Goal: Task Accomplishment & Management: Manage account settings

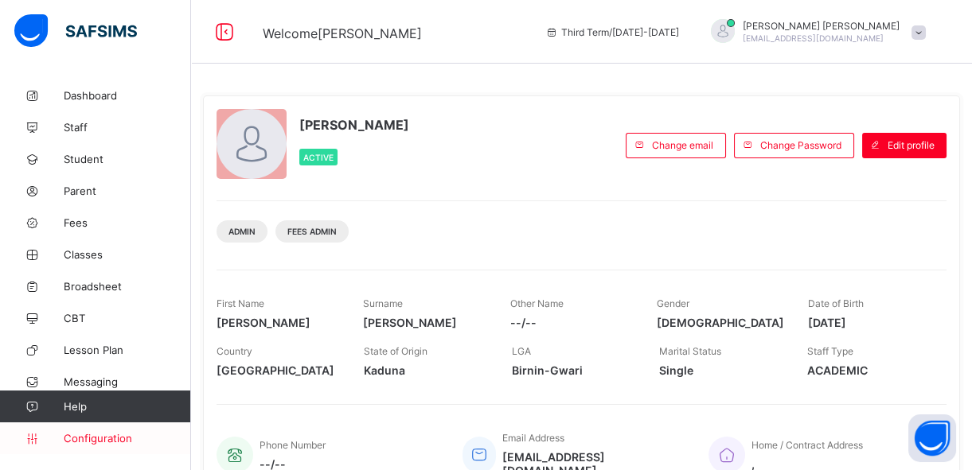
click at [106, 432] on span "Configuration" at bounding box center [127, 438] width 127 height 13
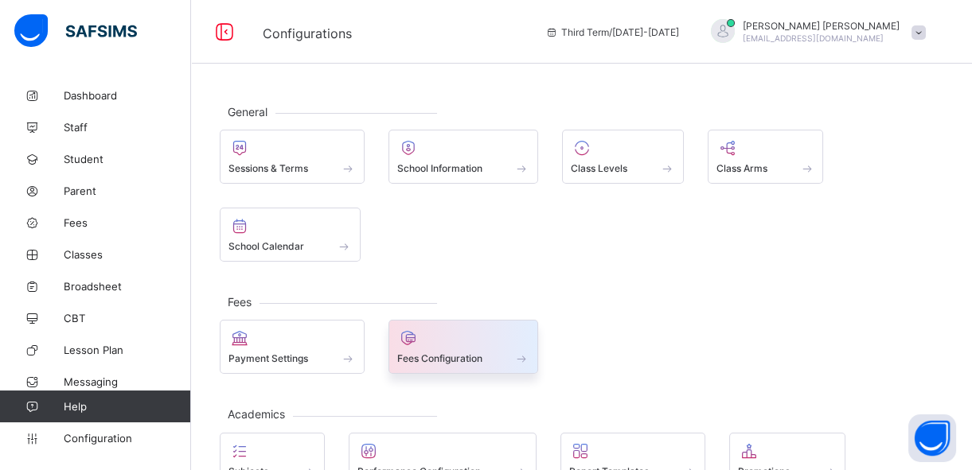
click at [431, 348] on span at bounding box center [463, 350] width 133 height 4
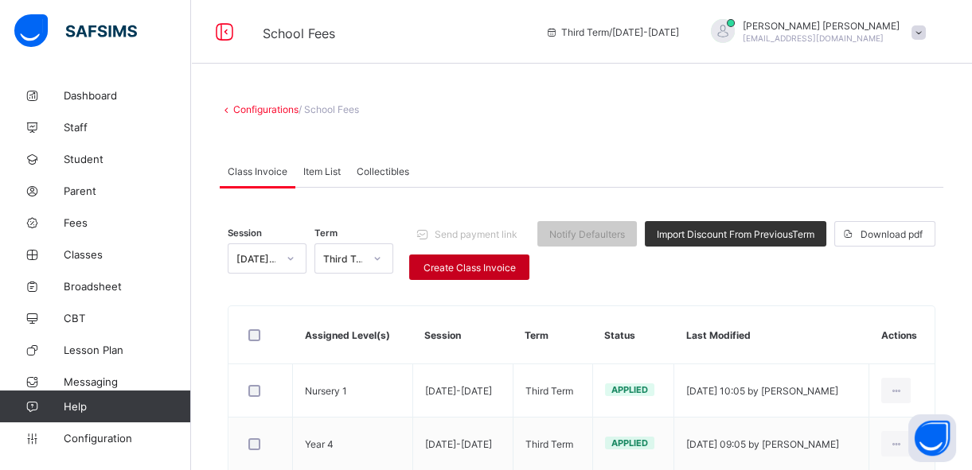
click at [486, 265] on span "Create Class Invoice" at bounding box center [469, 268] width 96 height 12
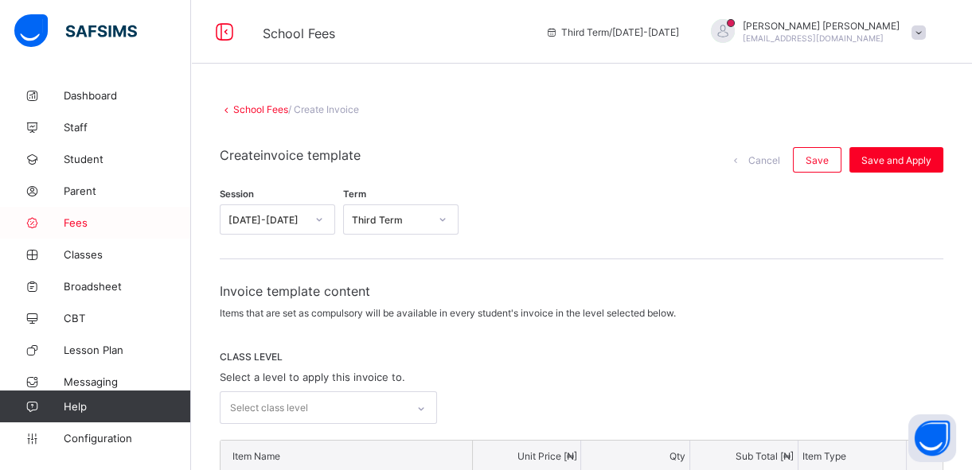
click at [84, 222] on span "Fees" at bounding box center [127, 222] width 127 height 13
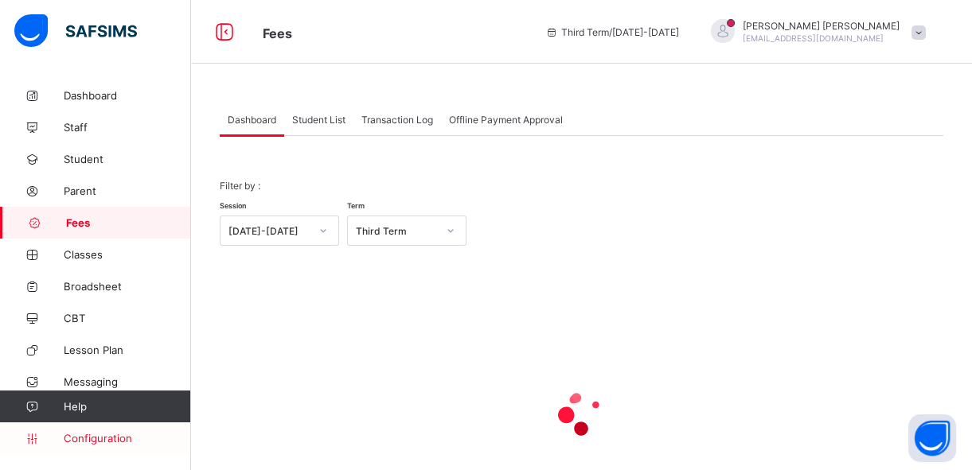
click at [79, 440] on span "Configuration" at bounding box center [127, 438] width 127 height 13
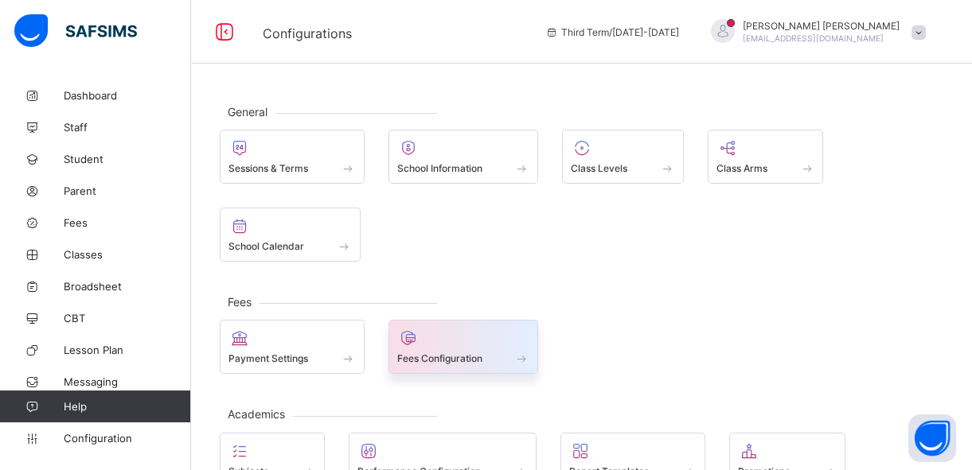
click at [430, 356] on span "Fees Configuration" at bounding box center [439, 359] width 85 height 12
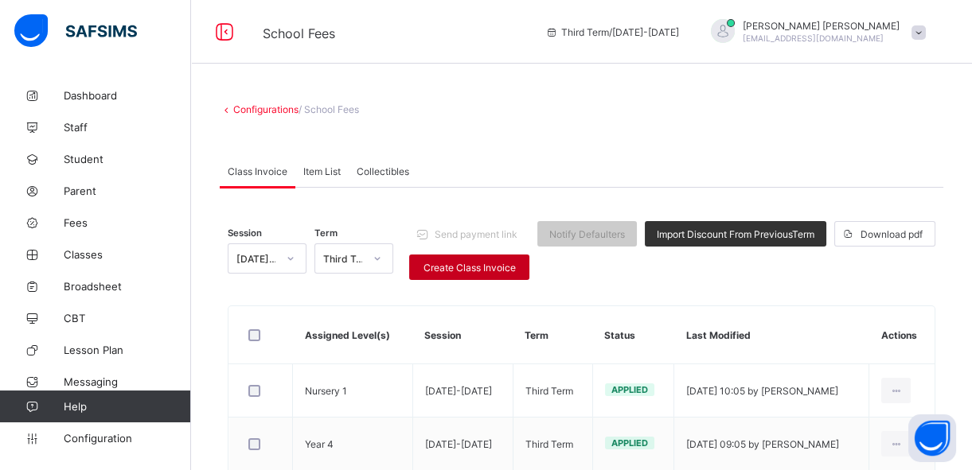
click at [483, 271] on span "Create Class Invoice" at bounding box center [469, 268] width 96 height 12
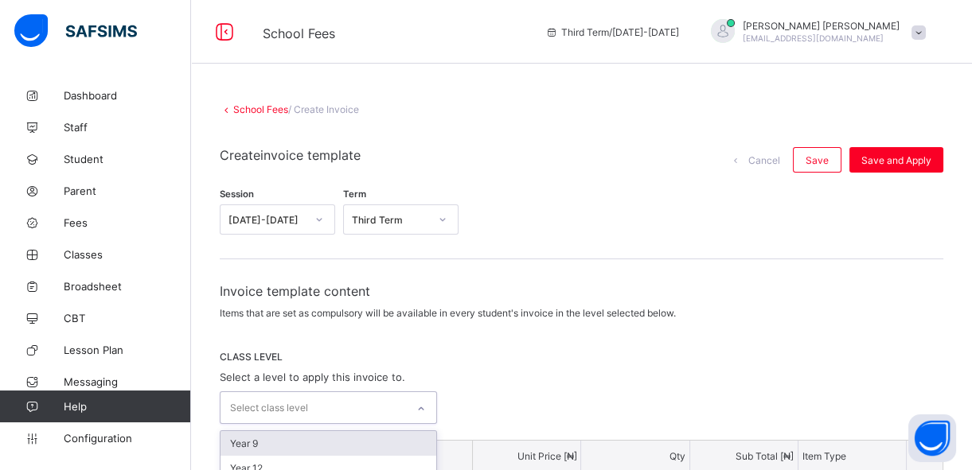
scroll to position [37, 0]
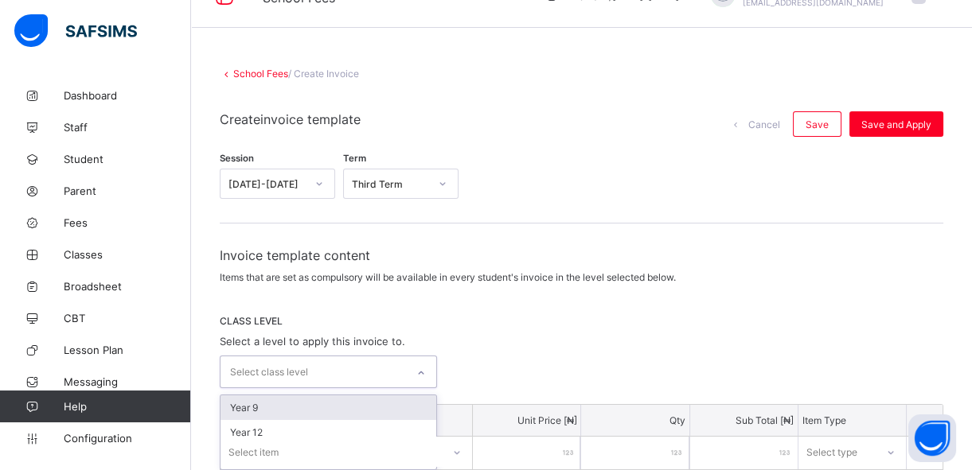
click at [422, 388] on div "option Year 9 focused, 1 of 3. 3 results available. Use Up and Down to choose o…" at bounding box center [328, 372] width 217 height 33
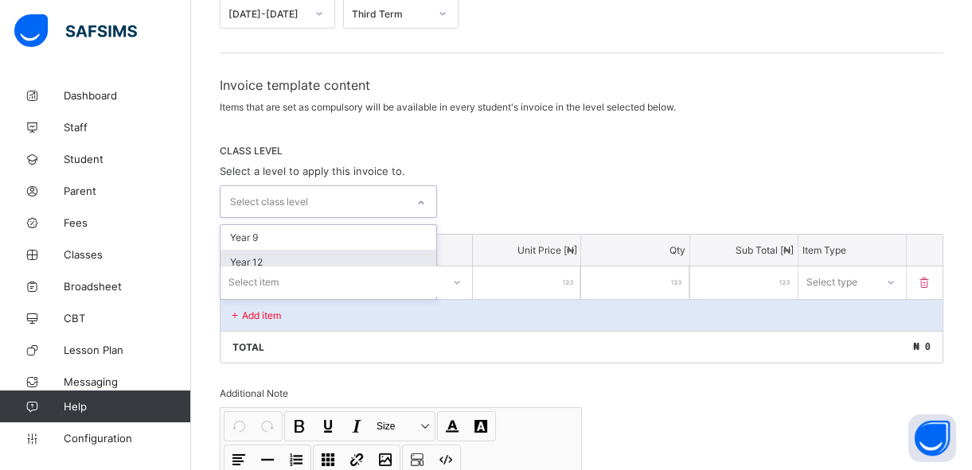
scroll to position [211, 0]
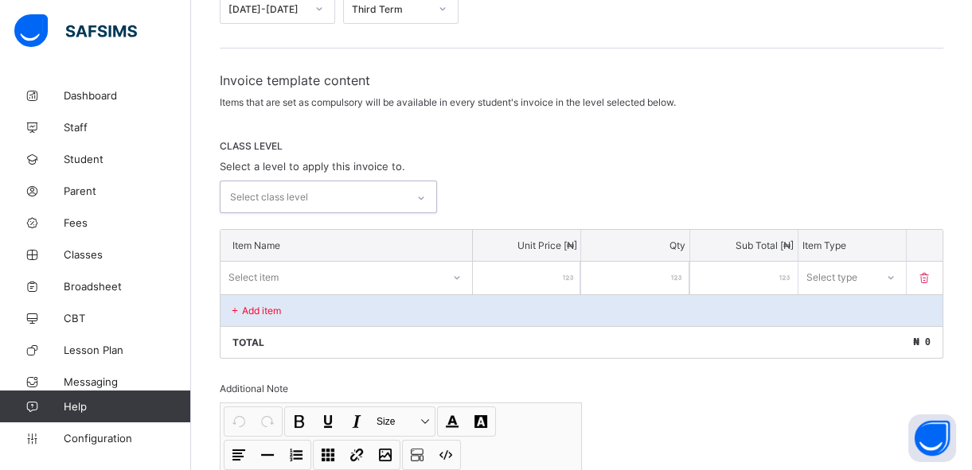
click at [422, 199] on icon at bounding box center [421, 198] width 10 height 16
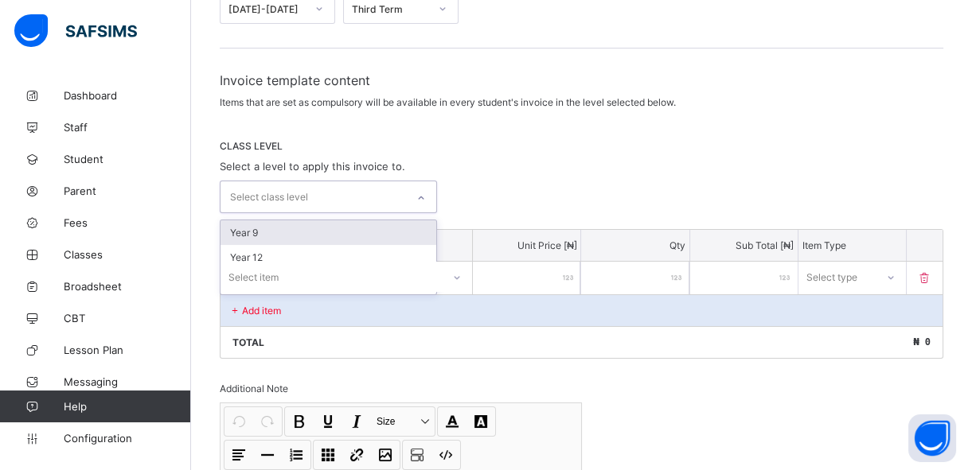
click at [376, 186] on div "Select class level" at bounding box center [312, 196] width 185 height 31
type input "*"
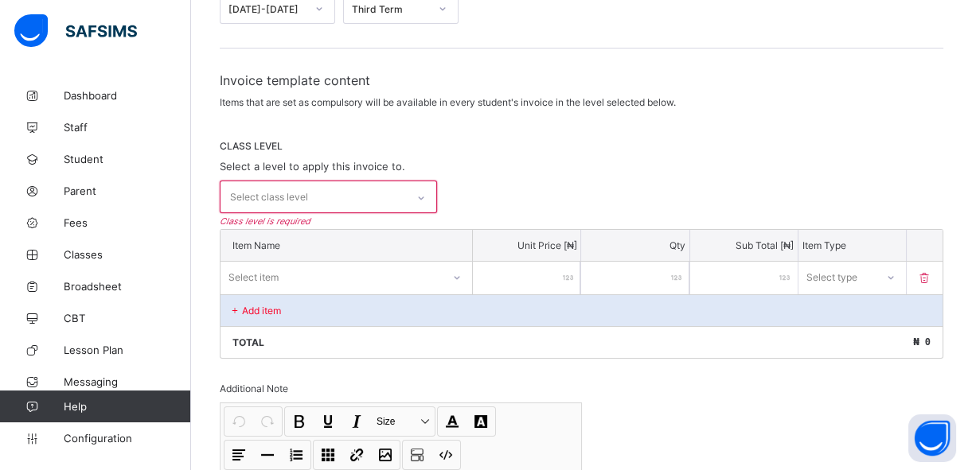
click at [863, 88] on div "Invoice template content Items that are set as compulsory will be available in …" at bounding box center [581, 90] width 723 height 36
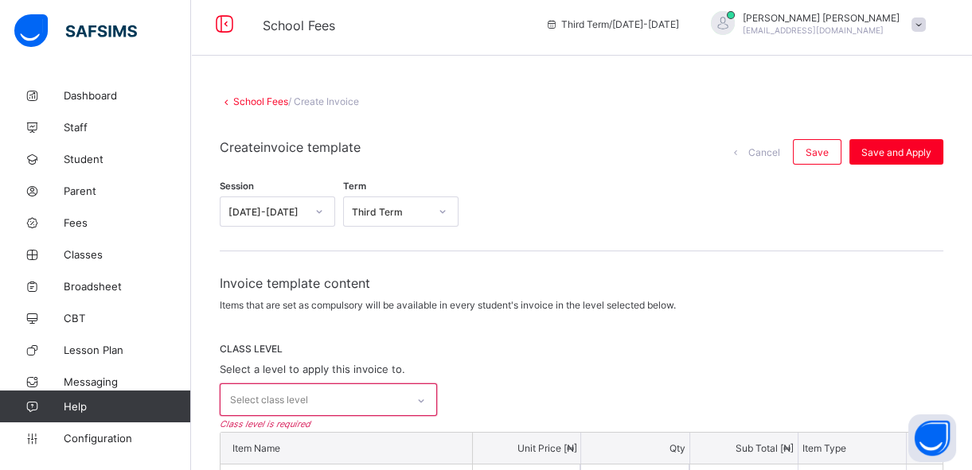
scroll to position [0, 0]
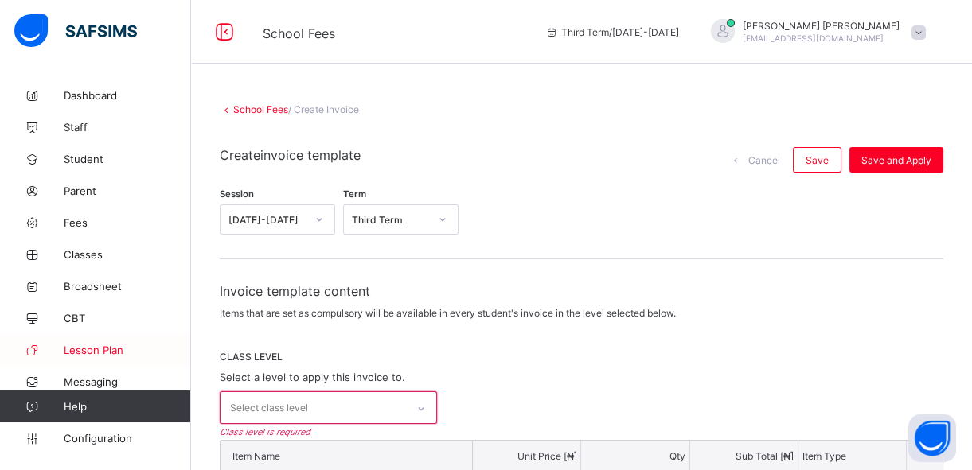
click at [103, 348] on span "Lesson Plan" at bounding box center [127, 350] width 127 height 13
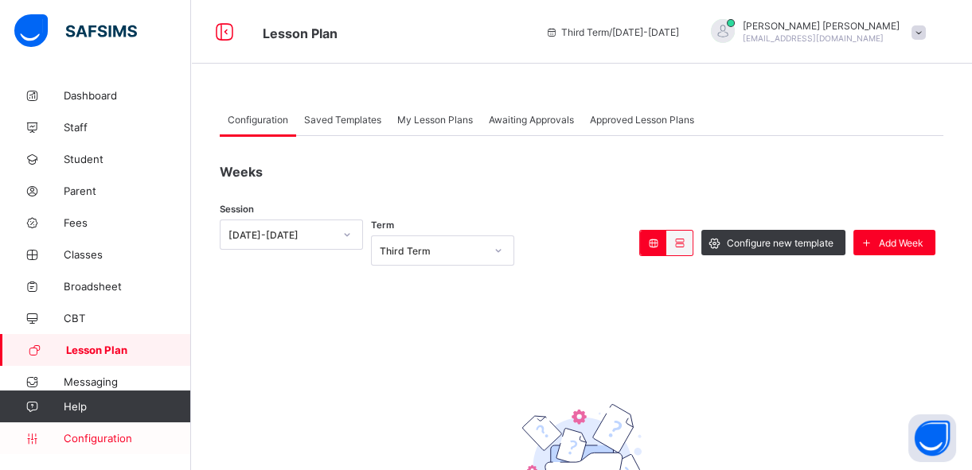
click at [103, 446] on link "Configuration" at bounding box center [95, 439] width 190 height 32
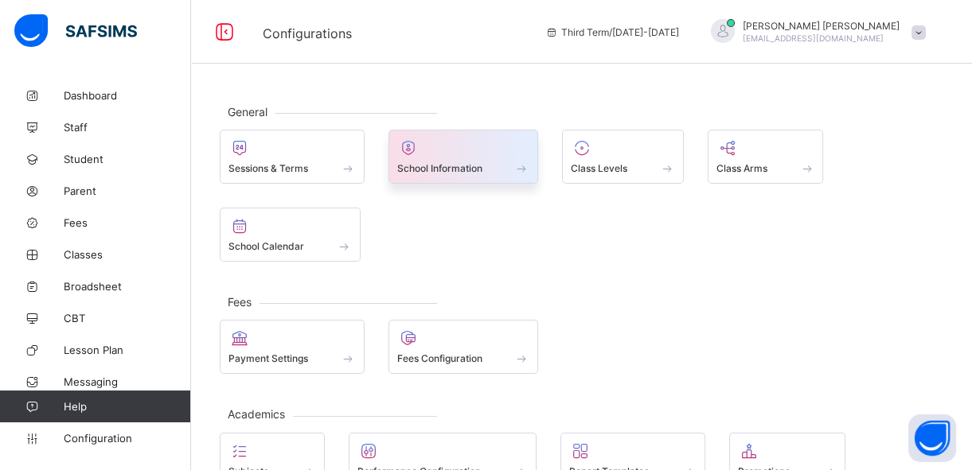
click at [473, 165] on span "School Information" at bounding box center [439, 168] width 85 height 12
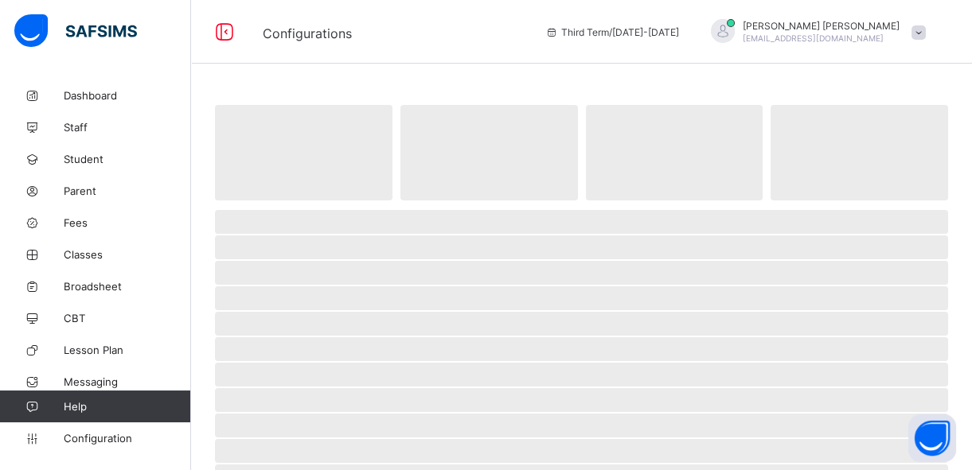
select select "**"
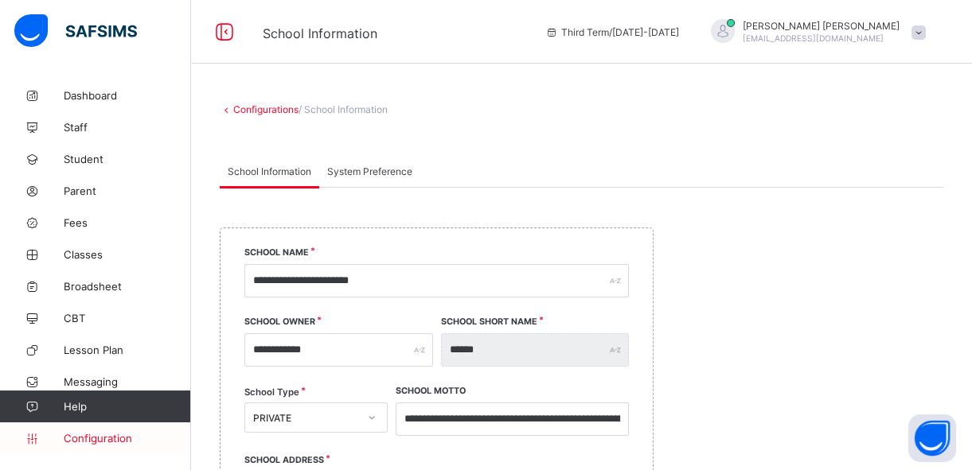
click at [98, 436] on span "Configuration" at bounding box center [127, 438] width 127 height 13
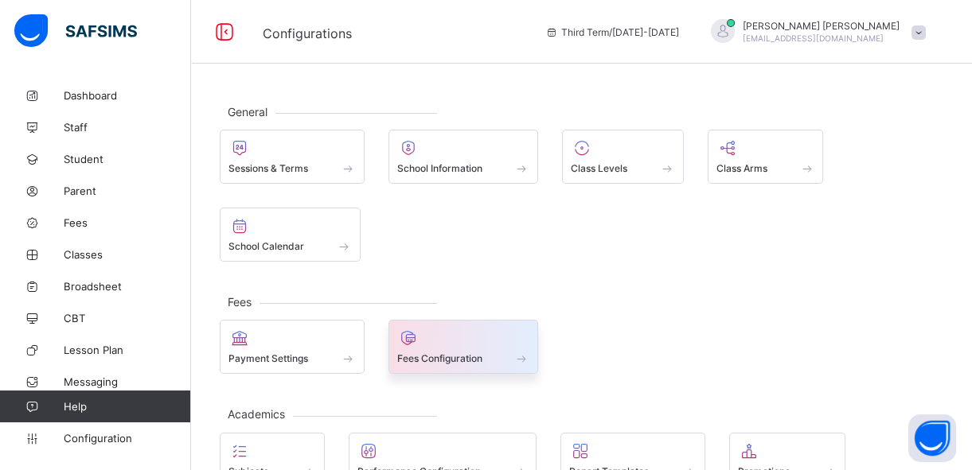
click at [430, 357] on span "Fees Configuration" at bounding box center [439, 359] width 85 height 12
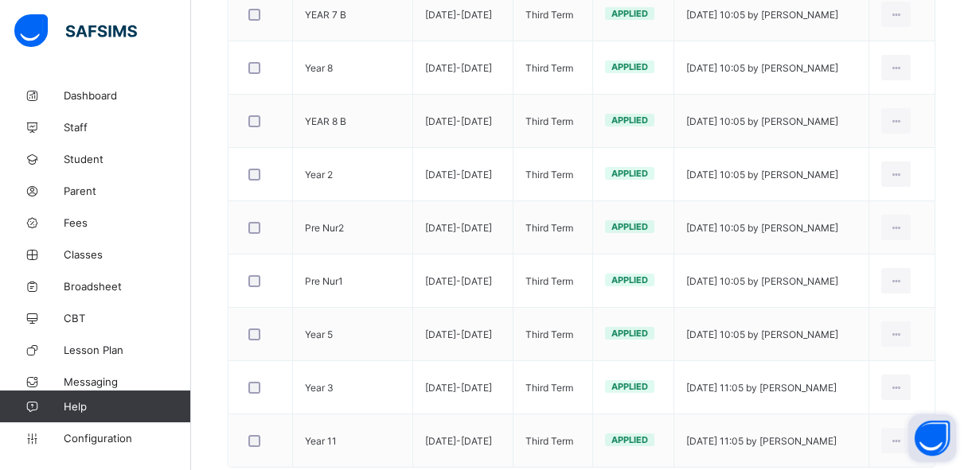
scroll to position [899, 0]
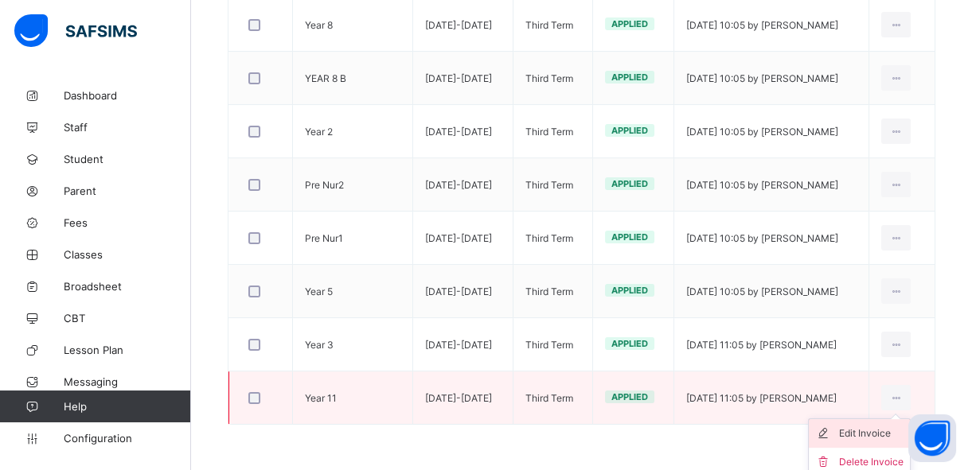
click at [879, 438] on div "Edit Invoice" at bounding box center [871, 434] width 64 height 16
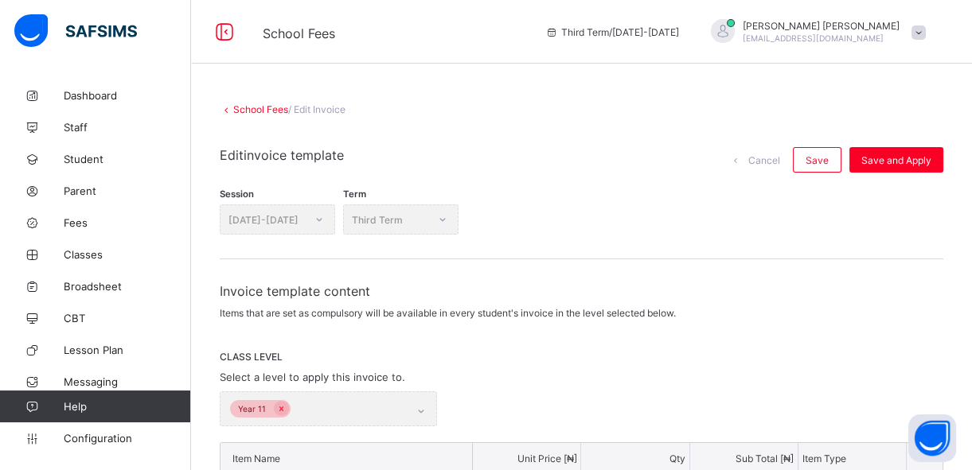
click at [440, 220] on div "Term Third Term" at bounding box center [400, 220] width 115 height 30
click at [117, 441] on span "Configuration" at bounding box center [127, 438] width 127 height 13
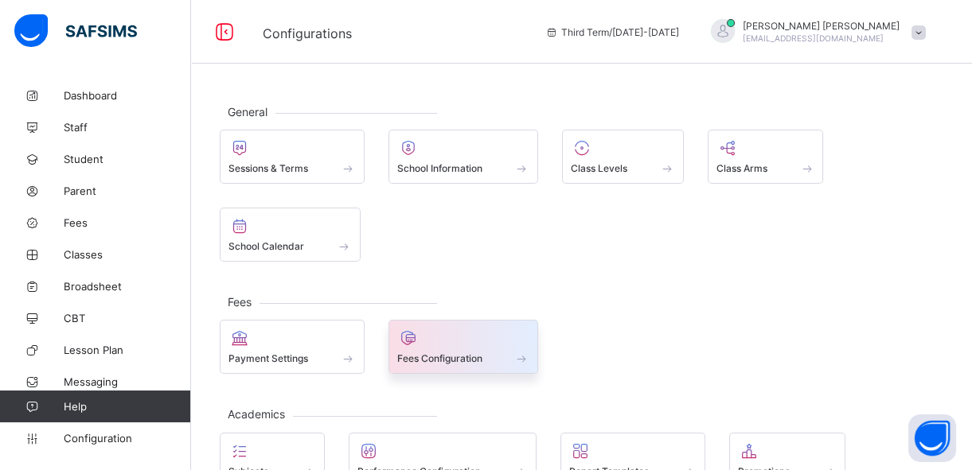
click at [485, 365] on div "Fees Configuration" at bounding box center [463, 359] width 133 height 14
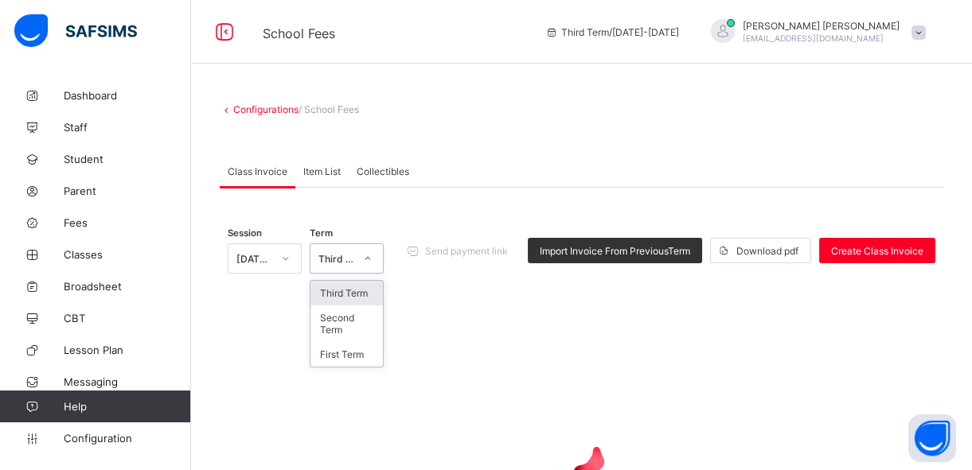
click at [344, 263] on div "Third Term" at bounding box center [331, 259] width 42 height 22
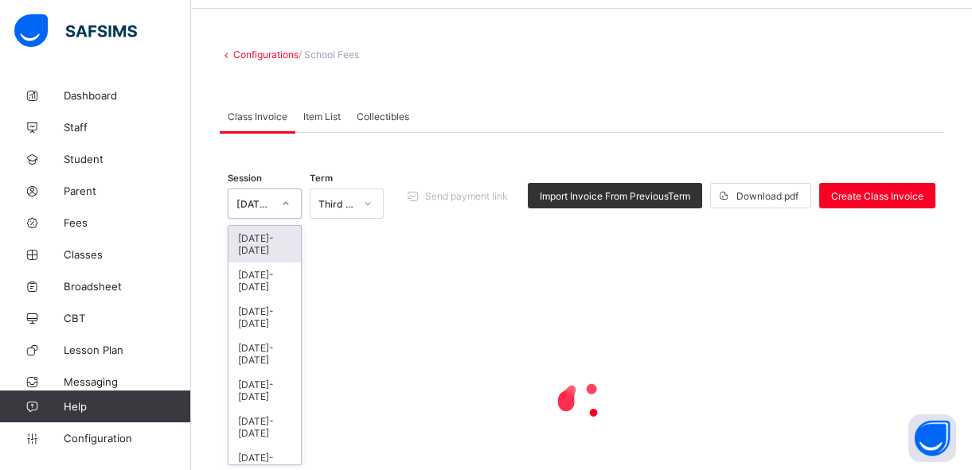
click at [287, 219] on div "option 2025-2026 focused, 1 of 15. 15 results available. Use Up and Down to cho…" at bounding box center [265, 204] width 74 height 30
click at [266, 240] on div "2025-2026" at bounding box center [264, 243] width 72 height 37
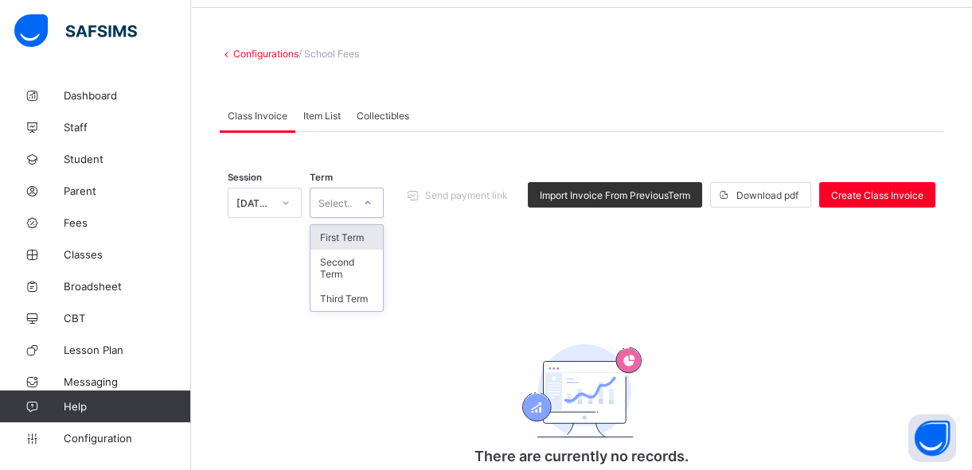
click at [372, 206] on icon at bounding box center [368, 203] width 10 height 16
click at [357, 240] on div "First Term" at bounding box center [346, 237] width 72 height 25
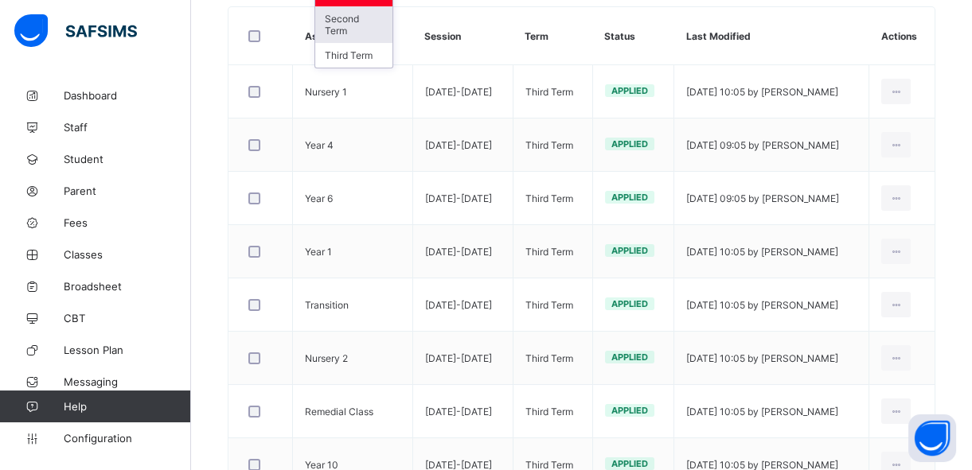
scroll to position [291, 0]
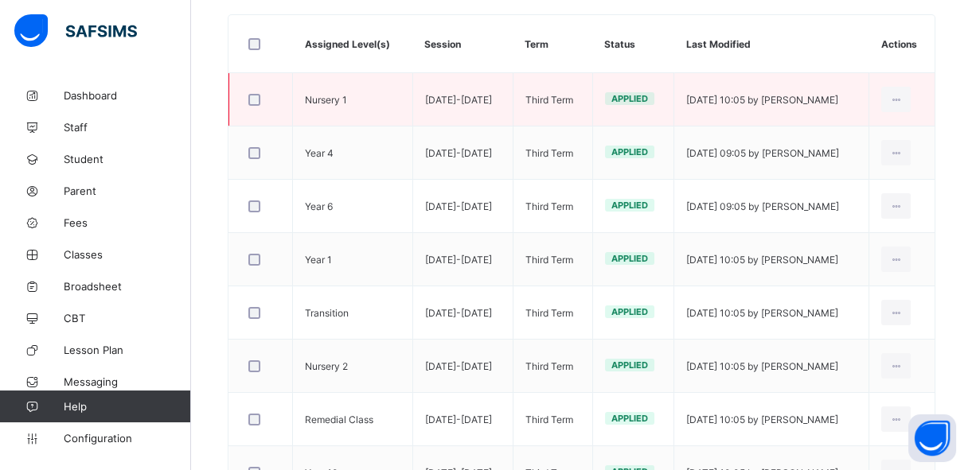
click at [934, 100] on td "Edit Invoice Delete Invoice" at bounding box center [901, 99] width 65 height 53
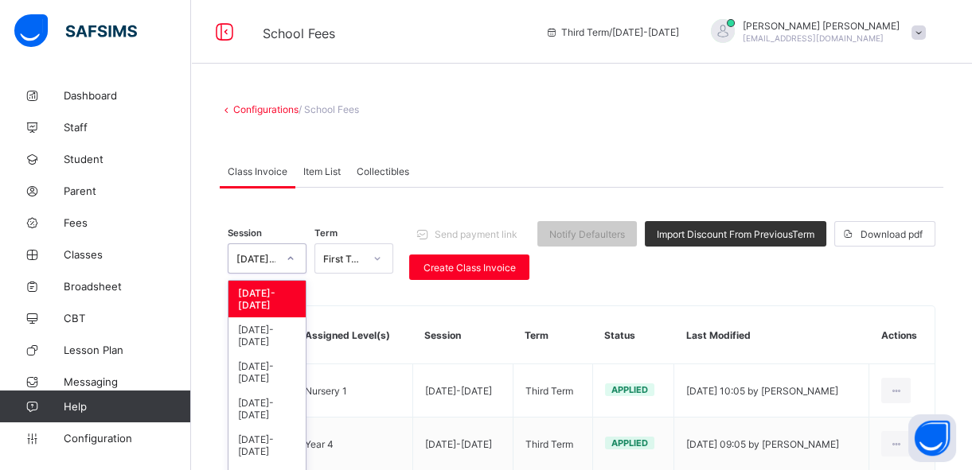
scroll to position [56, 0]
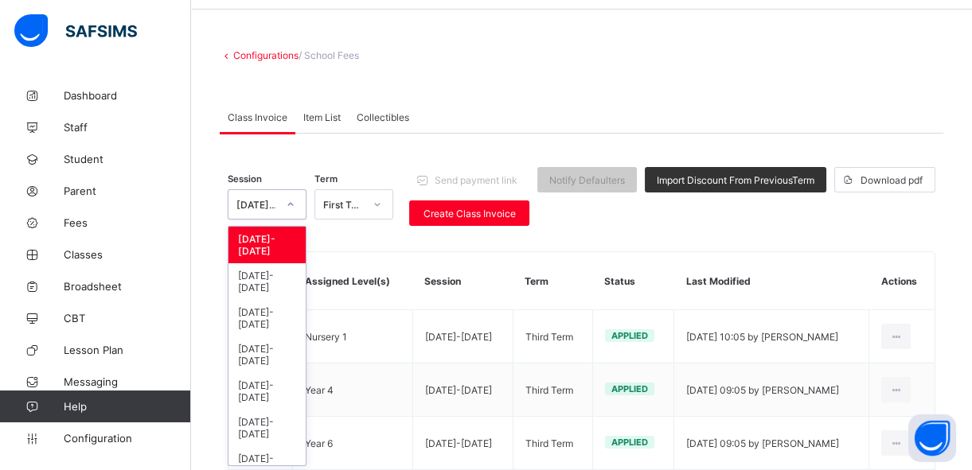
click at [292, 220] on div "option 2025-2026, selected. option 2025-2026 focused, 1 of 15. 15 results avail…" at bounding box center [267, 204] width 79 height 30
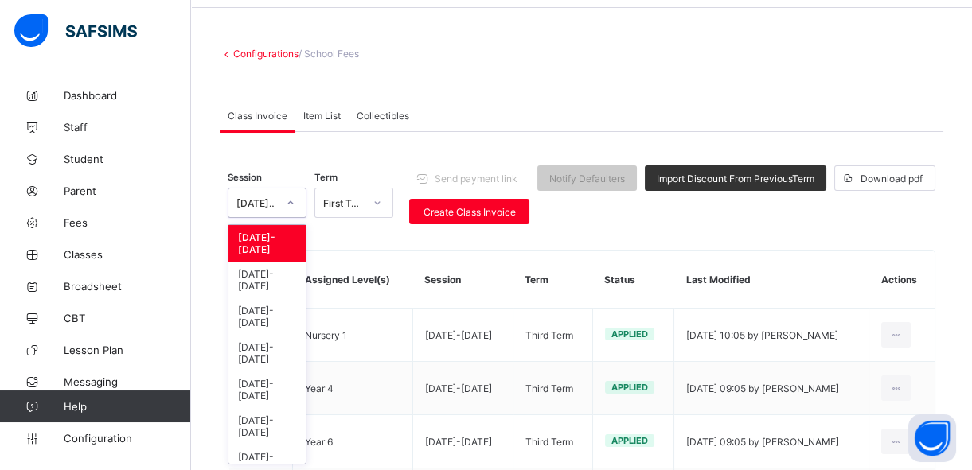
click at [274, 247] on div "2025-2026" at bounding box center [266, 243] width 77 height 37
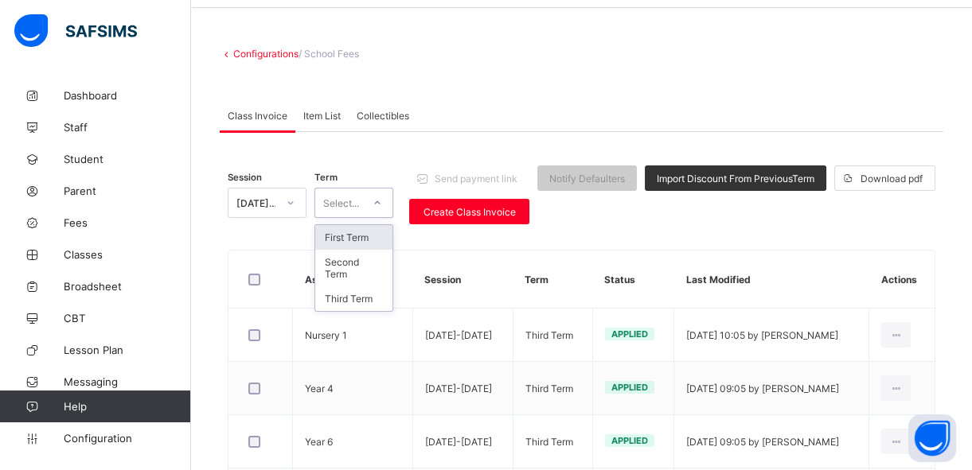
click at [373, 213] on div at bounding box center [377, 202] width 27 height 25
click at [363, 230] on div "First Term" at bounding box center [353, 237] width 77 height 25
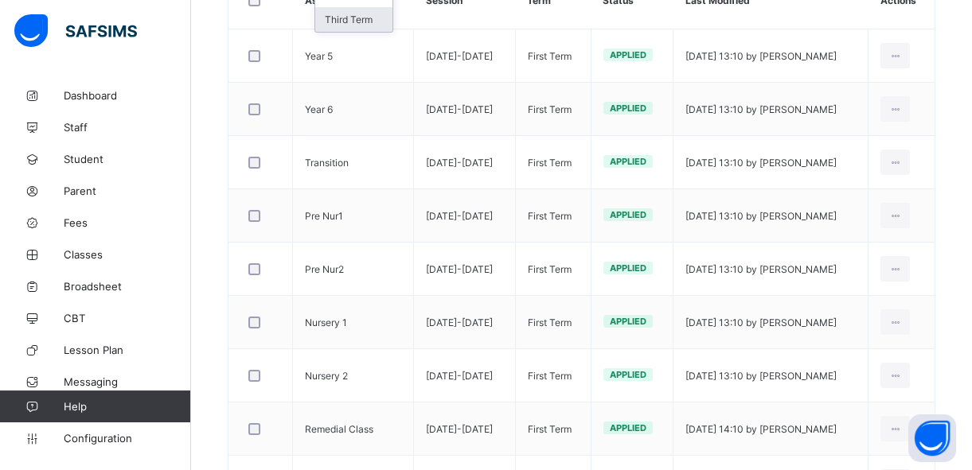
scroll to position [333, 0]
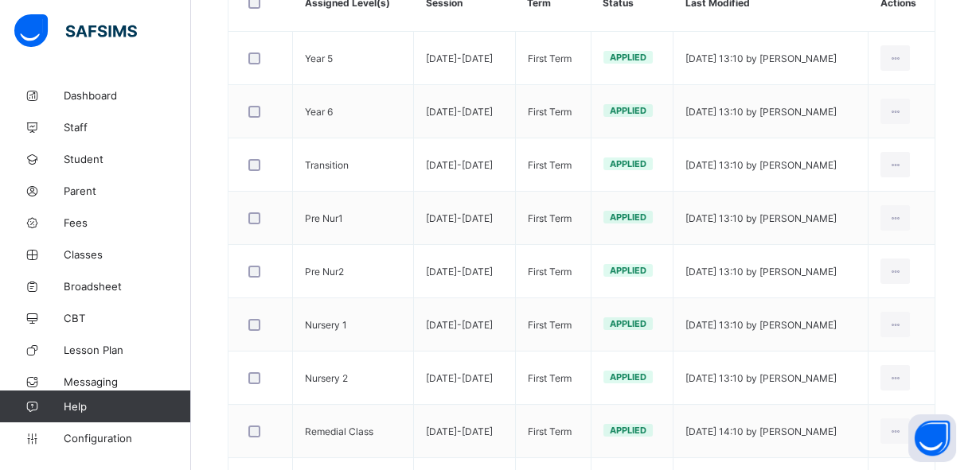
click at [957, 77] on div "Configurations / School Fees Class Invoice Item List Collectibles Class Invoice…" at bounding box center [581, 393] width 781 height 1293
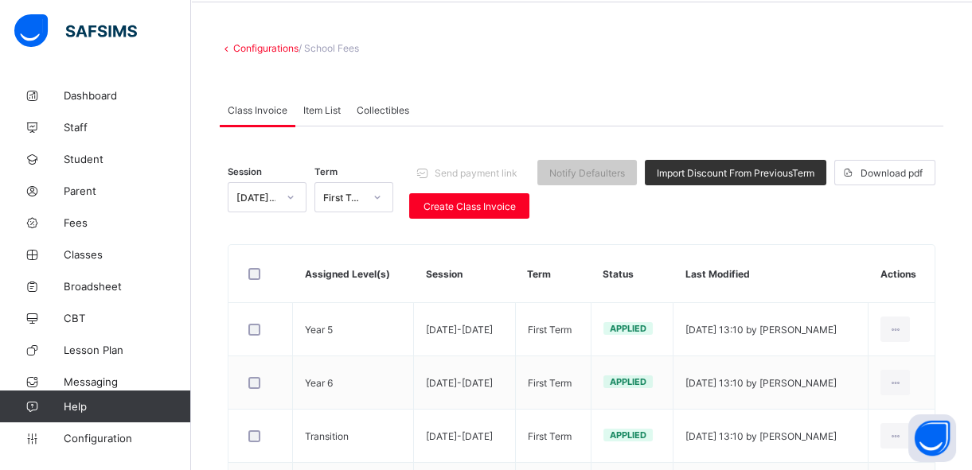
scroll to position [0, 0]
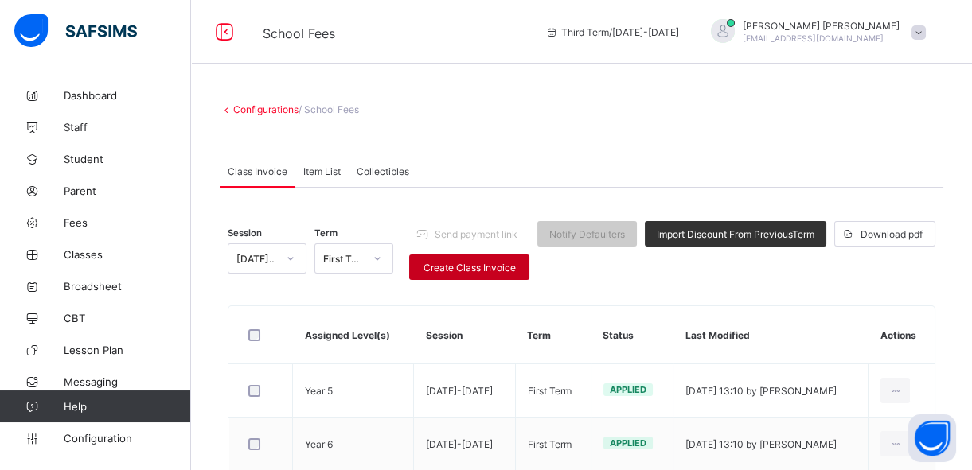
click at [457, 265] on span "Create Class Invoice" at bounding box center [469, 268] width 96 height 12
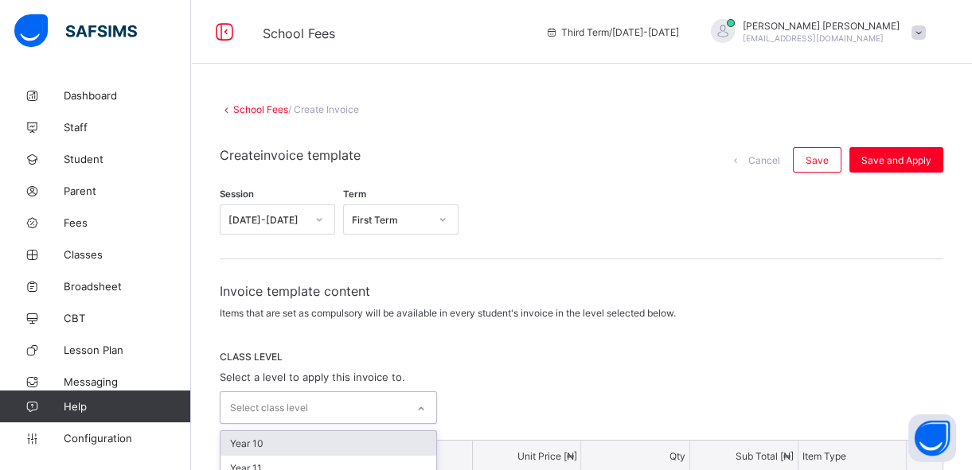
scroll to position [37, 0]
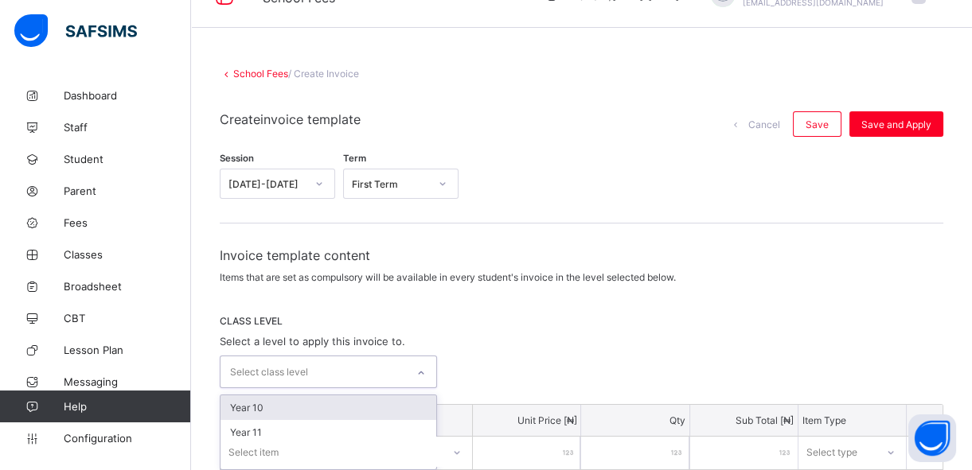
click at [418, 388] on div "option Year 10 focused, 1 of 3. 3 results available. Use Up and Down to choose …" at bounding box center [328, 372] width 217 height 33
click at [405, 400] on div "Year 10" at bounding box center [328, 406] width 216 height 25
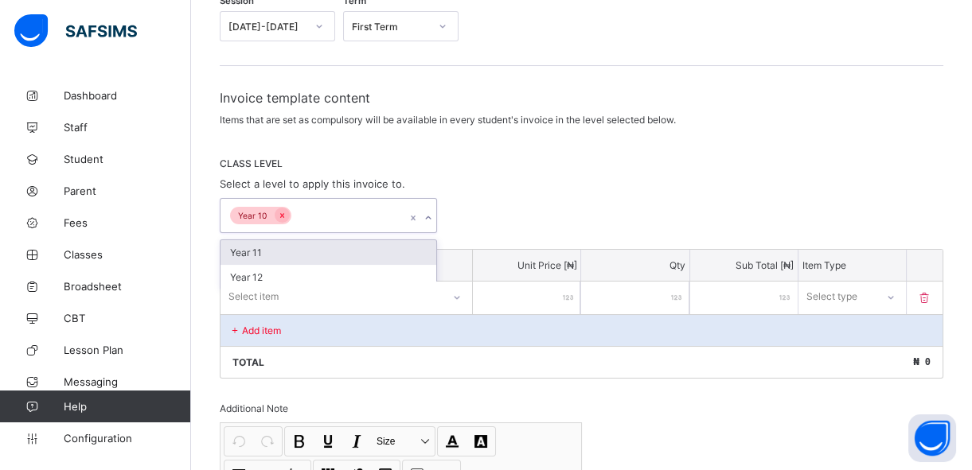
scroll to position [211, 0]
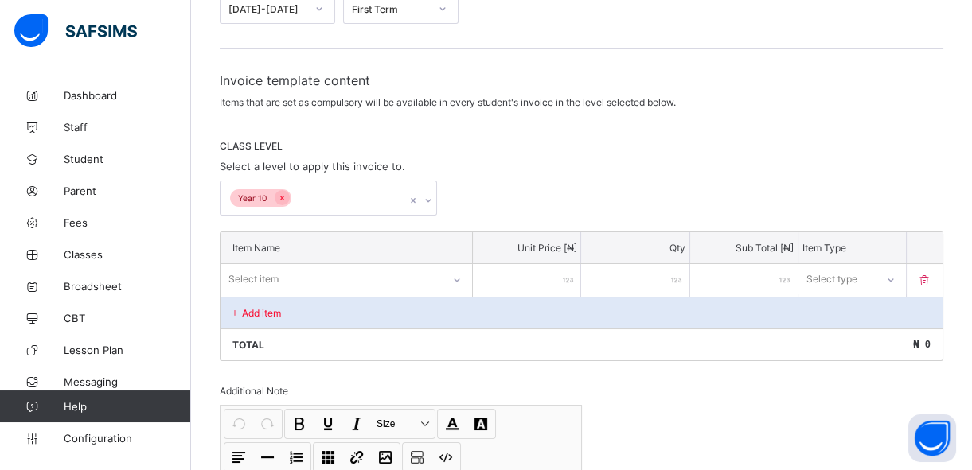
click at [355, 310] on div "Add item" at bounding box center [581, 313] width 722 height 32
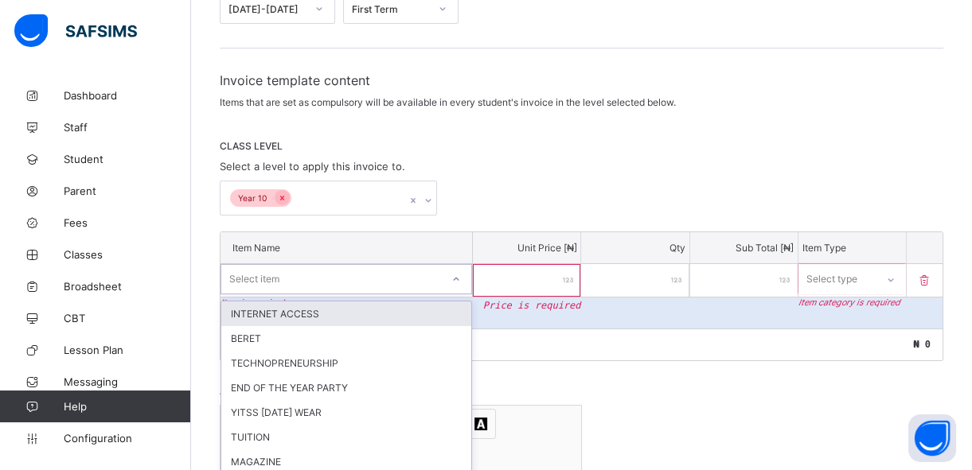
scroll to position [285, 0]
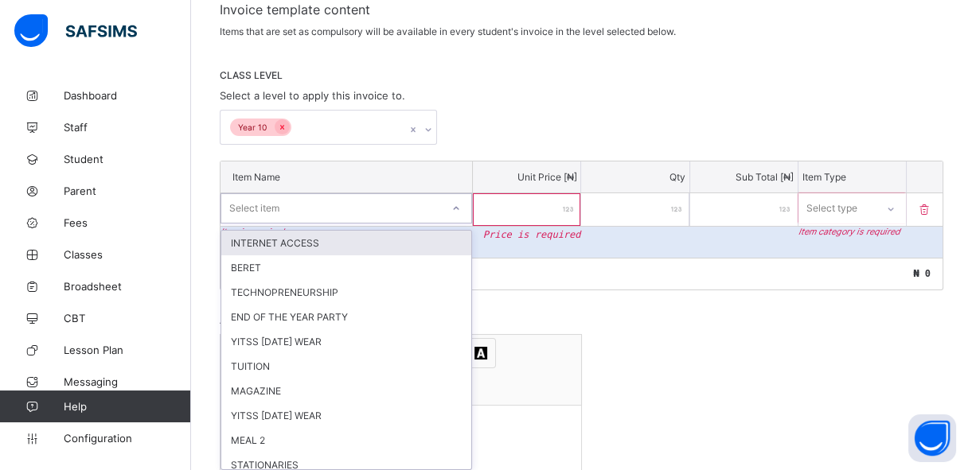
click at [462, 224] on div "option INTERNET ACCESS focused, 1 of 39. 39 results available. Use Up and Down …" at bounding box center [346, 208] width 252 height 30
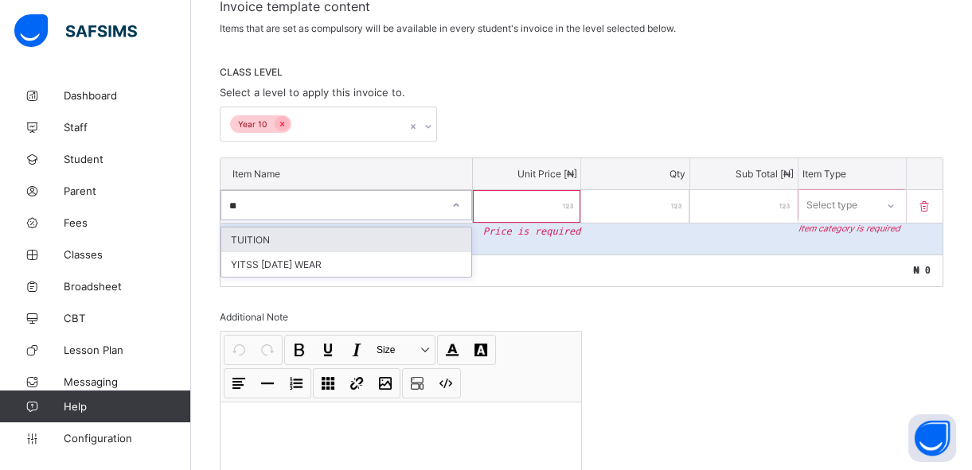
type input "***"
click at [420, 237] on div "TUITION" at bounding box center [346, 240] width 250 height 25
type input "*"
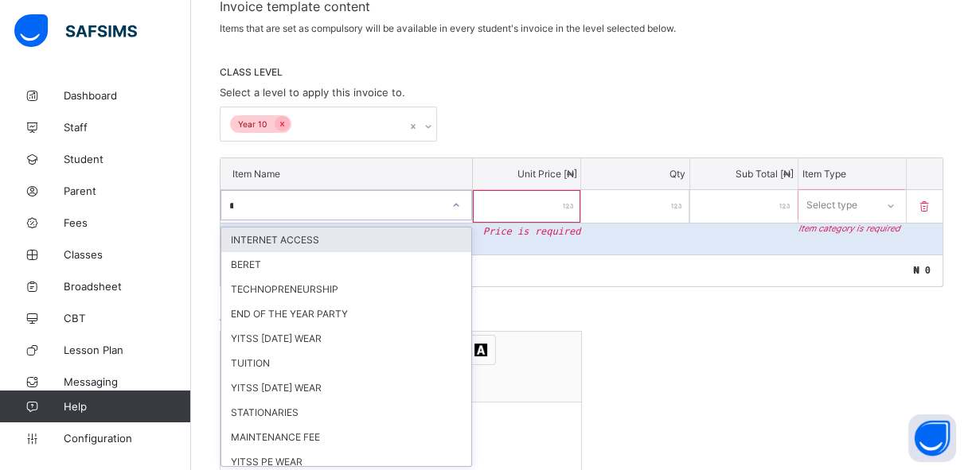
type input "**"
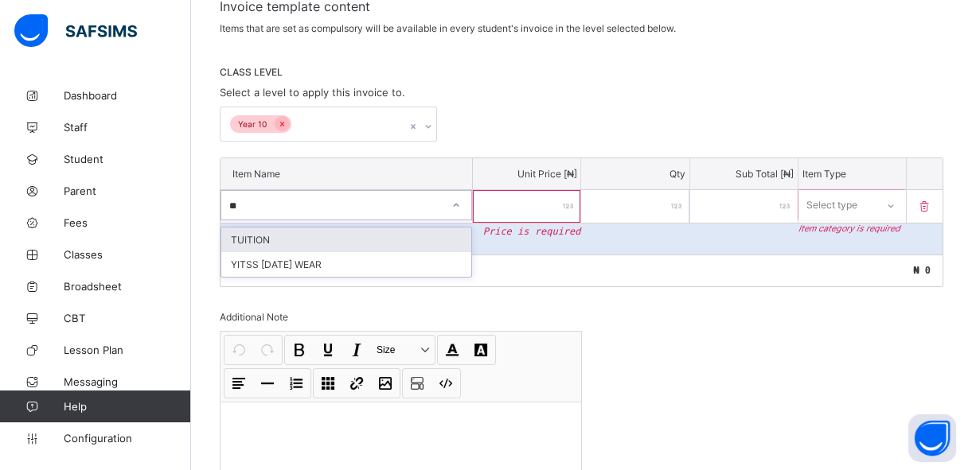
click at [430, 239] on div "TUITION" at bounding box center [346, 240] width 250 height 25
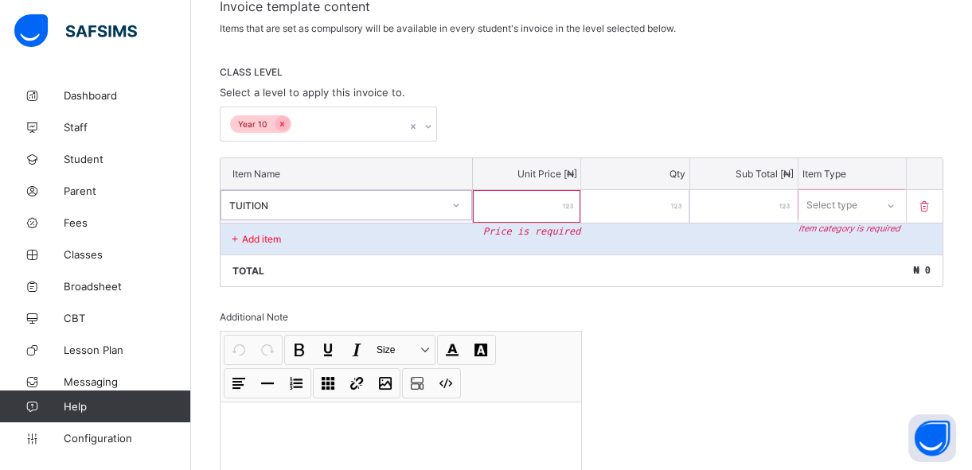
click at [544, 204] on input "number" at bounding box center [526, 206] width 107 height 33
type input "*"
type input "**"
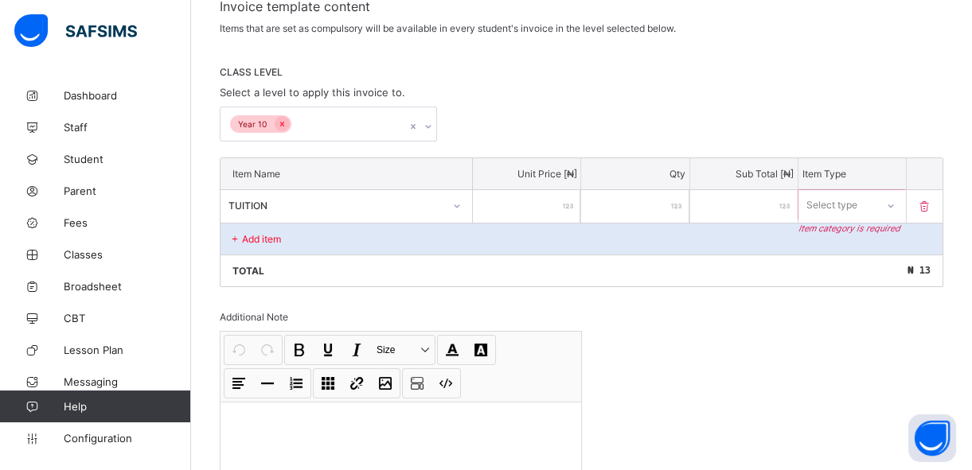
type input "***"
type input "****"
type input "*****"
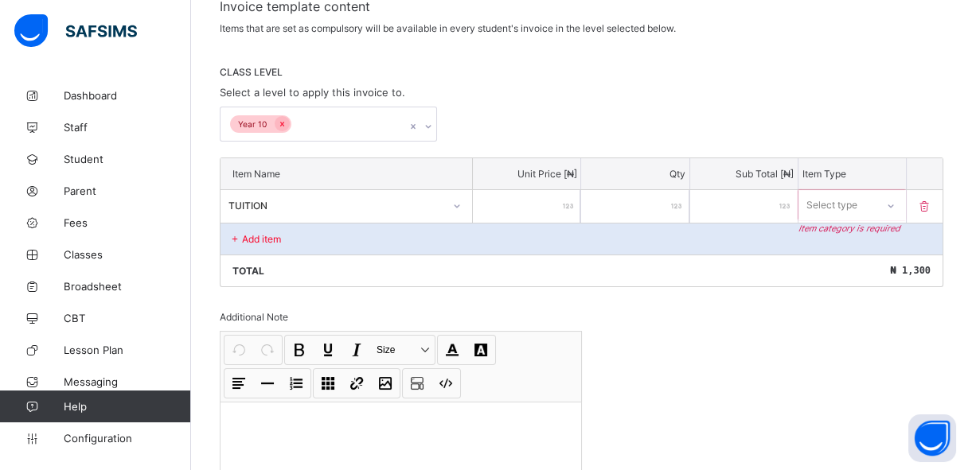
type input "*****"
type input "******"
click at [856, 203] on div "Select type" at bounding box center [832, 205] width 51 height 30
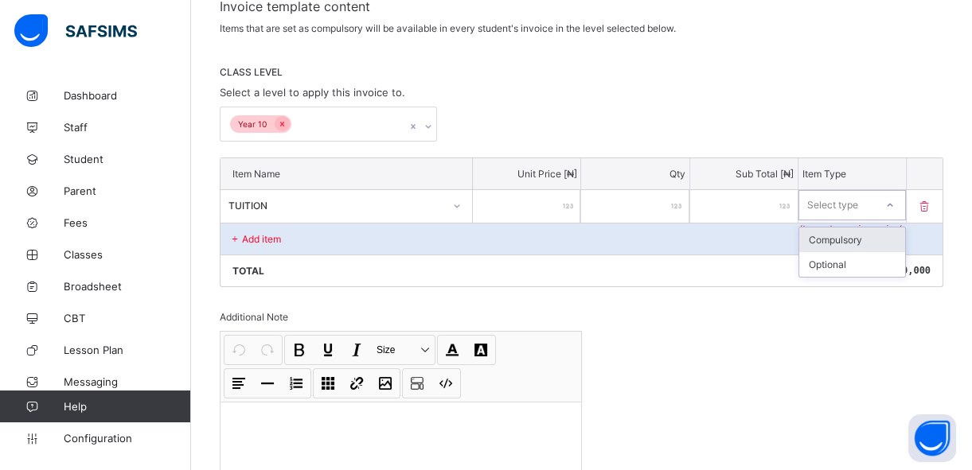
click at [851, 239] on div "Compulsory" at bounding box center [852, 240] width 106 height 25
click at [275, 240] on p "Add item" at bounding box center [261, 239] width 39 height 12
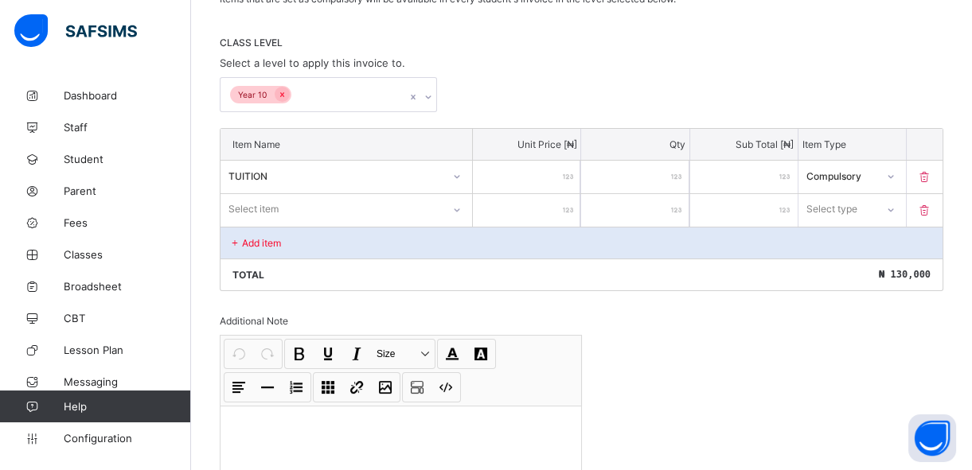
click at [263, 224] on div "Select item" at bounding box center [346, 209] width 252 height 30
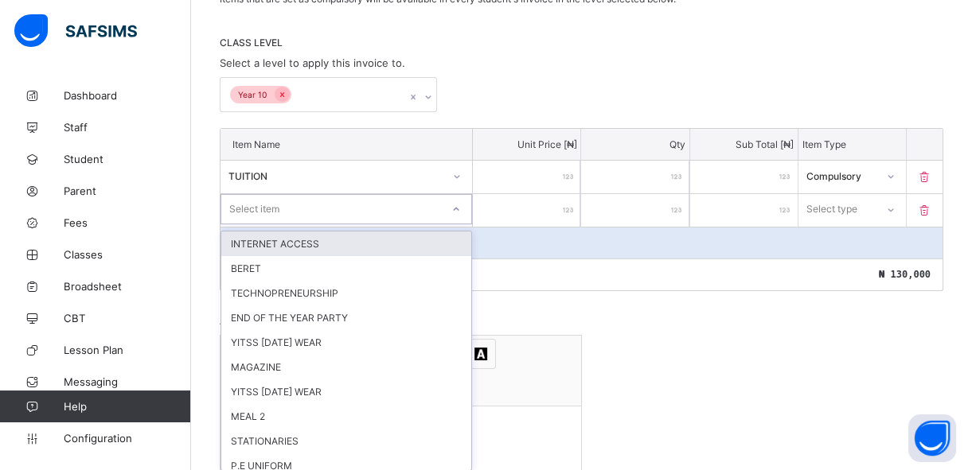
scroll to position [318, 0]
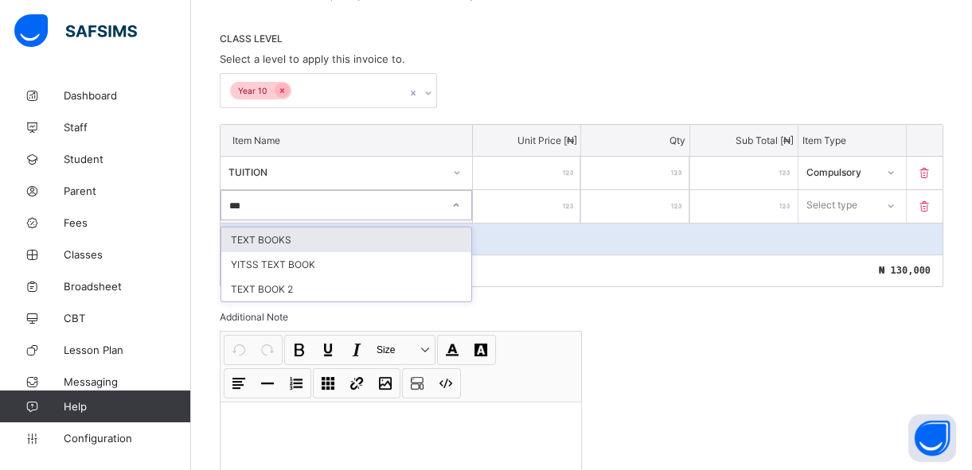
type input "****"
click at [267, 240] on div "TEXT BOOKS" at bounding box center [346, 240] width 250 height 25
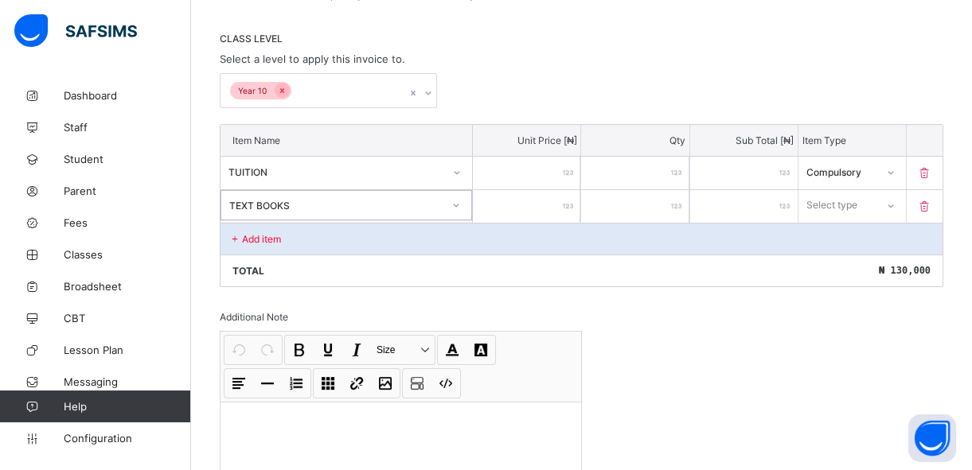
type input "*"
click at [565, 197] on input "*" at bounding box center [526, 206] width 107 height 33
type input "**"
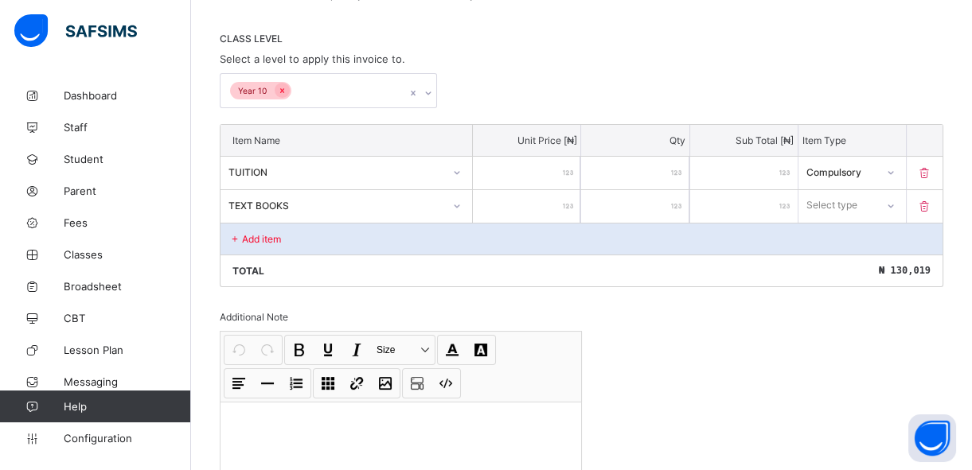
type input "***"
type input "**"
type input "*"
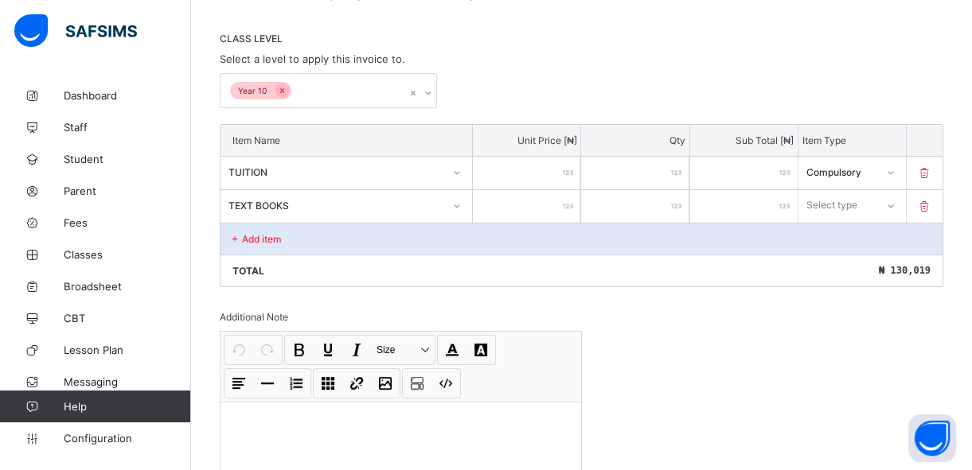
type input "*"
type input "**"
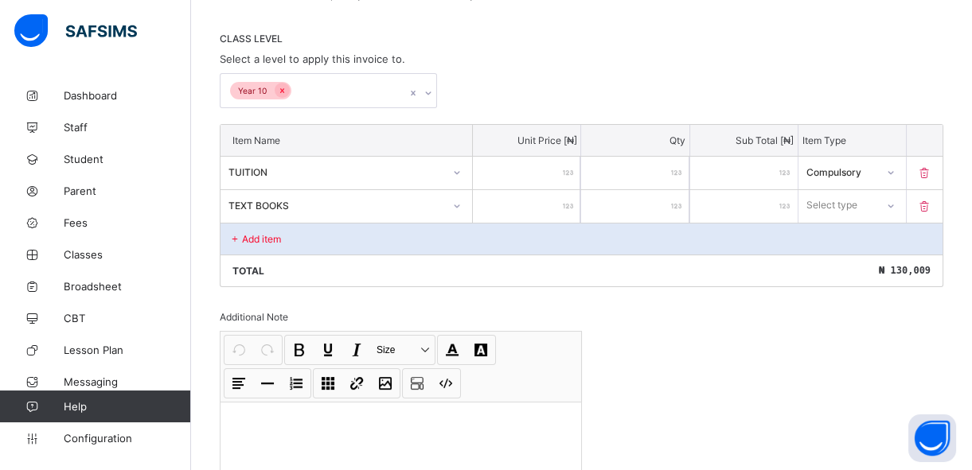
type input "**"
type input "***"
type input "****"
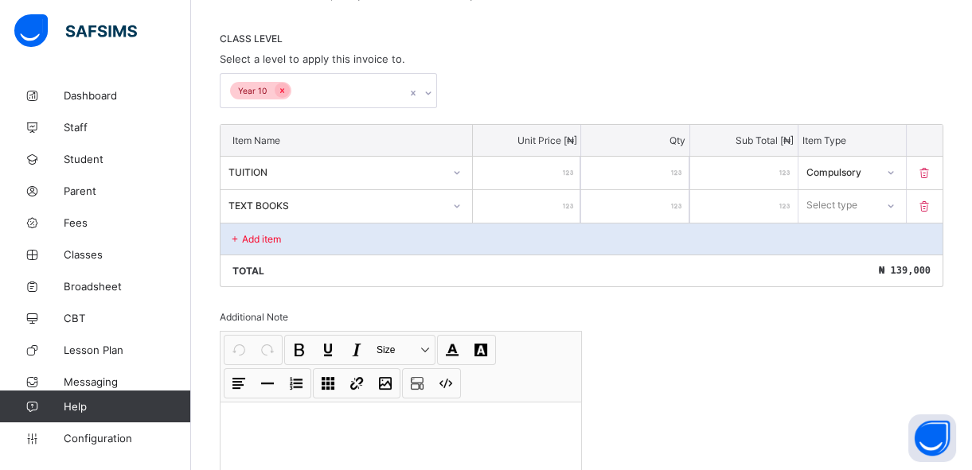
type input "*****"
click at [825, 205] on div "Select type" at bounding box center [832, 205] width 51 height 30
click at [832, 239] on div "Compulsory" at bounding box center [852, 240] width 106 height 25
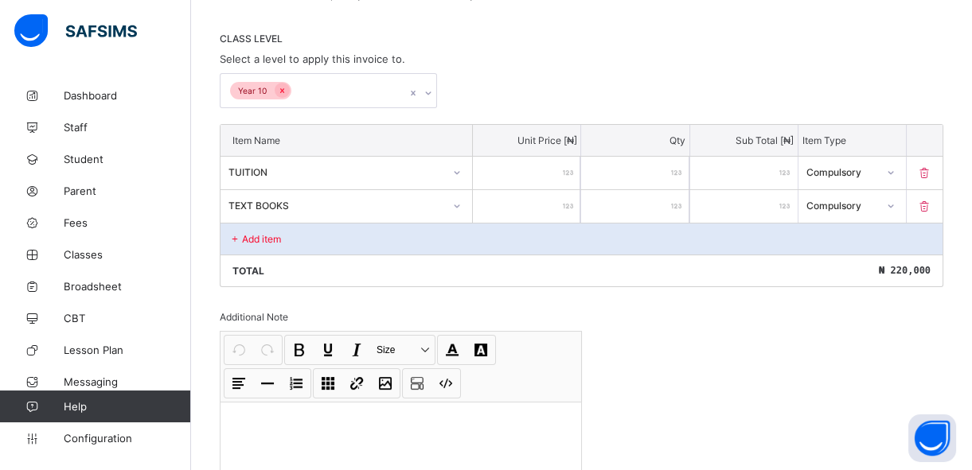
click at [276, 241] on p "Add item" at bounding box center [261, 239] width 39 height 12
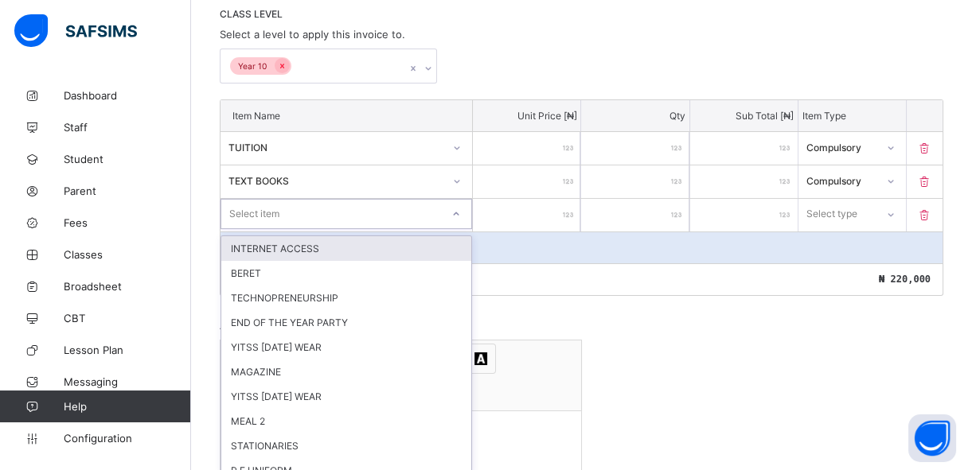
click at [261, 229] on div "option INTERNET ACCESS focused, 1 of 37. 37 results available. Use Up and Down …" at bounding box center [346, 214] width 252 height 30
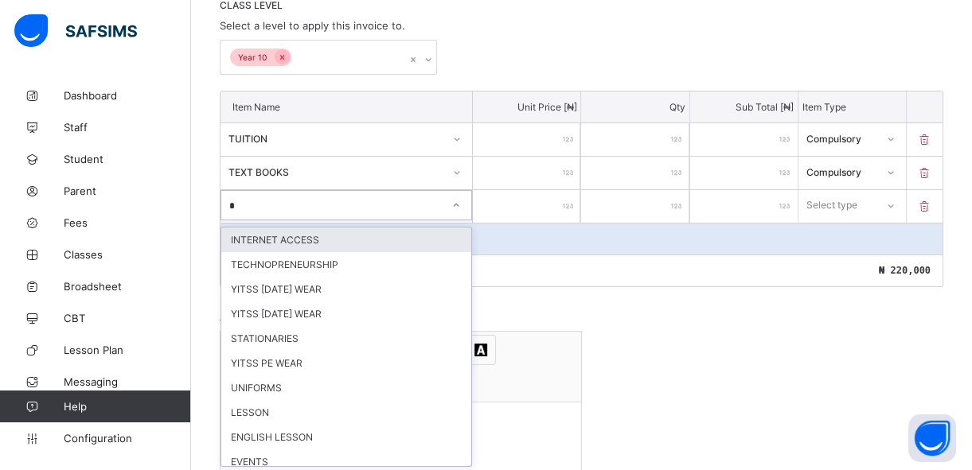
type input "**"
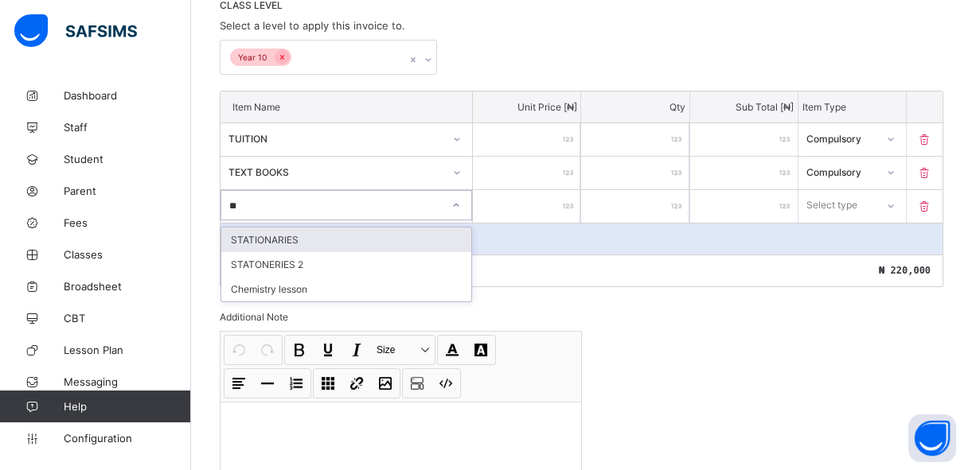
click at [261, 230] on div "STATIONARIES" at bounding box center [346, 240] width 250 height 25
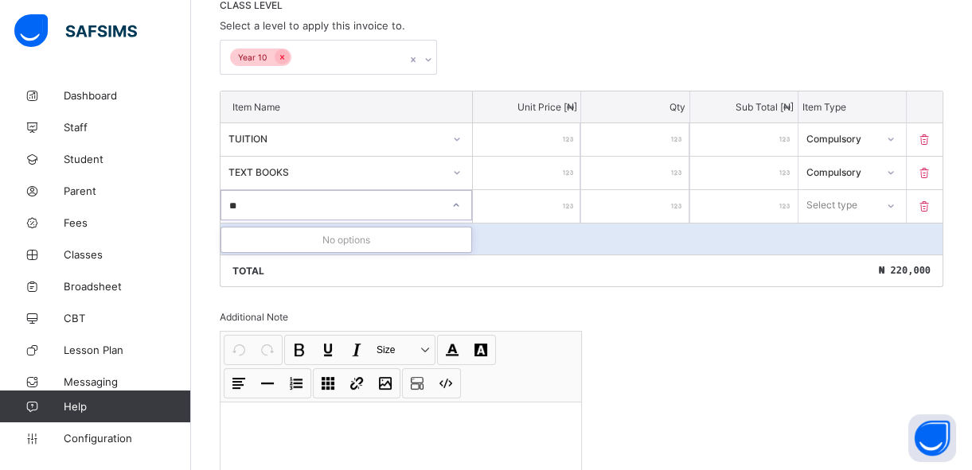
type input "*"
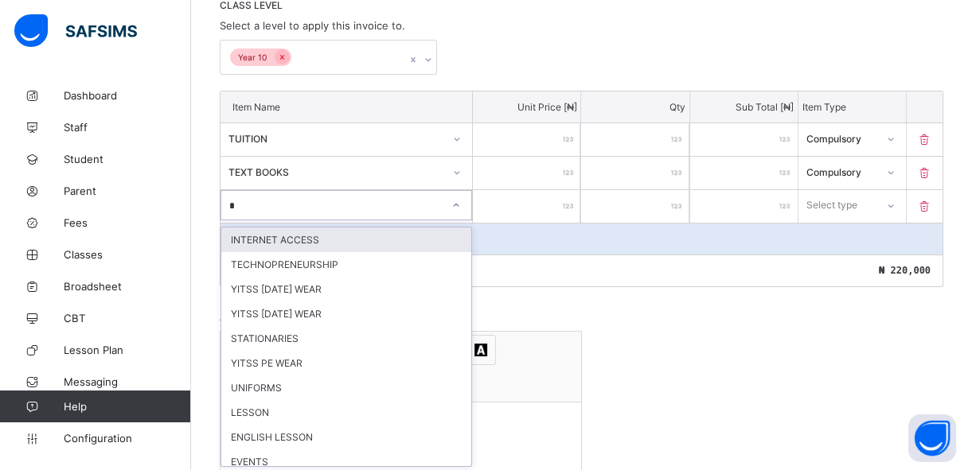
type input "**"
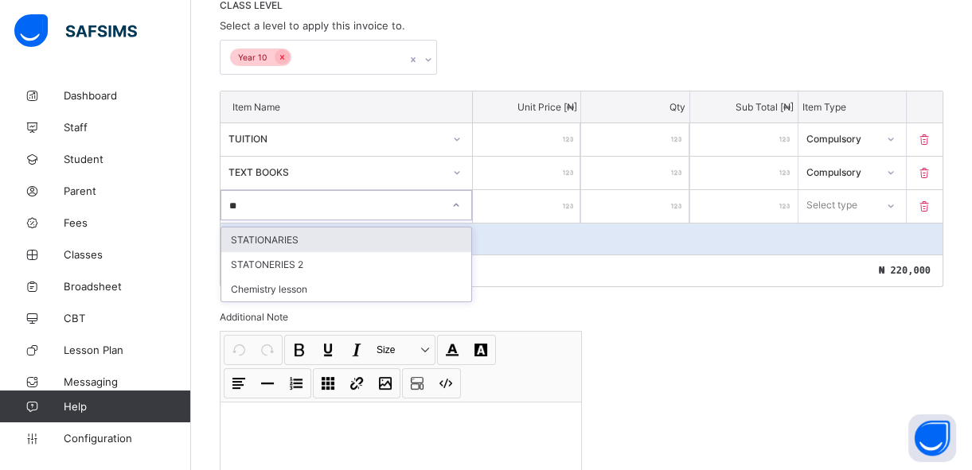
click at [390, 235] on div "STATIONARIES" at bounding box center [346, 240] width 250 height 25
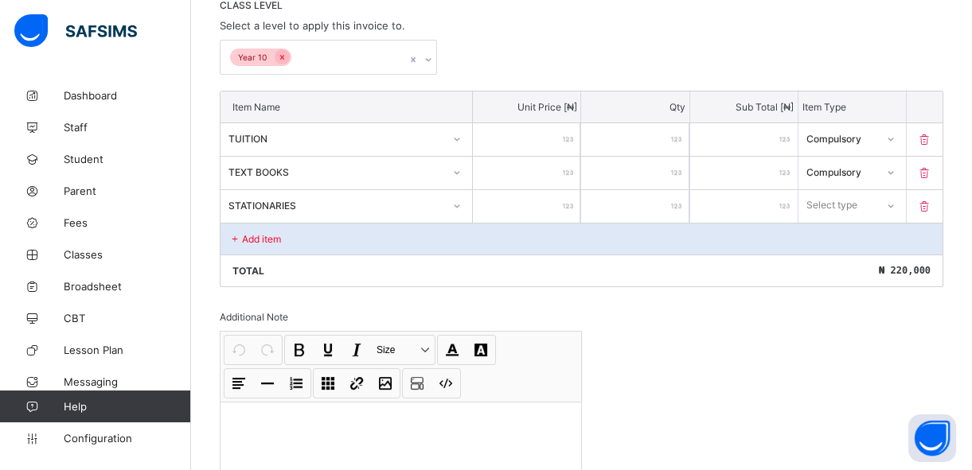
click at [544, 197] on input "number" at bounding box center [526, 206] width 107 height 33
type input "*"
type input "**"
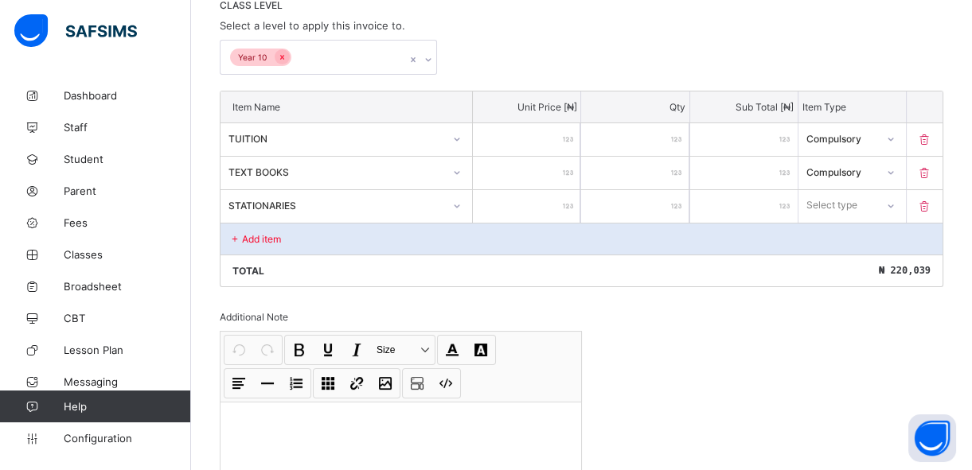
type input "***"
type input "****"
type input "*****"
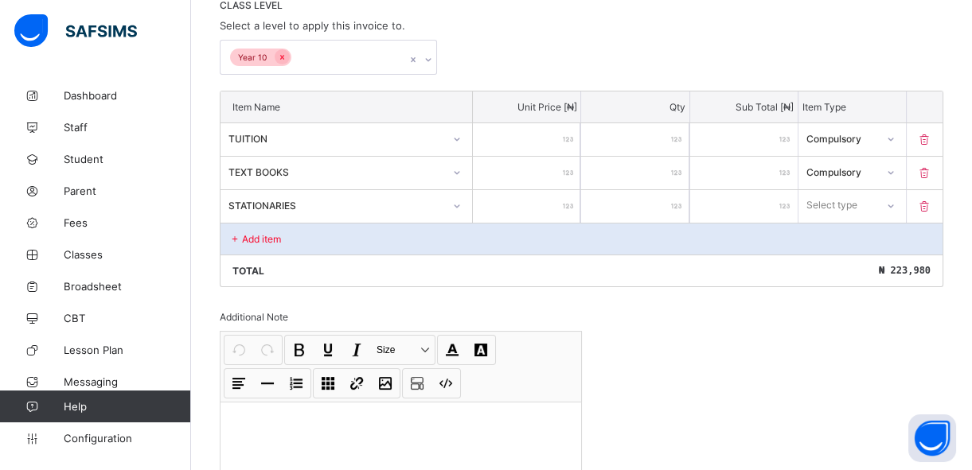
type input "*****"
click at [829, 206] on div "Select type" at bounding box center [832, 205] width 51 height 30
click at [828, 242] on div "Compulsory" at bounding box center [852, 240] width 106 height 25
click at [283, 238] on div "Add item" at bounding box center [581, 239] width 722 height 32
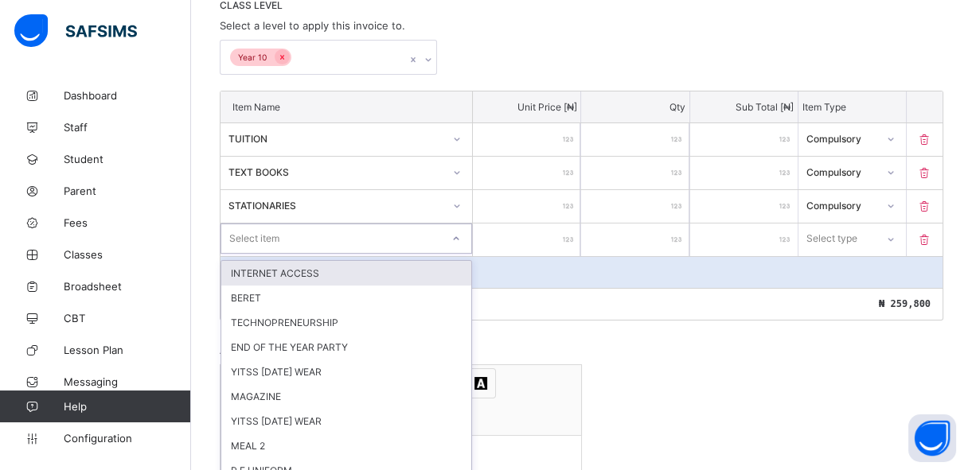
scroll to position [385, 0]
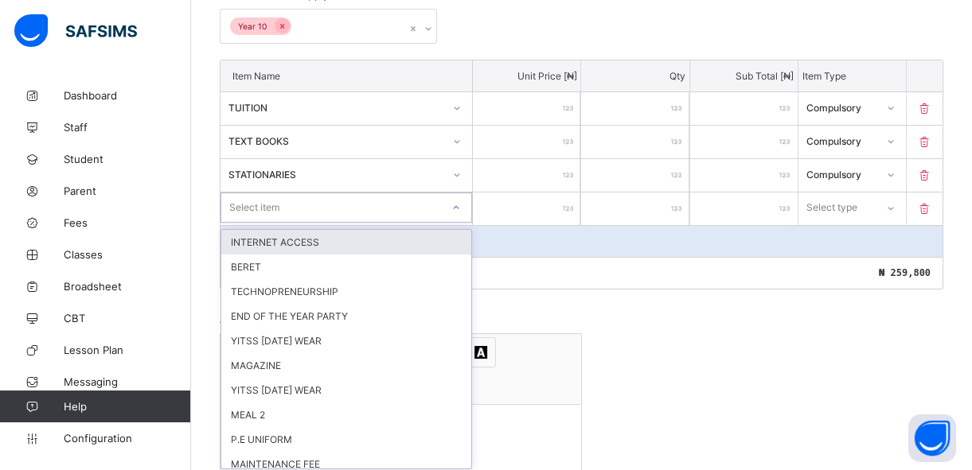
click at [425, 223] on div "option INTERNET ACCESS focused, 1 of 36. 36 results available. Use Up and Down …" at bounding box center [346, 208] width 252 height 30
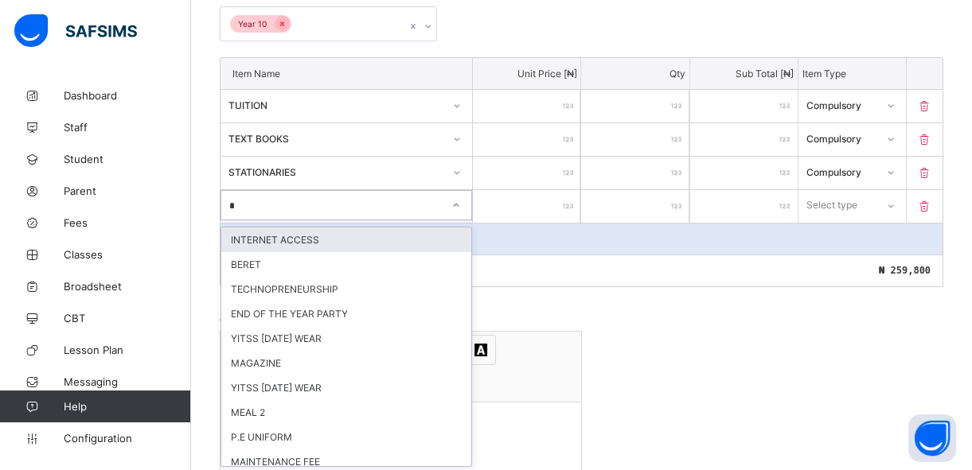
type input "**"
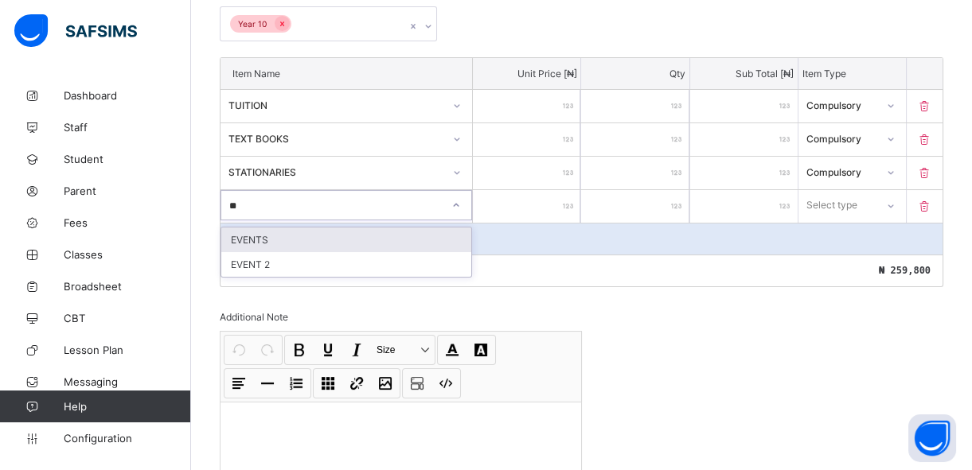
click at [314, 236] on div "EVENTS" at bounding box center [346, 240] width 250 height 25
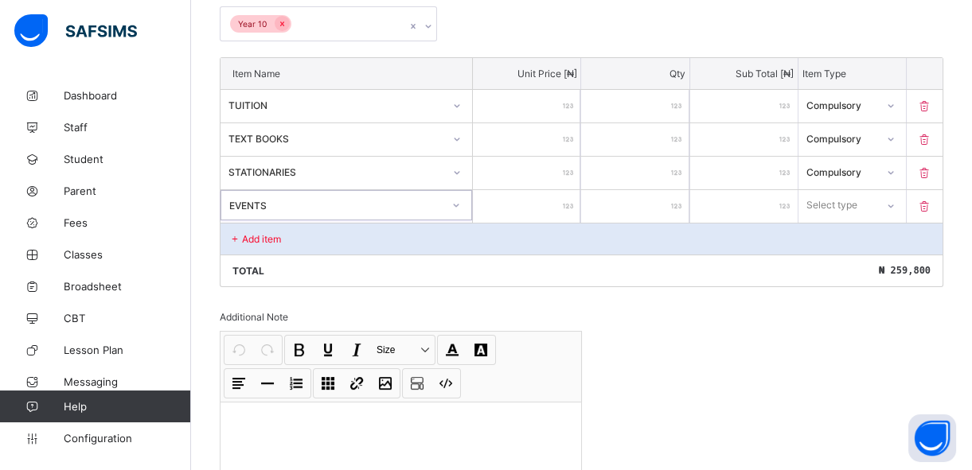
click at [566, 212] on input "number" at bounding box center [526, 206] width 107 height 33
type input "*"
type input "**"
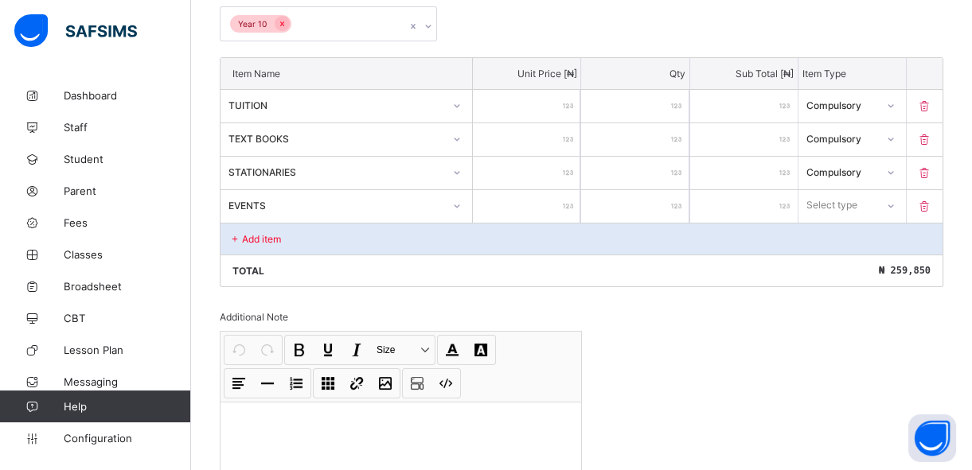
type input "***"
type input "****"
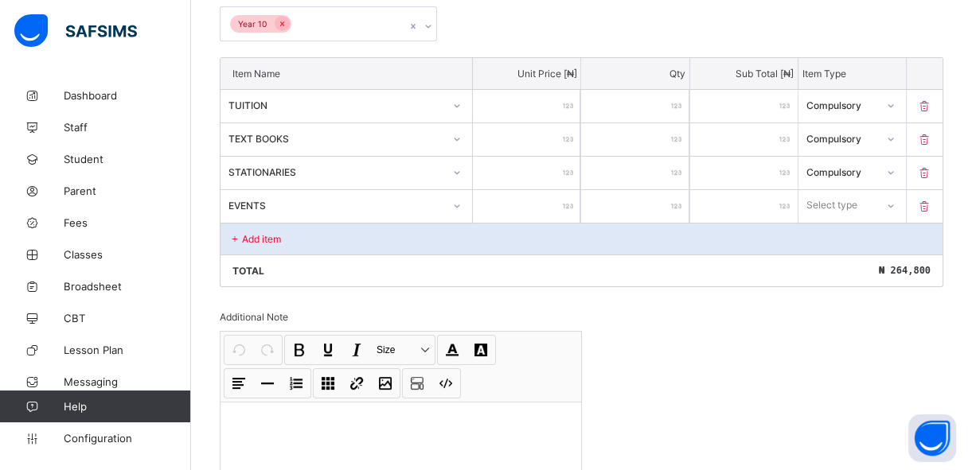
click at [845, 199] on div "Select type" at bounding box center [831, 205] width 51 height 30
click at [833, 237] on div "Compulsory" at bounding box center [852, 240] width 106 height 25
click at [422, 233] on div "Add item" at bounding box center [581, 239] width 722 height 32
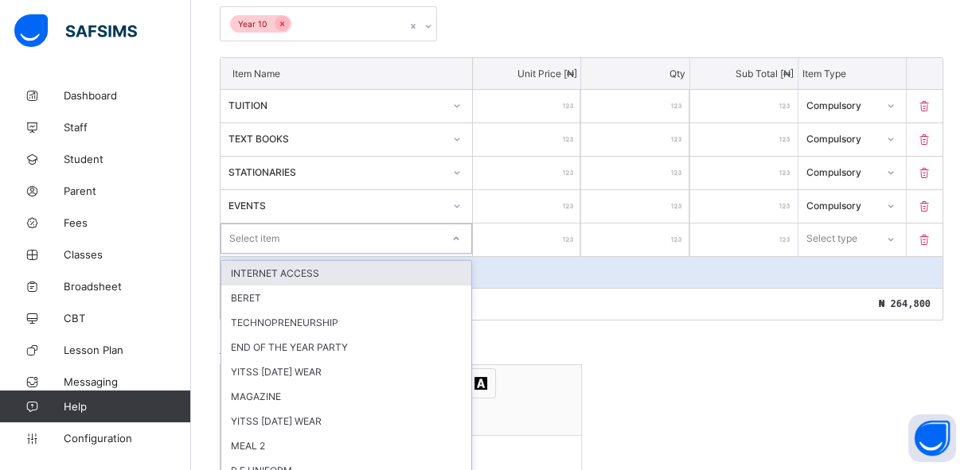
scroll to position [419, 0]
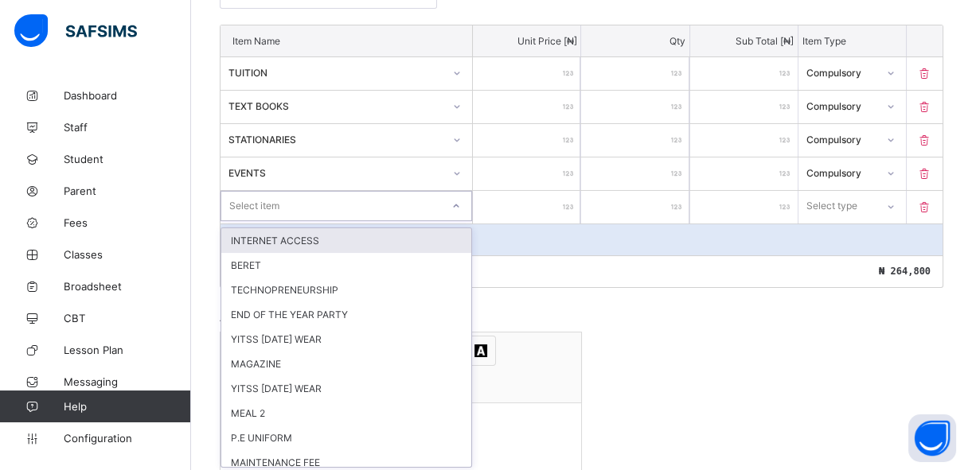
click at [411, 221] on div "option INTERNET ACCESS focused, 1 of 35. 35 results available. Use Up and Down …" at bounding box center [346, 206] width 252 height 30
type input "**"
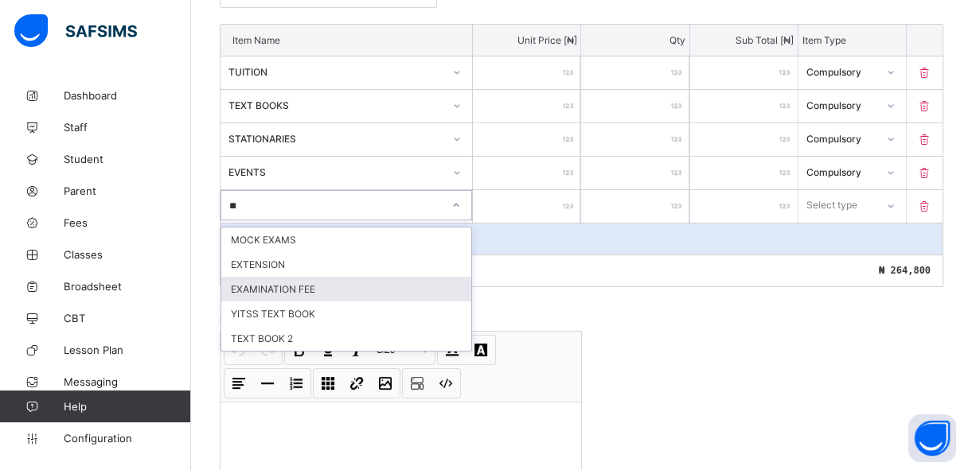
click at [373, 287] on div "EXAMINATION FEE" at bounding box center [346, 289] width 250 height 25
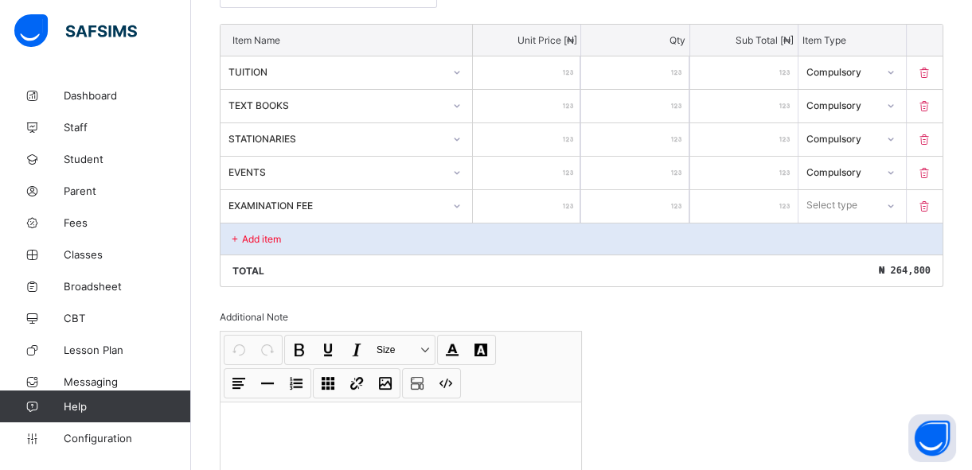
click at [556, 202] on input "number" at bounding box center [526, 206] width 107 height 33
type input "*"
type input "**"
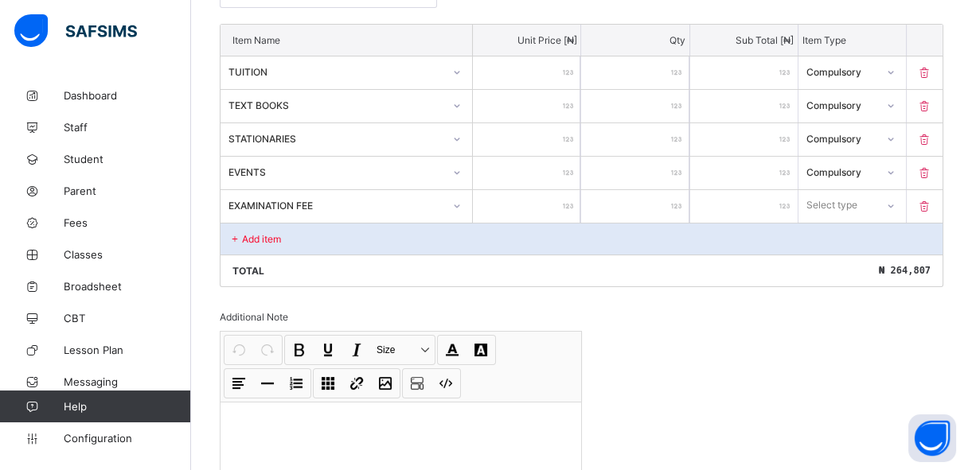
type input "**"
type input "***"
type input "****"
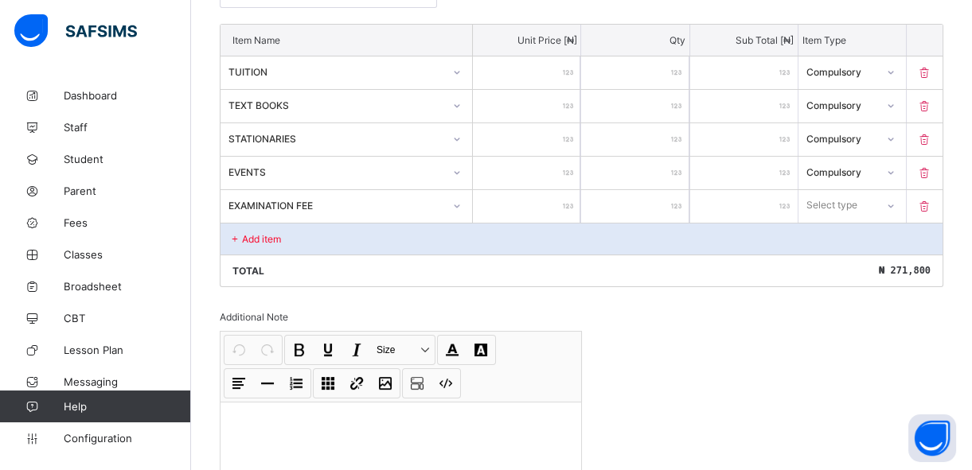
type input "****"
click at [895, 206] on icon at bounding box center [890, 205] width 10 height 16
click at [879, 239] on div "Compulsory" at bounding box center [852, 240] width 106 height 25
click at [263, 233] on p "Add item" at bounding box center [261, 239] width 39 height 12
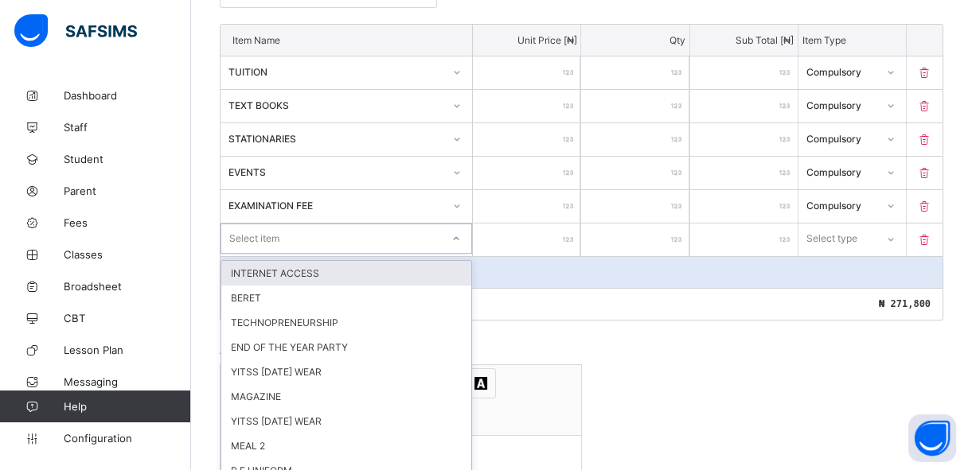
click at [263, 232] on div "option INTERNET ACCESS focused, 1 of 34. 34 results available. Use Up and Down …" at bounding box center [346, 239] width 252 height 30
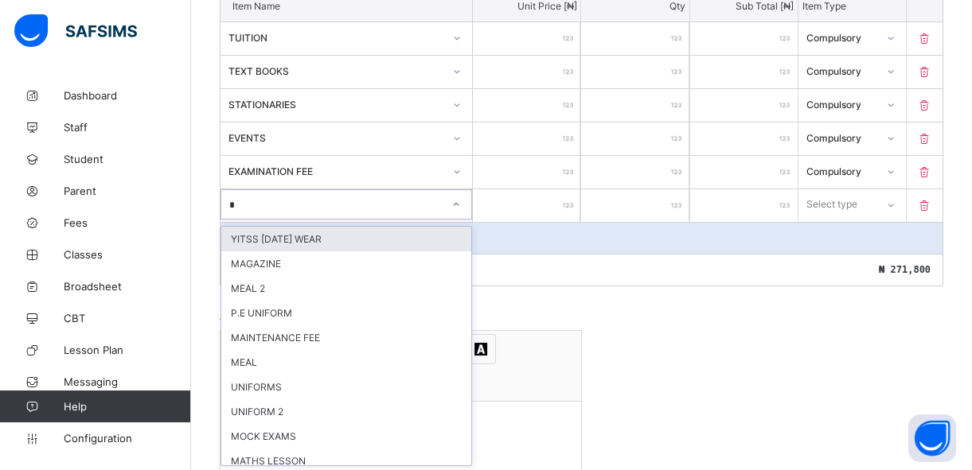
type input "**"
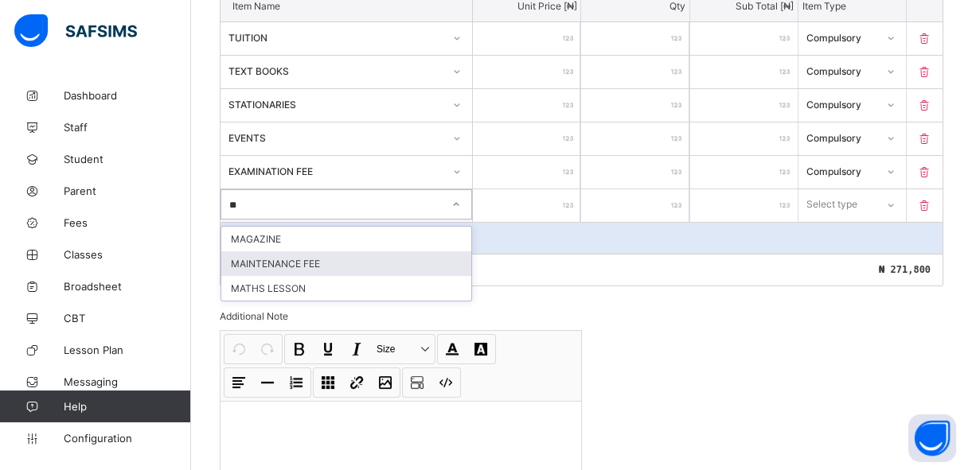
click at [266, 256] on div "MAINTENANCE FEE" at bounding box center [346, 264] width 250 height 25
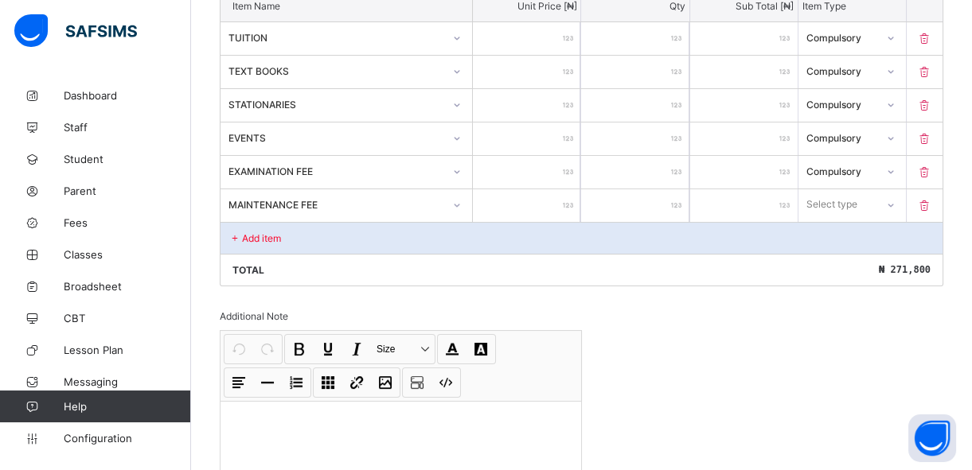
click at [543, 213] on input "number" at bounding box center [526, 205] width 107 height 33
type input "*"
type input "**"
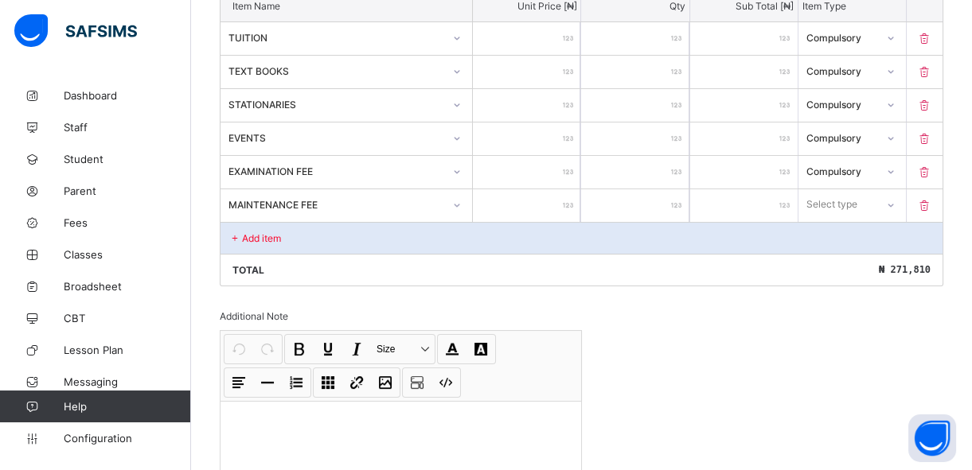
type input "***"
type input "****"
type input "*****"
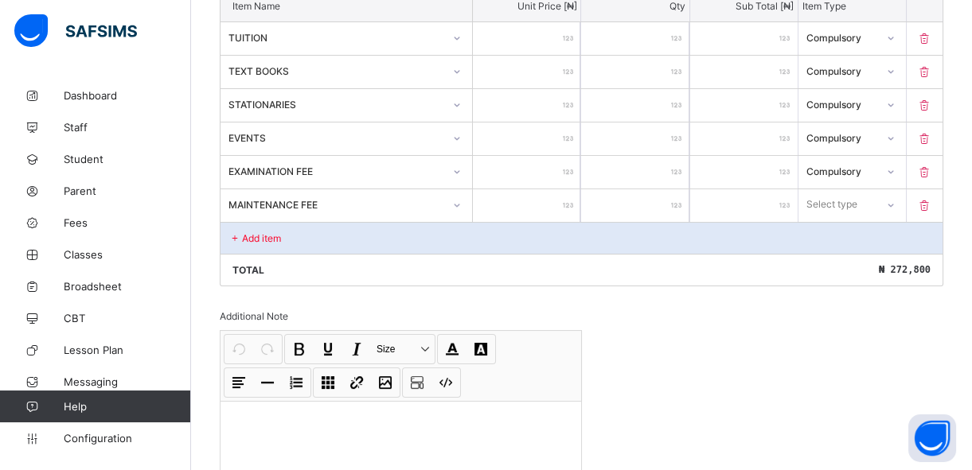
type input "*****"
click at [827, 207] on div "Select type" at bounding box center [831, 204] width 51 height 30
click at [837, 236] on div "Compulsory" at bounding box center [852, 239] width 106 height 25
click at [259, 236] on p "Add item" at bounding box center [261, 238] width 39 height 12
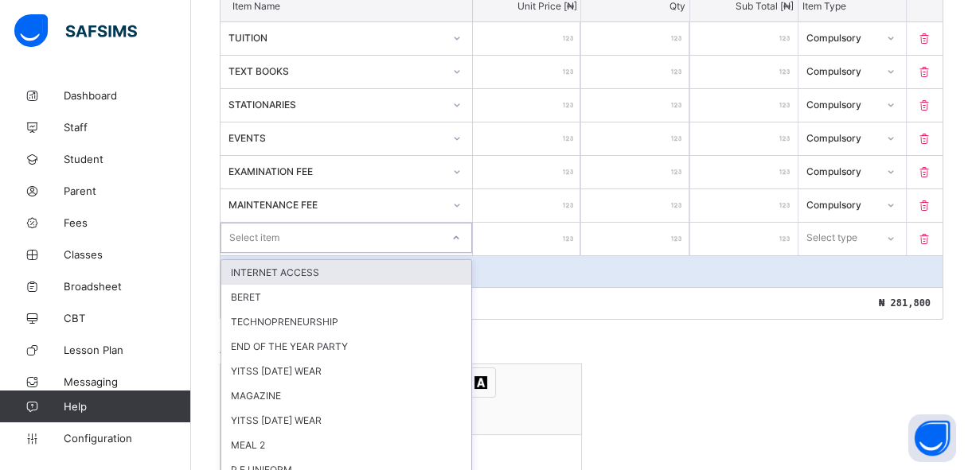
scroll to position [486, 0]
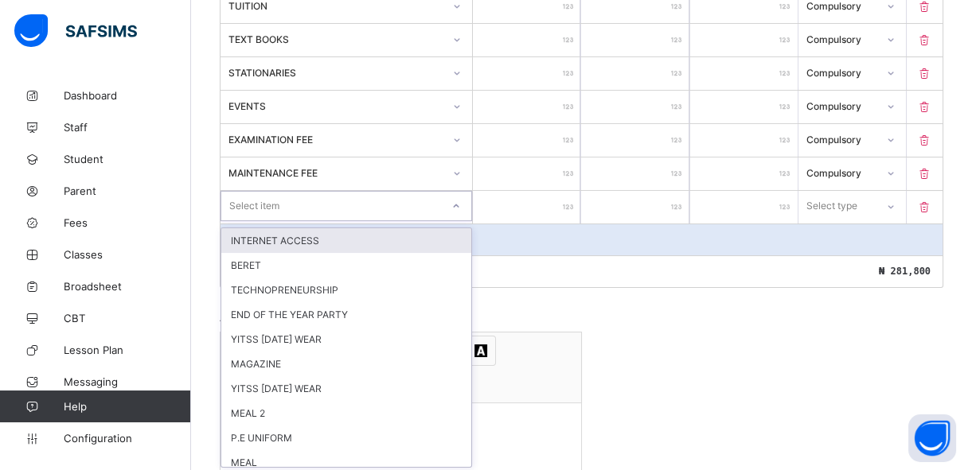
click at [259, 221] on div "option INTERNET ACCESS focused, 1 of 33. 33 results available. Use Up and Down …" at bounding box center [346, 206] width 252 height 30
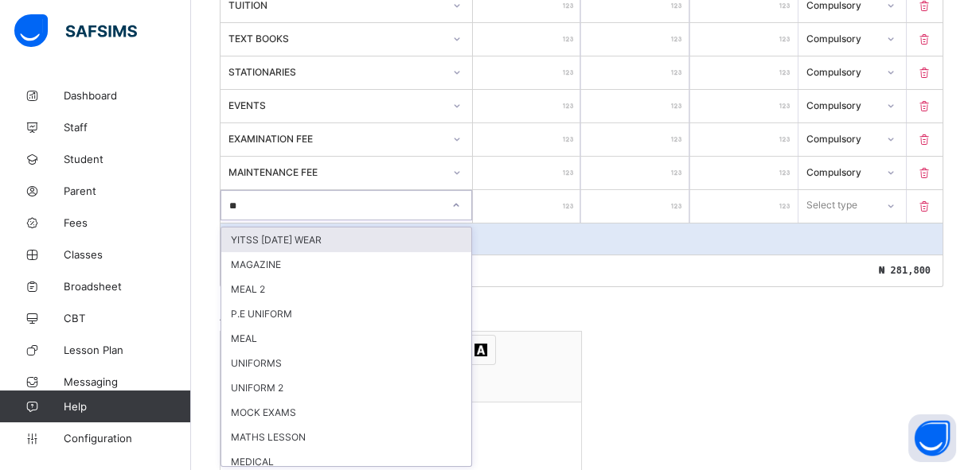
type input "***"
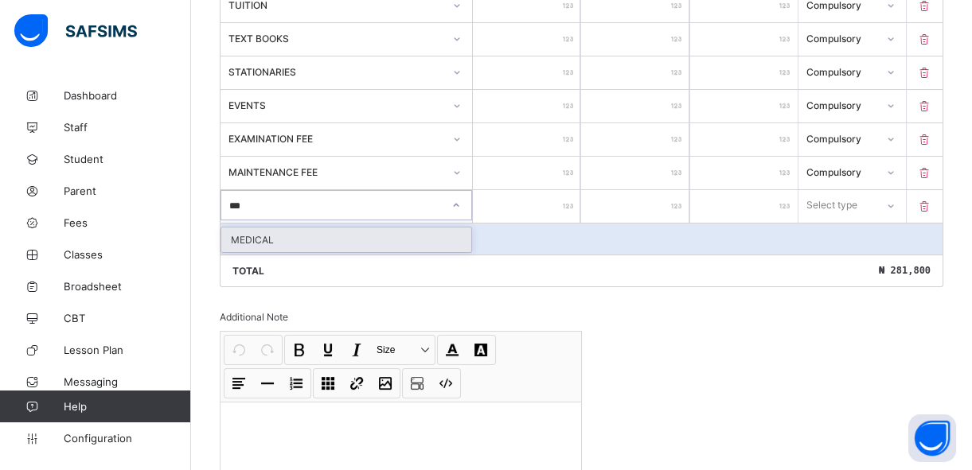
click at [264, 244] on div "MEDICAL" at bounding box center [346, 240] width 250 height 25
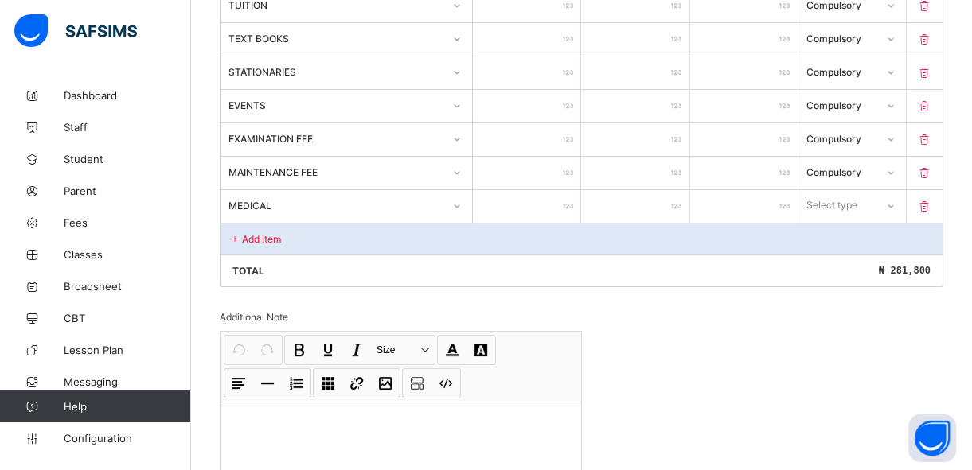
click at [557, 205] on input "number" at bounding box center [526, 206] width 107 height 33
type input "*"
type input "**"
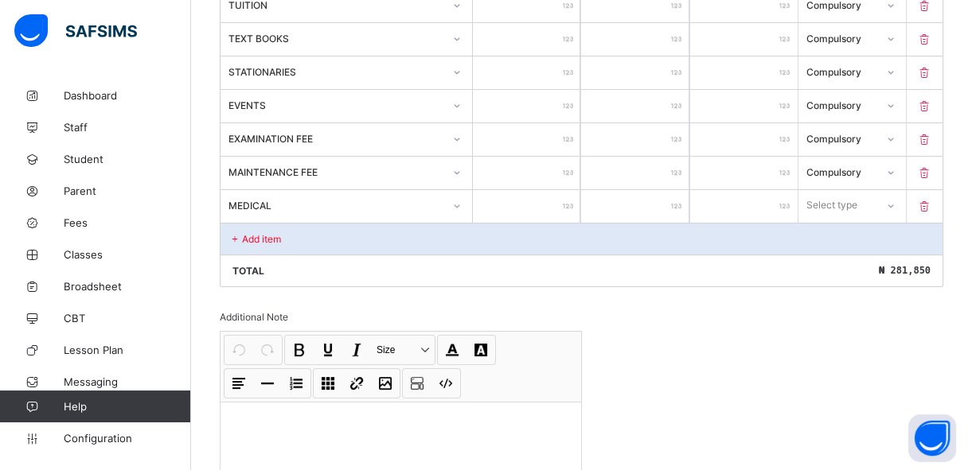
type input "***"
type input "****"
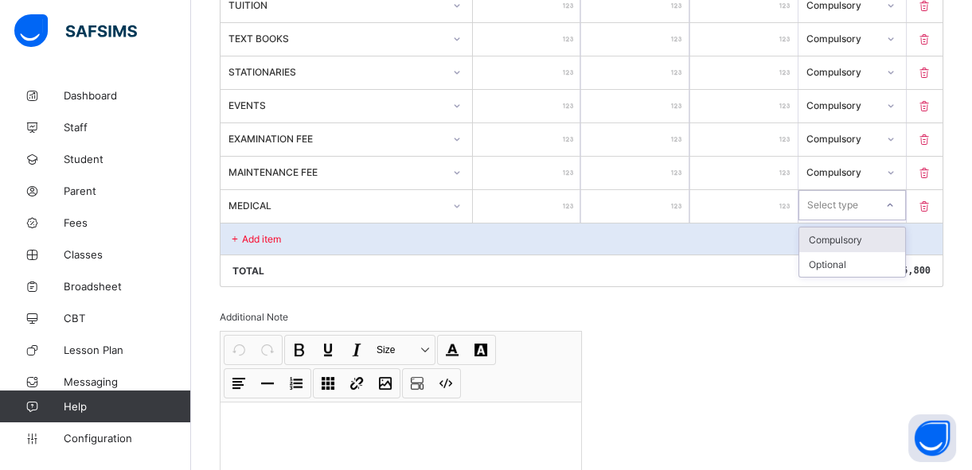
click at [845, 203] on div "Select type" at bounding box center [832, 205] width 51 height 30
click at [845, 239] on div "Compulsory" at bounding box center [852, 240] width 106 height 25
click at [271, 239] on p "Add item" at bounding box center [261, 239] width 39 height 12
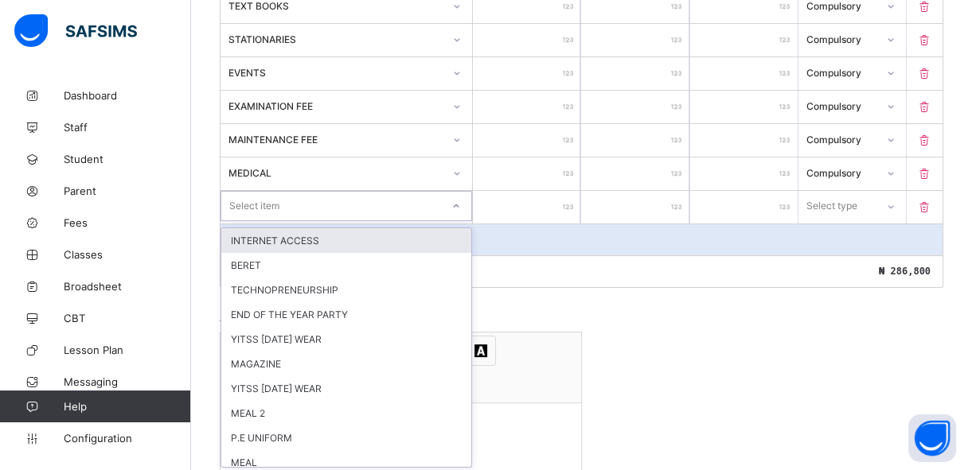
click at [267, 221] on div "option INTERNET ACCESS focused, 1 of 32. 32 results available. Use Up and Down …" at bounding box center [346, 206] width 252 height 30
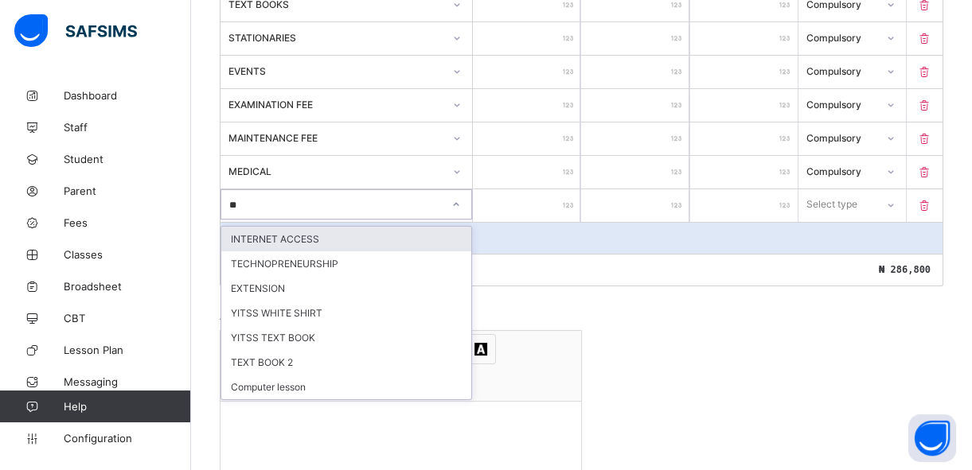
type input "***"
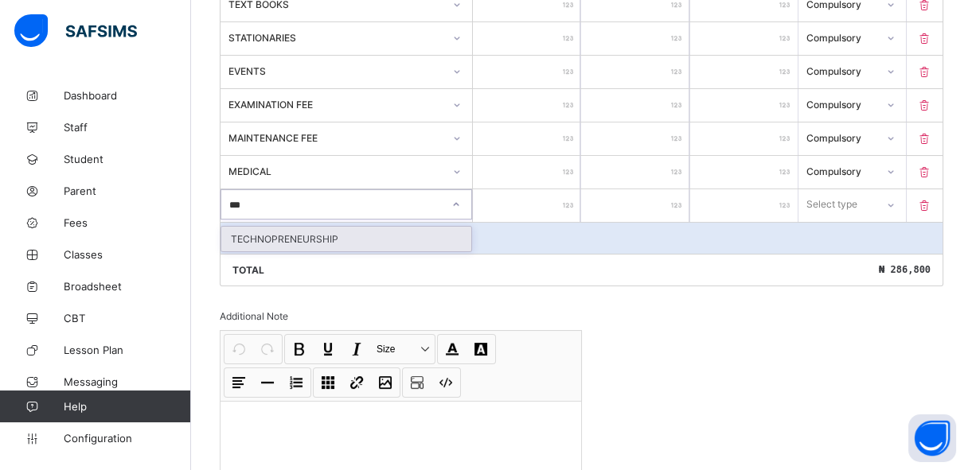
click at [267, 236] on div "TECHNOPRENEURSHIP" at bounding box center [346, 239] width 250 height 25
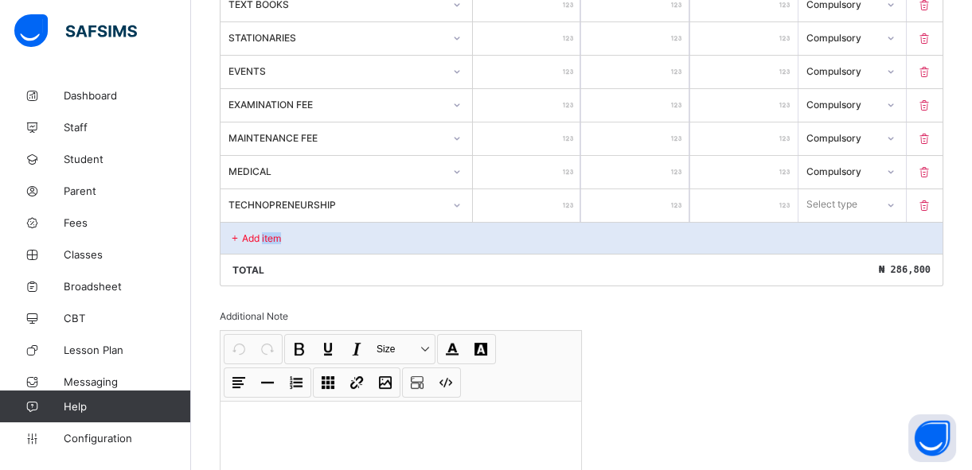
click at [267, 236] on p "Add item" at bounding box center [261, 238] width 39 height 12
click at [537, 205] on input "number" at bounding box center [526, 205] width 107 height 33
type input "*"
type input "**"
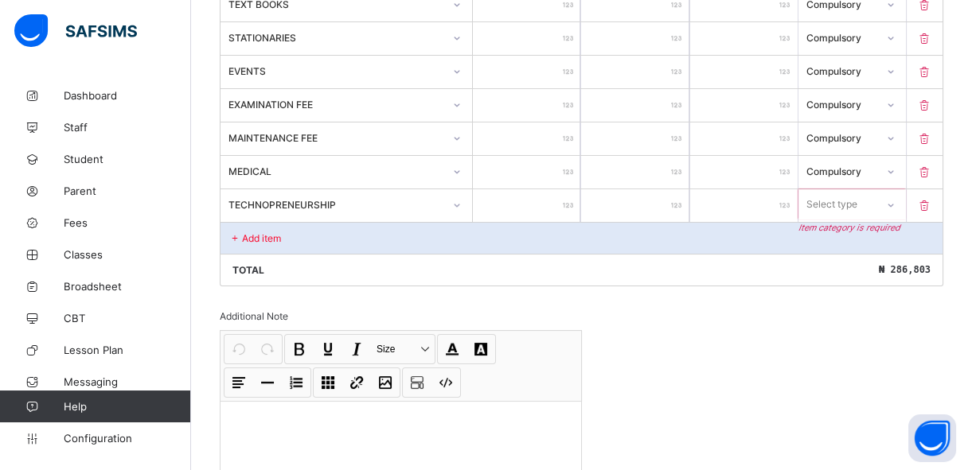
type input "**"
type input "***"
type input "****"
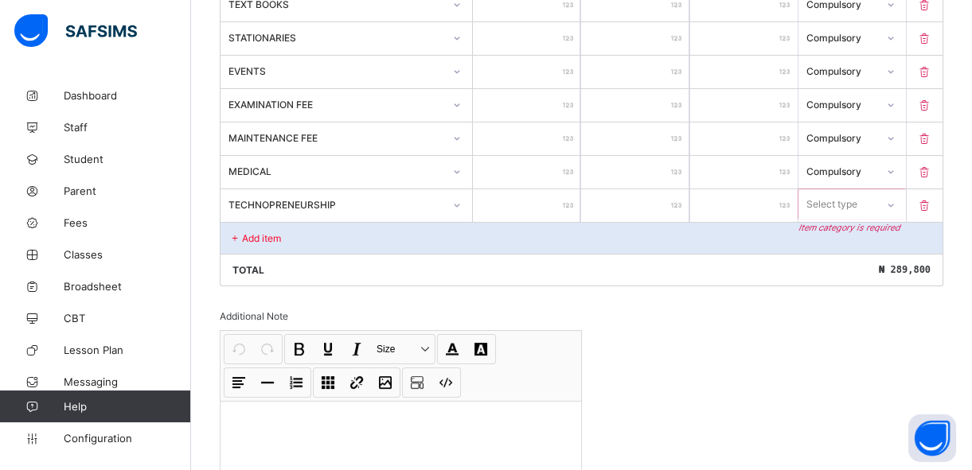
type input "*****"
click at [858, 205] on div "Select type" at bounding box center [832, 204] width 51 height 30
click at [862, 240] on div "Compulsory" at bounding box center [852, 239] width 106 height 25
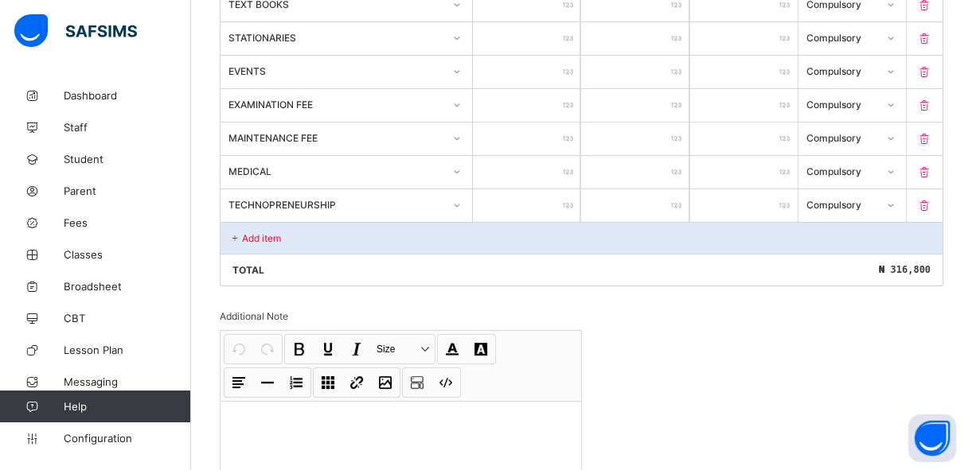
click at [314, 240] on div "Add item" at bounding box center [581, 238] width 722 height 32
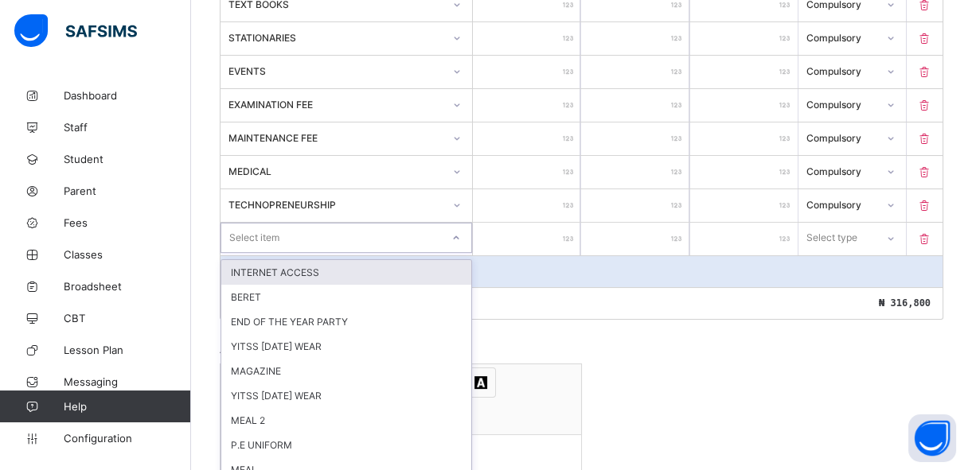
scroll to position [553, 0]
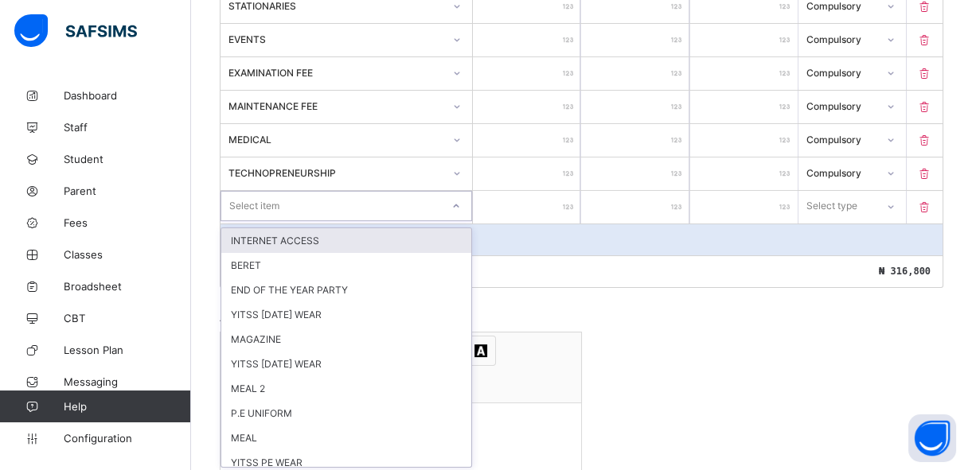
click at [385, 221] on div "option INTERNET ACCESS focused, 1 of 31. 31 results available. Use Up and Down …" at bounding box center [346, 206] width 252 height 30
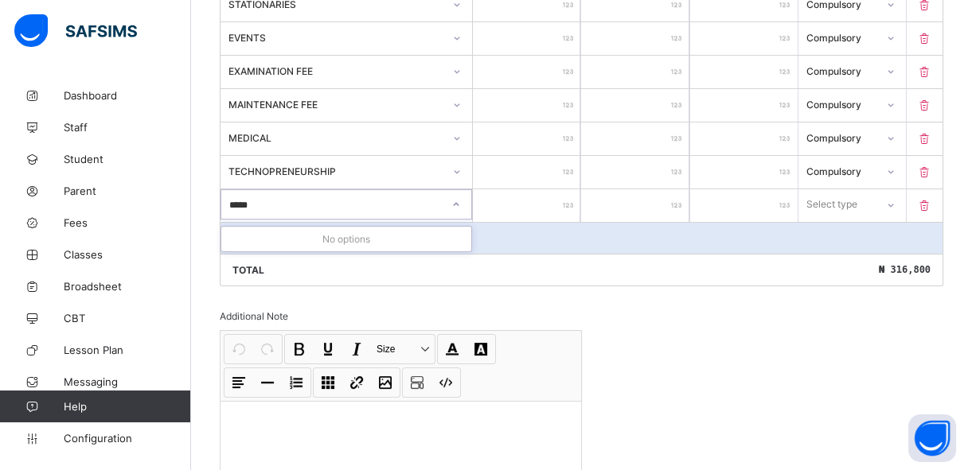
type input "****"
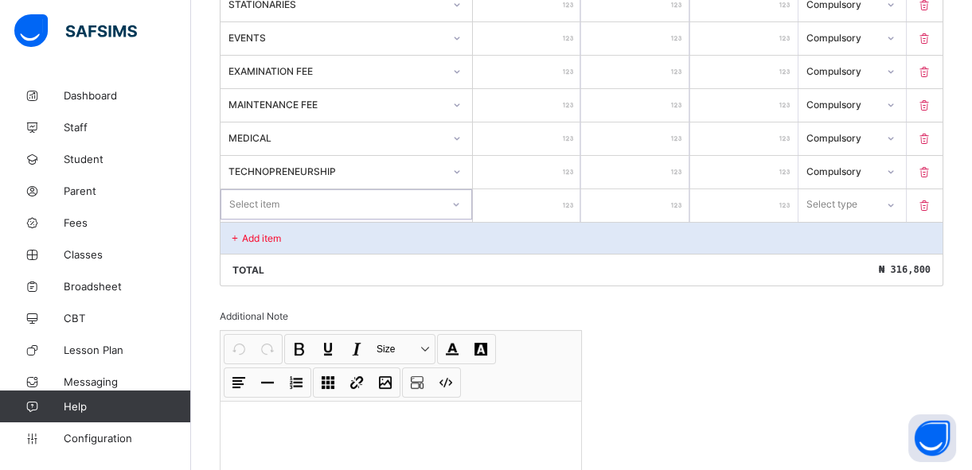
click at [325, 207] on div "Select item" at bounding box center [331, 204] width 220 height 22
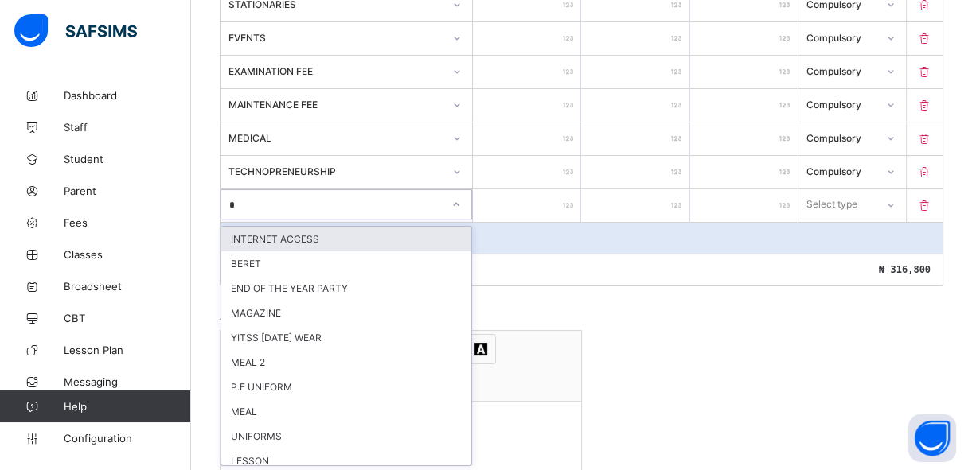
type input "**"
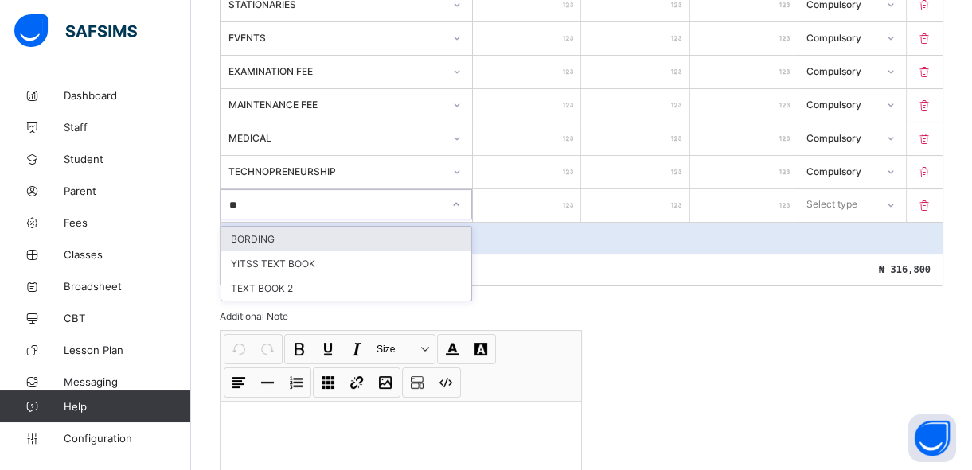
click at [313, 240] on div "BORDING" at bounding box center [346, 239] width 250 height 25
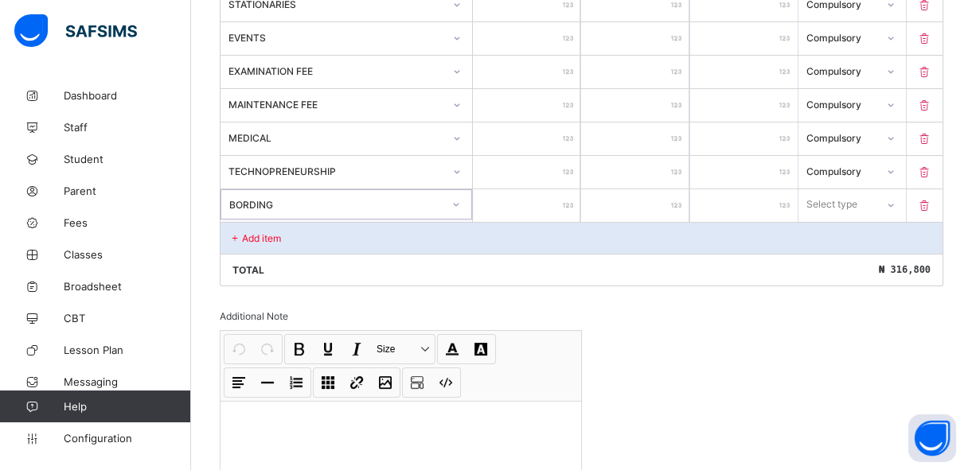
click at [555, 198] on input "number" at bounding box center [526, 205] width 107 height 33
type input "*"
type input "**"
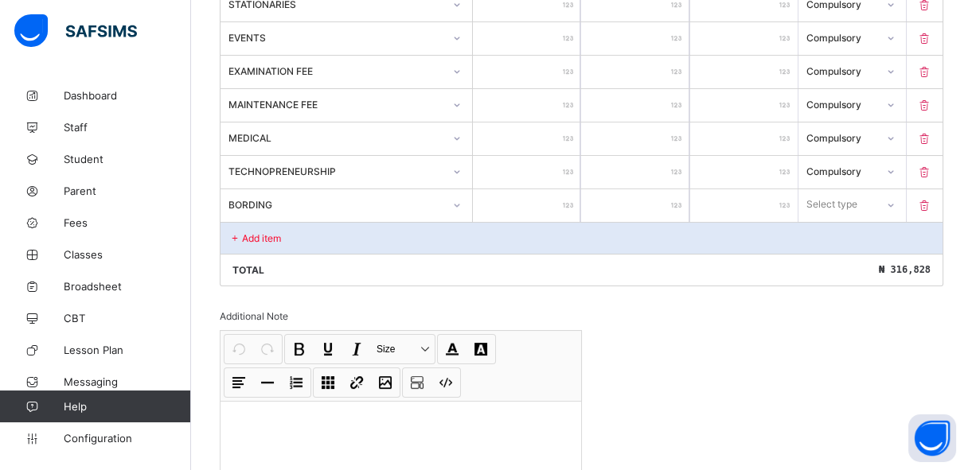
type input "*****"
type input "******"
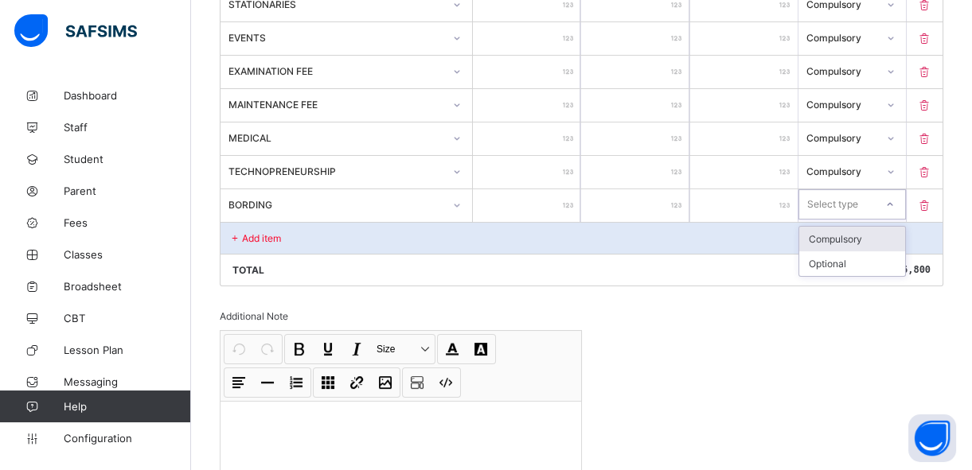
click at [844, 207] on div "Select type" at bounding box center [832, 204] width 51 height 30
click at [838, 238] on div "Compulsory" at bounding box center [852, 239] width 106 height 25
click at [358, 244] on div "Add item" at bounding box center [581, 238] width 722 height 32
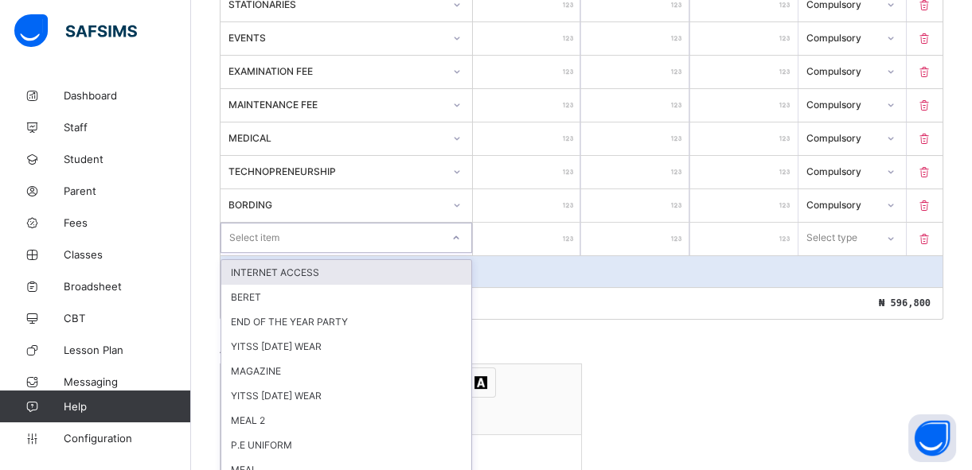
scroll to position [587, 0]
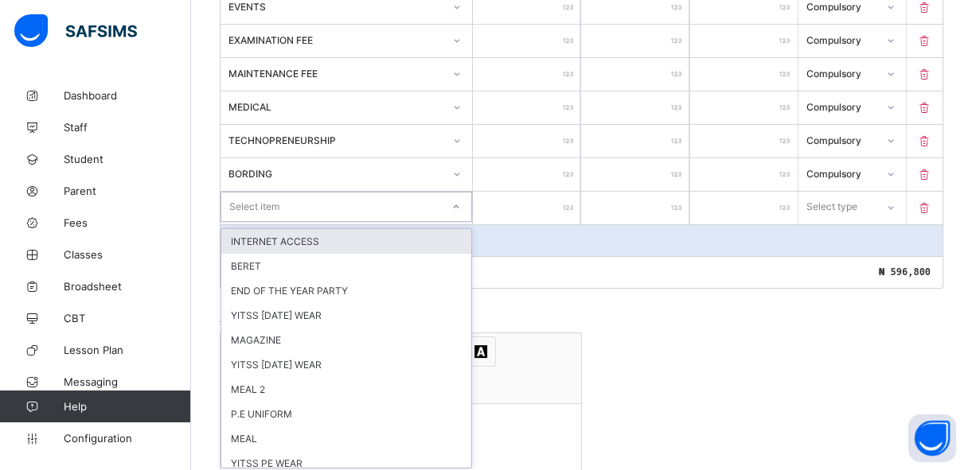
click at [365, 222] on div "option INTERNET ACCESS focused, 1 of 30. 30 results available. Use Up and Down …" at bounding box center [346, 207] width 252 height 30
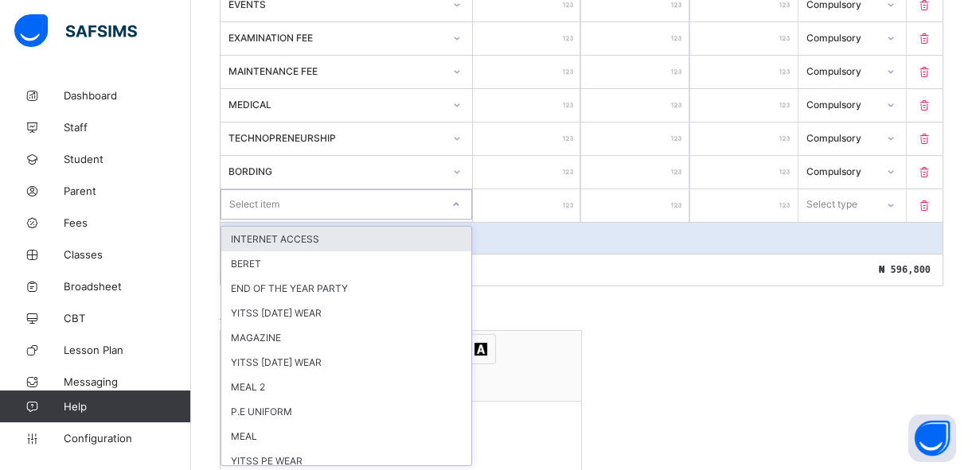
type input "*"
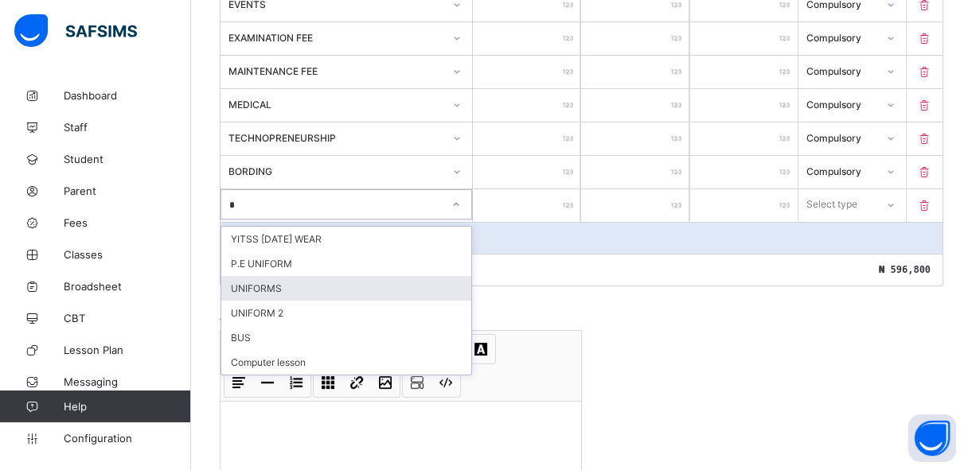
click at [325, 289] on div "UNIFORMS" at bounding box center [346, 288] width 250 height 25
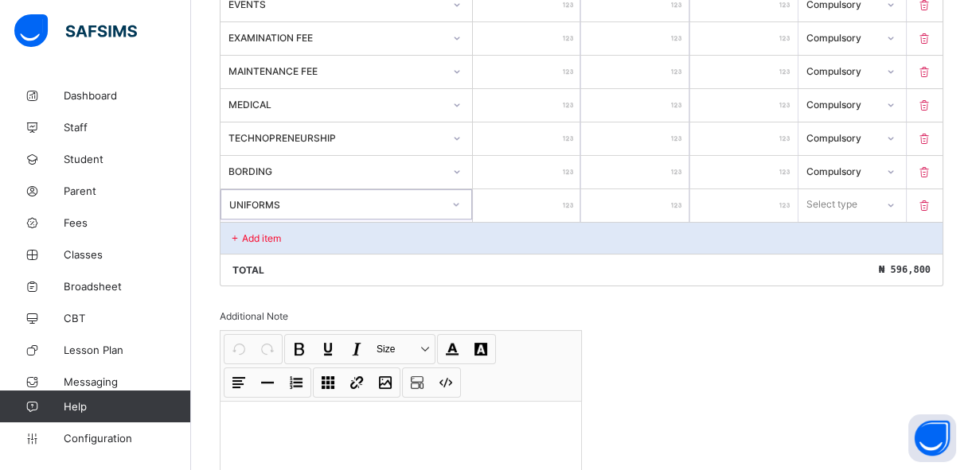
click at [533, 204] on input "number" at bounding box center [526, 205] width 107 height 33
type input "*"
type input "**"
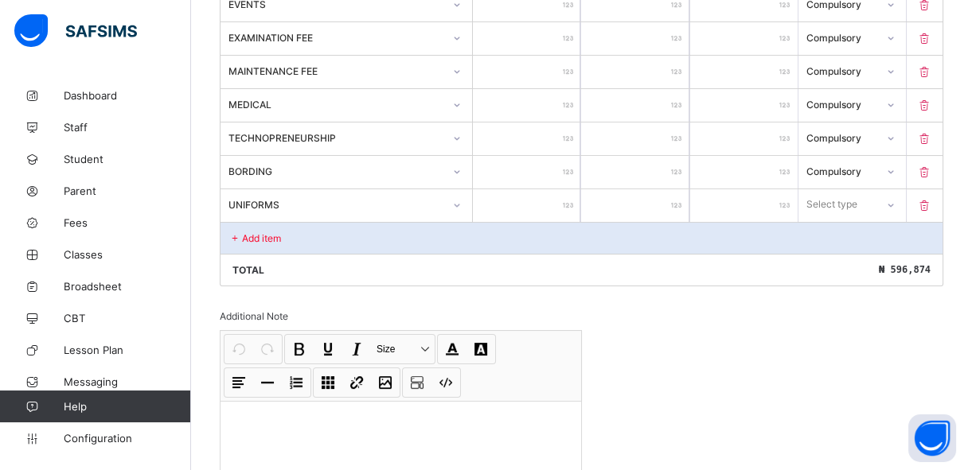
type input "***"
type input "****"
type input "*****"
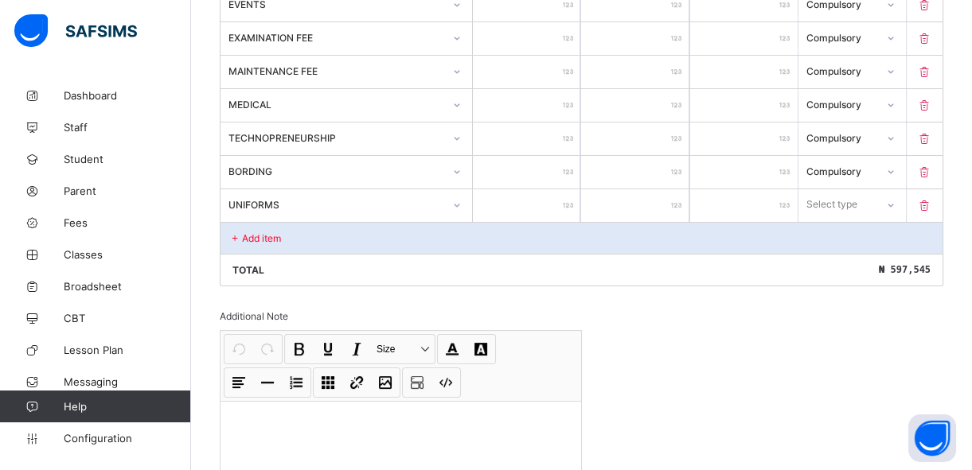
type input "*****"
click at [841, 204] on div "Select type" at bounding box center [832, 204] width 51 height 30
click at [842, 240] on div "Compulsory" at bounding box center [852, 239] width 106 height 25
click at [275, 240] on p "Add item" at bounding box center [261, 238] width 39 height 12
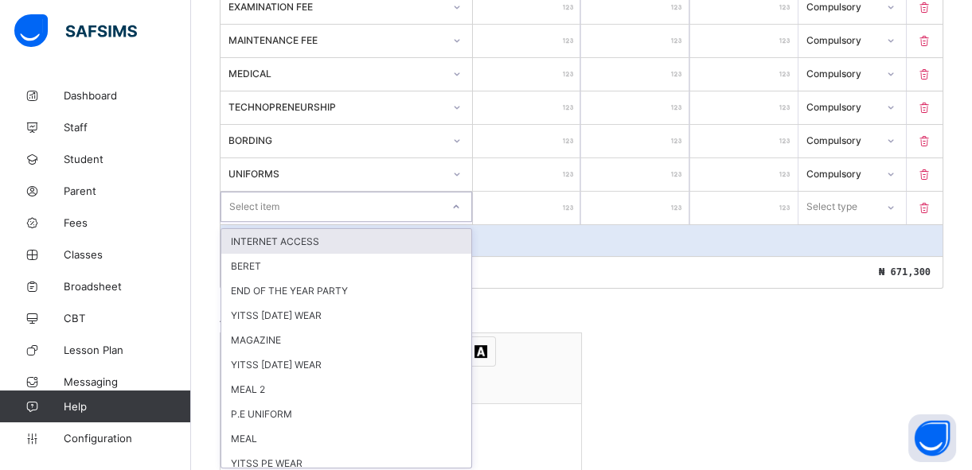
click at [275, 222] on div "option INTERNET ACCESS focused, 1 of 29. 29 results available. Use Up and Down …" at bounding box center [346, 207] width 252 height 30
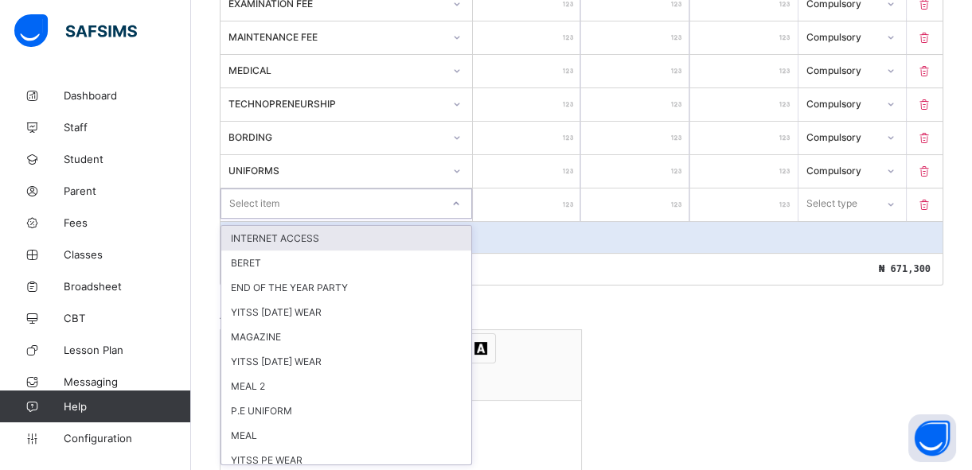
type input "*"
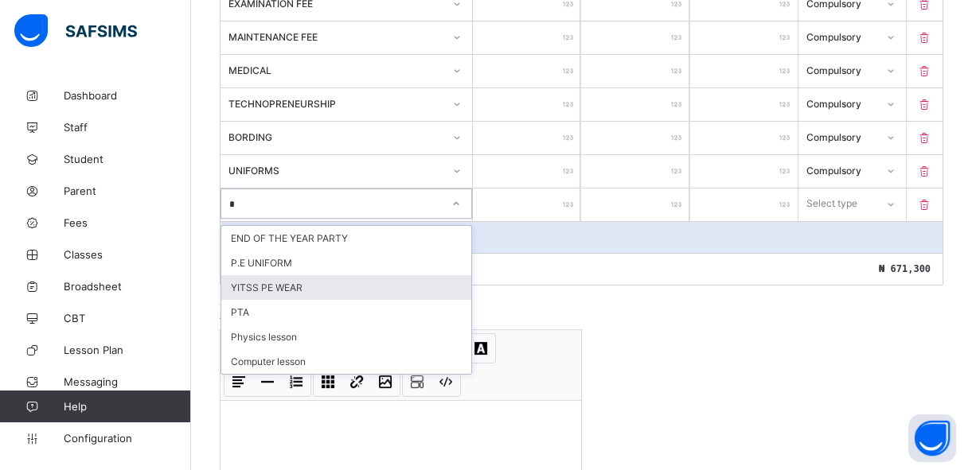
click at [270, 285] on div "YITSS PE WEAR" at bounding box center [346, 287] width 250 height 25
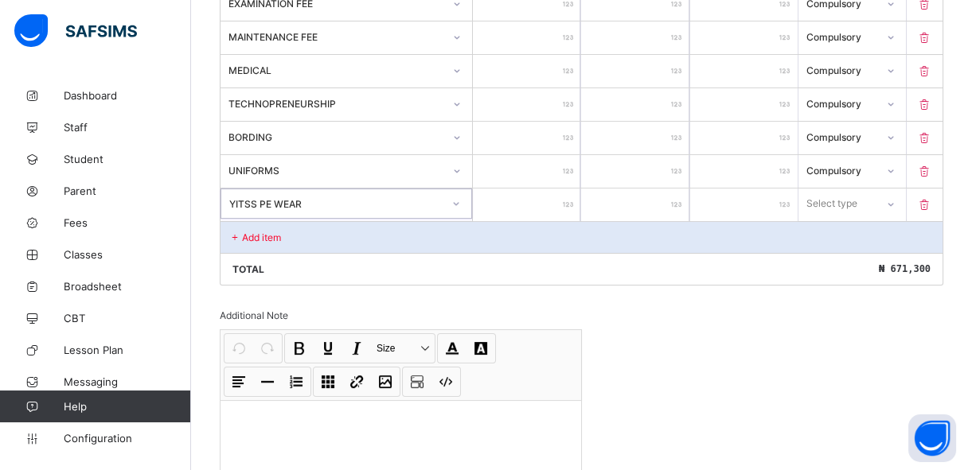
click at [541, 201] on input "number" at bounding box center [526, 205] width 107 height 33
type input "*"
type input "**"
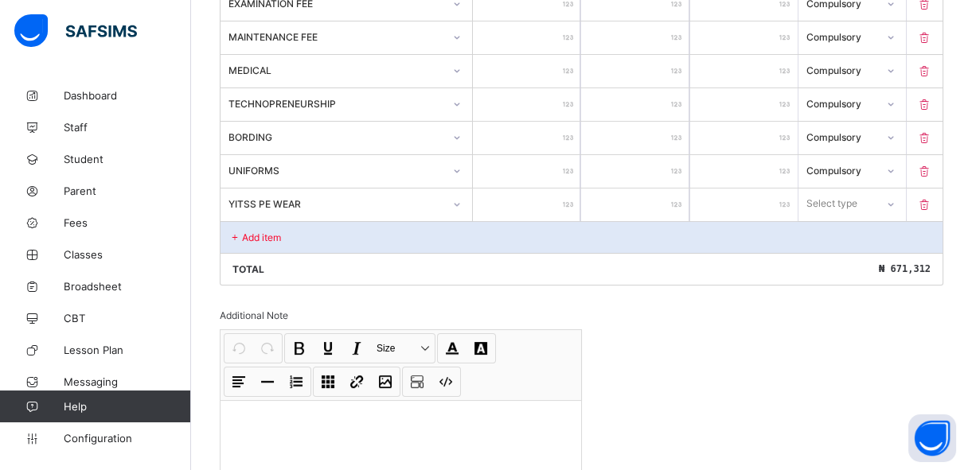
type input "***"
type input "****"
type input "*****"
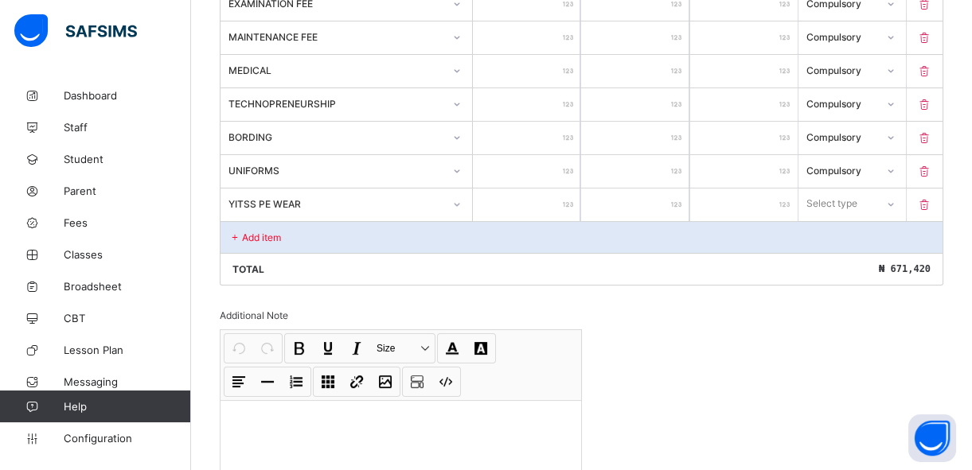
type input "*****"
click at [858, 193] on div "Select type" at bounding box center [832, 204] width 51 height 30
click at [859, 263] on div "Optional" at bounding box center [852, 263] width 106 height 25
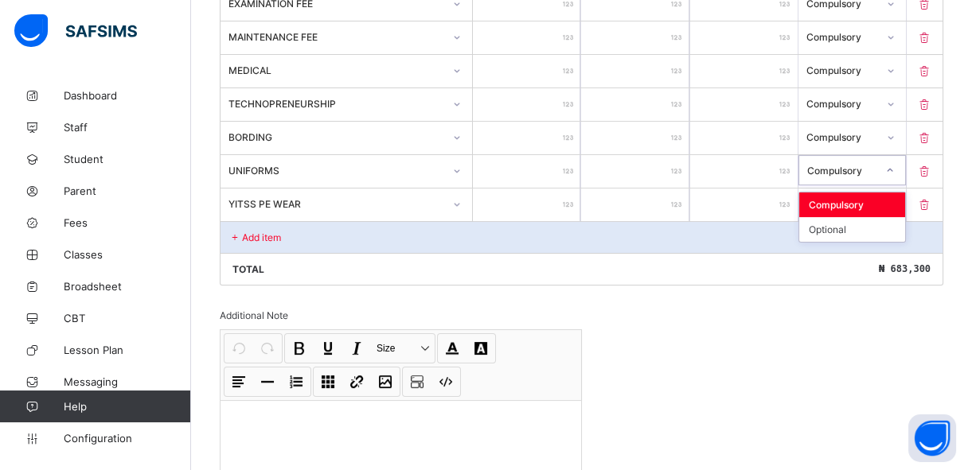
click at [895, 167] on icon at bounding box center [890, 170] width 10 height 16
click at [866, 227] on div "Optional" at bounding box center [852, 229] width 106 height 25
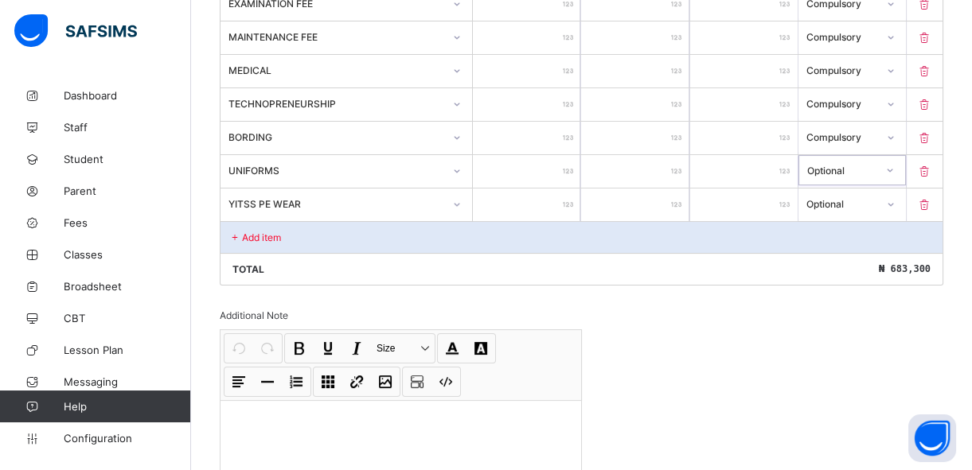
click at [292, 239] on div "Add item" at bounding box center [581, 237] width 722 height 32
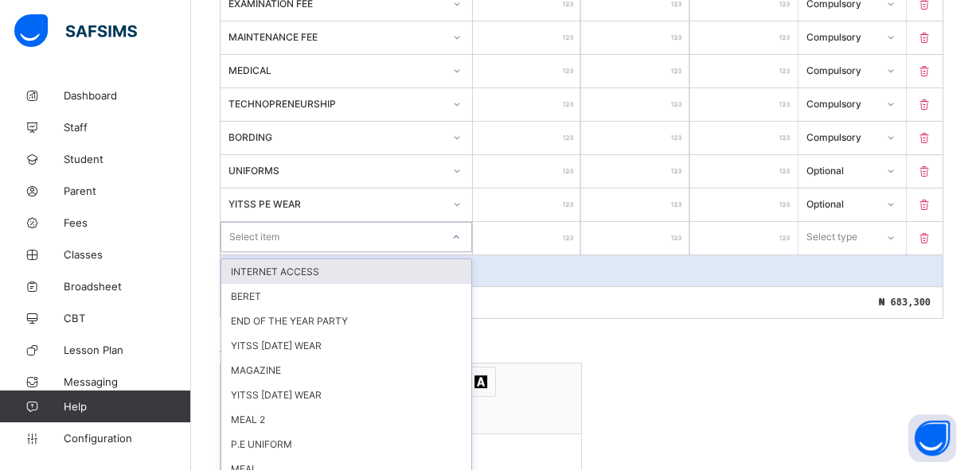
scroll to position [653, 0]
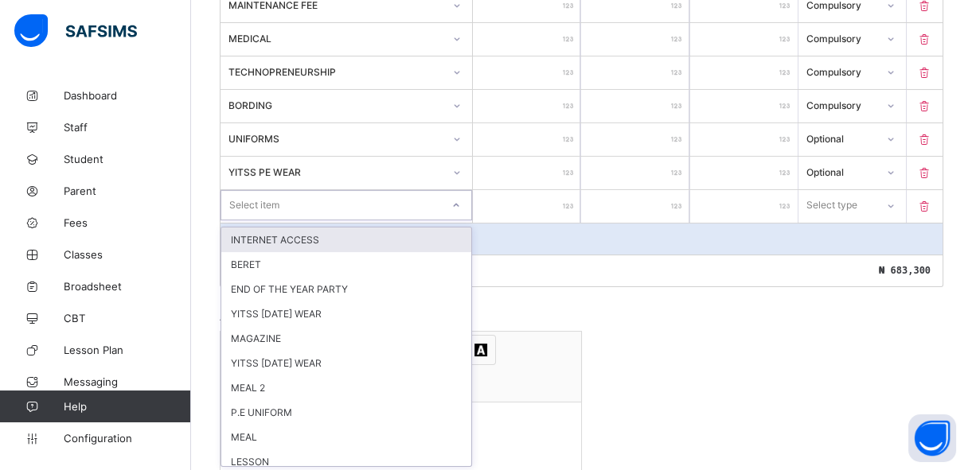
click at [288, 220] on div "option INTERNET ACCESS focused, 1 of 28. 28 results available. Use Up and Down …" at bounding box center [346, 205] width 252 height 30
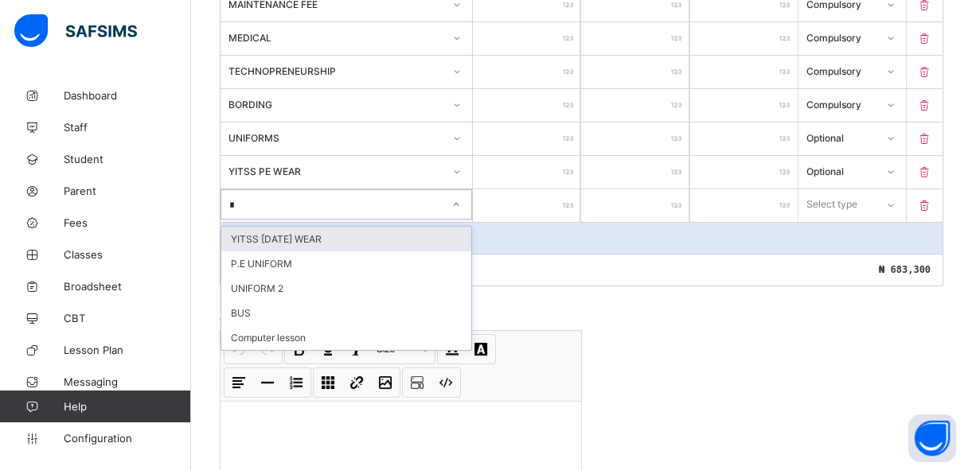
type input "**"
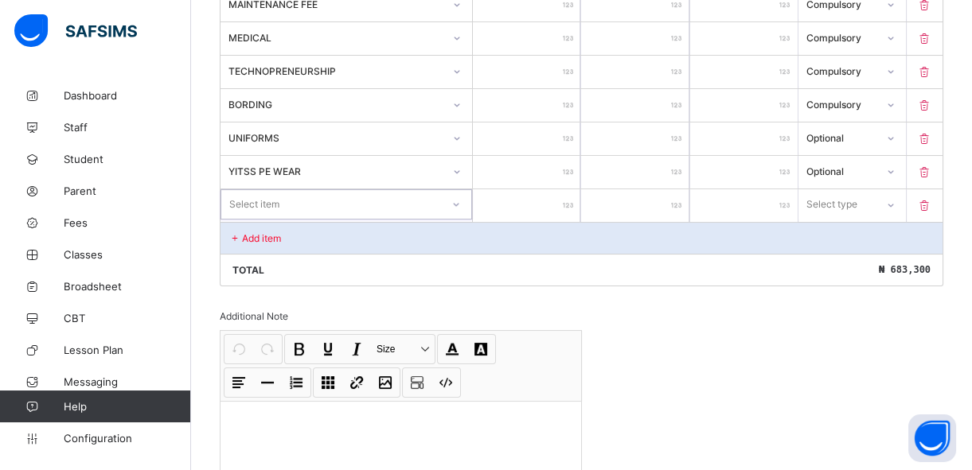
click at [295, 215] on div "Select item" at bounding box center [346, 204] width 252 height 30
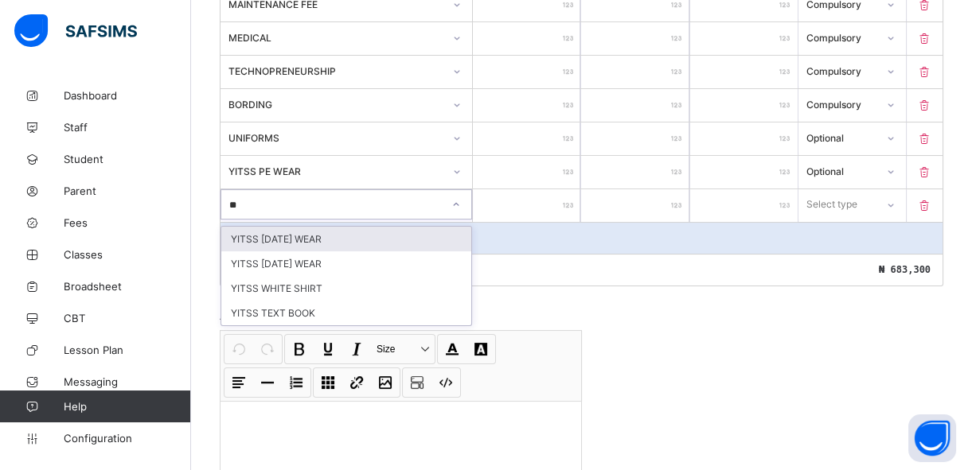
type input "***"
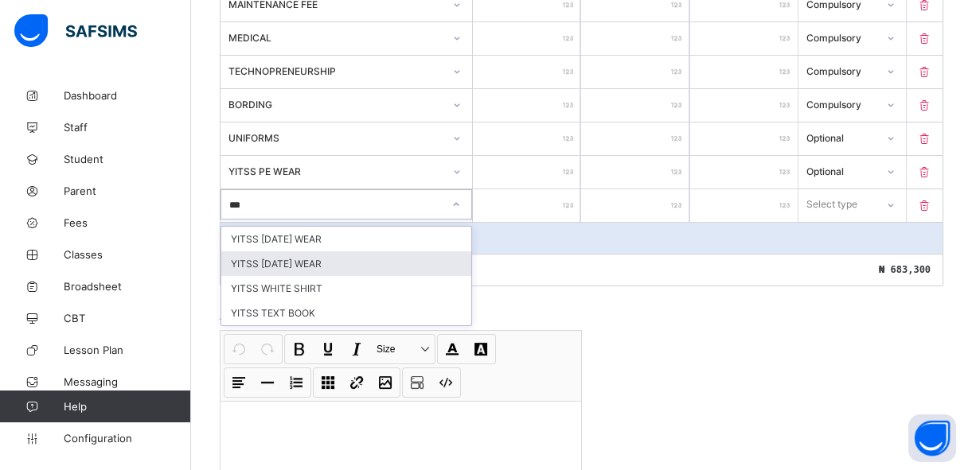
click at [293, 264] on div "YITSS TUESDAY WEAR" at bounding box center [346, 264] width 250 height 25
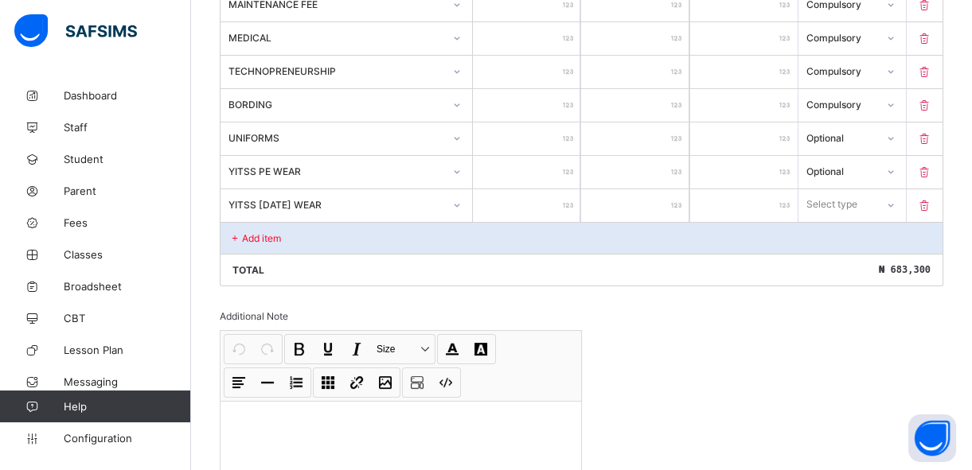
click at [525, 212] on input "number" at bounding box center [526, 205] width 107 height 33
type input "*"
type input "**"
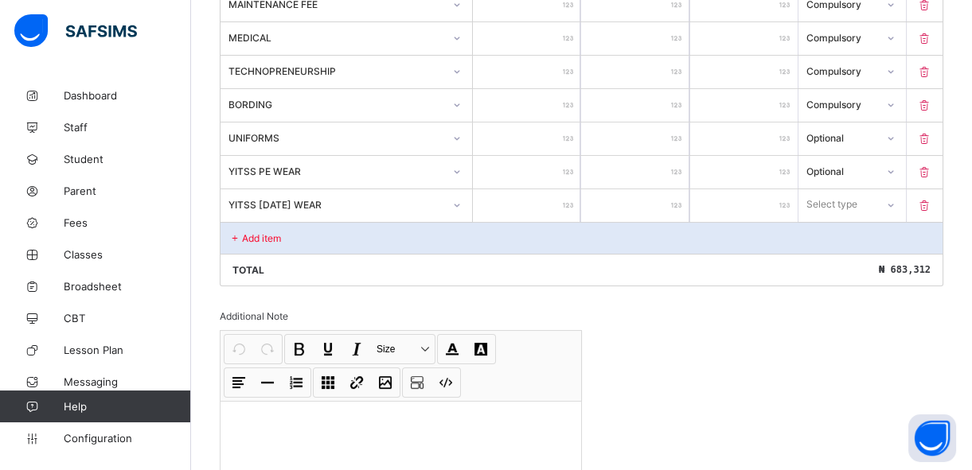
type input "***"
type input "*****"
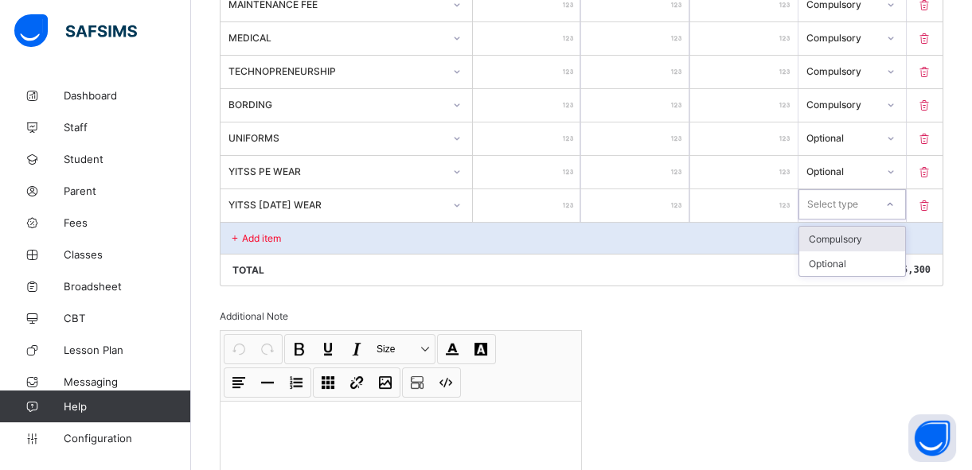
click at [850, 203] on div "Select type" at bounding box center [832, 204] width 51 height 30
click at [844, 259] on div "Optional" at bounding box center [852, 264] width 106 height 25
click at [271, 232] on p "Add item" at bounding box center [261, 238] width 39 height 12
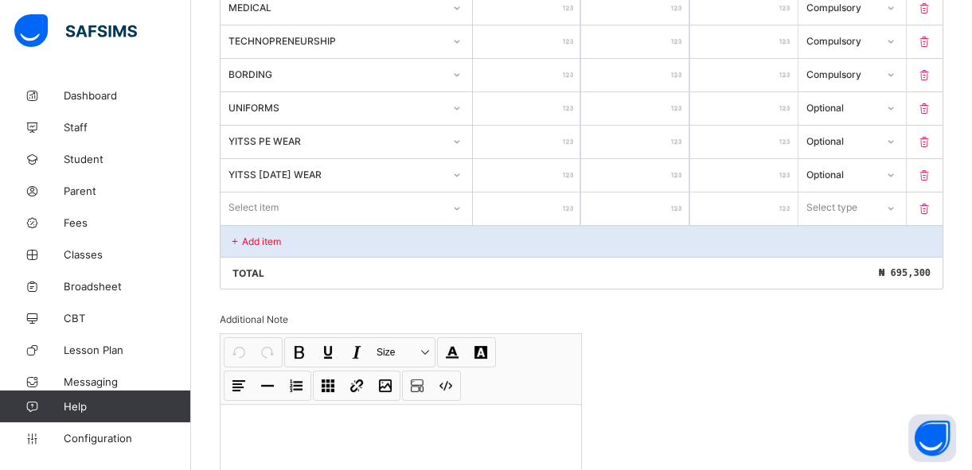
click at [271, 223] on div "Select item" at bounding box center [346, 208] width 252 height 30
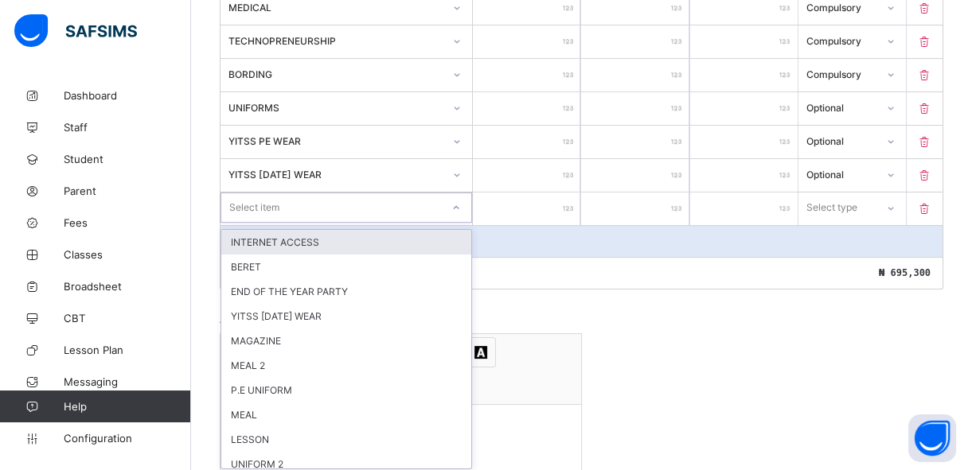
scroll to position [687, 0]
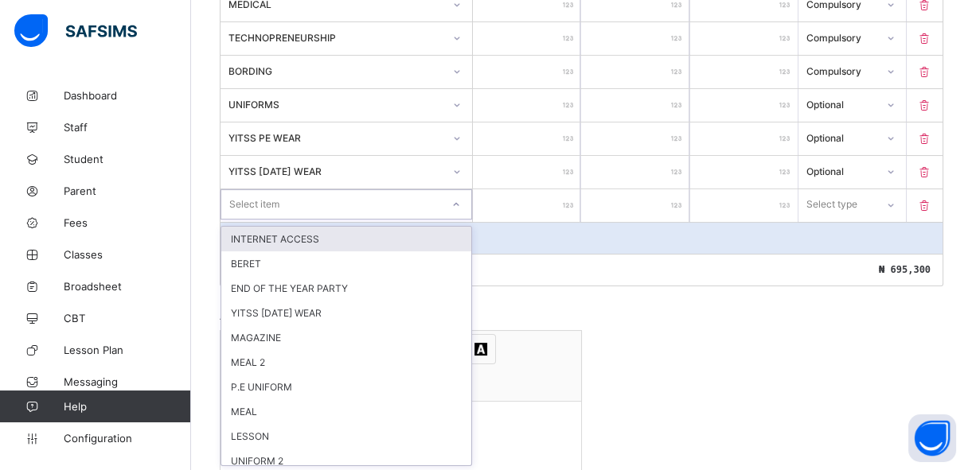
type input "*"
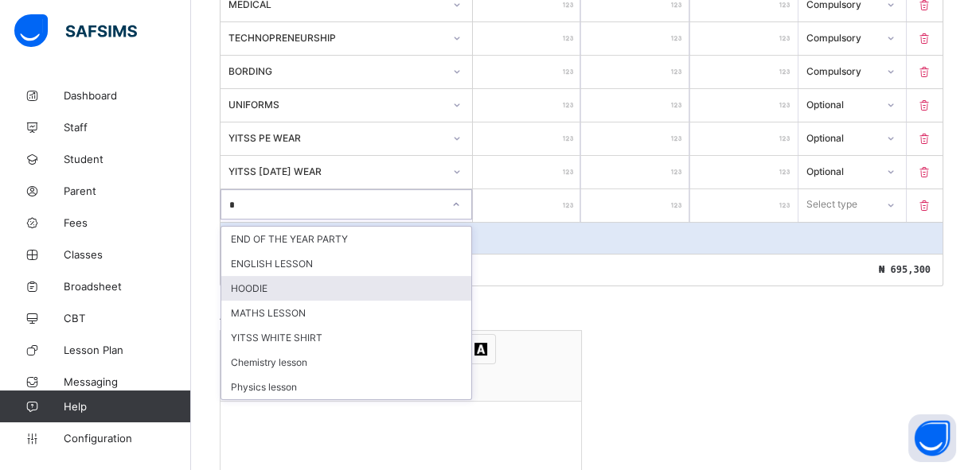
click at [264, 280] on div "HOODIE" at bounding box center [346, 288] width 250 height 25
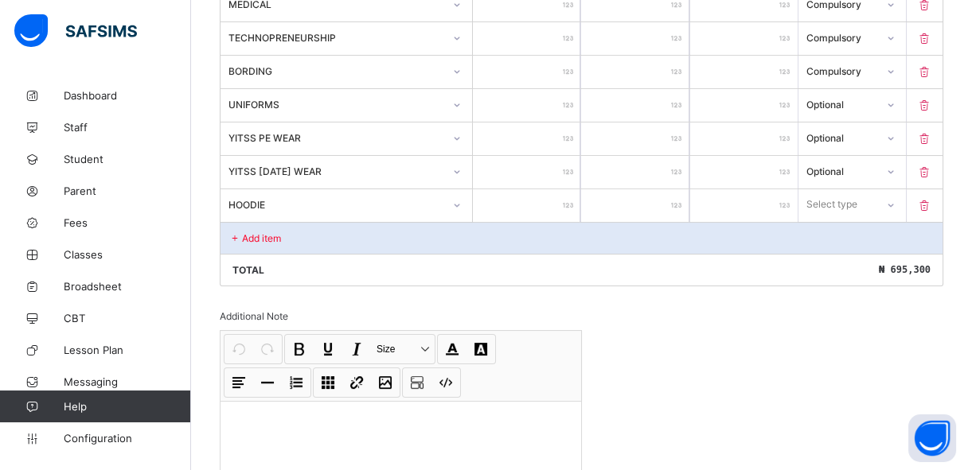
click at [540, 206] on input "number" at bounding box center [526, 205] width 107 height 33
type input "*"
type input "***"
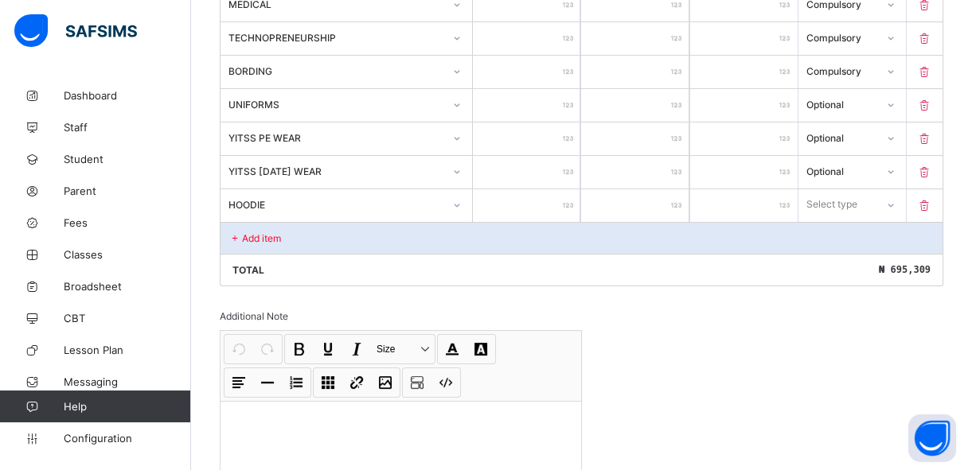
type input "****"
click at [842, 205] on div "Select type" at bounding box center [832, 204] width 51 height 30
click at [837, 260] on div "Optional" at bounding box center [852, 264] width 106 height 25
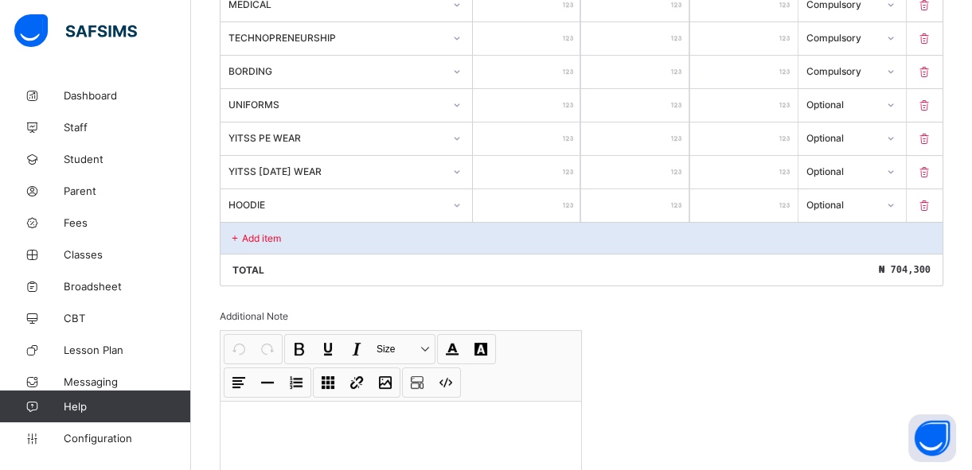
click at [318, 236] on div "Add item" at bounding box center [581, 238] width 722 height 32
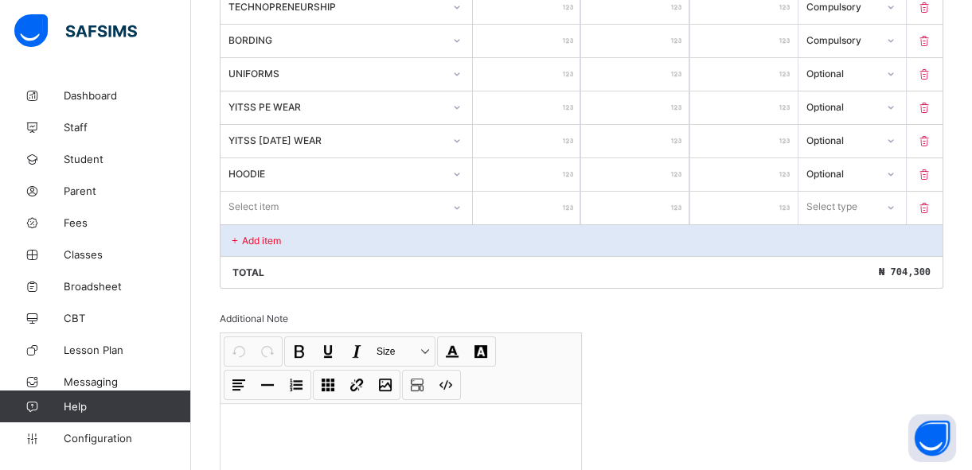
click at [311, 222] on div "Select item" at bounding box center [346, 207] width 252 height 30
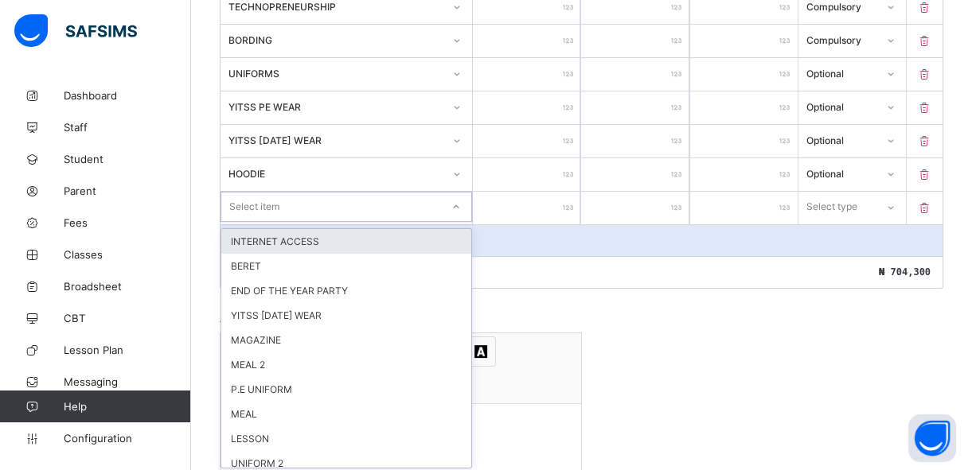
scroll to position [721, 0]
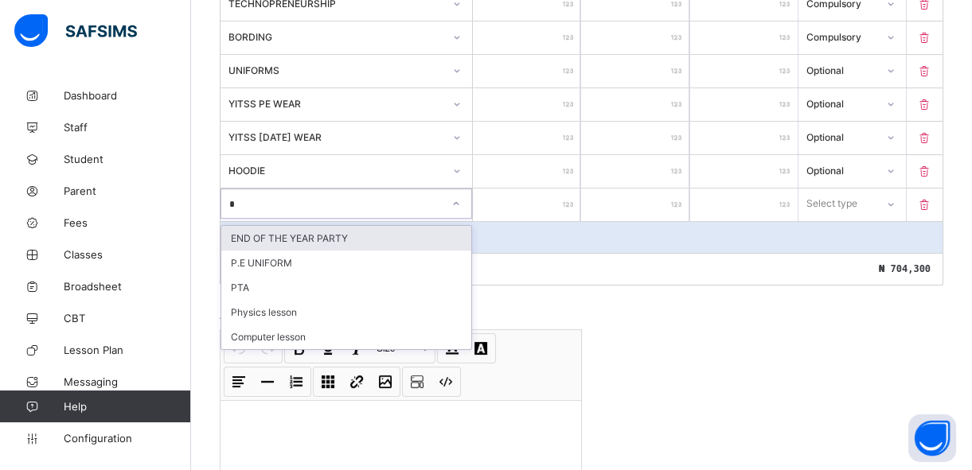
type input "**"
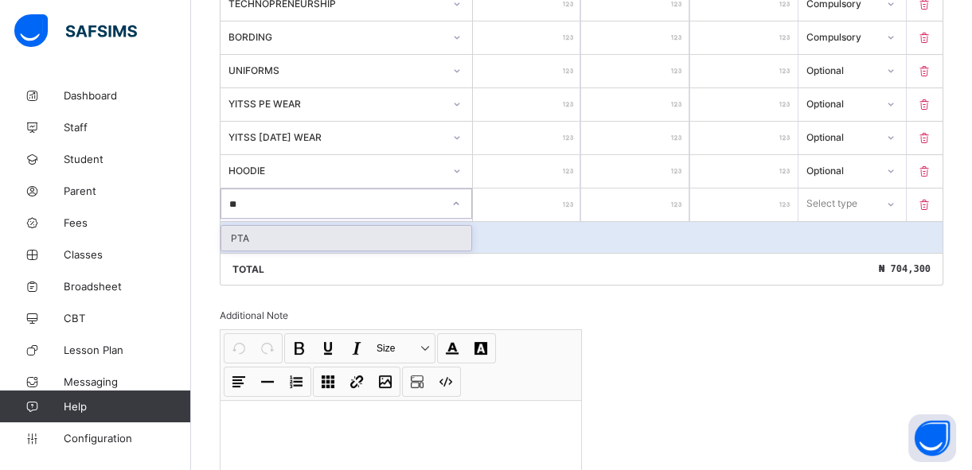
click at [318, 237] on div "PTA" at bounding box center [346, 238] width 250 height 25
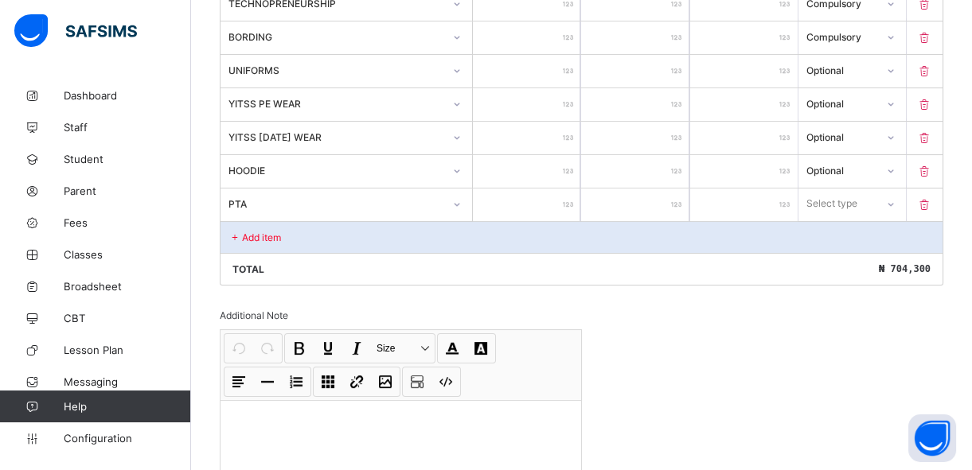
click at [557, 198] on input "number" at bounding box center [526, 205] width 107 height 33
type input "*"
type input "***"
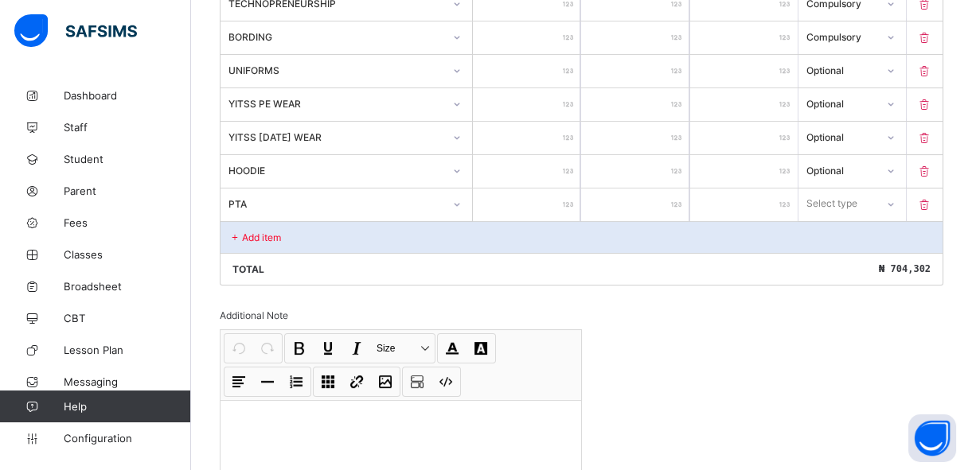
type input "****"
click at [822, 200] on div "Select type" at bounding box center [831, 204] width 51 height 30
click at [827, 239] on div "Compulsory" at bounding box center [852, 238] width 106 height 25
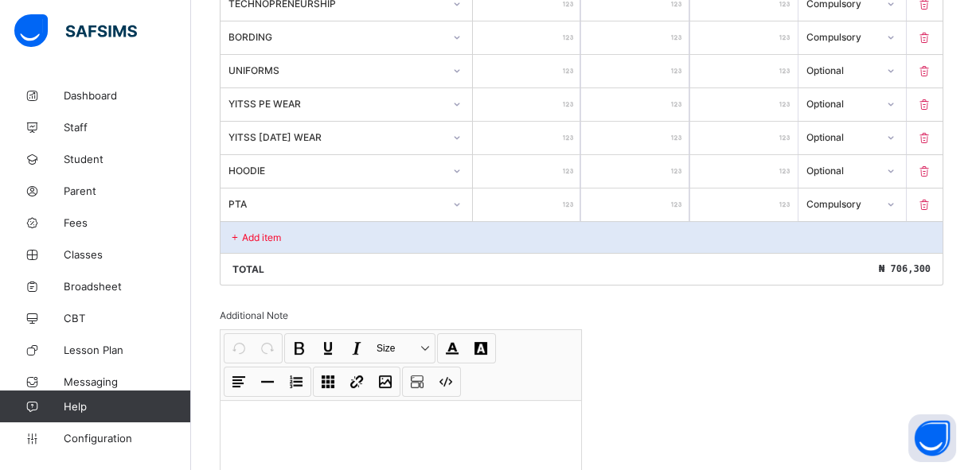
click at [259, 236] on p "Add item" at bounding box center [261, 238] width 39 height 12
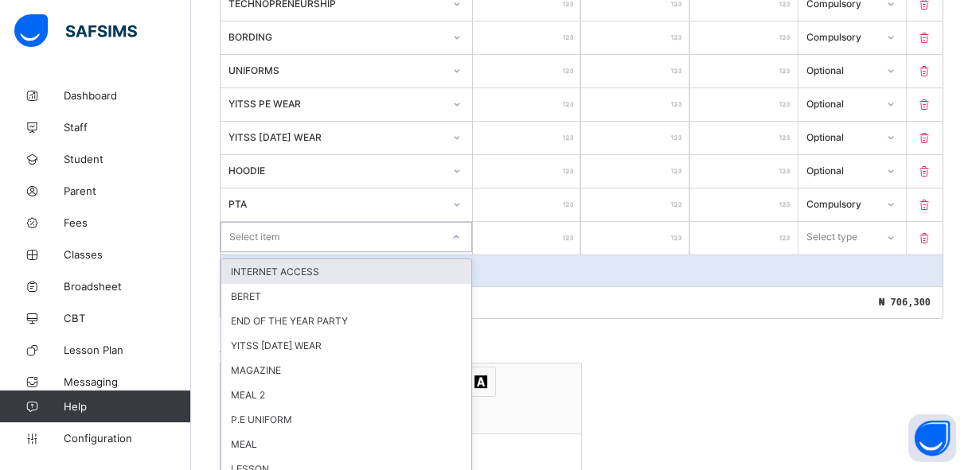
scroll to position [755, 0]
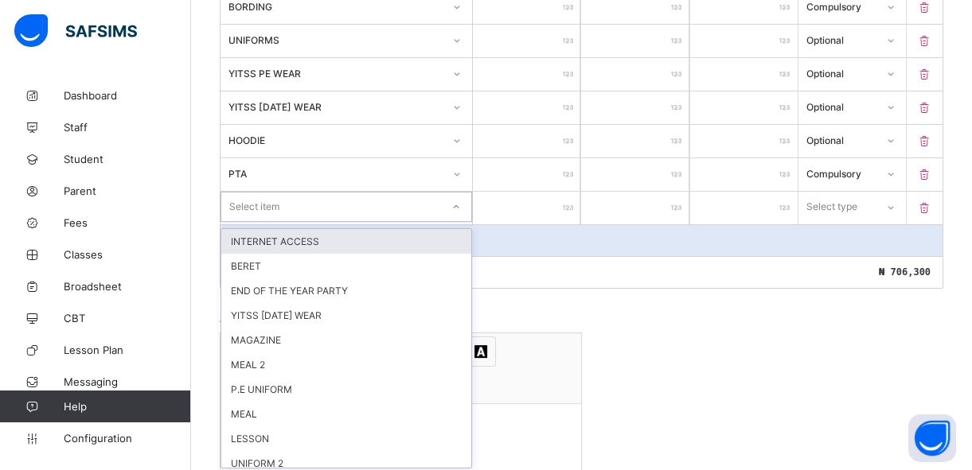
click at [255, 222] on div "option INTERNET ACCESS focused, 1 of 25. 25 results available. Use Up and Down …" at bounding box center [346, 207] width 252 height 30
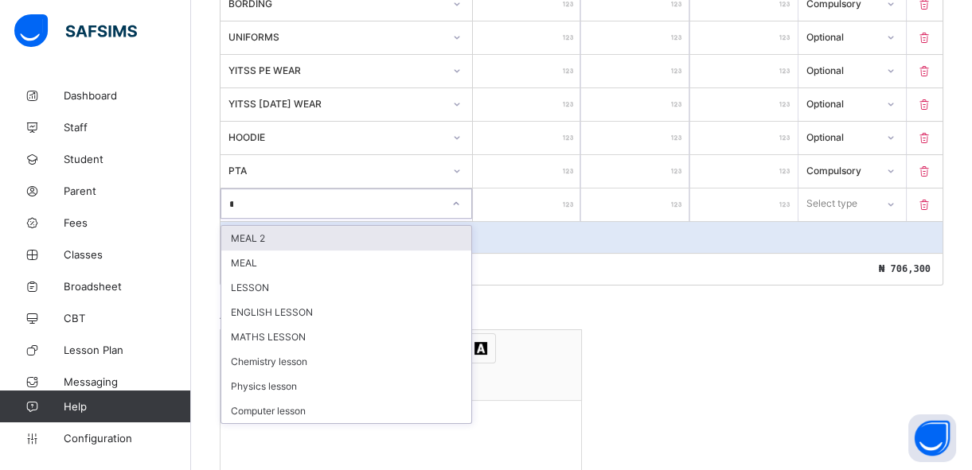
type input "**"
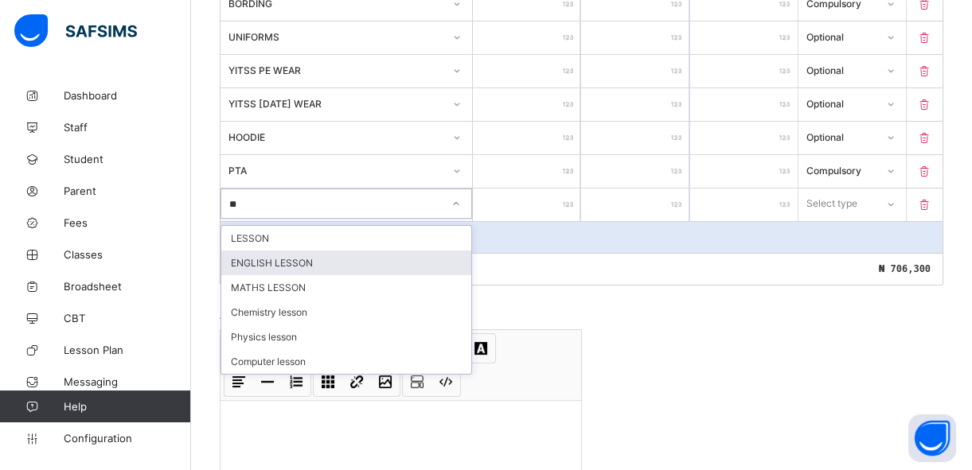
click at [291, 267] on div "ENGLISH LESSON" at bounding box center [346, 263] width 250 height 25
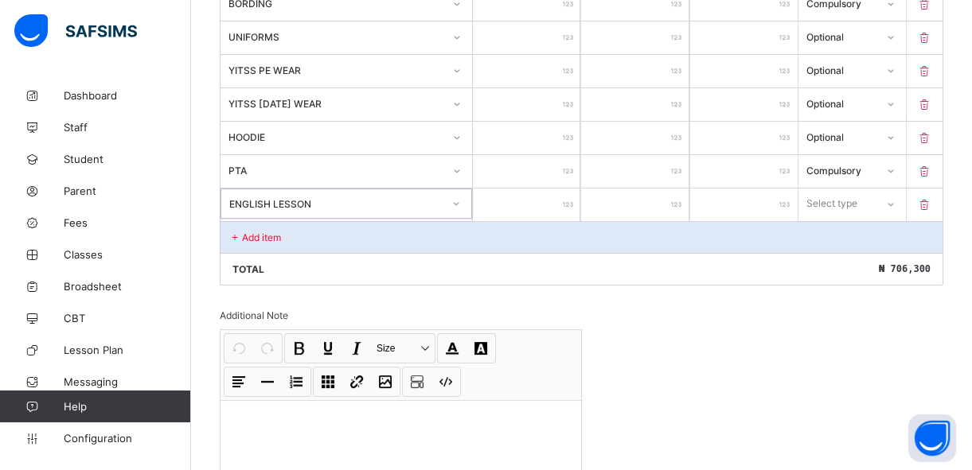
type input "*"
click at [564, 202] on input "*" at bounding box center [526, 205] width 107 height 33
type input "*"
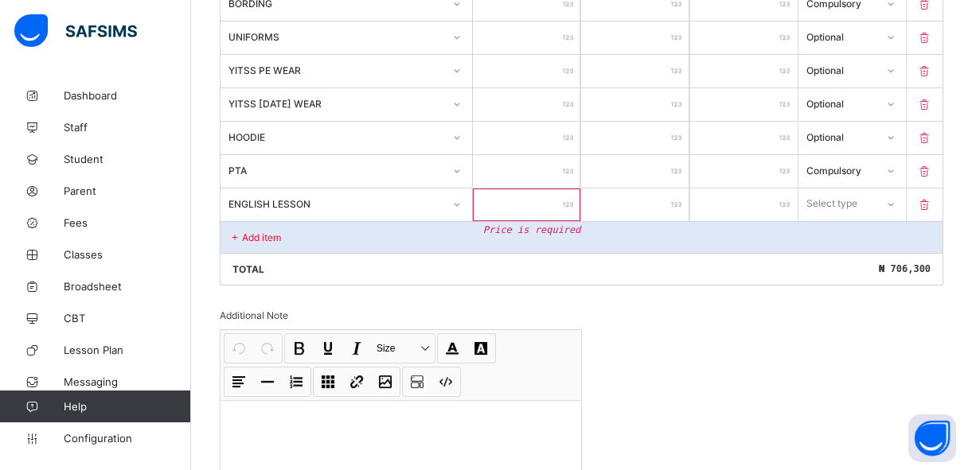
type input "*"
type input "***"
type input "*****"
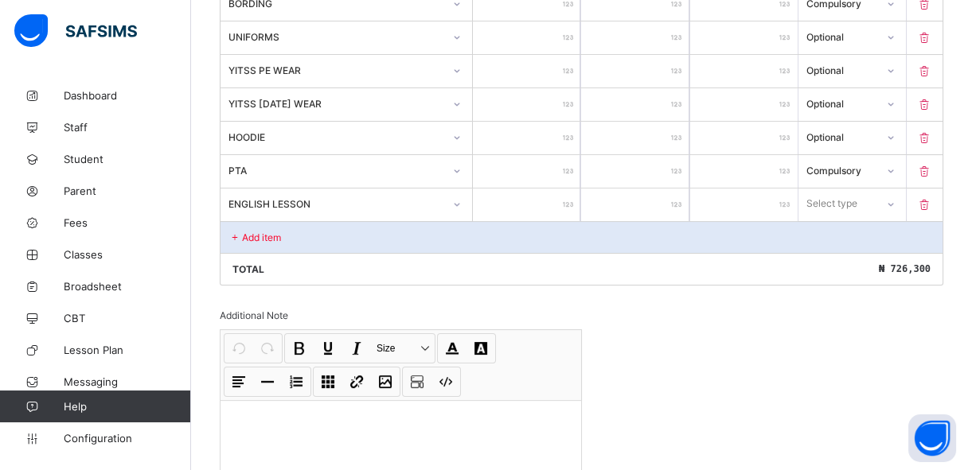
type input "*****"
click at [833, 209] on div "Select type" at bounding box center [832, 204] width 51 height 30
click at [838, 264] on div "Optional" at bounding box center [852, 263] width 106 height 25
click at [283, 239] on div "Add item" at bounding box center [581, 237] width 722 height 32
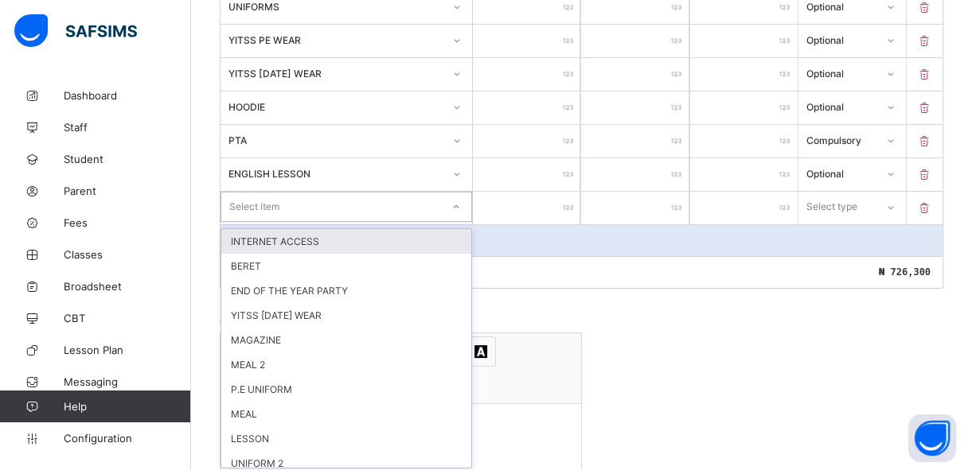
click at [361, 222] on div "option INTERNET ACCESS focused, 1 of 24. 24 results available. Use Up and Down …" at bounding box center [346, 207] width 252 height 30
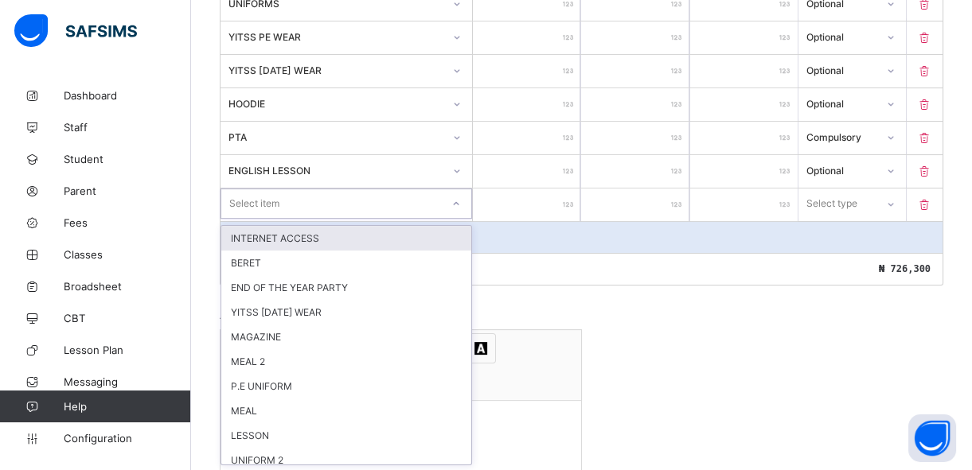
scroll to position [788, 0]
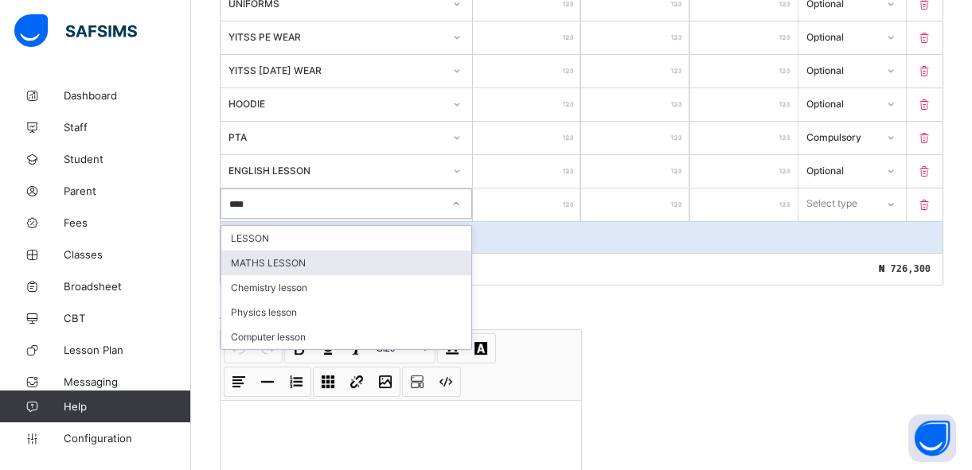
click at [337, 262] on div "MATHS LESSON" at bounding box center [346, 263] width 250 height 25
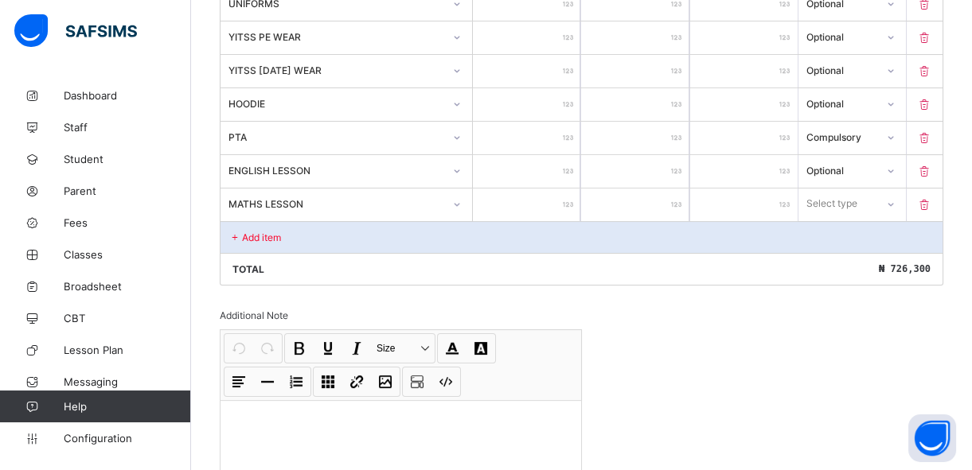
click at [522, 201] on input "number" at bounding box center [526, 205] width 107 height 33
click at [858, 205] on div "Select type" at bounding box center [832, 204] width 51 height 30
click at [860, 260] on div "Optional" at bounding box center [852, 263] width 106 height 25
click at [365, 237] on div "Add item" at bounding box center [581, 237] width 722 height 32
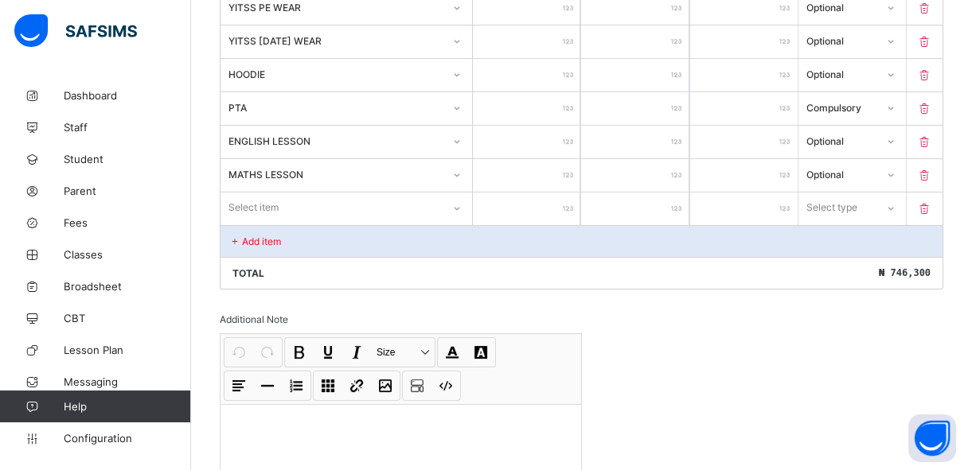
click at [363, 223] on div "Select item" at bounding box center [346, 208] width 252 height 30
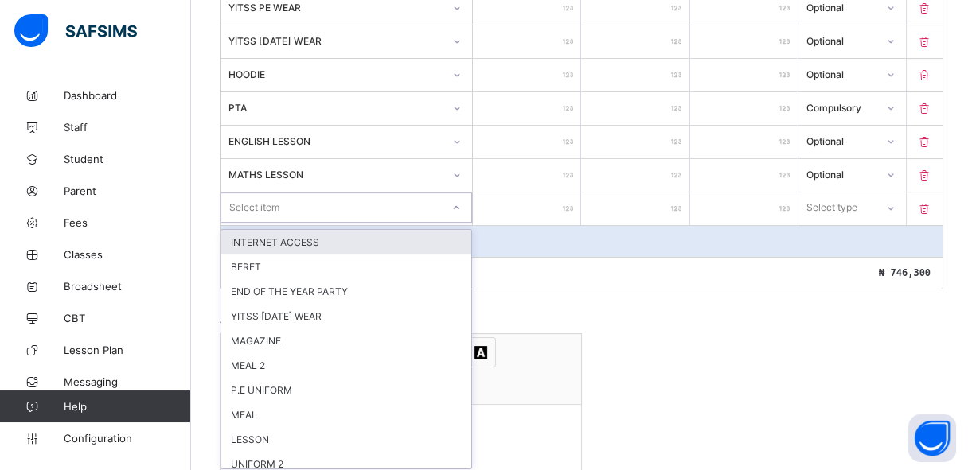
scroll to position [821, 0]
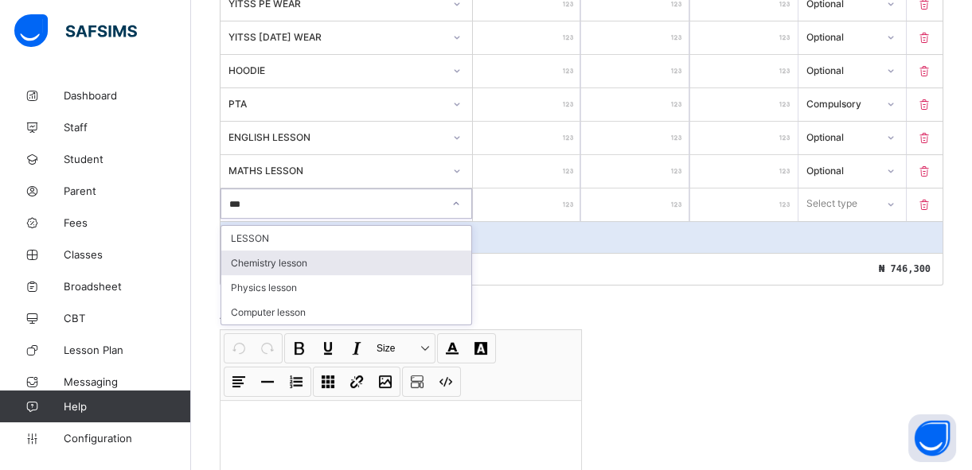
click at [287, 263] on div "Chemistry lesson" at bounding box center [346, 263] width 250 height 25
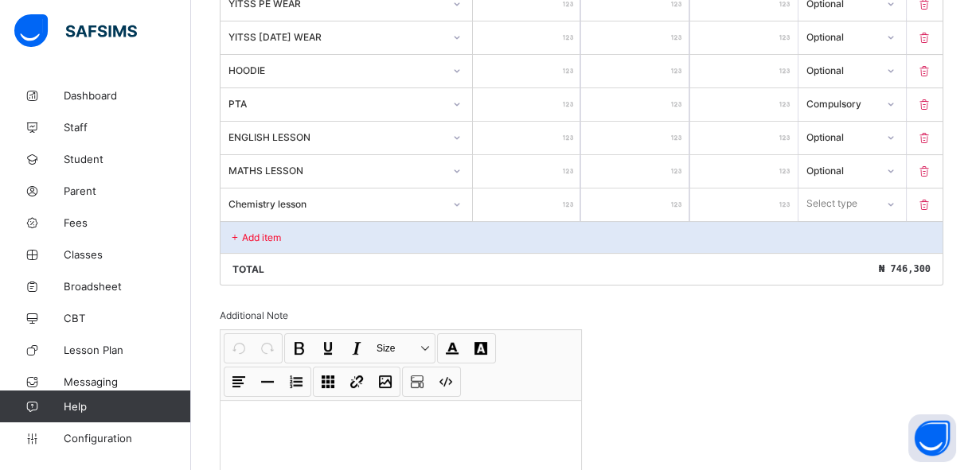
click at [522, 214] on input "number" at bounding box center [526, 205] width 107 height 33
click at [829, 208] on div "Select type" at bounding box center [832, 204] width 51 height 30
click at [830, 259] on div "Optional" at bounding box center [852, 263] width 106 height 25
click at [303, 236] on div "Add item" at bounding box center [581, 237] width 722 height 32
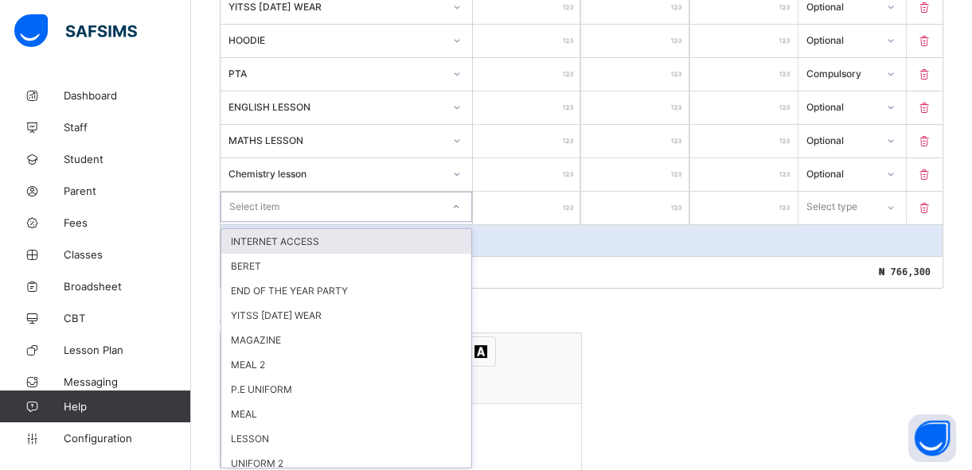
click at [293, 222] on div "option INTERNET ACCESS focused, 1 of 22. 22 results available. Use Up and Down …" at bounding box center [346, 207] width 252 height 30
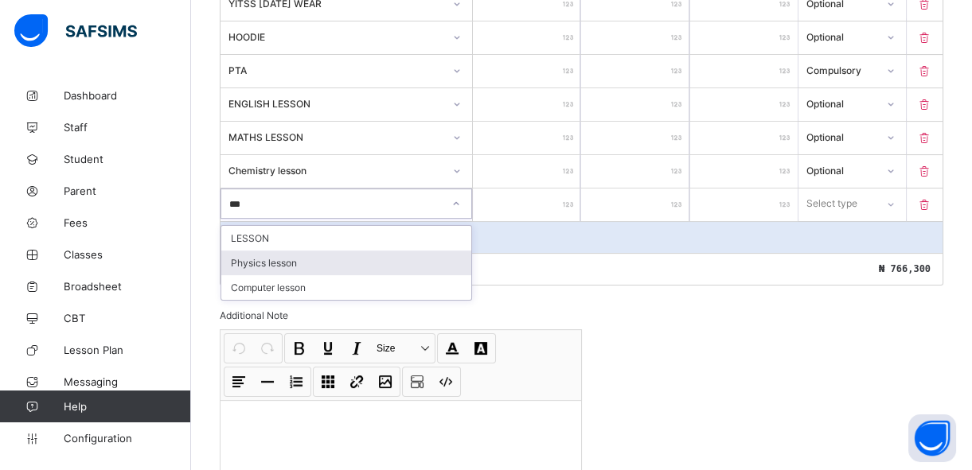
click at [287, 260] on div "Physics lesson" at bounding box center [346, 263] width 250 height 25
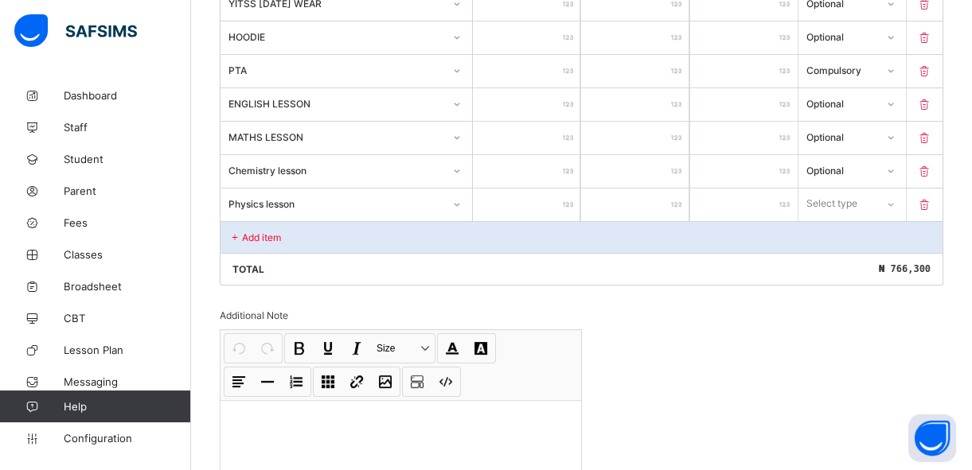
click at [540, 211] on input "number" at bounding box center [526, 205] width 107 height 33
click at [843, 204] on div "Select type" at bounding box center [832, 204] width 51 height 30
click at [837, 263] on div "Optional" at bounding box center [852, 263] width 106 height 25
click at [598, 240] on div "Add item" at bounding box center [581, 237] width 722 height 32
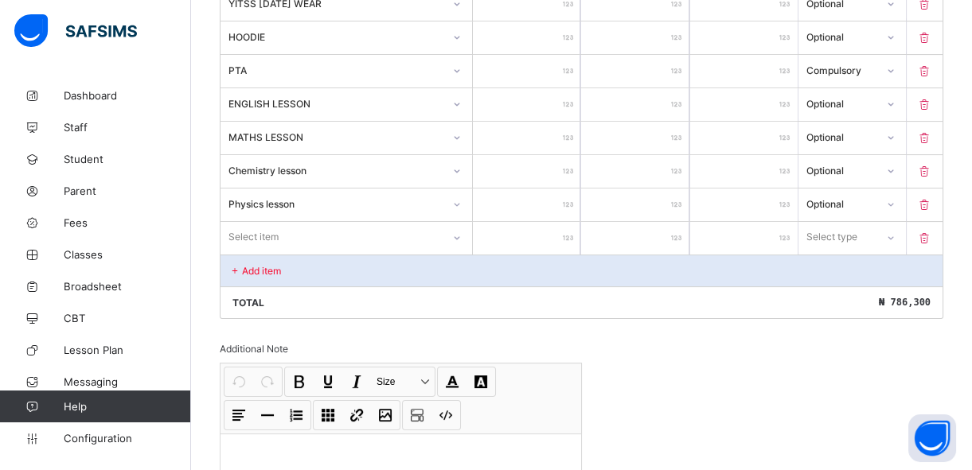
click at [267, 273] on p "Add item" at bounding box center [261, 271] width 39 height 12
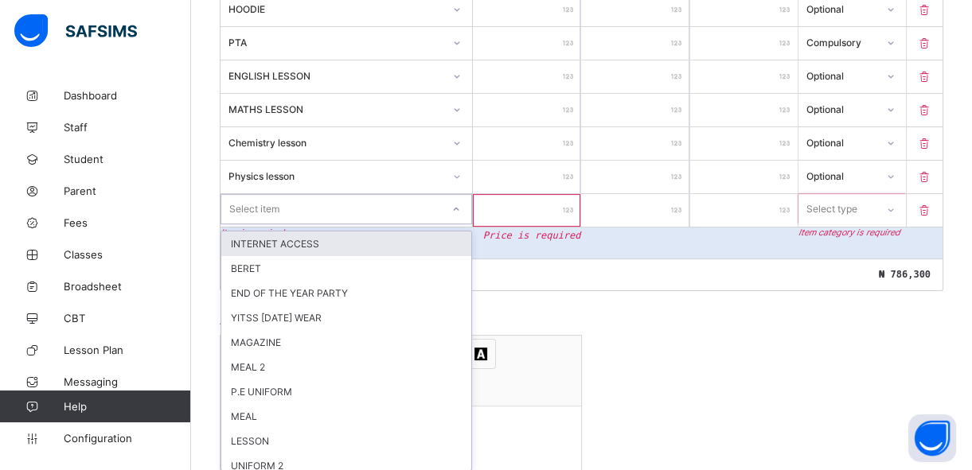
click at [467, 224] on div "option INTERNET ACCESS focused, 1 of 21. 21 results available. Use Up and Down …" at bounding box center [346, 209] width 252 height 30
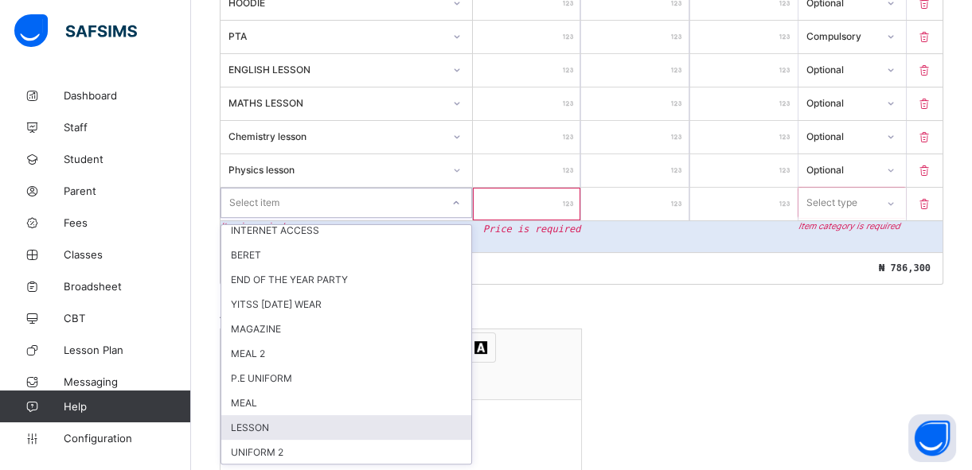
scroll to position [0, 0]
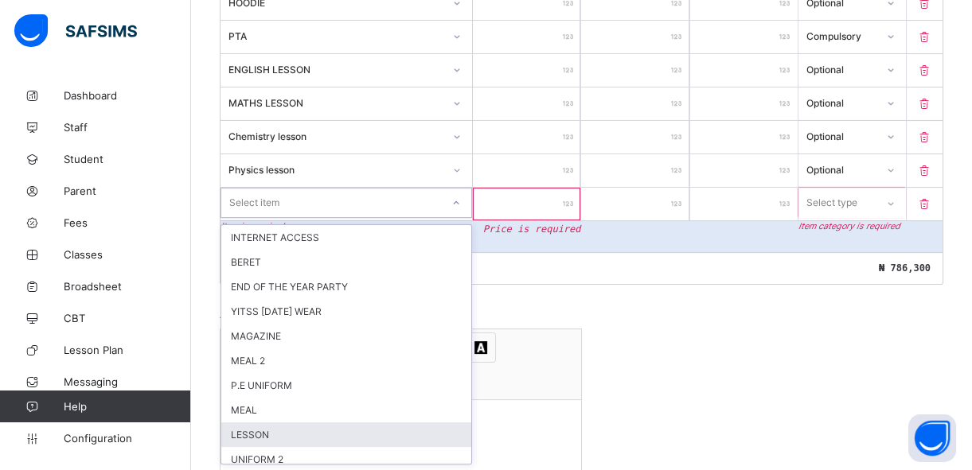
click at [578, 318] on div "Additional Note Undo CTRL+ Z Redo CTRL+ Y / CTRL+SHIFT+ Z Bold CTRL+ B Underlin…" at bounding box center [401, 401] width 362 height 184
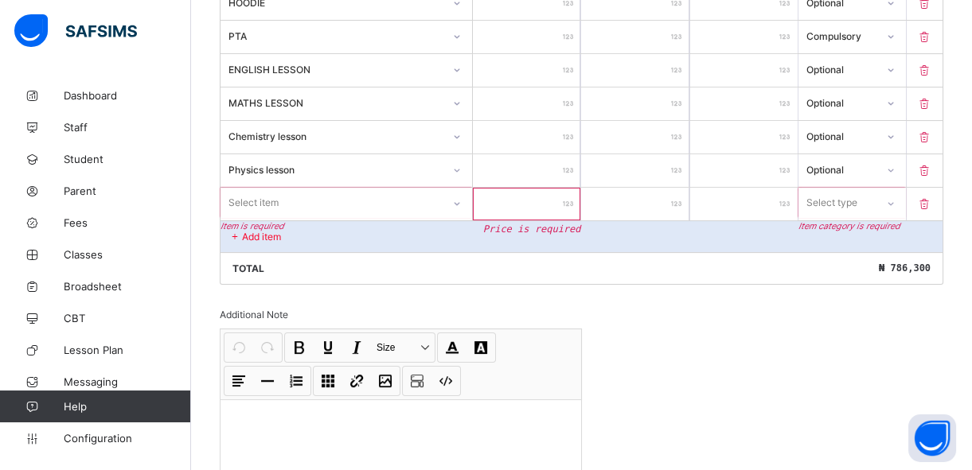
click at [932, 205] on icon at bounding box center [925, 204] width 16 height 14
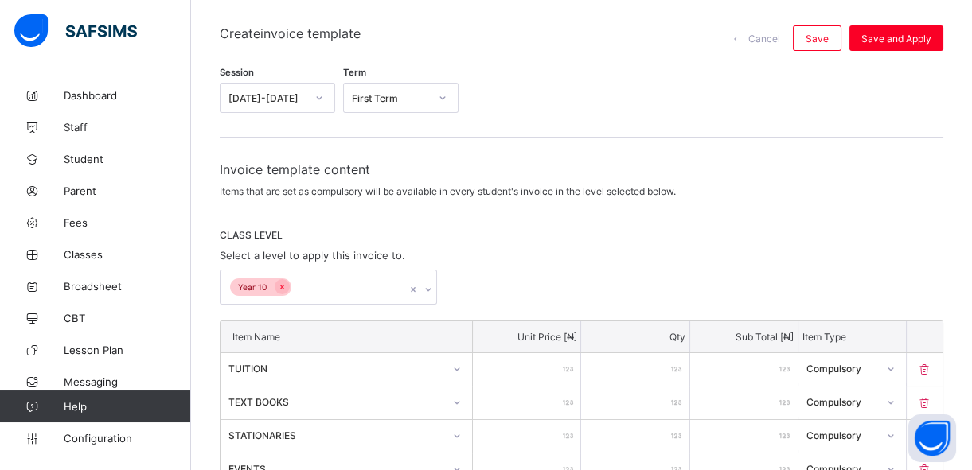
scroll to position [107, 0]
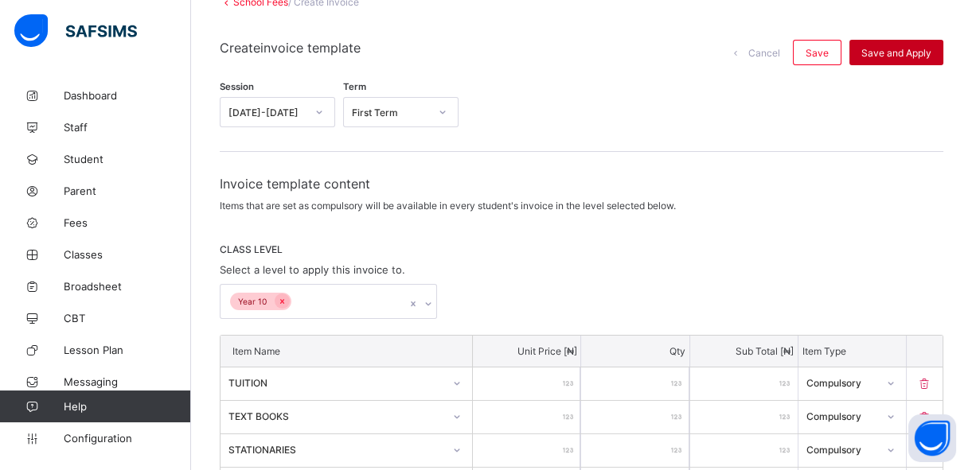
click at [907, 50] on span "Save and Apply" at bounding box center [896, 53] width 70 height 12
click at [906, 50] on span "Save and Apply" at bounding box center [896, 53] width 70 height 12
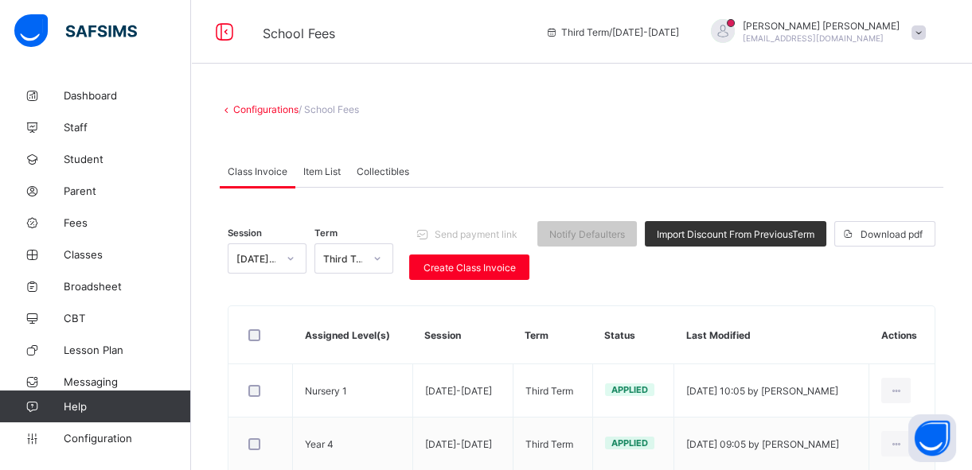
click at [370, 259] on div at bounding box center [377, 258] width 27 height 25
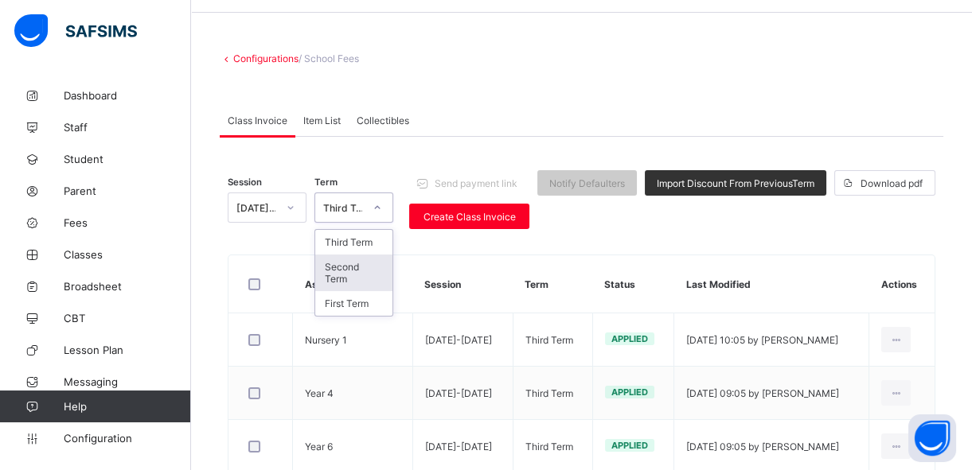
click at [289, 223] on div "2024-2025" at bounding box center [267, 208] width 79 height 30
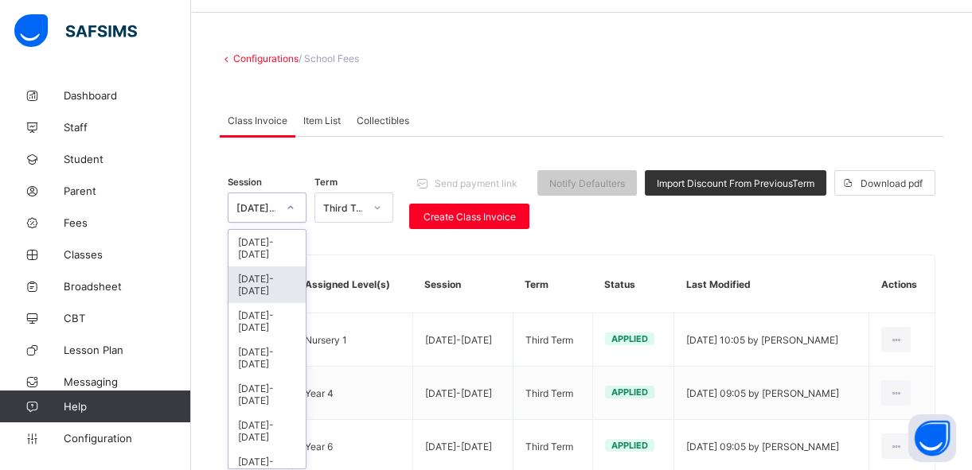
scroll to position [56, 0]
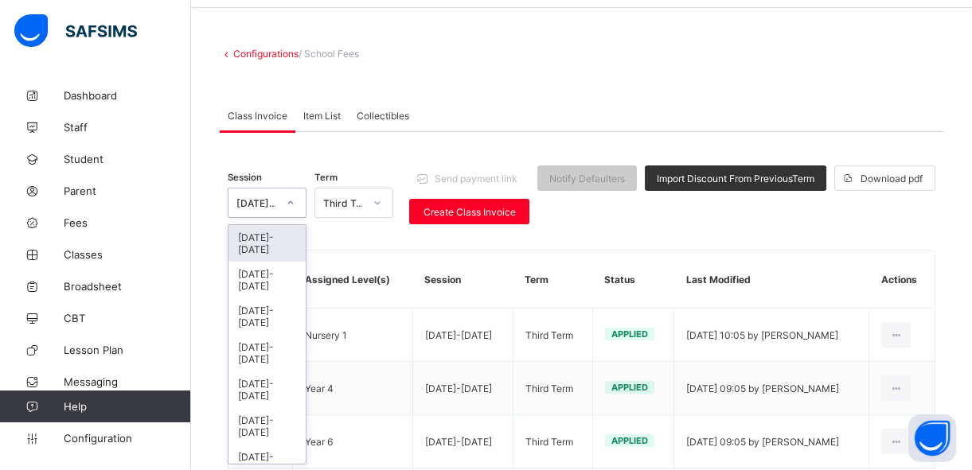
click at [273, 240] on div "2025-2026" at bounding box center [266, 243] width 77 height 37
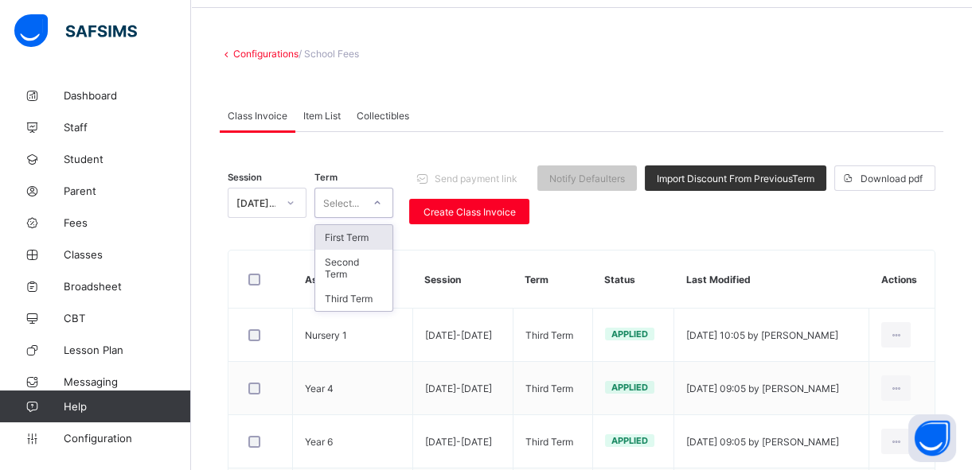
click at [369, 208] on div at bounding box center [377, 202] width 27 height 25
click at [350, 243] on div "First Term" at bounding box center [353, 237] width 77 height 25
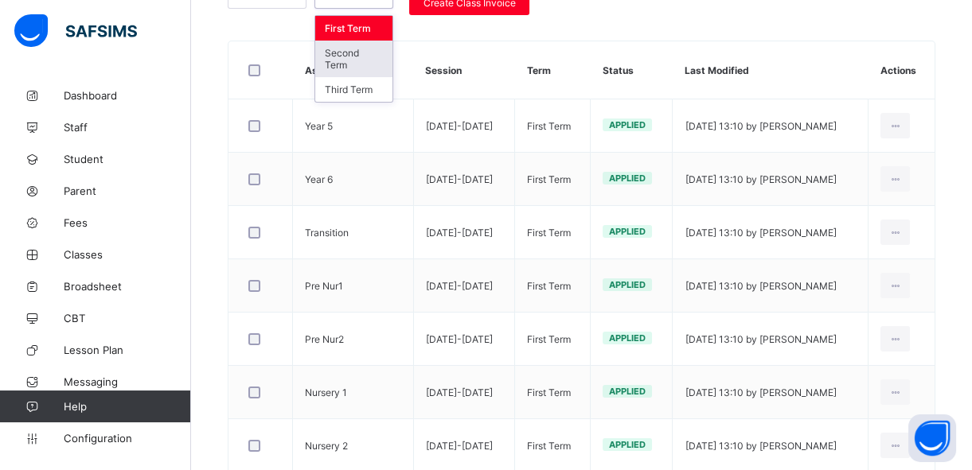
scroll to position [258, 0]
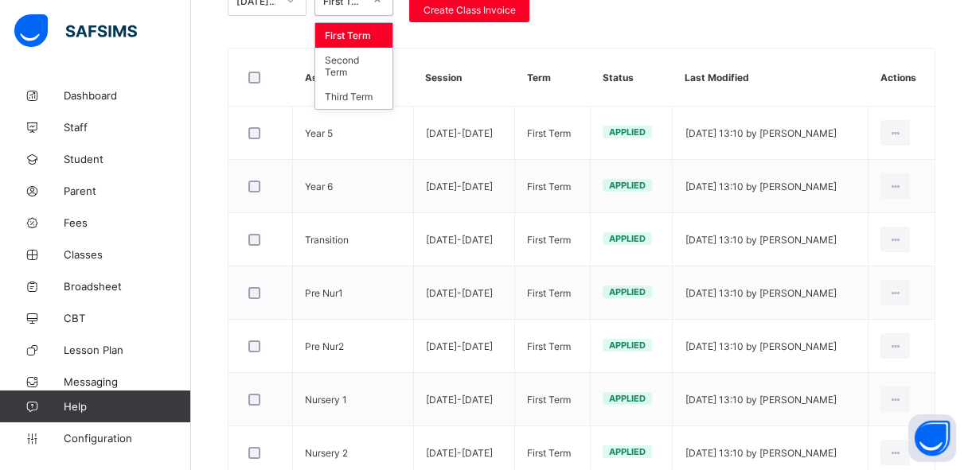
click at [369, 37] on div "First Term" at bounding box center [353, 35] width 77 height 25
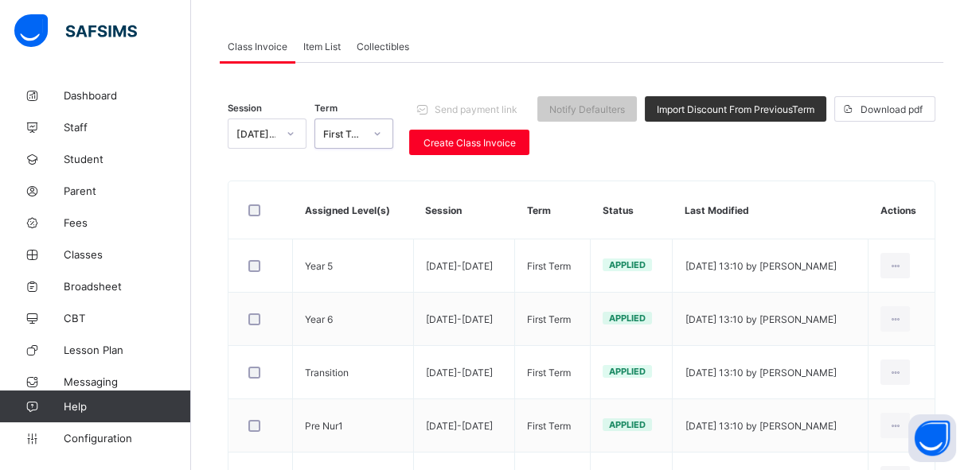
scroll to position [113, 0]
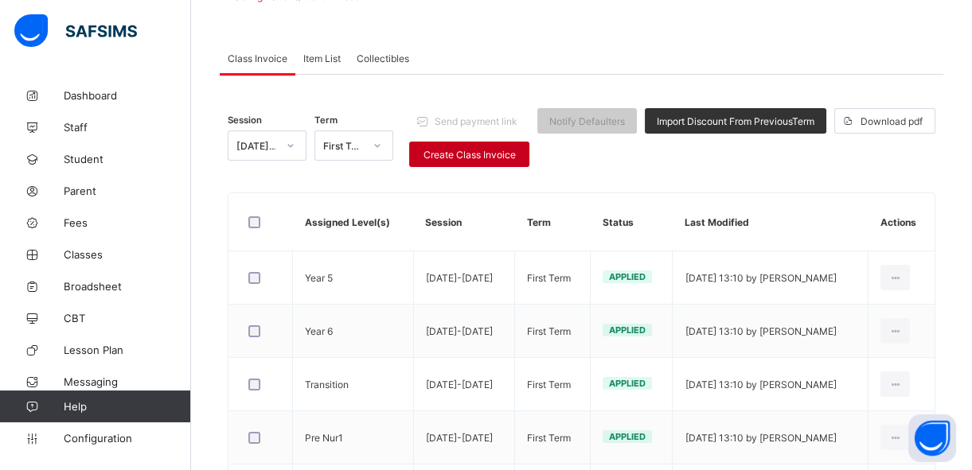
click at [437, 152] on span "Create Class Invoice" at bounding box center [469, 155] width 96 height 12
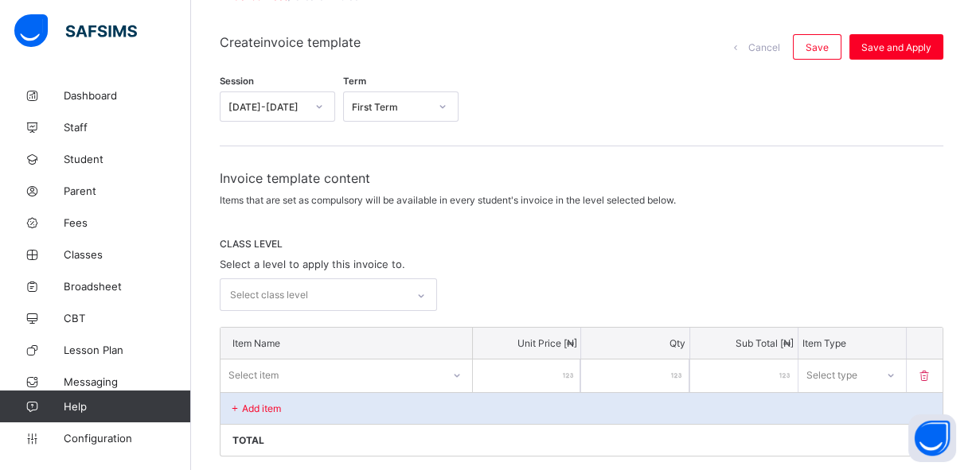
click at [406, 294] on div "Select class level" at bounding box center [312, 294] width 185 height 31
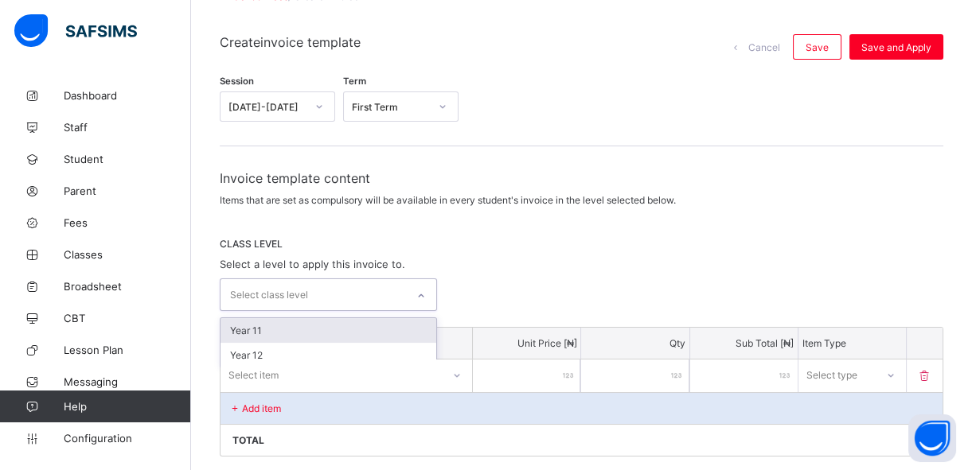
click at [377, 321] on div "Year 11" at bounding box center [328, 330] width 216 height 25
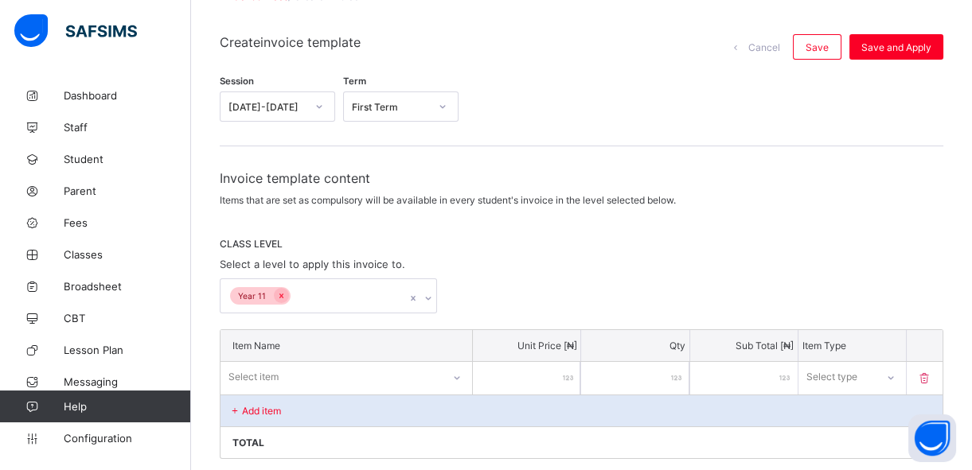
click at [493, 293] on div "Year 11" at bounding box center [581, 296] width 723 height 35
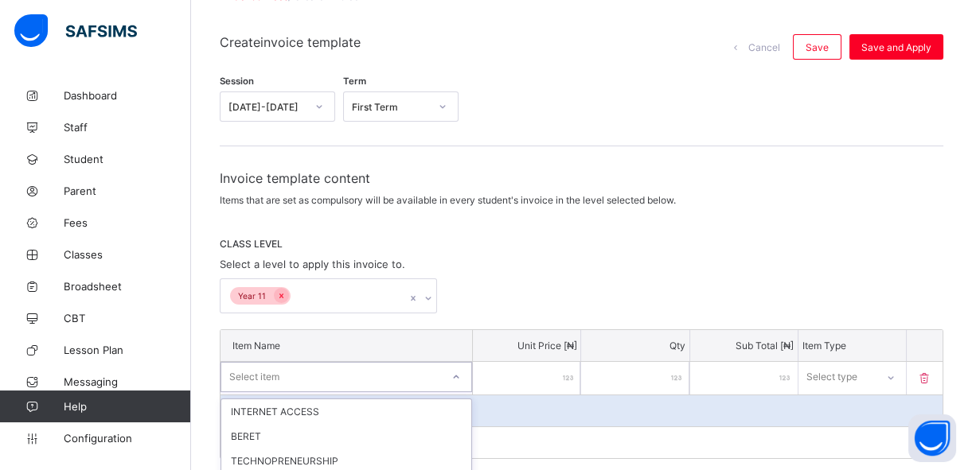
scroll to position [285, 0]
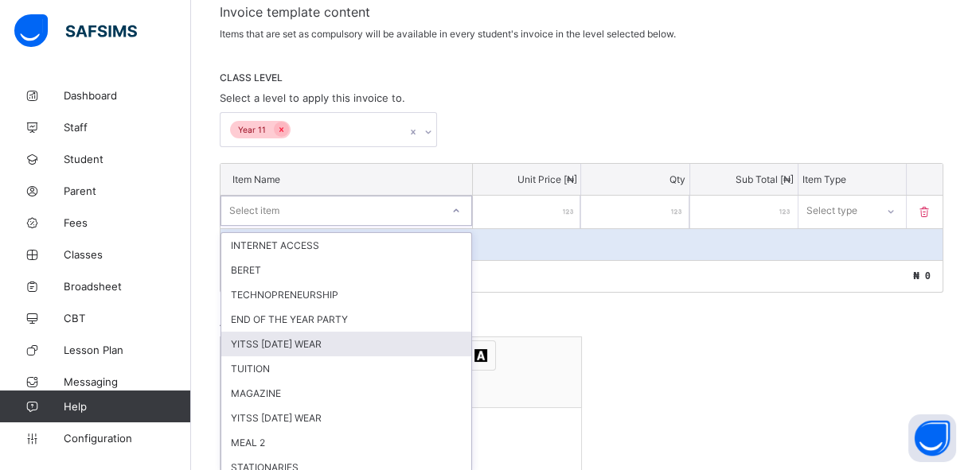
click at [458, 226] on div "option YITSS MONDAY WEAR focused, 5 of 39. 39 results available. Use Up and Dow…" at bounding box center [346, 211] width 252 height 30
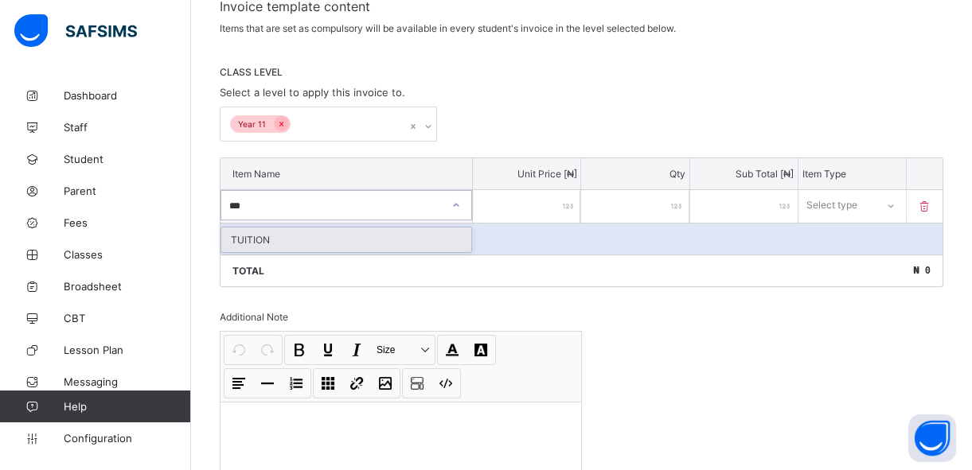
click at [365, 236] on div "TUITION" at bounding box center [346, 240] width 250 height 25
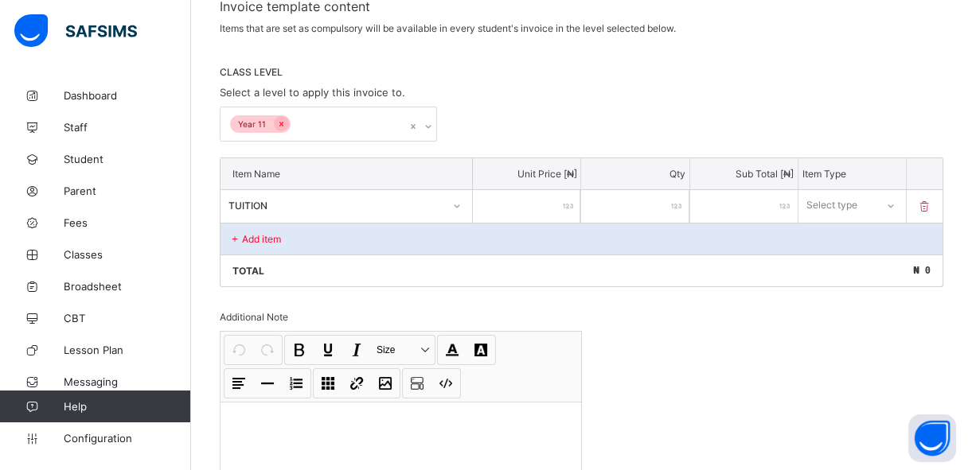
click at [525, 207] on input "number" at bounding box center [526, 206] width 107 height 33
click at [870, 205] on div "Select type" at bounding box center [837, 205] width 76 height 22
click at [855, 242] on div "Compulsory" at bounding box center [852, 240] width 106 height 25
click at [426, 235] on div "Add item" at bounding box center [581, 239] width 722 height 32
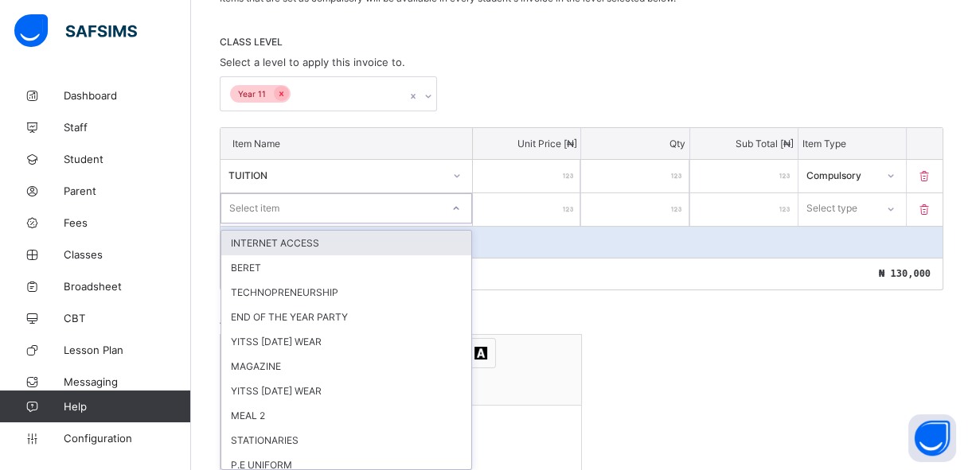
click at [405, 224] on div "option INTERNET ACCESS focused, 1 of 38. 38 results available. Use Up and Down …" at bounding box center [346, 208] width 252 height 30
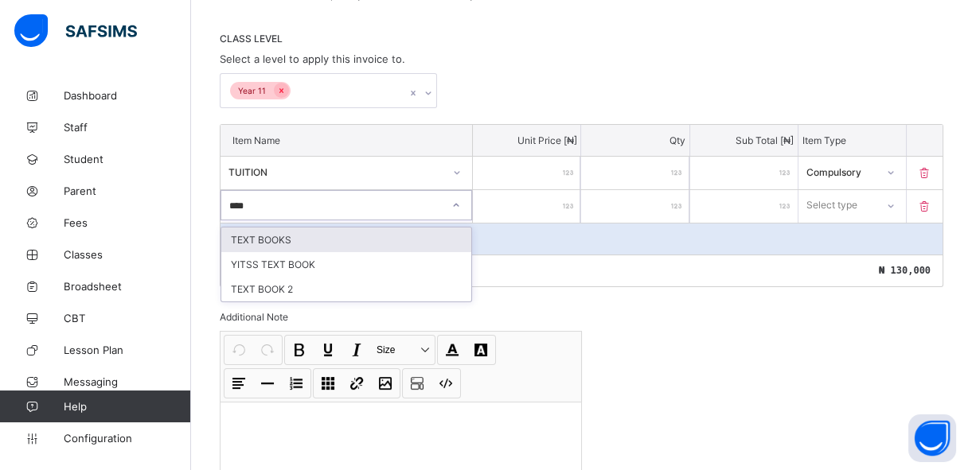
click at [405, 233] on div "TEXT BOOKS" at bounding box center [346, 240] width 250 height 25
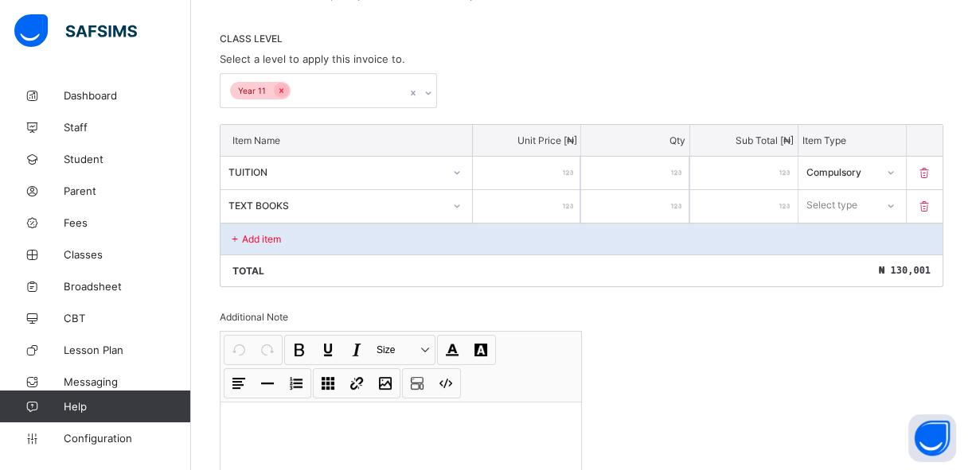
click at [566, 209] on input "**" at bounding box center [526, 206] width 107 height 33
click at [873, 201] on div "Select type" at bounding box center [836, 205] width 77 height 22
click at [860, 244] on div "Compulsory" at bounding box center [852, 240] width 106 height 25
click at [247, 236] on p "Add item" at bounding box center [261, 239] width 39 height 12
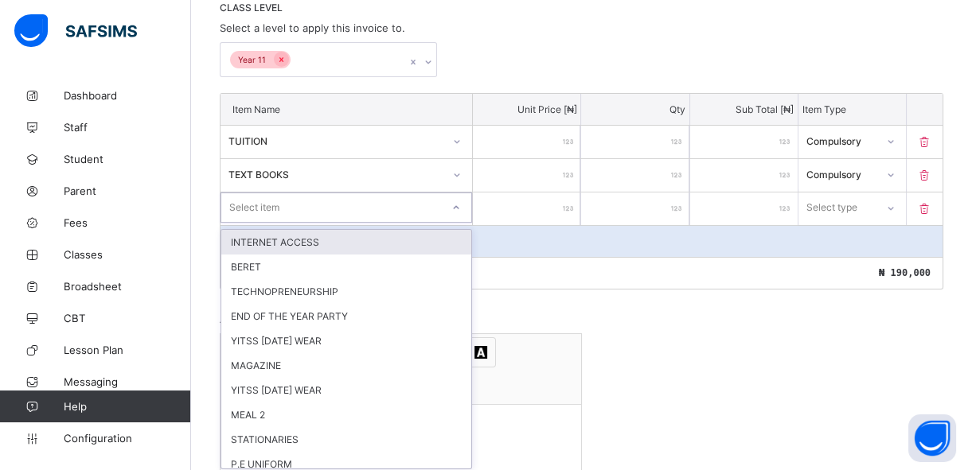
click at [247, 223] on div "option INTERNET ACCESS focused, 1 of 37. 37 results available. Use Up and Down …" at bounding box center [346, 208] width 252 height 30
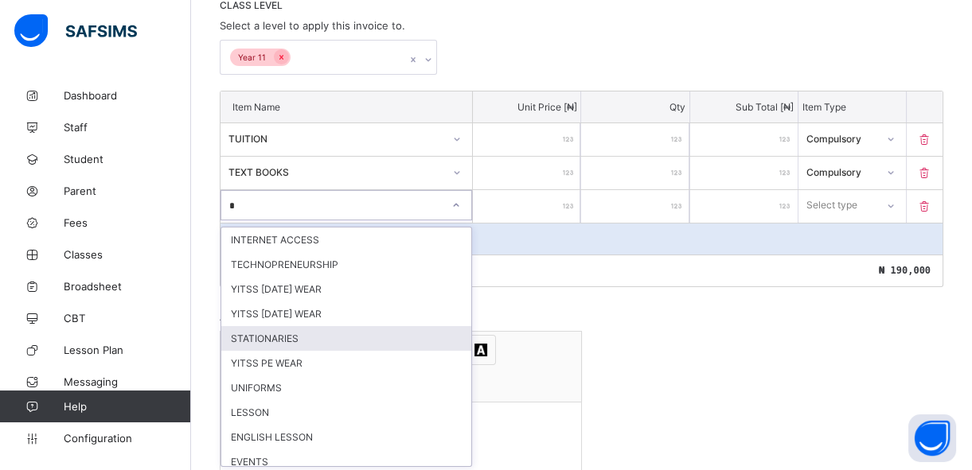
click at [288, 337] on div "STATIONARIES" at bounding box center [346, 338] width 250 height 25
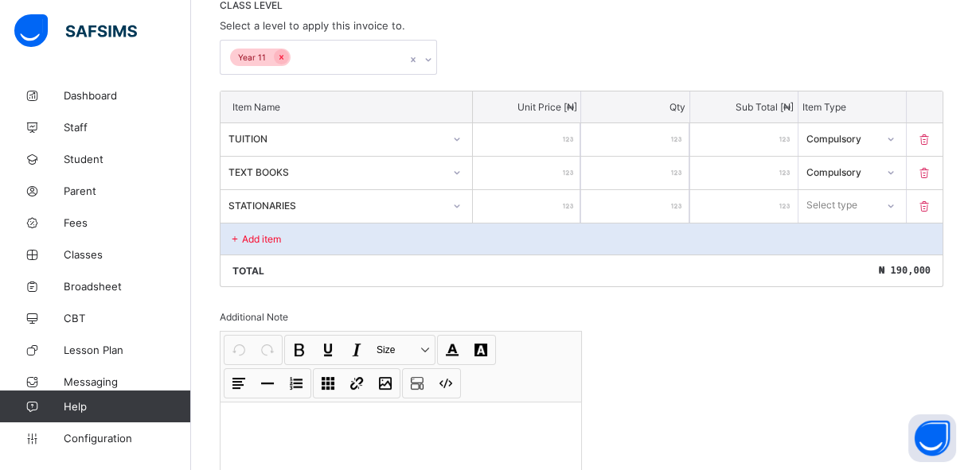
click at [556, 193] on input "number" at bounding box center [526, 206] width 107 height 33
click at [811, 209] on div "Select type" at bounding box center [836, 205] width 77 height 22
click at [830, 241] on div "Compulsory" at bounding box center [852, 240] width 106 height 25
click at [259, 233] on p "Add item" at bounding box center [261, 239] width 39 height 12
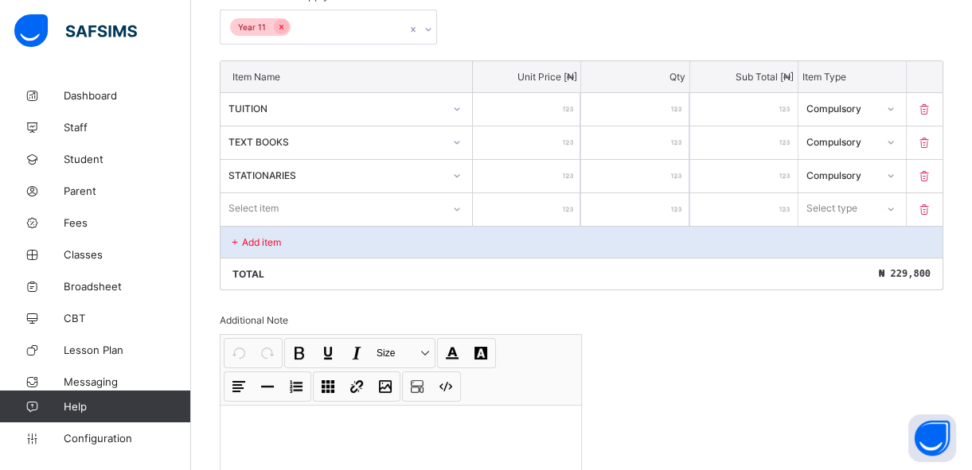
click at [457, 224] on div "Select item" at bounding box center [346, 208] width 252 height 30
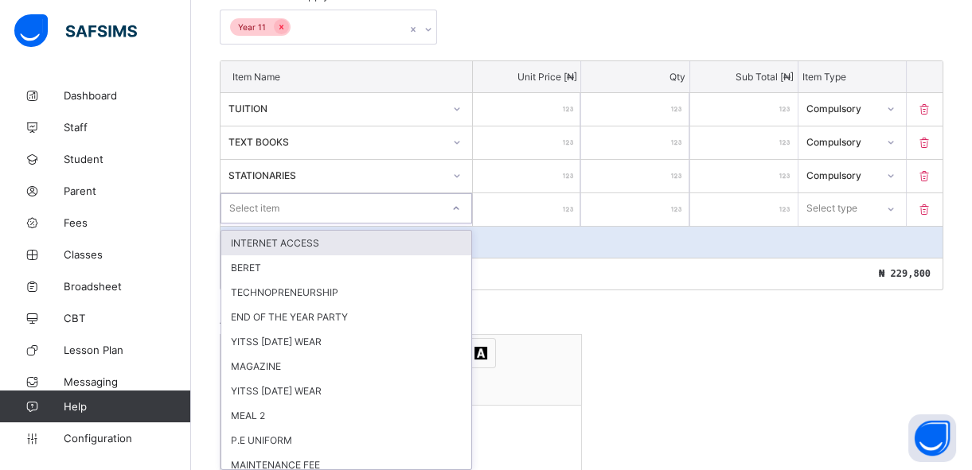
scroll to position [385, 0]
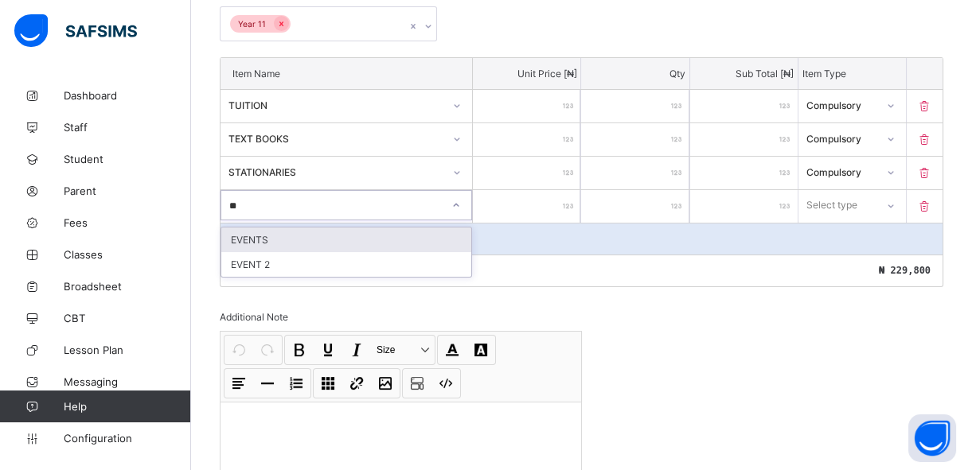
click at [417, 234] on div "EVENTS" at bounding box center [346, 240] width 250 height 25
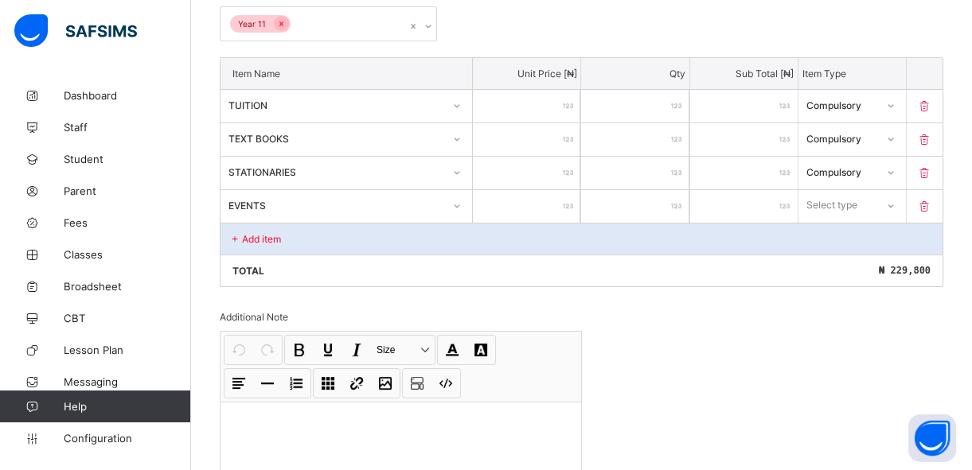
click at [534, 204] on input "number" at bounding box center [526, 206] width 107 height 33
click at [844, 201] on div "Select type" at bounding box center [832, 205] width 51 height 30
click at [835, 242] on div "Compulsory" at bounding box center [852, 240] width 106 height 25
click at [296, 234] on div "Add item" at bounding box center [581, 239] width 722 height 32
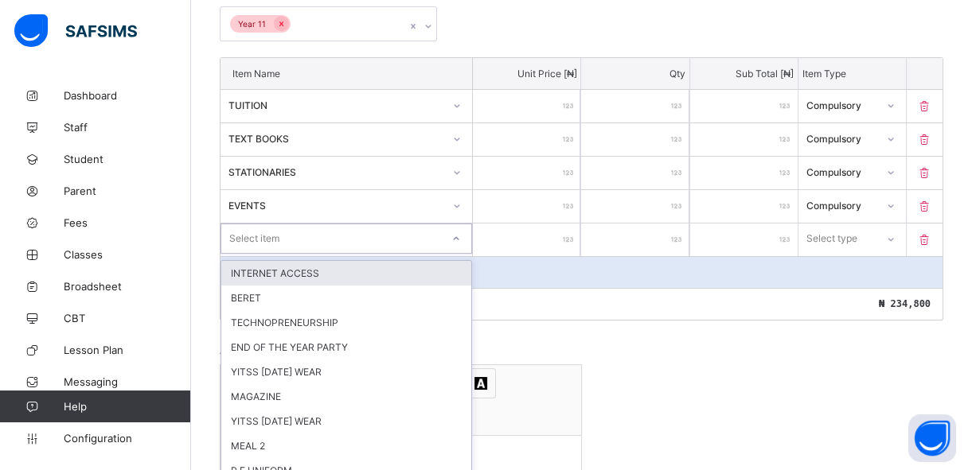
scroll to position [419, 0]
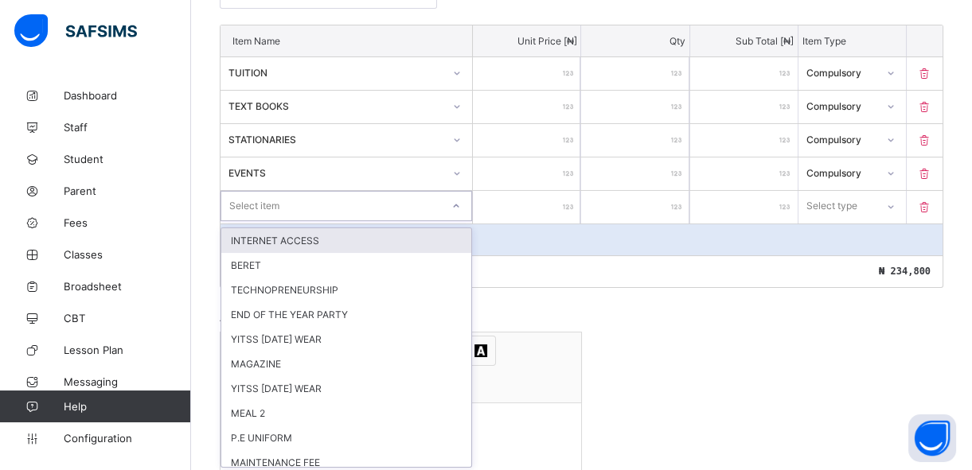
click at [287, 221] on div "option INTERNET ACCESS focused, 1 of 35. 35 results available. Use Up and Down …" at bounding box center [346, 206] width 252 height 30
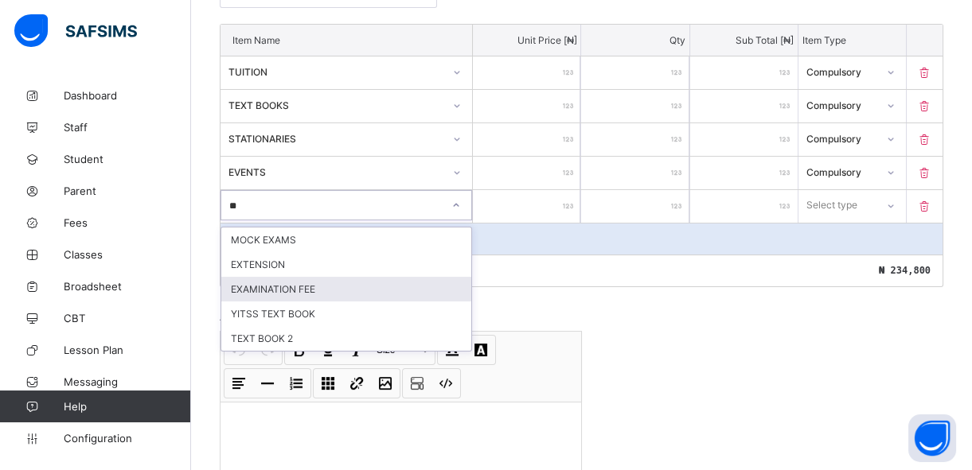
click at [280, 284] on div "EXAMINATION FEE" at bounding box center [346, 289] width 250 height 25
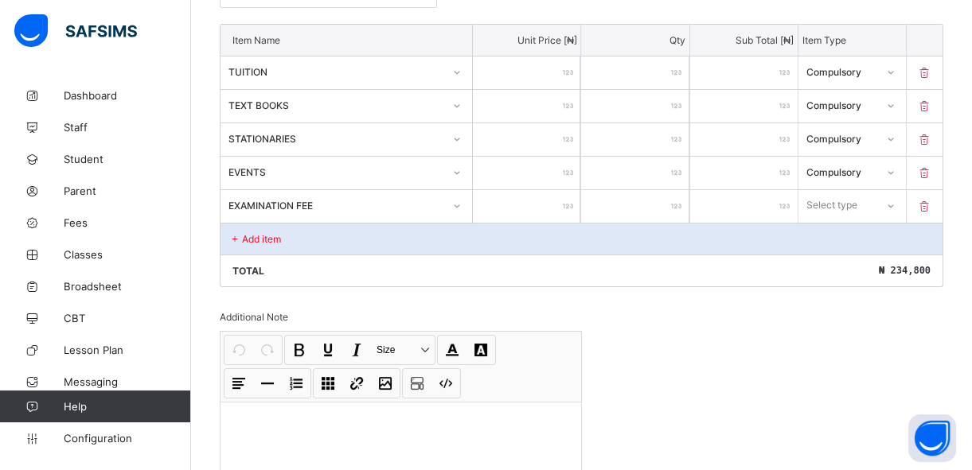
click at [552, 201] on input "number" at bounding box center [526, 206] width 107 height 33
click at [848, 201] on div "Select type" at bounding box center [832, 205] width 51 height 30
click at [842, 239] on div "Compulsory" at bounding box center [852, 240] width 106 height 25
click at [336, 244] on div "Add item" at bounding box center [581, 239] width 722 height 32
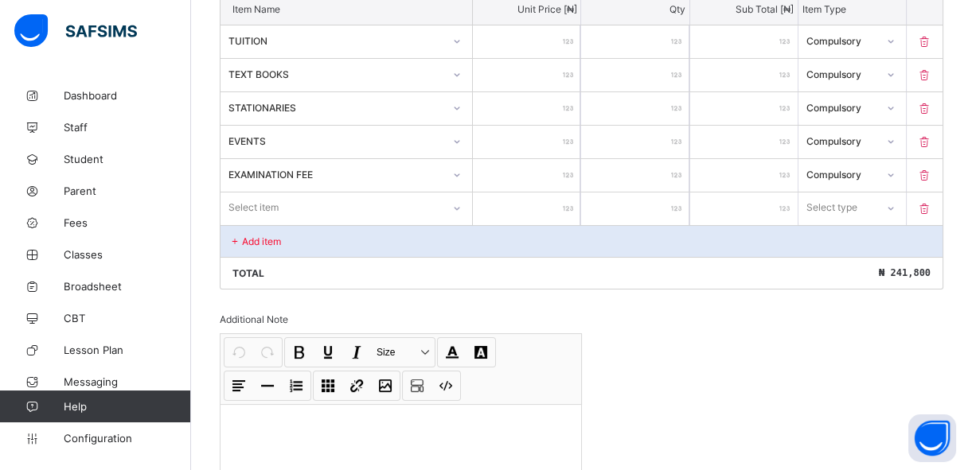
click at [319, 223] on div "Select item" at bounding box center [346, 208] width 252 height 30
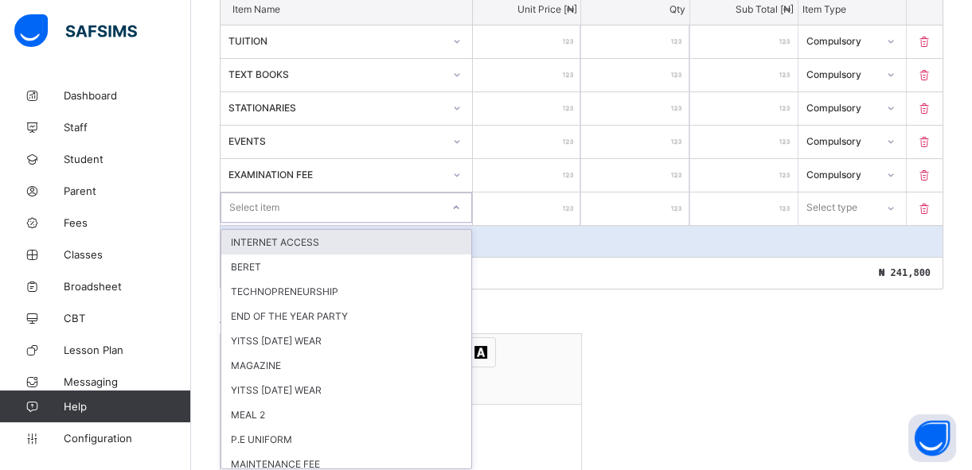
scroll to position [453, 0]
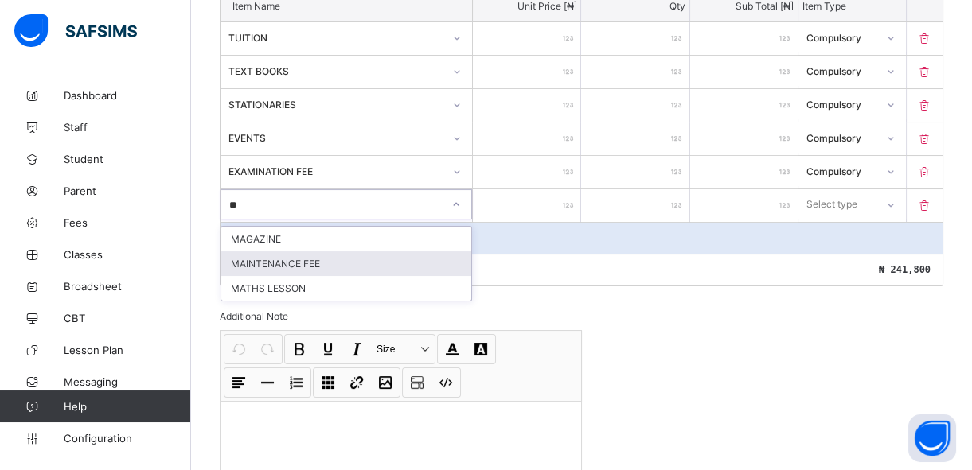
click at [316, 259] on div "MAINTENANCE FEE" at bounding box center [346, 264] width 250 height 25
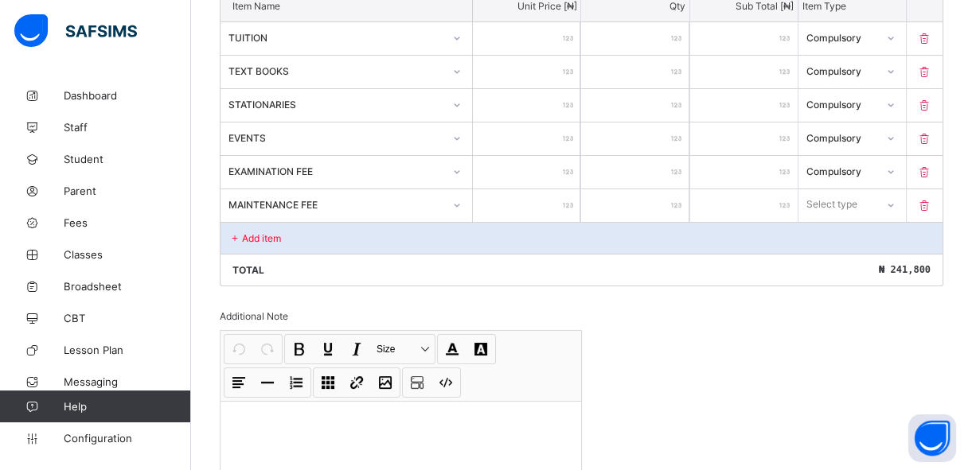
click at [523, 209] on input "number" at bounding box center [526, 205] width 107 height 33
click at [889, 200] on div at bounding box center [889, 204] width 27 height 25
click at [868, 241] on div "Compulsory" at bounding box center [852, 239] width 106 height 25
click at [264, 237] on p "Add item" at bounding box center [261, 238] width 39 height 12
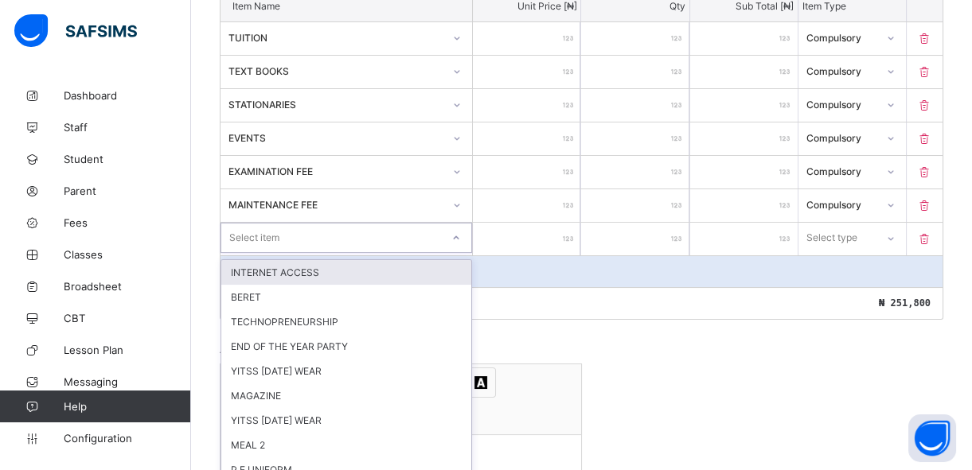
scroll to position [486, 0]
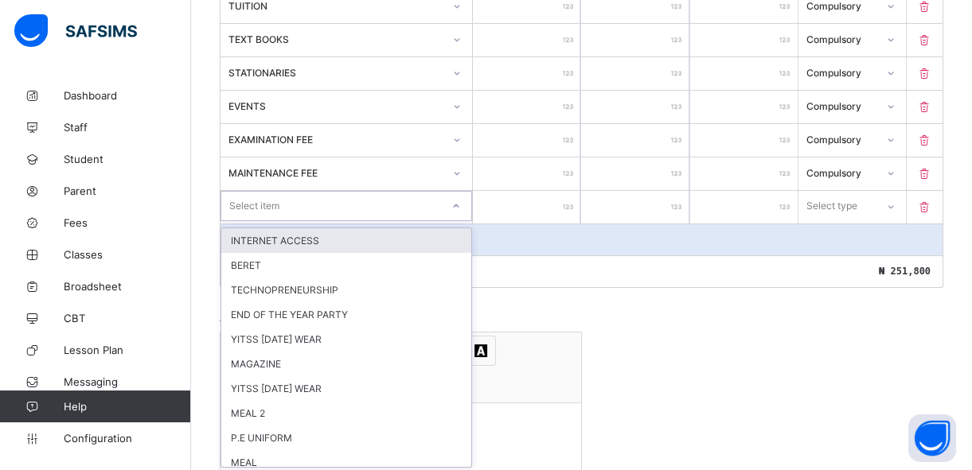
click at [357, 221] on div "option INTERNET ACCESS focused, 1 of 33. 33 results available. Use Up and Down …" at bounding box center [346, 206] width 252 height 30
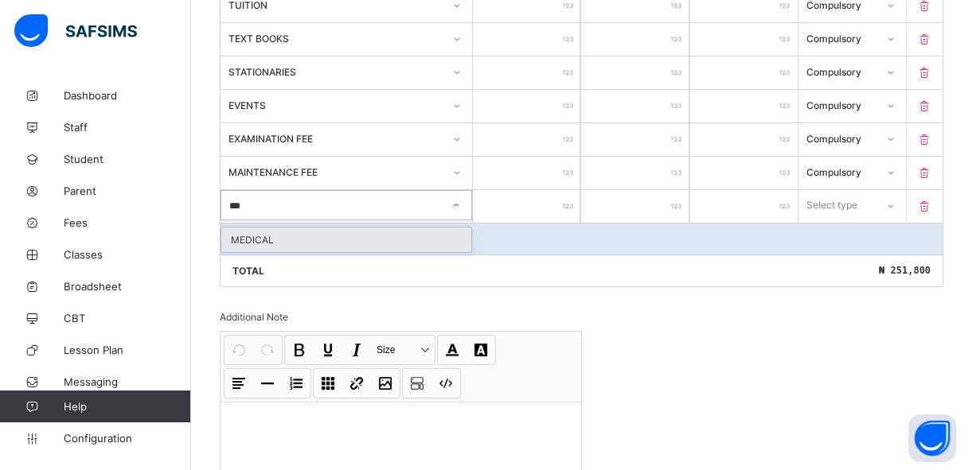
click at [345, 239] on div "MEDICAL" at bounding box center [346, 240] width 250 height 25
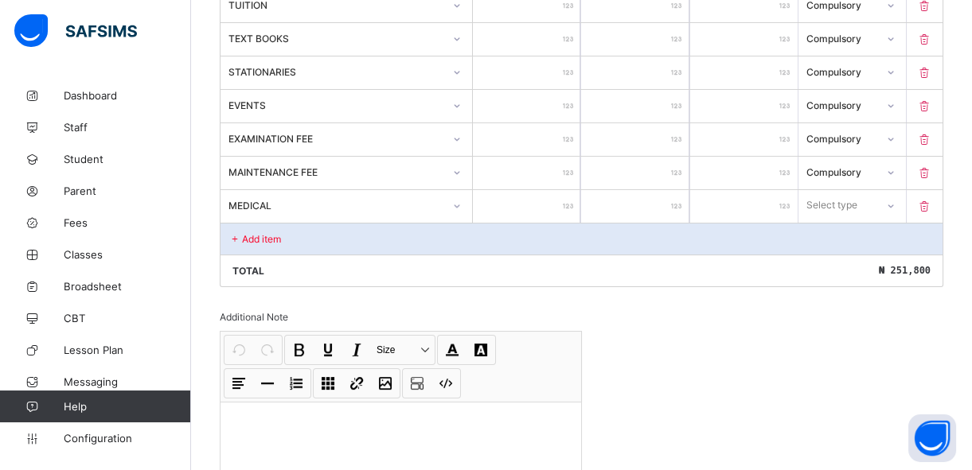
click at [531, 201] on input "number" at bounding box center [526, 206] width 107 height 33
click at [830, 197] on div "Select type" at bounding box center [832, 205] width 51 height 30
click at [840, 236] on div "Compulsory" at bounding box center [852, 240] width 106 height 25
click at [252, 240] on p "Add item" at bounding box center [261, 239] width 39 height 12
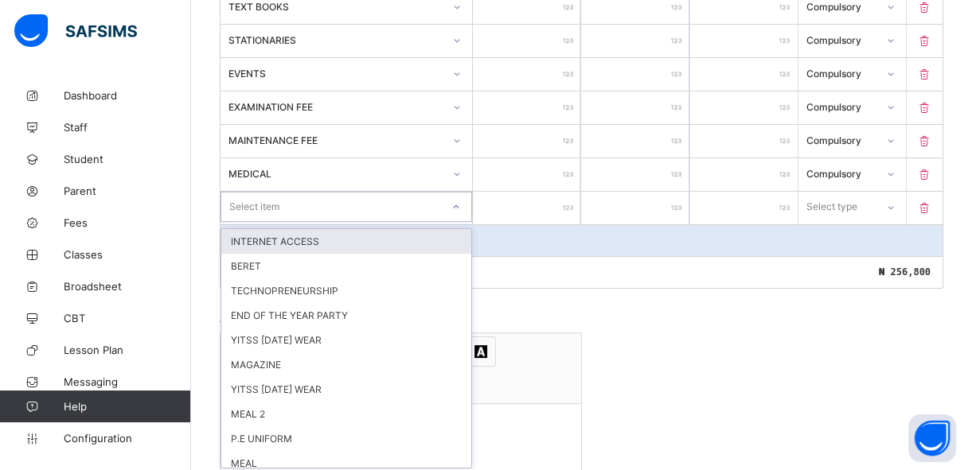
click at [245, 222] on div "option INTERNET ACCESS focused, 1 of 32. 32 results available. Use Up and Down …" at bounding box center [346, 207] width 252 height 30
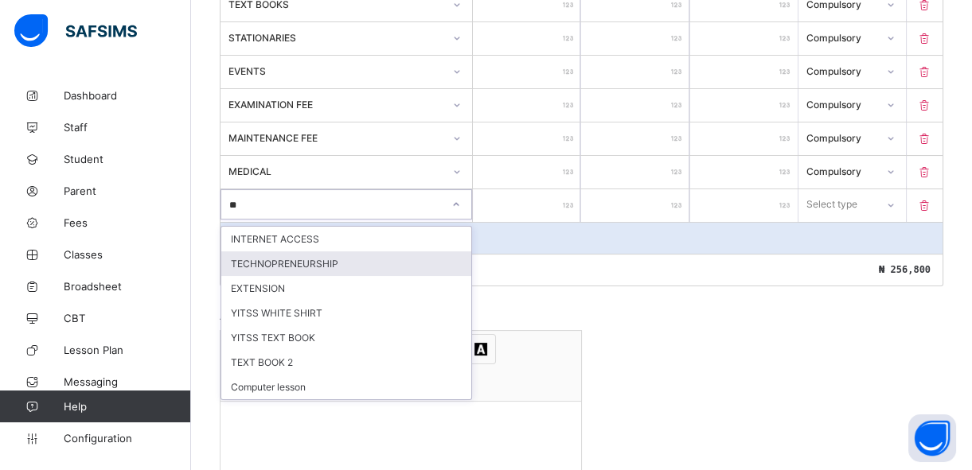
click at [254, 259] on div "TECHNOPRENEURSHIP" at bounding box center [346, 264] width 250 height 25
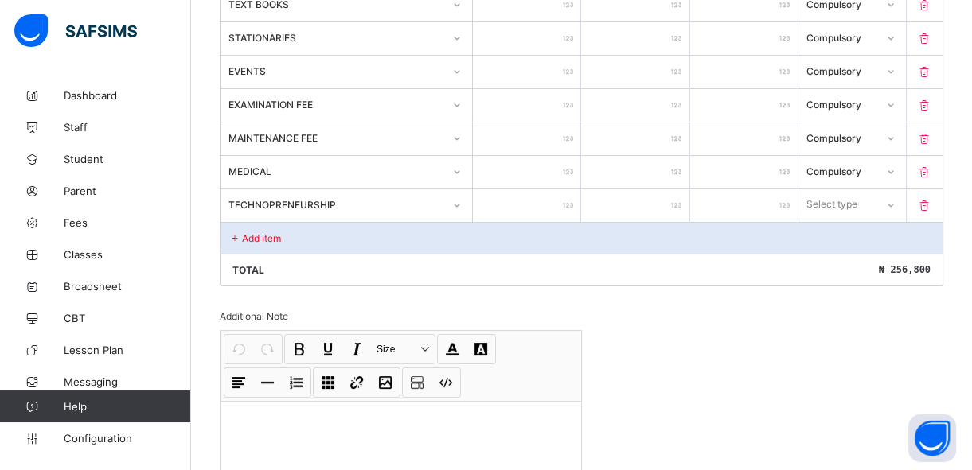
click at [560, 205] on input "number" at bounding box center [526, 205] width 107 height 33
click at [834, 202] on div "Select type" at bounding box center [832, 204] width 51 height 30
click at [844, 243] on div "Compulsory" at bounding box center [852, 239] width 106 height 25
click at [303, 244] on div "Add item" at bounding box center [581, 238] width 722 height 32
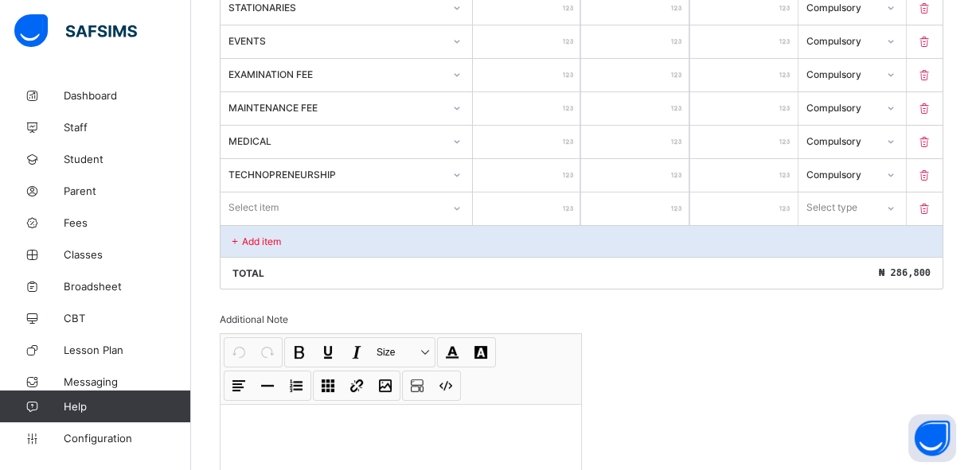
click at [300, 223] on div "Select item" at bounding box center [346, 208] width 252 height 30
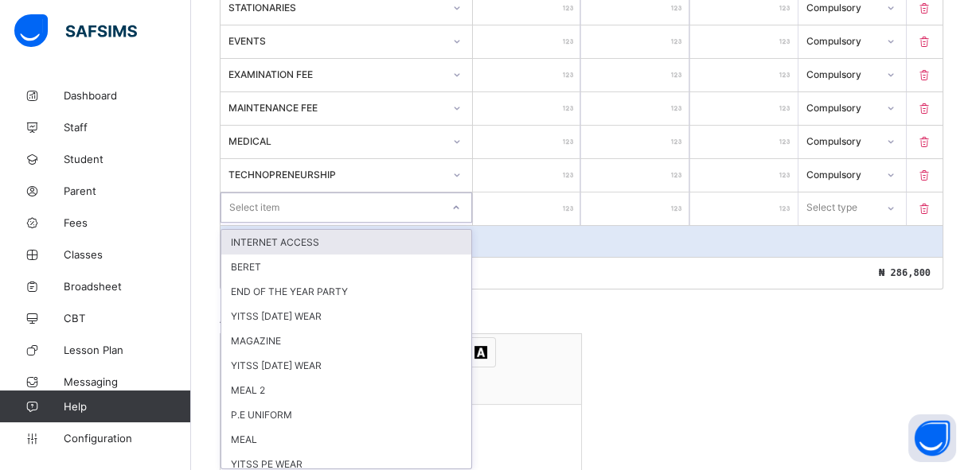
scroll to position [553, 0]
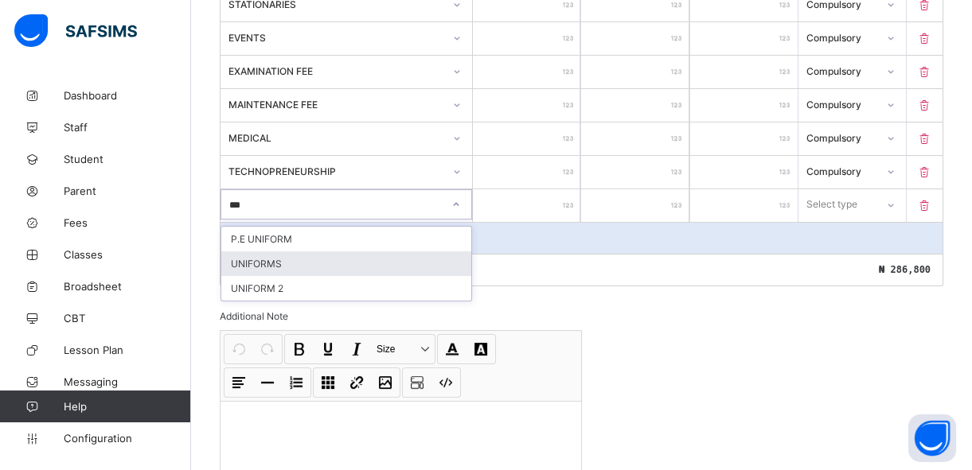
click at [296, 266] on div "UNIFORMS" at bounding box center [346, 264] width 250 height 25
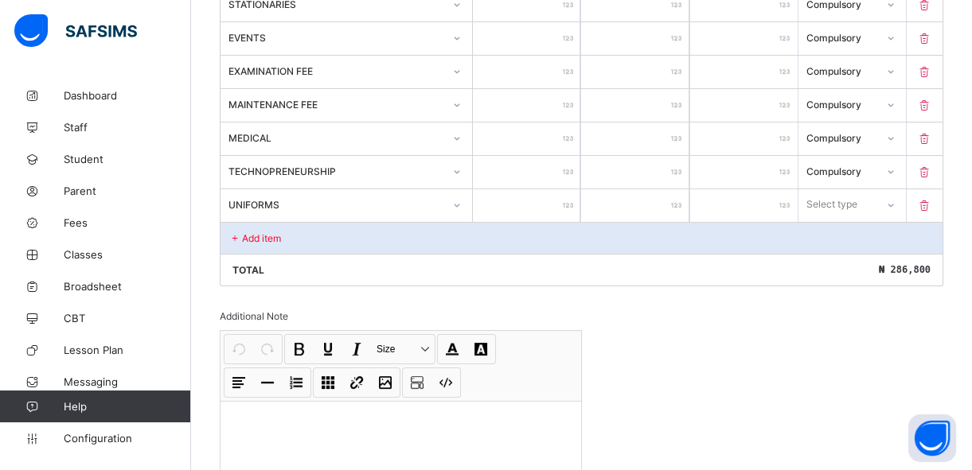
click at [523, 203] on input "number" at bounding box center [526, 205] width 107 height 33
click at [365, 231] on div "Add item" at bounding box center [581, 238] width 722 height 32
click at [875, 200] on div "Select type" at bounding box center [837, 204] width 76 height 22
click at [860, 262] on div "Optional" at bounding box center [852, 264] width 106 height 25
click at [388, 233] on div "Add item" at bounding box center [581, 238] width 722 height 32
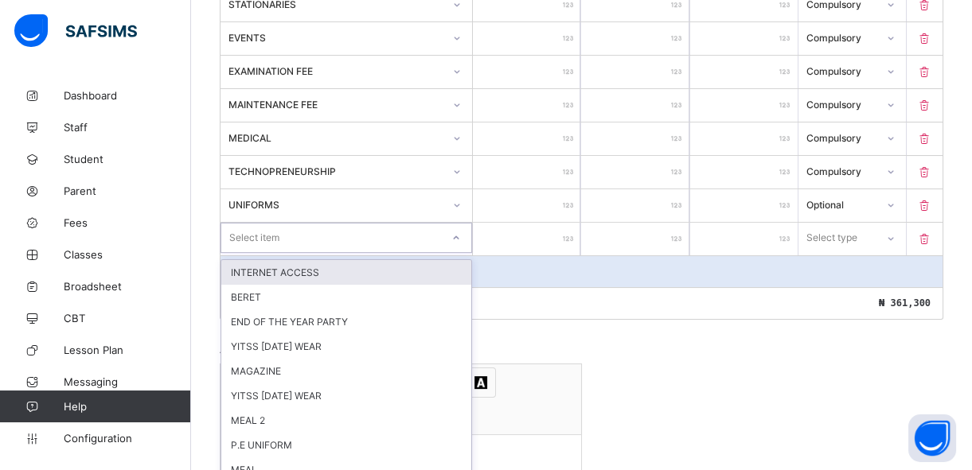
scroll to position [587, 0]
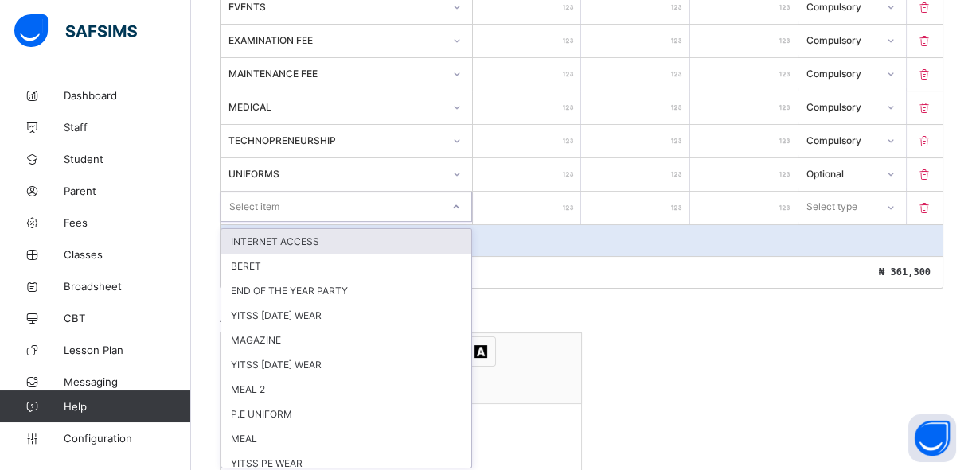
click at [411, 222] on div "option INTERNET ACCESS focused, 1 of 30. 30 results available. Use Up and Down …" at bounding box center [346, 207] width 252 height 30
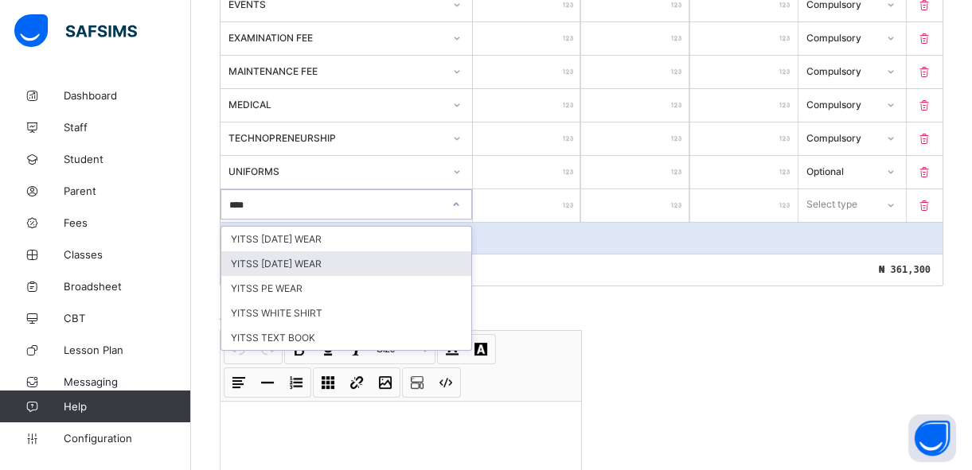
click at [364, 270] on div "YITSS TUESDAY WEAR" at bounding box center [346, 264] width 250 height 25
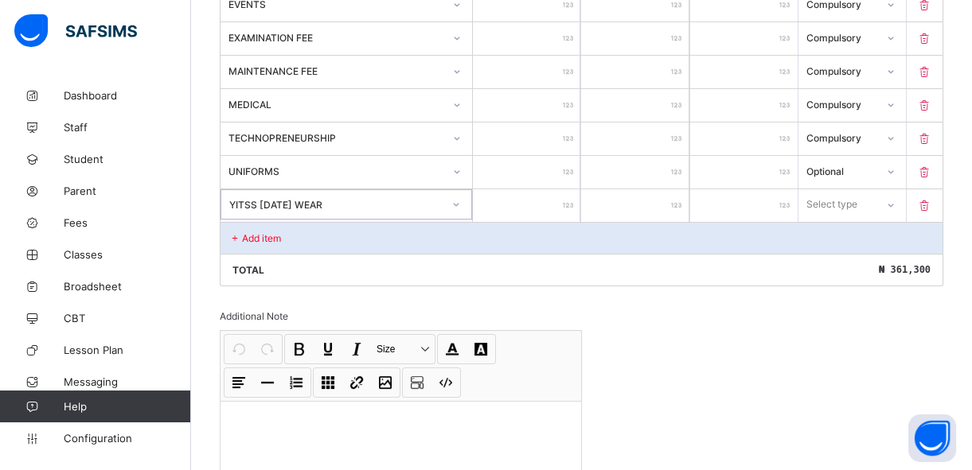
click at [535, 207] on input "number" at bounding box center [526, 205] width 107 height 33
click at [833, 208] on div "Select type" at bounding box center [832, 204] width 51 height 30
click at [833, 263] on div "Optional" at bounding box center [852, 264] width 106 height 25
click at [305, 233] on div "Add item" at bounding box center [581, 238] width 722 height 32
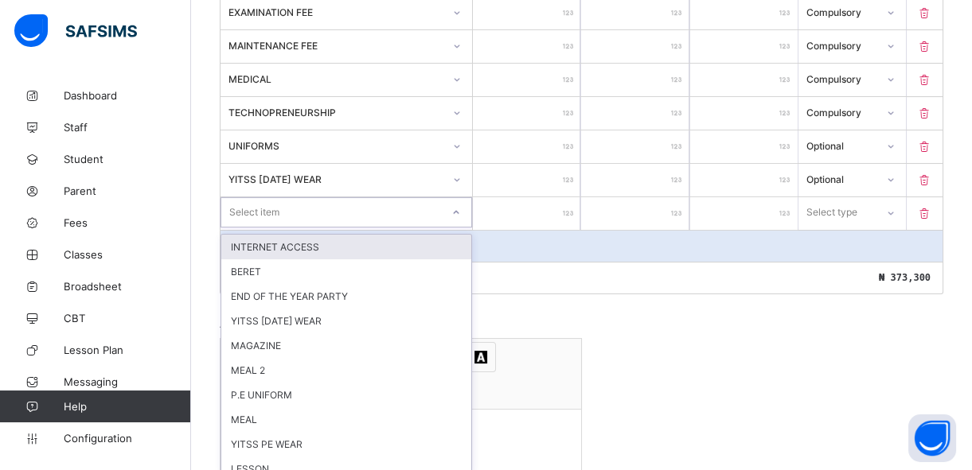
click at [302, 228] on div "option INTERNET ACCESS focused, 1 of 29. 29 results available. Use Up and Down …" at bounding box center [346, 212] width 252 height 30
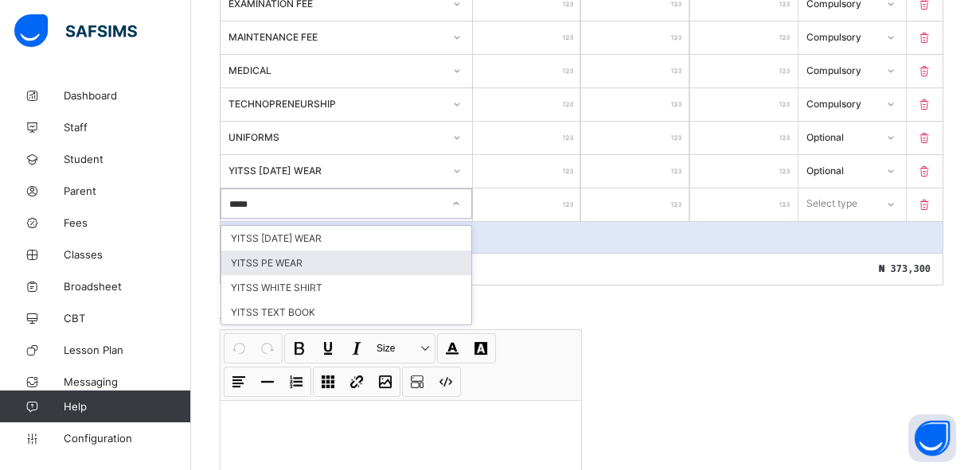
click at [301, 263] on div "YITSS PE WEAR" at bounding box center [346, 263] width 250 height 25
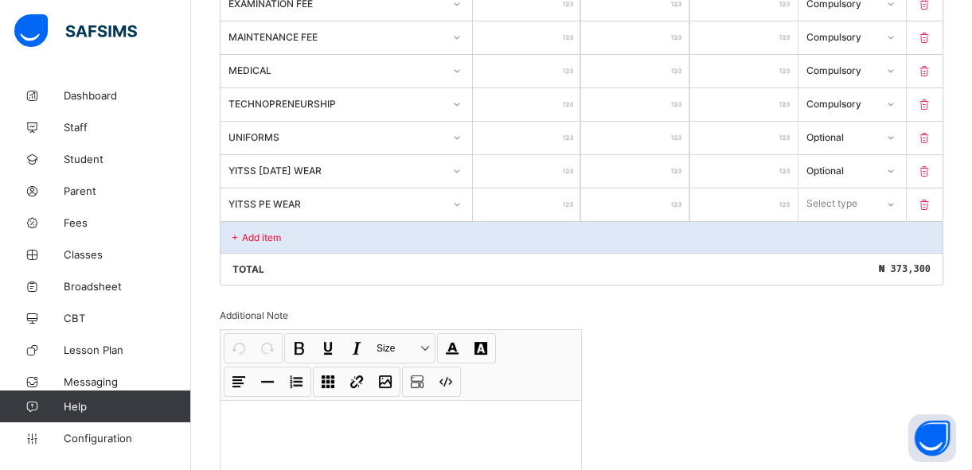
click at [517, 209] on input "number" at bounding box center [526, 205] width 107 height 33
click at [853, 199] on div "Select type" at bounding box center [831, 204] width 51 height 30
click at [845, 261] on div "Optional" at bounding box center [852, 263] width 106 height 25
click at [346, 231] on div "Add item" at bounding box center [581, 237] width 722 height 32
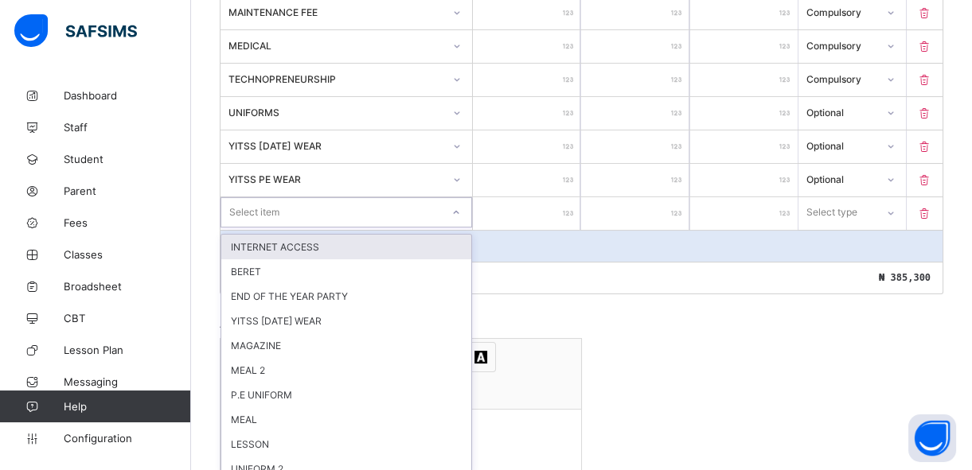
click at [333, 228] on div "option INTERNET ACCESS focused, 1 of 28. 28 results available. Use Up and Down …" at bounding box center [346, 212] width 252 height 30
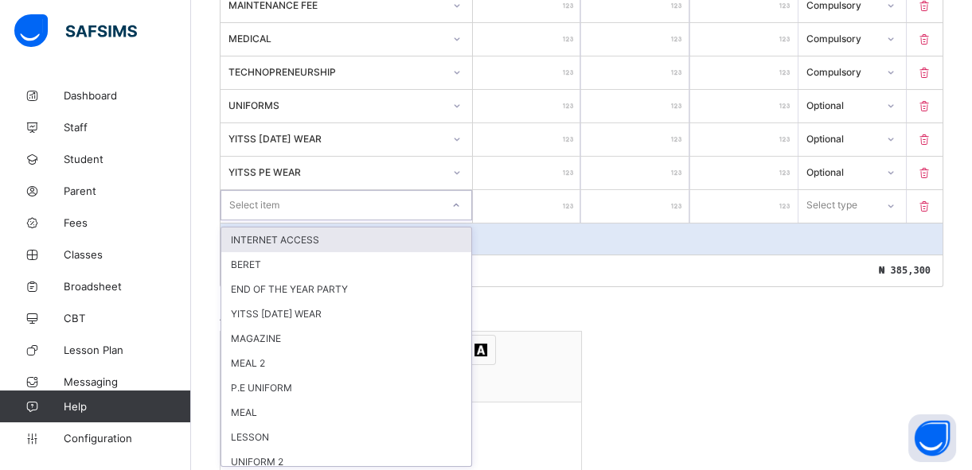
scroll to position [653, 0]
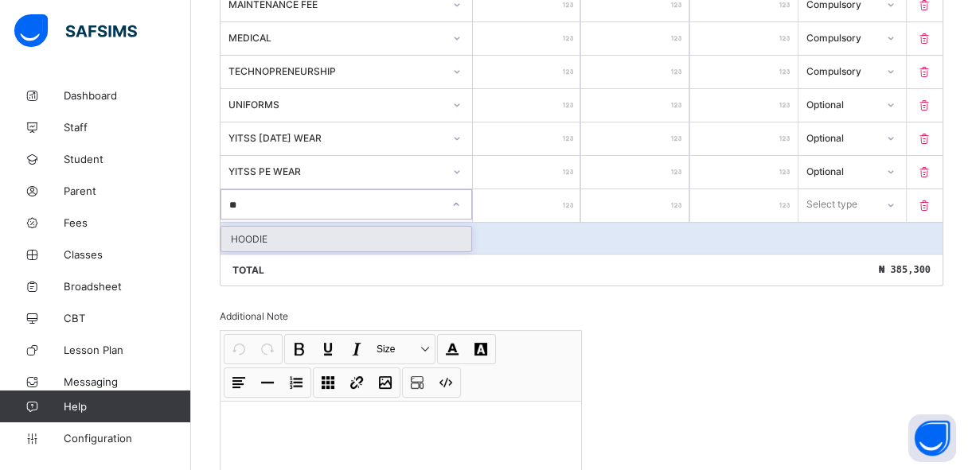
click at [332, 231] on div "HOODIE" at bounding box center [346, 239] width 250 height 25
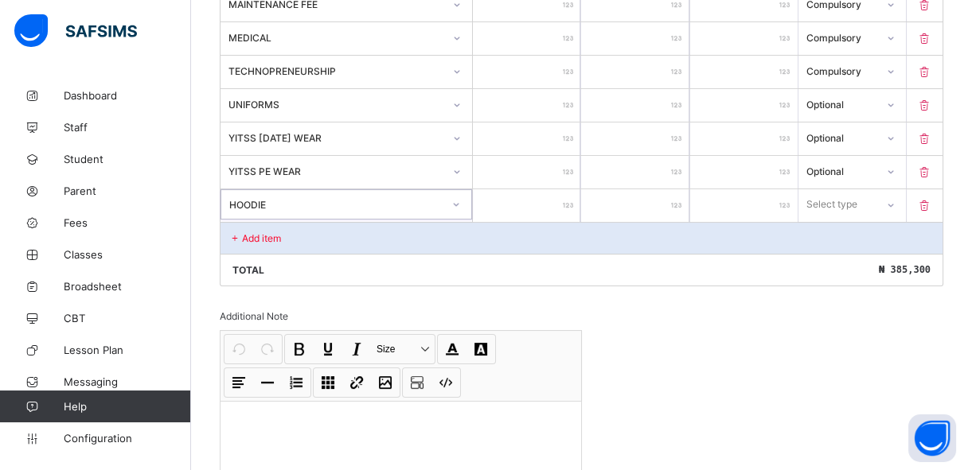
click at [565, 205] on input "**" at bounding box center [526, 205] width 107 height 33
click at [837, 201] on div "Select type" at bounding box center [831, 204] width 51 height 30
click at [832, 263] on div "Optional" at bounding box center [852, 264] width 106 height 25
click at [345, 236] on div "Add item" at bounding box center [581, 238] width 722 height 32
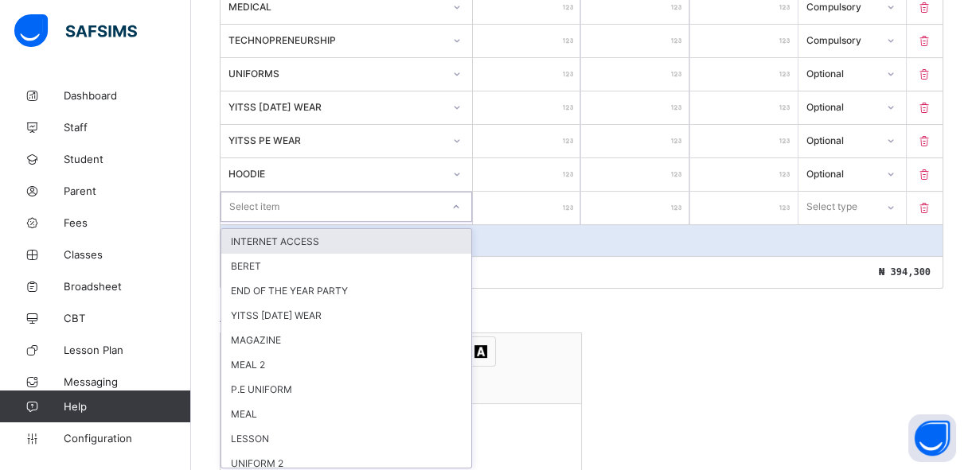
click at [345, 222] on div "option INTERNET ACCESS focused, 1 of 27. 27 results available. Use Up and Down …" at bounding box center [346, 207] width 252 height 30
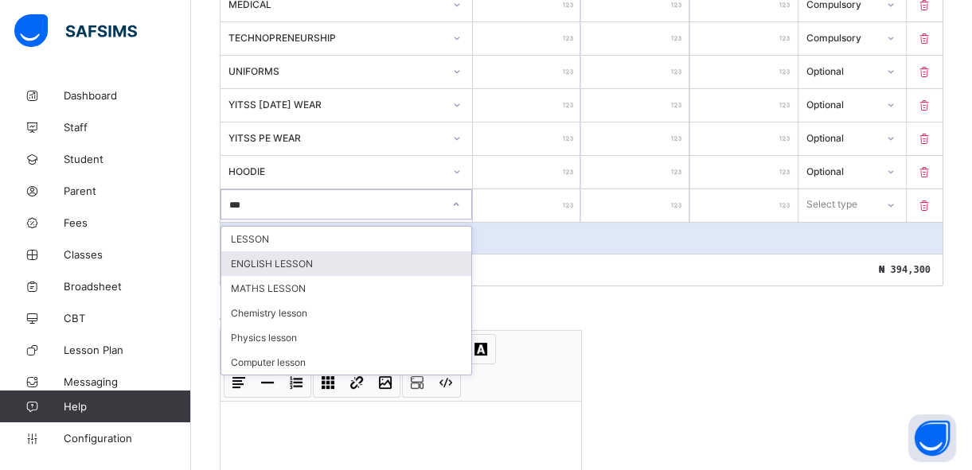
click at [331, 258] on div "ENGLISH LESSON" at bounding box center [346, 264] width 250 height 25
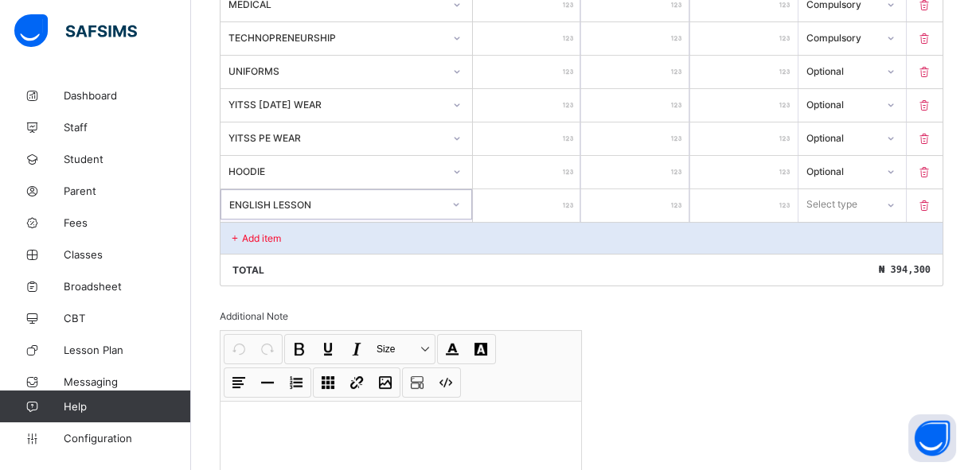
click at [531, 209] on input "number" at bounding box center [526, 205] width 107 height 33
click at [869, 207] on div "Select type" at bounding box center [836, 204] width 77 height 22
click at [852, 261] on div "Optional" at bounding box center [852, 264] width 106 height 25
click at [381, 244] on div "Add item" at bounding box center [581, 238] width 722 height 32
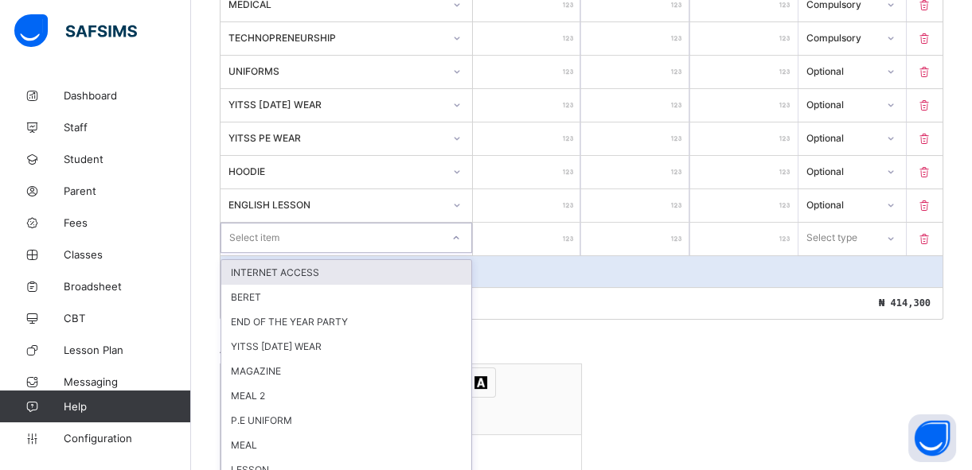
scroll to position [721, 0]
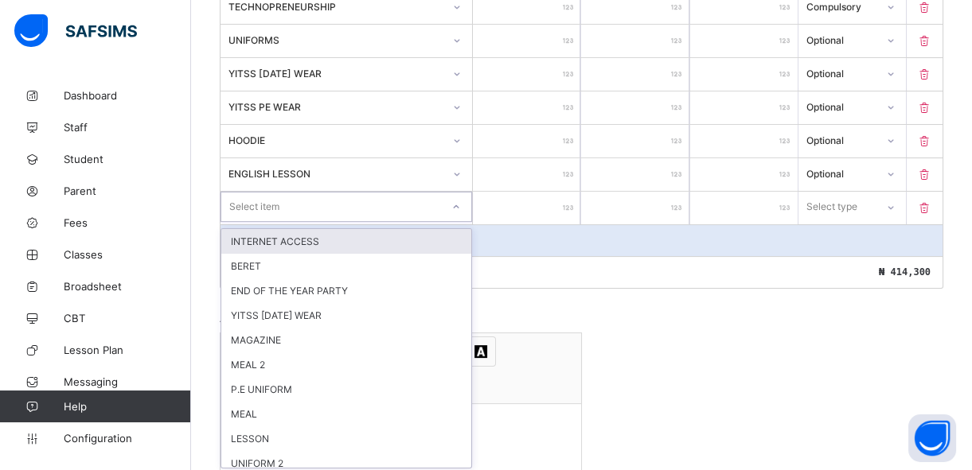
click at [364, 222] on div "option INTERNET ACCESS focused, 1 of 26. 26 results available. Use Up and Down …" at bounding box center [346, 207] width 252 height 30
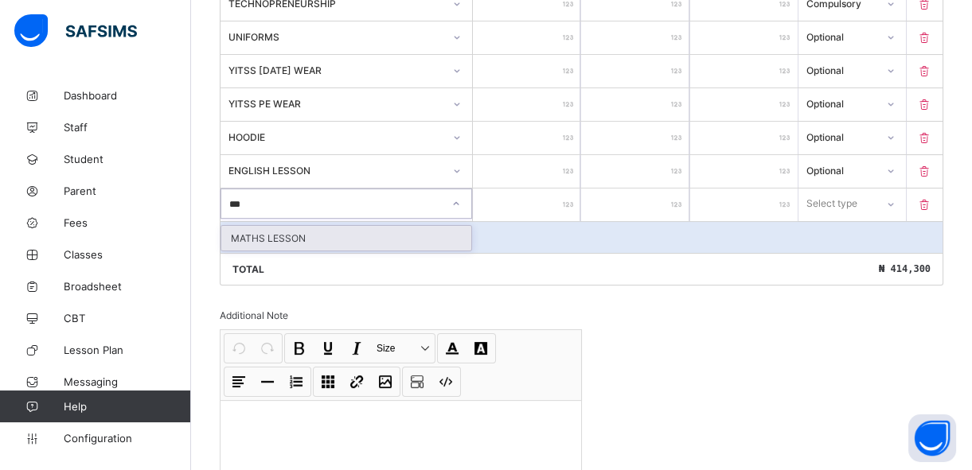
click at [361, 238] on div "MATHS LESSON" at bounding box center [346, 238] width 250 height 25
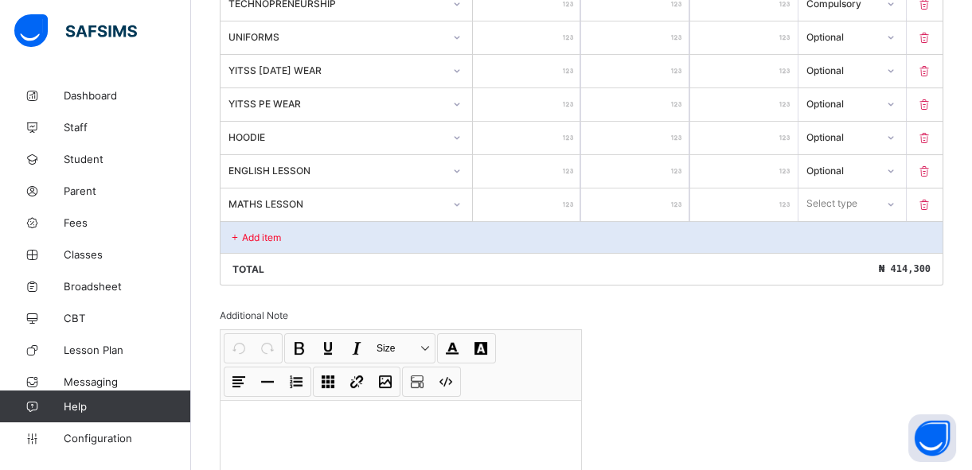
click at [550, 205] on input "number" at bounding box center [526, 205] width 107 height 33
click at [829, 198] on div "Select type" at bounding box center [832, 204] width 51 height 30
click at [837, 263] on div "Optional" at bounding box center [852, 263] width 106 height 25
click at [345, 232] on div "Add item" at bounding box center [581, 237] width 722 height 32
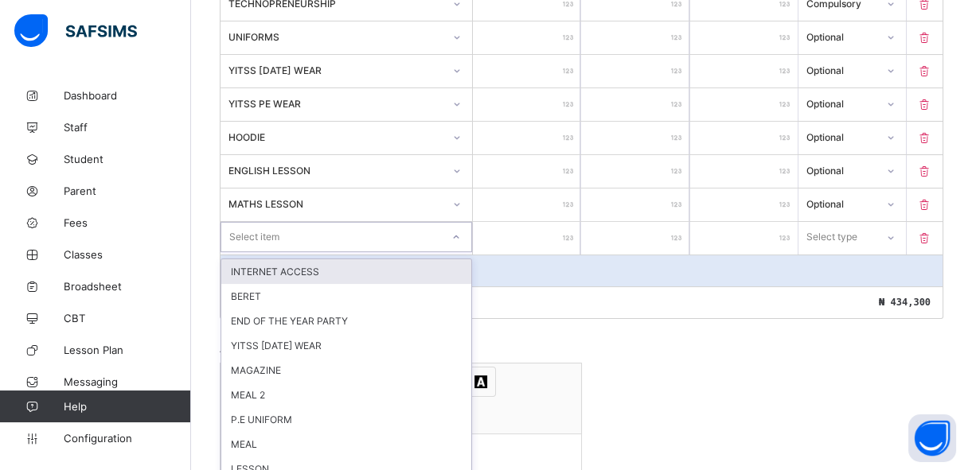
scroll to position [755, 0]
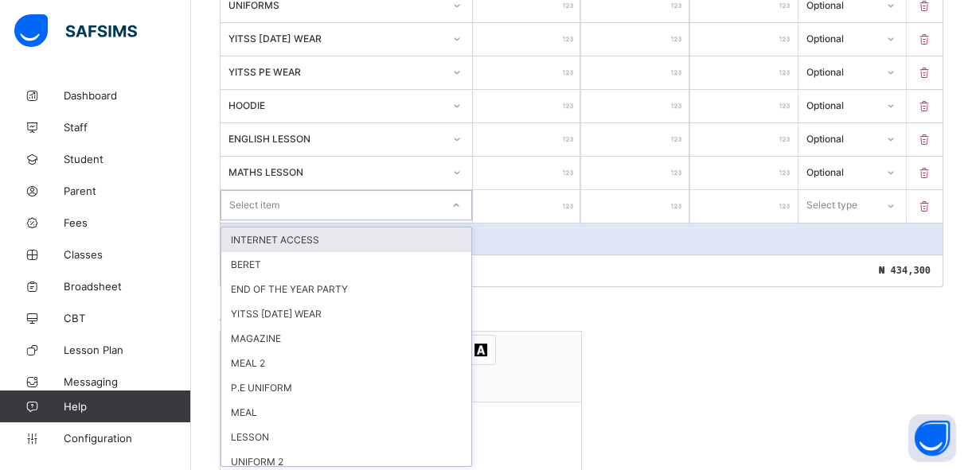
click at [328, 220] on div "option INTERNET ACCESS focused, 1 of 25. 25 results available. Use Up and Down …" at bounding box center [346, 205] width 252 height 30
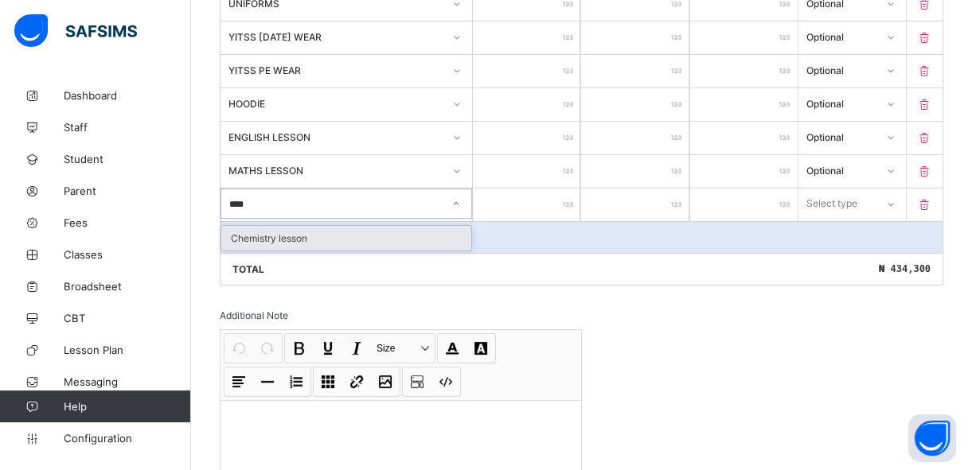
click at [327, 246] on div "Chemistry lesson" at bounding box center [346, 238] width 250 height 25
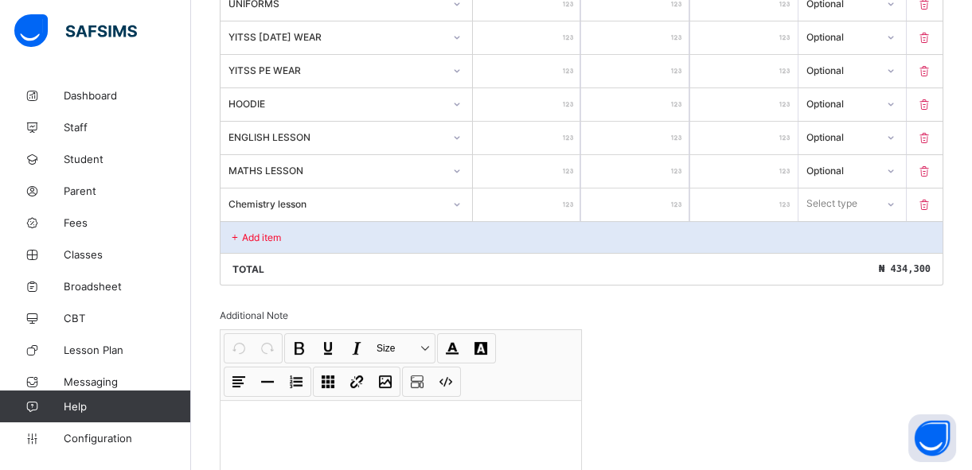
click at [517, 210] on input "number" at bounding box center [526, 205] width 107 height 33
click at [844, 200] on div "Select type" at bounding box center [832, 204] width 51 height 30
click at [838, 263] on div "Optional" at bounding box center [852, 263] width 106 height 25
click at [307, 246] on div "Add item" at bounding box center [581, 237] width 722 height 32
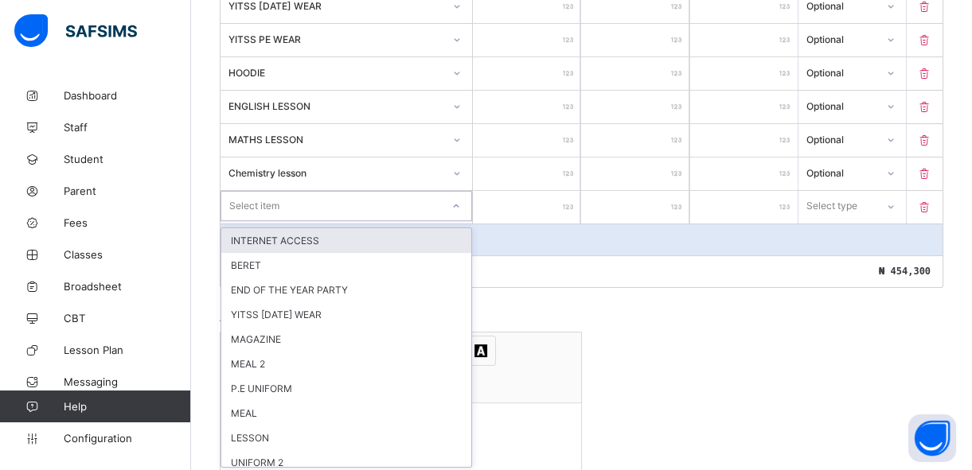
click at [295, 221] on div "option INTERNET ACCESS focused, 1 of 24. 24 results available. Use Up and Down …" at bounding box center [346, 206] width 252 height 30
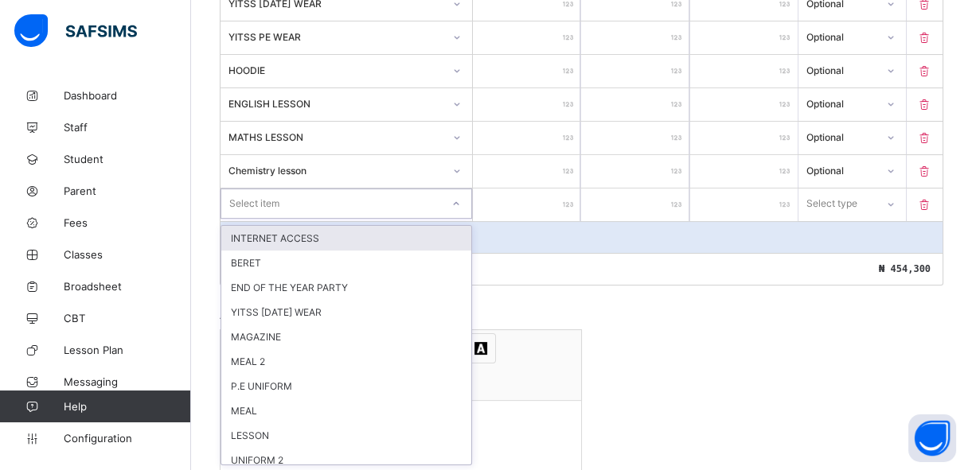
scroll to position [788, 0]
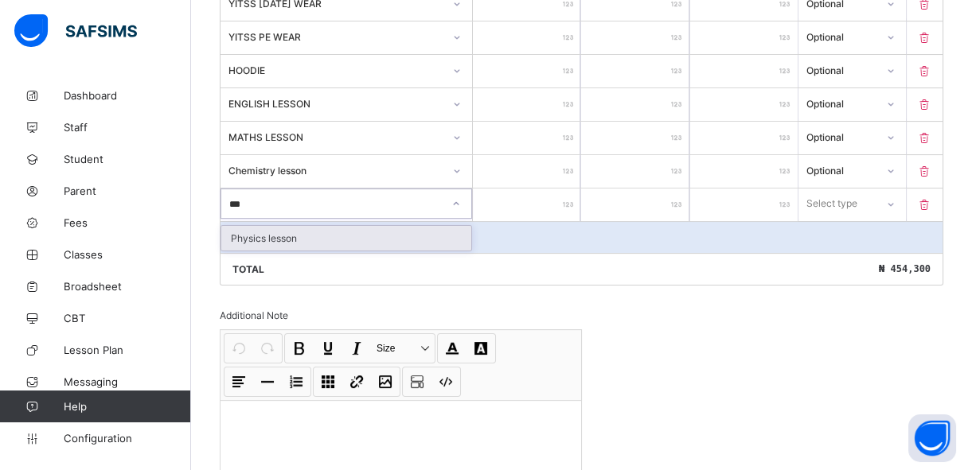
click at [294, 243] on div "Physics lesson" at bounding box center [346, 238] width 250 height 25
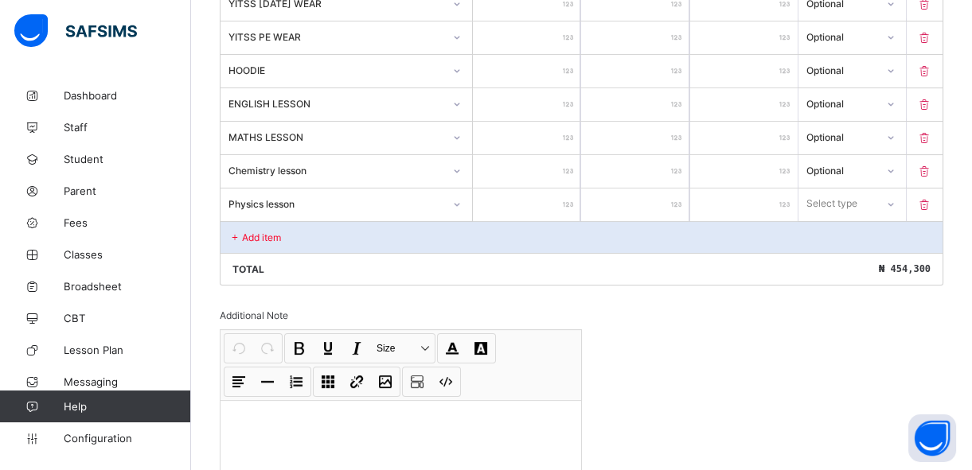
click at [537, 213] on input "number" at bounding box center [526, 205] width 107 height 33
click at [874, 199] on div "Select type" at bounding box center [837, 204] width 76 height 22
click at [853, 260] on div "Optional" at bounding box center [852, 263] width 106 height 25
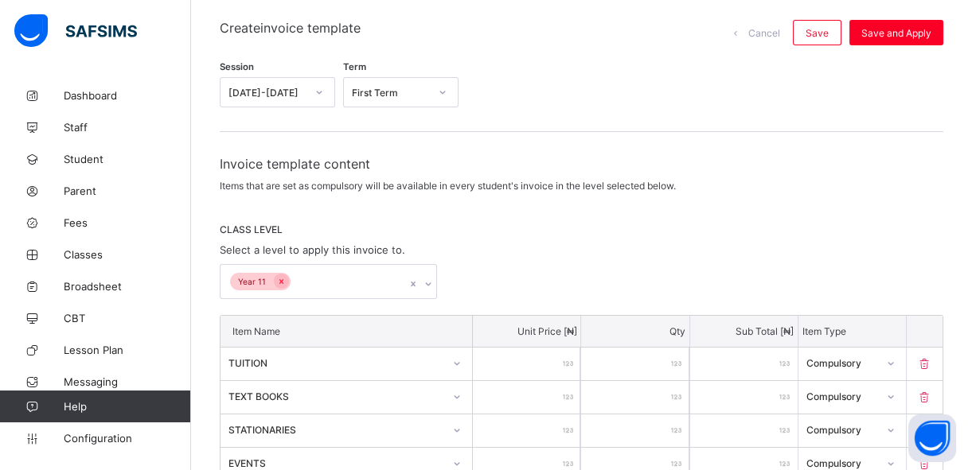
scroll to position [119, 0]
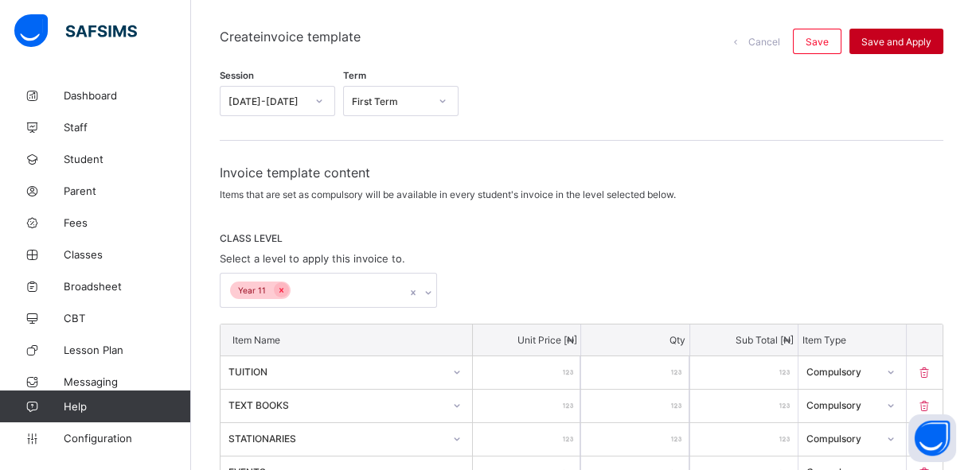
click at [924, 41] on span "Save and Apply" at bounding box center [896, 42] width 70 height 12
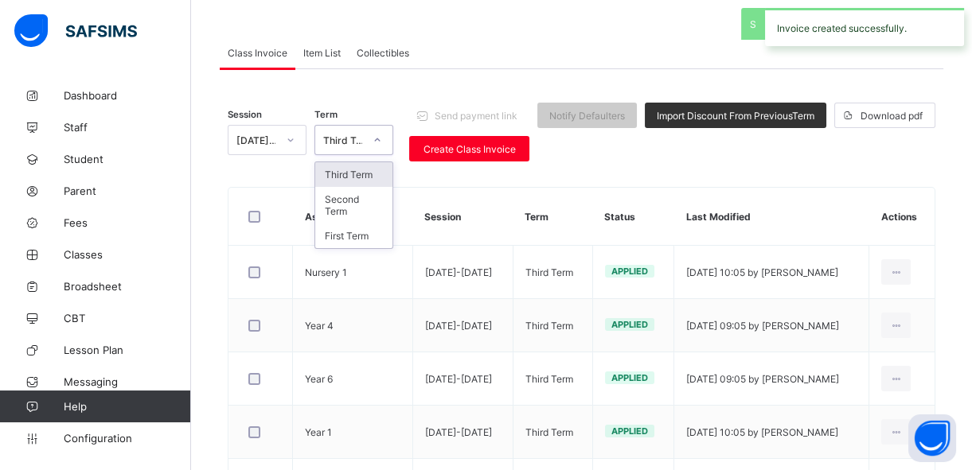
click at [382, 139] on icon at bounding box center [377, 140] width 10 height 16
click at [291, 138] on icon at bounding box center [291, 140] width 10 height 16
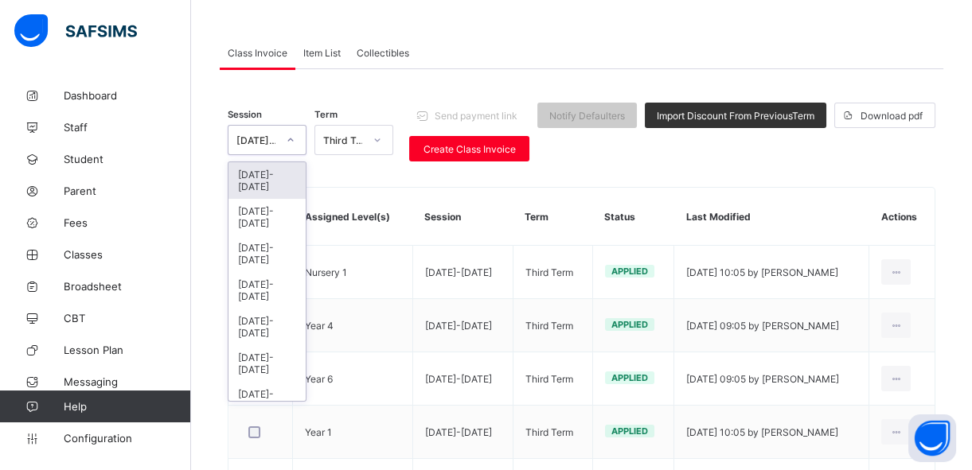
click at [279, 182] on div "2025-2026" at bounding box center [266, 180] width 77 height 37
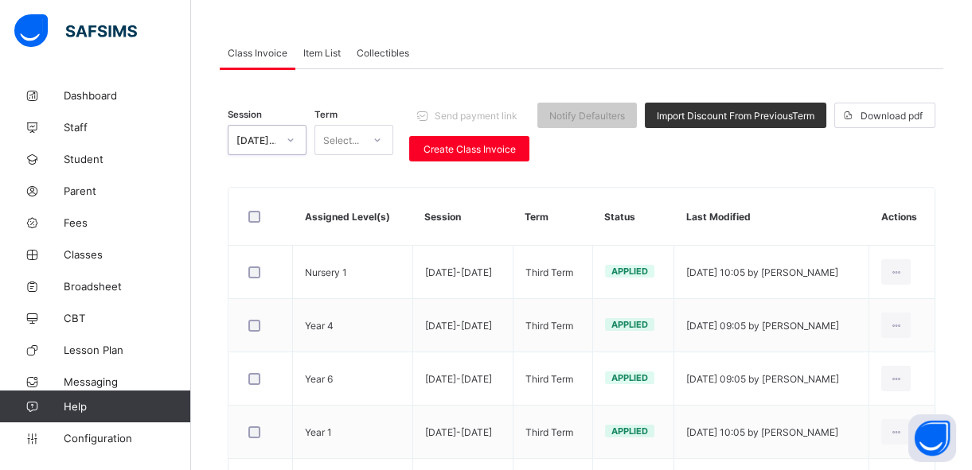
click at [377, 143] on icon at bounding box center [377, 140] width 10 height 16
click at [359, 171] on div "First Term" at bounding box center [353, 174] width 77 height 25
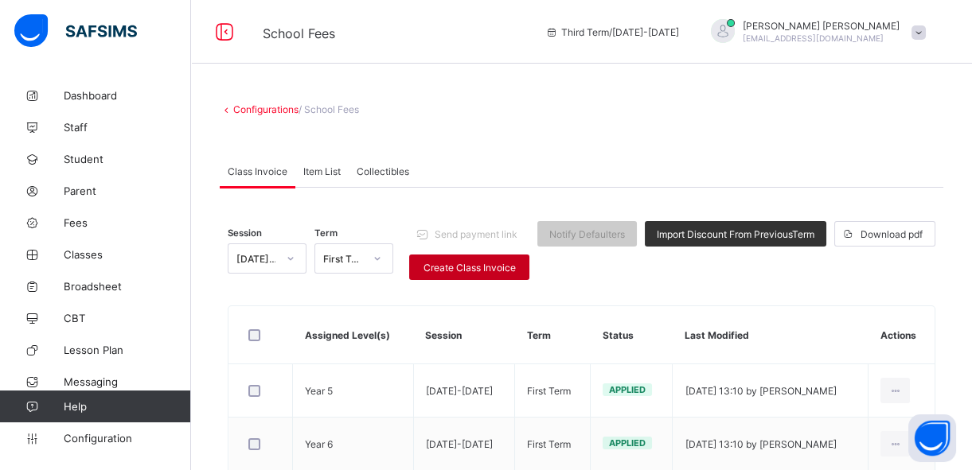
click at [486, 264] on span "Create Class Invoice" at bounding box center [469, 268] width 96 height 12
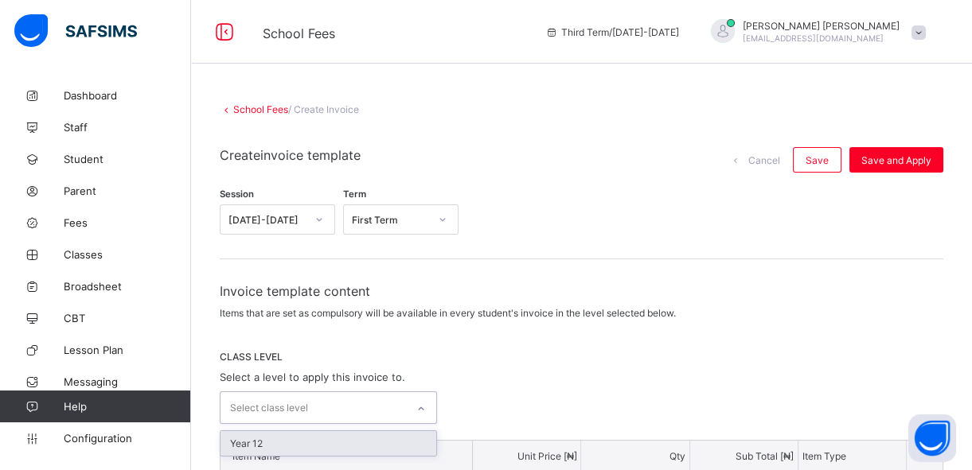
click at [406, 399] on div "Select class level" at bounding box center [312, 407] width 185 height 31
click at [373, 444] on div "Year 12" at bounding box center [328, 443] width 216 height 25
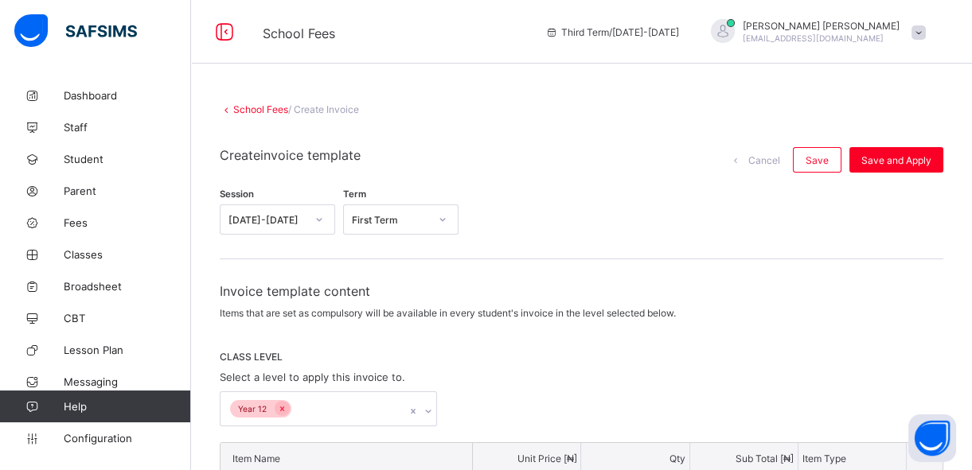
click at [530, 397] on div "Year 12" at bounding box center [581, 409] width 723 height 35
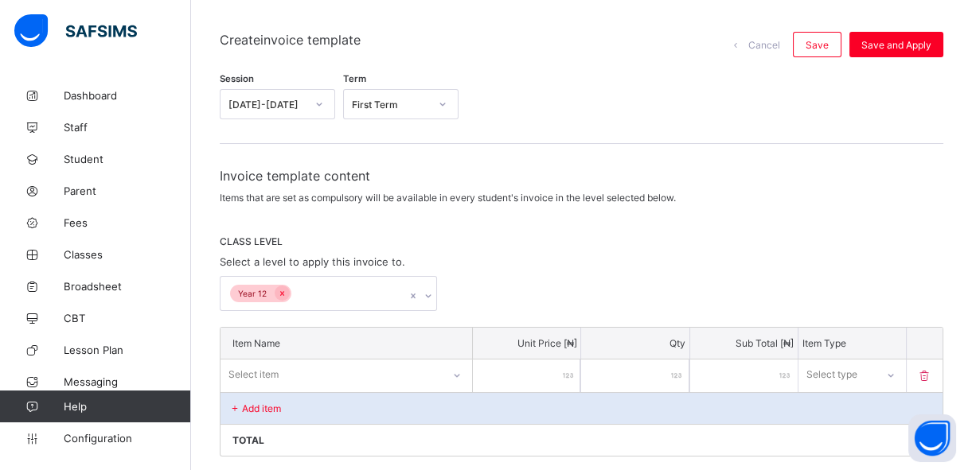
scroll to position [144, 0]
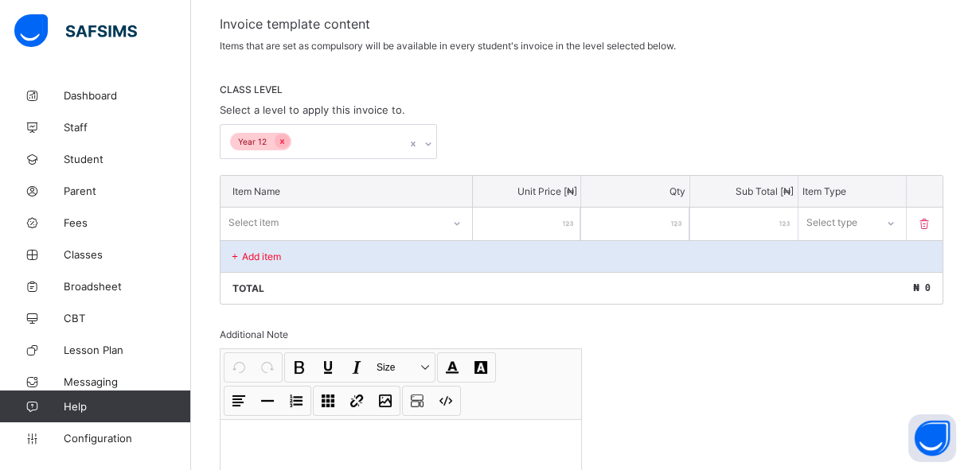
click at [459, 238] on div "Select item" at bounding box center [346, 223] width 252 height 30
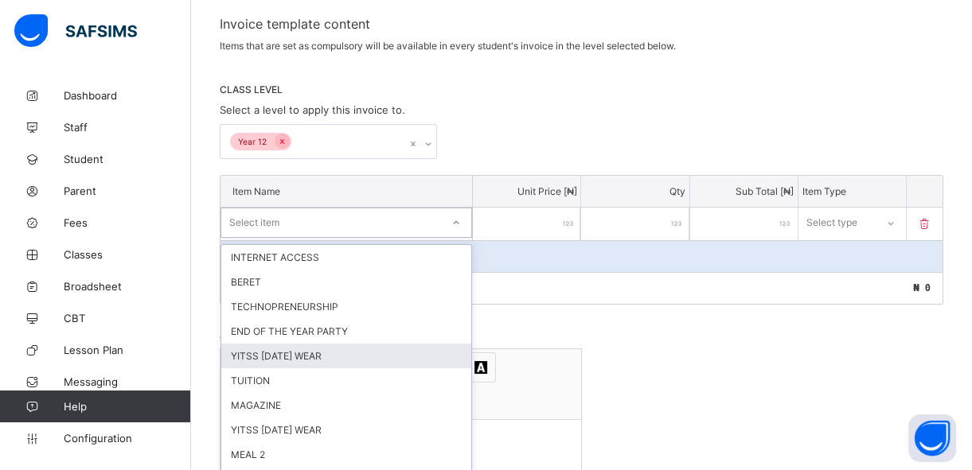
scroll to position [285, 0]
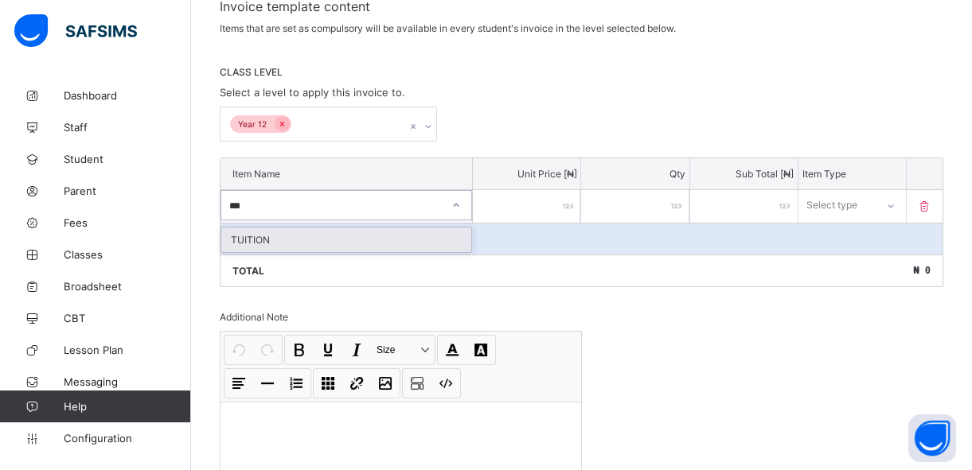
click at [401, 237] on div "TUITION" at bounding box center [346, 240] width 250 height 25
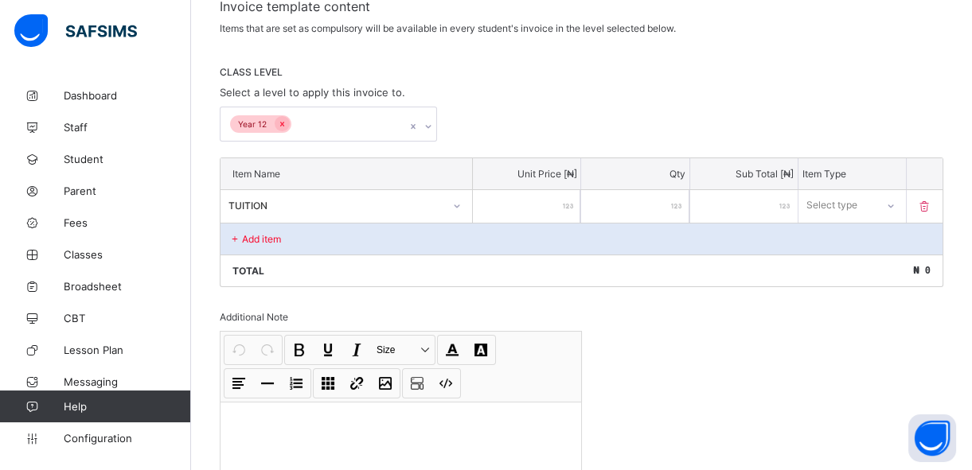
click at [556, 197] on input "number" at bounding box center [526, 206] width 107 height 33
click at [841, 201] on div "Select type" at bounding box center [832, 205] width 51 height 30
click at [834, 235] on div "Compulsory" at bounding box center [852, 240] width 106 height 25
click at [255, 237] on p "Add item" at bounding box center [261, 239] width 39 height 12
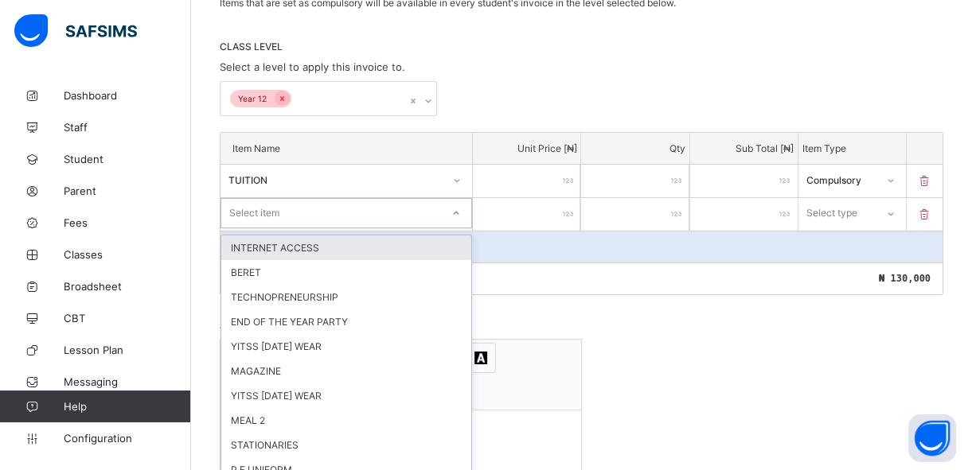
click at [255, 228] on div "option INTERNET ACCESS focused, 1 of 38. 38 results available. Use Up and Down …" at bounding box center [346, 213] width 252 height 30
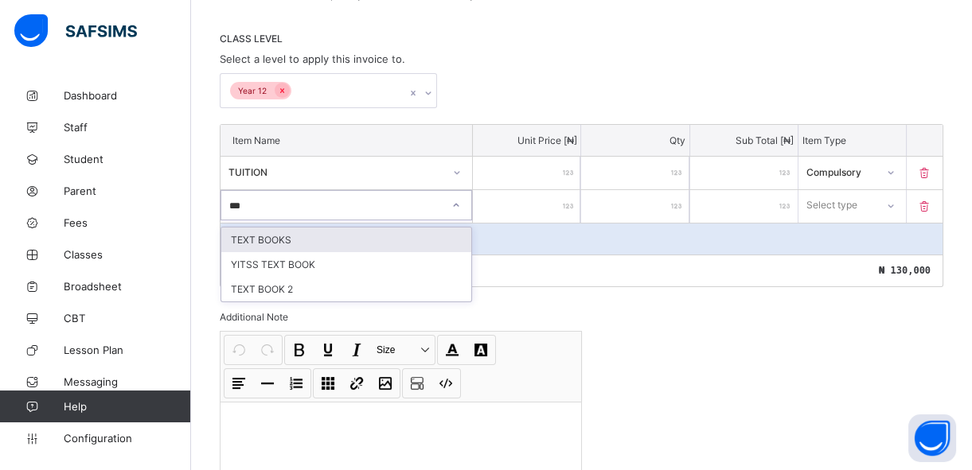
click at [317, 240] on div "TEXT BOOKS" at bounding box center [346, 240] width 250 height 25
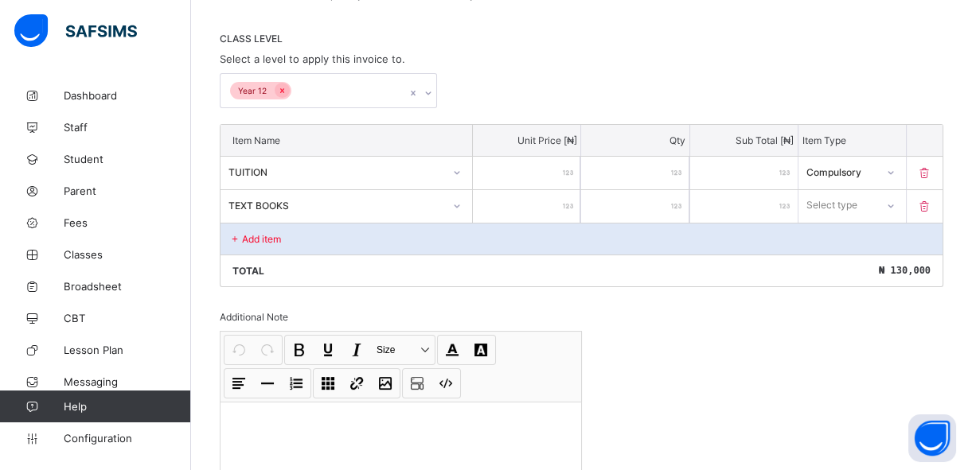
click at [544, 207] on input "number" at bounding box center [526, 206] width 107 height 33
click at [876, 207] on div "Select type" at bounding box center [836, 205] width 77 height 22
click at [856, 239] on div "Compulsory" at bounding box center [852, 240] width 106 height 25
click at [357, 239] on div "Add item" at bounding box center [581, 239] width 722 height 32
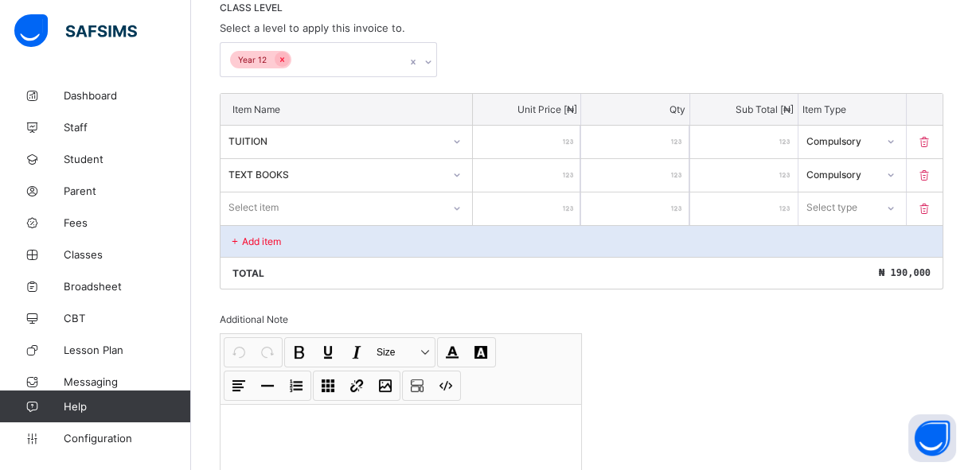
click at [357, 223] on div "Select item" at bounding box center [346, 208] width 252 height 30
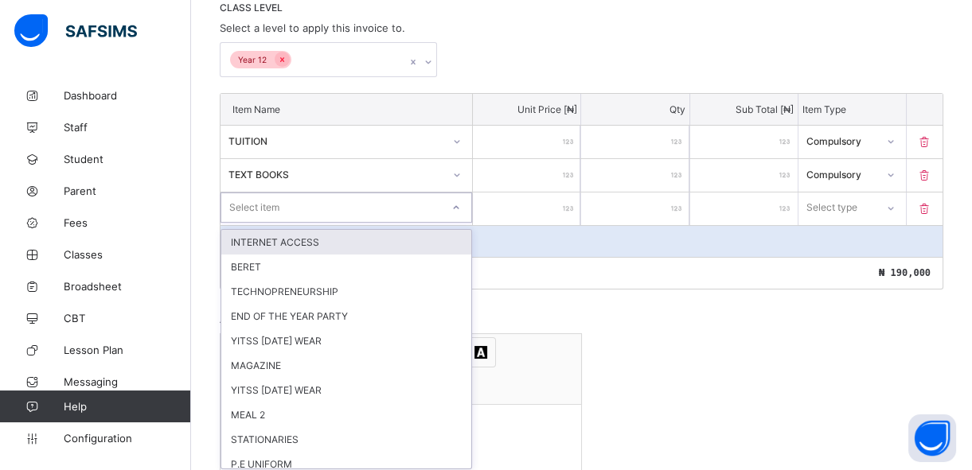
scroll to position [352, 0]
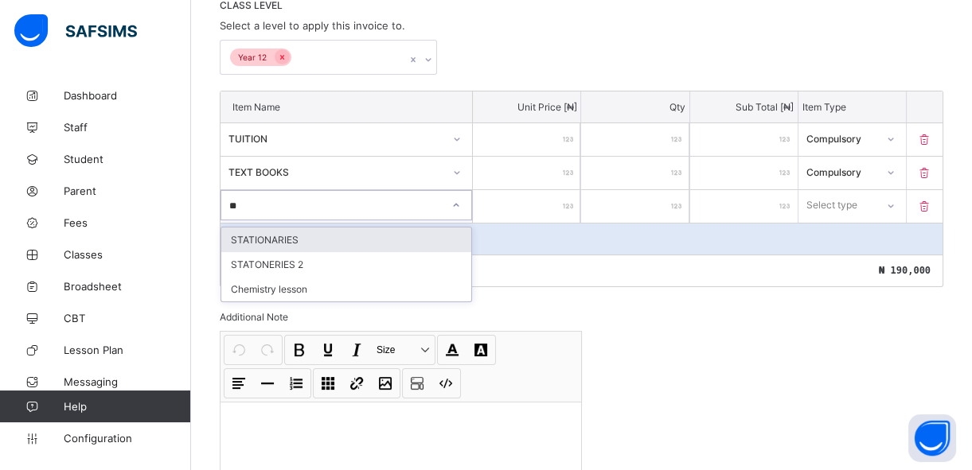
click at [357, 238] on div "STATIONARIES" at bounding box center [346, 240] width 250 height 25
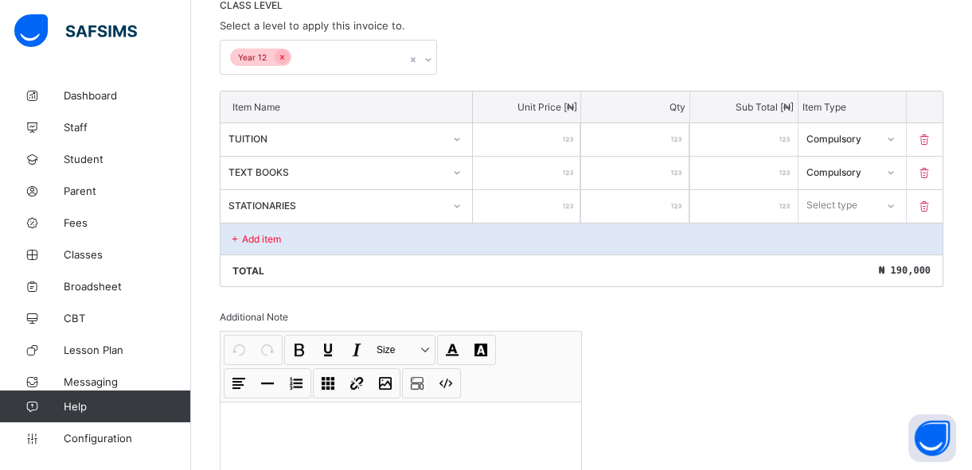
click at [533, 208] on input "number" at bounding box center [526, 206] width 107 height 33
click at [850, 199] on div "Select type" at bounding box center [832, 205] width 51 height 30
click at [841, 239] on div "Compulsory" at bounding box center [852, 240] width 106 height 25
click at [340, 232] on div "Add item" at bounding box center [581, 239] width 722 height 32
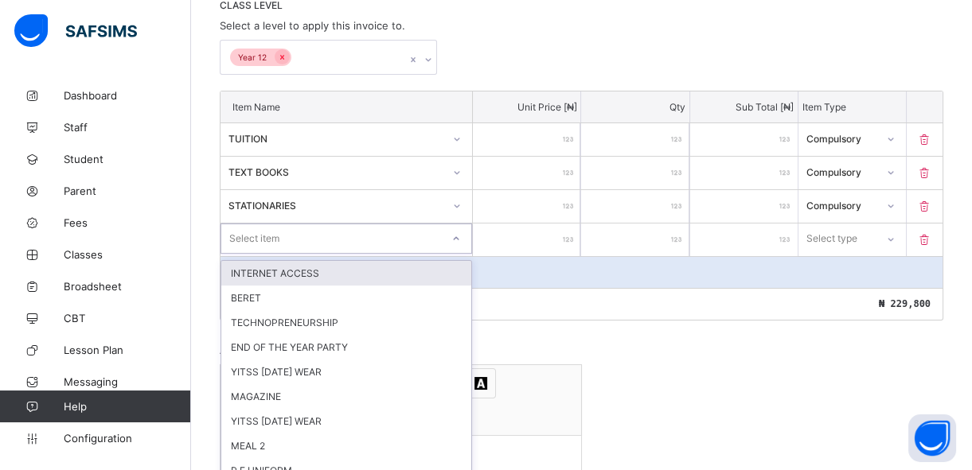
scroll to position [385, 0]
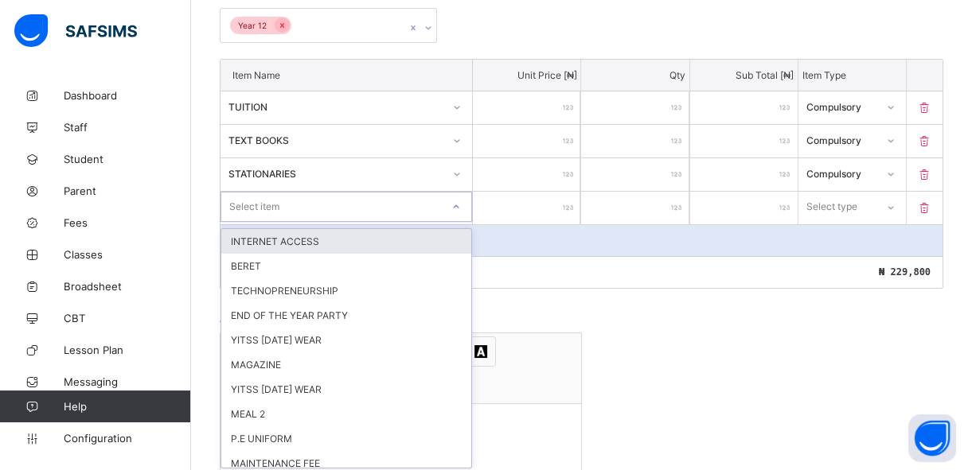
click at [337, 222] on div "option INTERNET ACCESS focused, 1 of 36. 36 results available. Use Up and Down …" at bounding box center [346, 207] width 252 height 30
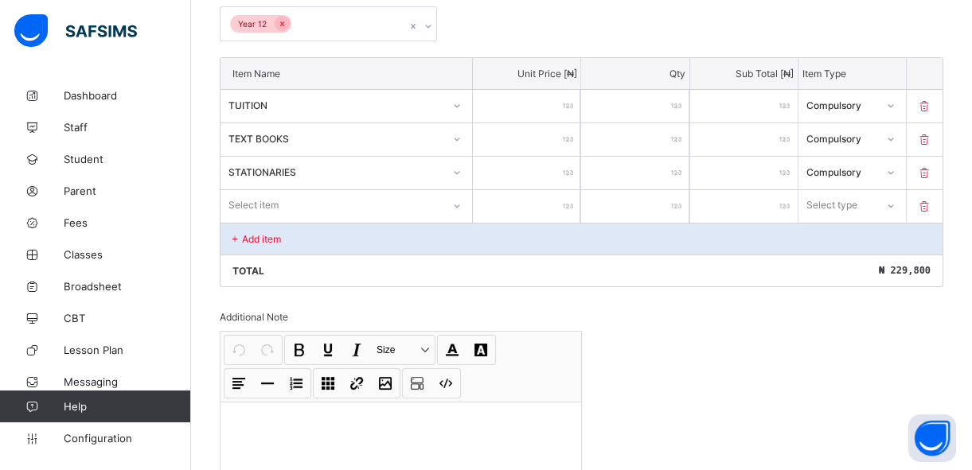
click at [551, 210] on input "number" at bounding box center [526, 206] width 107 height 33
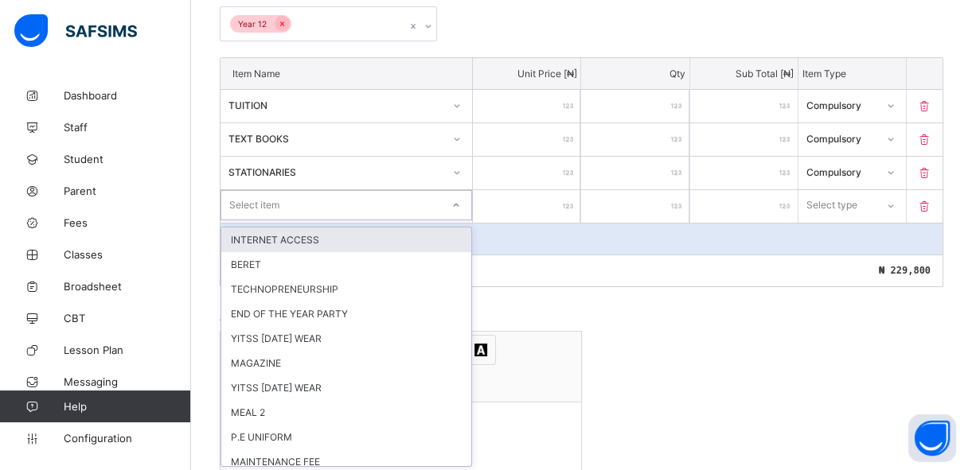
click at [417, 206] on div "Select item" at bounding box center [331, 205] width 220 height 22
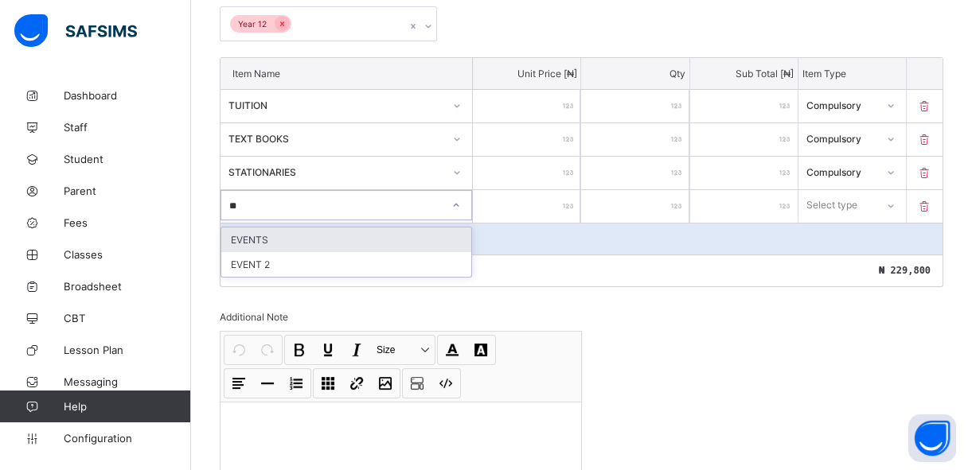
click at [404, 243] on div "EVENTS" at bounding box center [346, 240] width 250 height 25
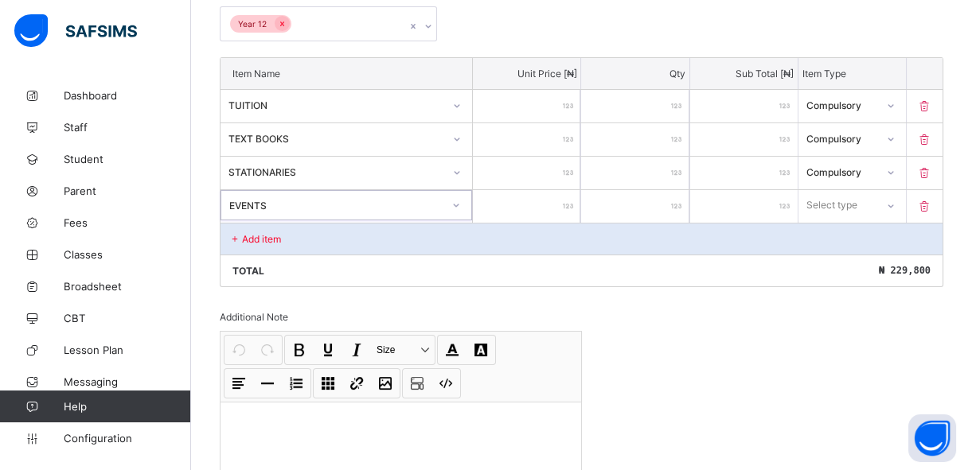
click at [556, 207] on input "number" at bounding box center [526, 206] width 107 height 33
click at [846, 205] on div "Select type" at bounding box center [832, 205] width 51 height 30
click at [844, 240] on div "Compulsory" at bounding box center [852, 240] width 106 height 25
click at [255, 236] on p "Add item" at bounding box center [261, 239] width 39 height 12
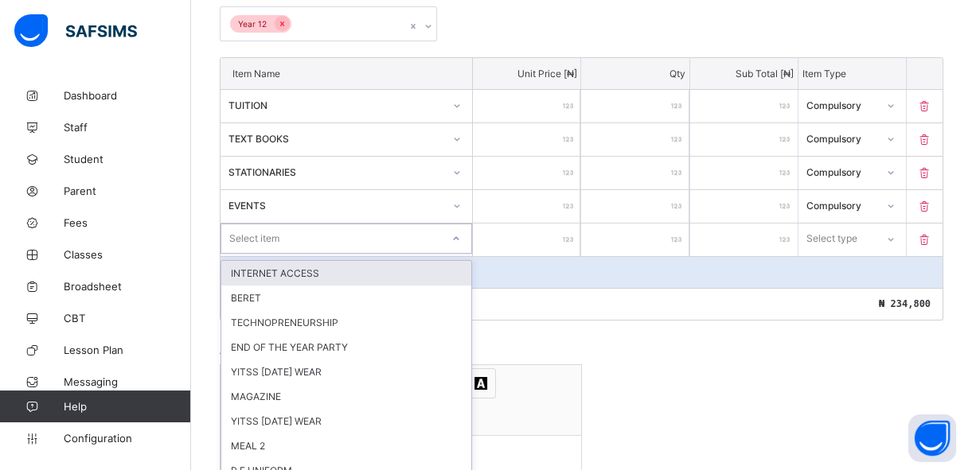
scroll to position [419, 0]
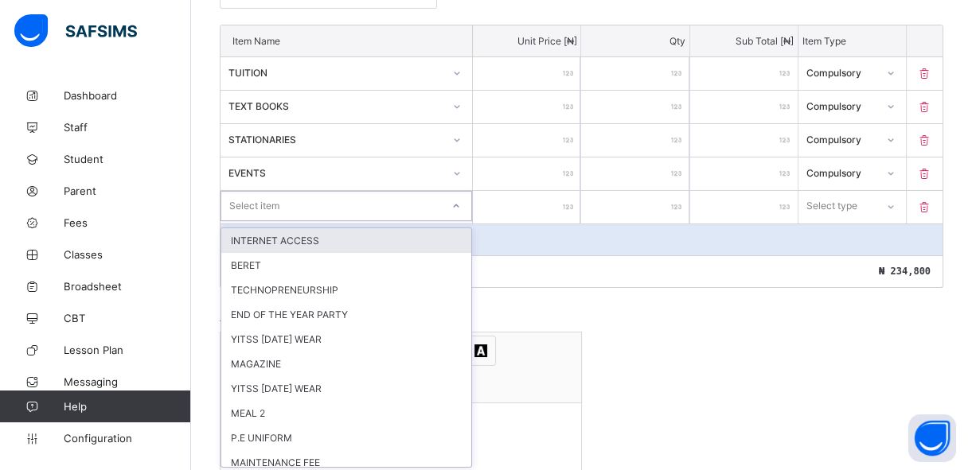
click at [435, 221] on div "option INTERNET ACCESS focused, 1 of 35. 35 results available. Use Up and Down …" at bounding box center [346, 206] width 252 height 30
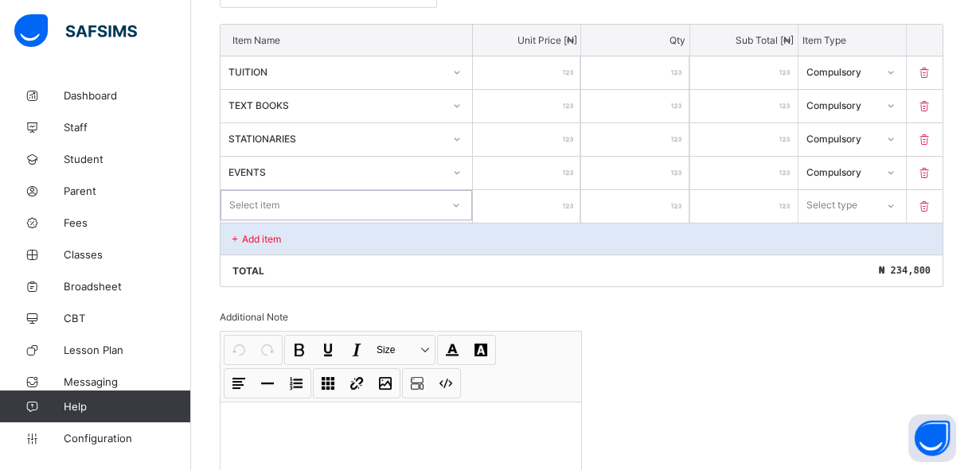
click at [402, 206] on div "Select item" at bounding box center [331, 205] width 220 height 22
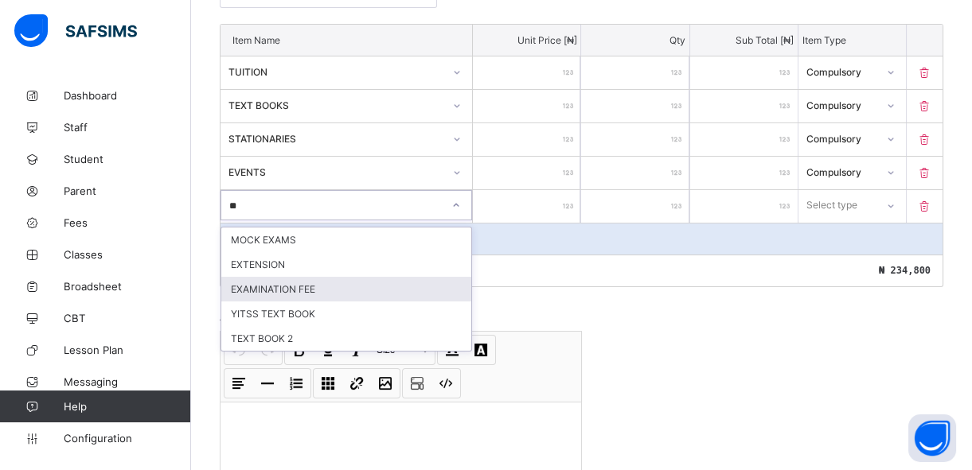
click at [360, 291] on div "EXAMINATION FEE" at bounding box center [346, 289] width 250 height 25
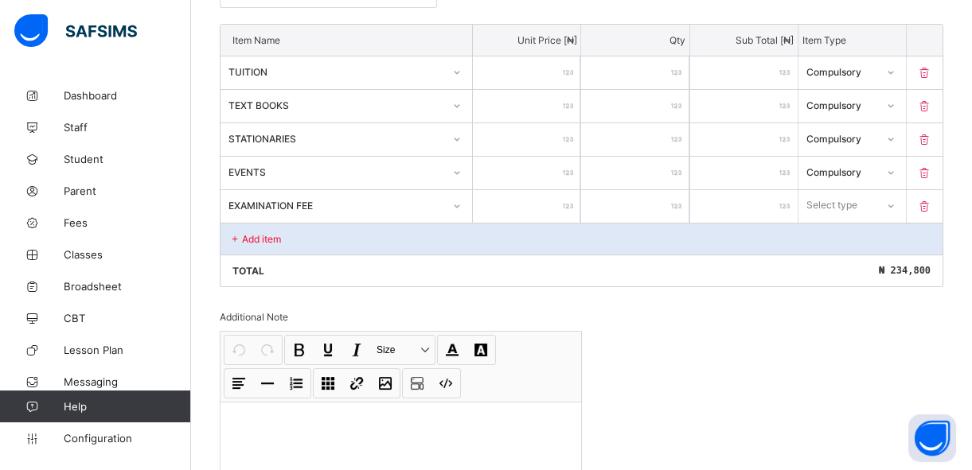
click at [525, 207] on input "number" at bounding box center [526, 206] width 107 height 33
click at [824, 203] on div "Select type" at bounding box center [832, 205] width 51 height 30
click at [823, 239] on div "Compulsory" at bounding box center [852, 240] width 106 height 25
click at [301, 240] on div "Add item" at bounding box center [581, 239] width 722 height 32
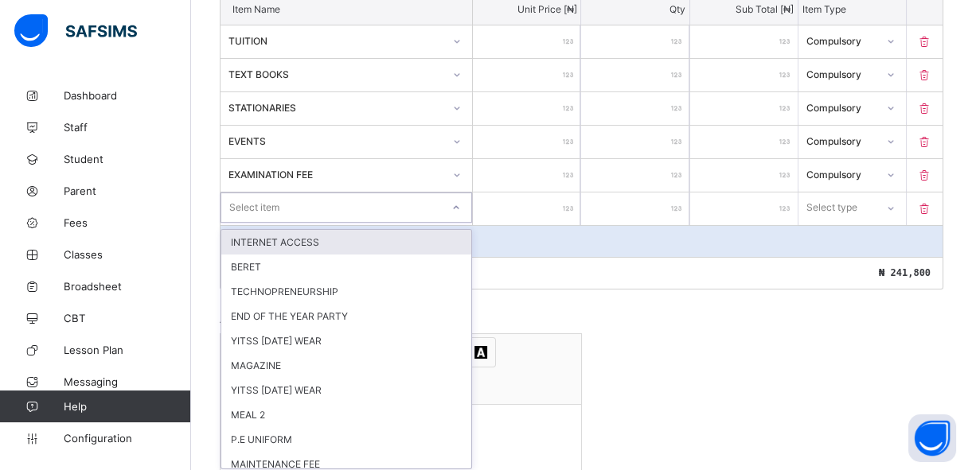
click at [294, 223] on div "option INTERNET ACCESS focused, 1 of 34. 34 results available. Use Up and Down …" at bounding box center [346, 208] width 252 height 30
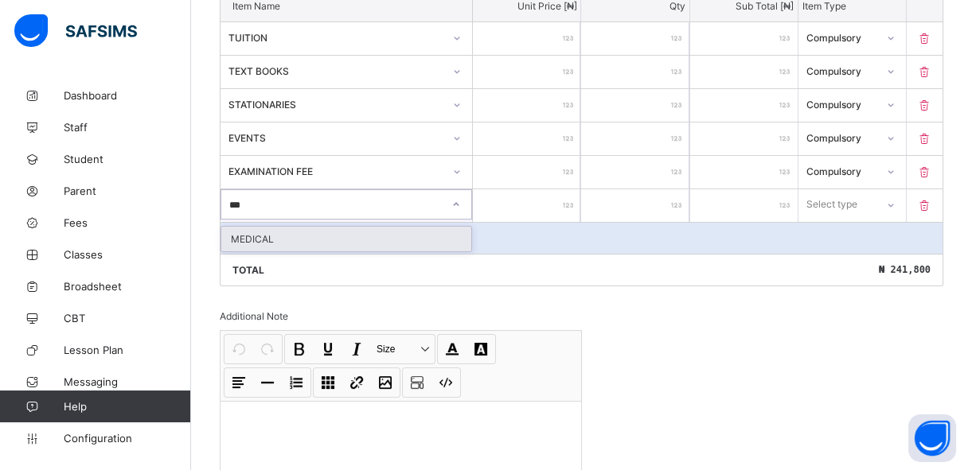
click at [294, 236] on div "MEDICAL" at bounding box center [346, 239] width 250 height 25
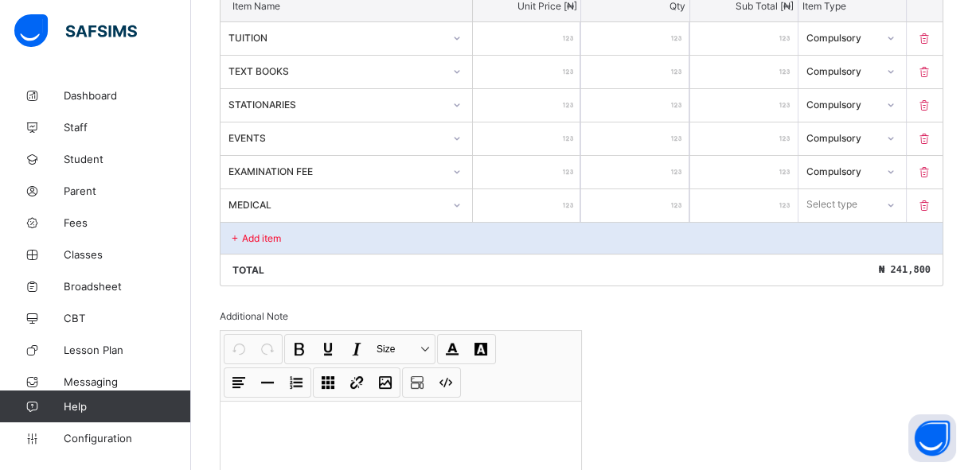
click at [557, 203] on input "number" at bounding box center [526, 205] width 107 height 33
click at [847, 205] on div "Select type" at bounding box center [832, 204] width 51 height 30
click at [840, 243] on div "Compulsory" at bounding box center [852, 239] width 106 height 25
click at [301, 237] on div "Add item" at bounding box center [581, 238] width 722 height 32
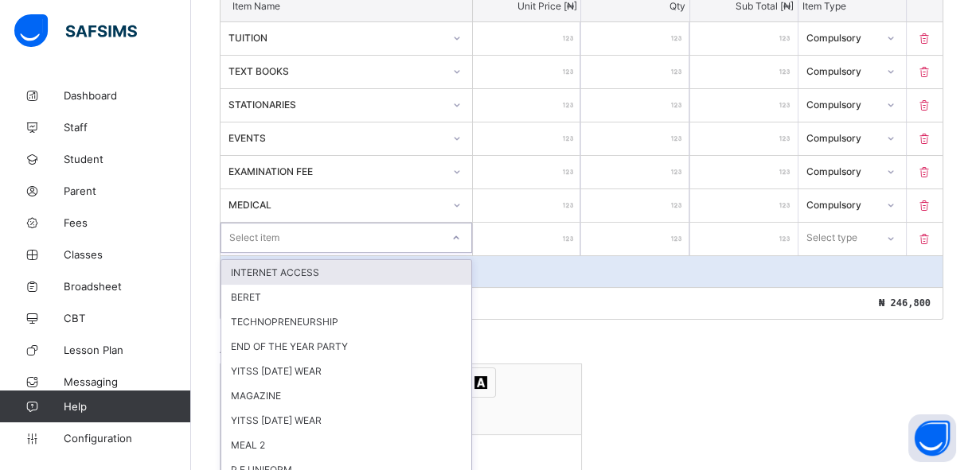
scroll to position [486, 0]
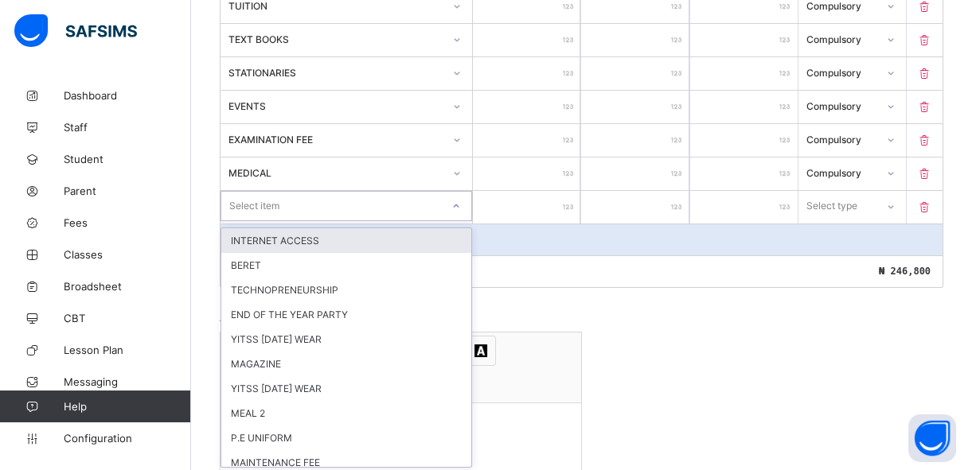
click at [279, 221] on div "option INTERNET ACCESS focused, 1 of 33. 33 results available. Use Up and Down …" at bounding box center [346, 206] width 252 height 30
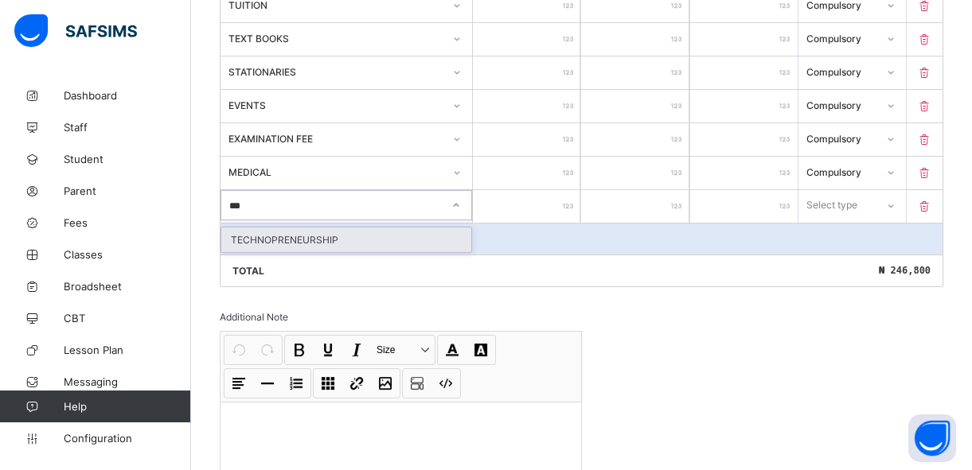
click at [279, 234] on div "TECHNOPRENEURSHIP" at bounding box center [346, 240] width 250 height 25
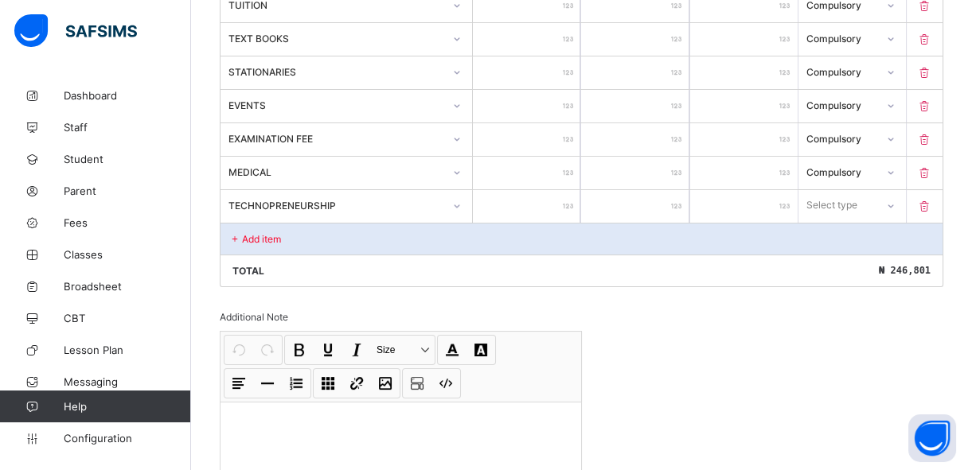
click at [563, 201] on input "*" at bounding box center [526, 206] width 107 height 33
click at [837, 201] on div "Select type" at bounding box center [832, 205] width 51 height 30
click at [833, 240] on div "Compulsory" at bounding box center [852, 240] width 106 height 25
click at [252, 240] on p "Add item" at bounding box center [261, 239] width 39 height 12
click at [248, 221] on div "Select item" at bounding box center [346, 206] width 252 height 30
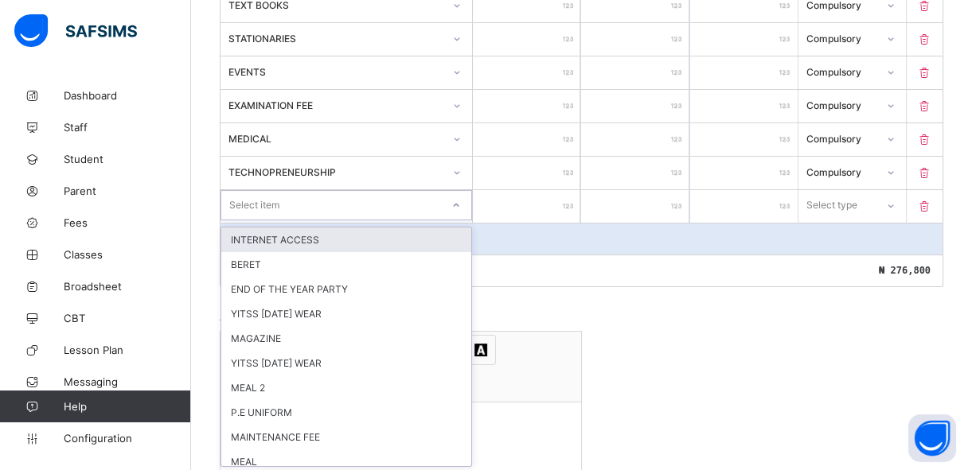
scroll to position [520, 0]
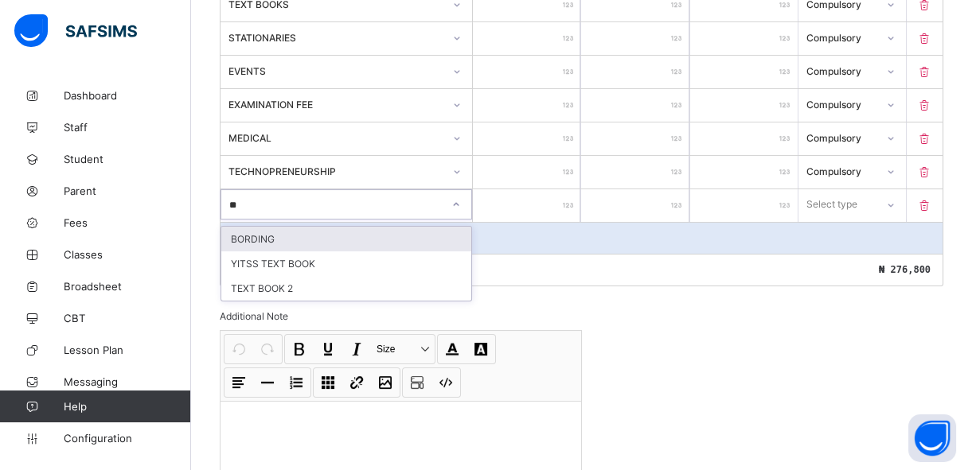
click at [248, 235] on div "BORDING" at bounding box center [346, 239] width 250 height 25
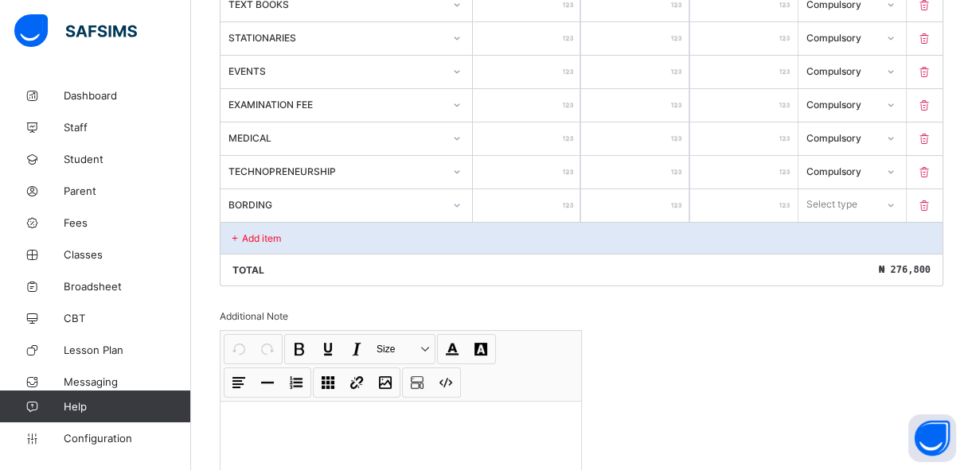
click at [538, 205] on input "number" at bounding box center [526, 205] width 107 height 33
click at [826, 202] on div "Select type" at bounding box center [832, 204] width 51 height 30
click at [833, 263] on div "Optional" at bounding box center [852, 264] width 106 height 25
click at [287, 240] on div "Add item" at bounding box center [581, 238] width 722 height 32
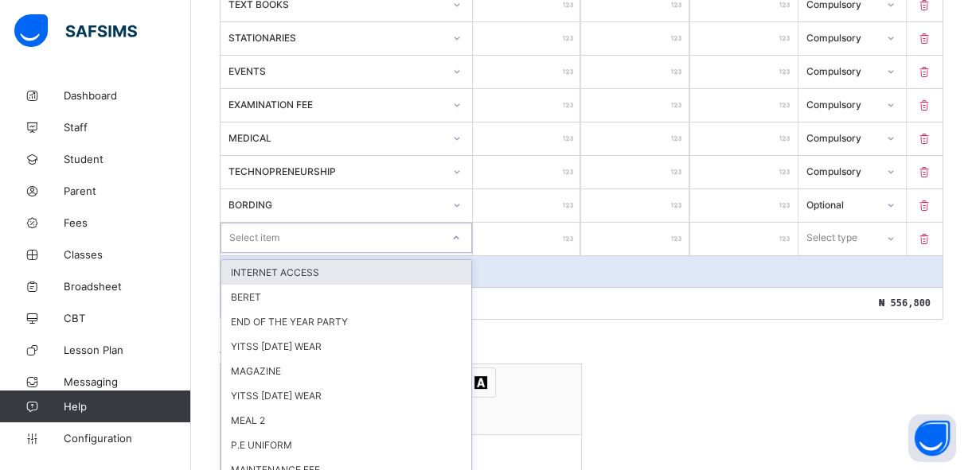
scroll to position [553, 0]
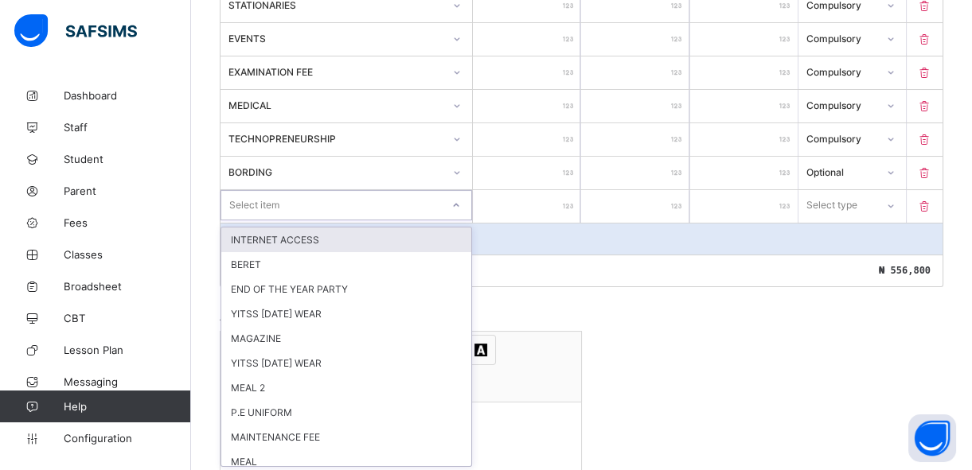
click at [283, 220] on div "option INTERNET ACCESS focused, 1 of 31. 31 results available. Use Up and Down …" at bounding box center [346, 205] width 252 height 30
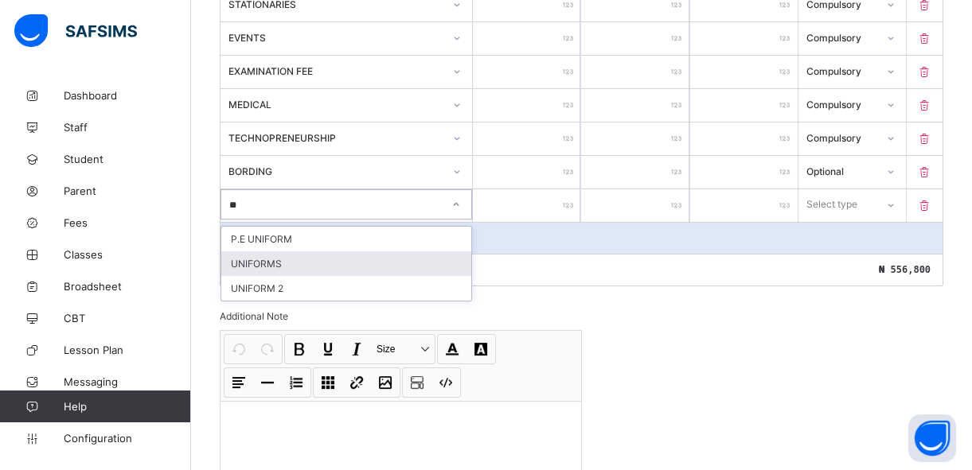
click at [276, 263] on div "UNIFORMS" at bounding box center [346, 264] width 250 height 25
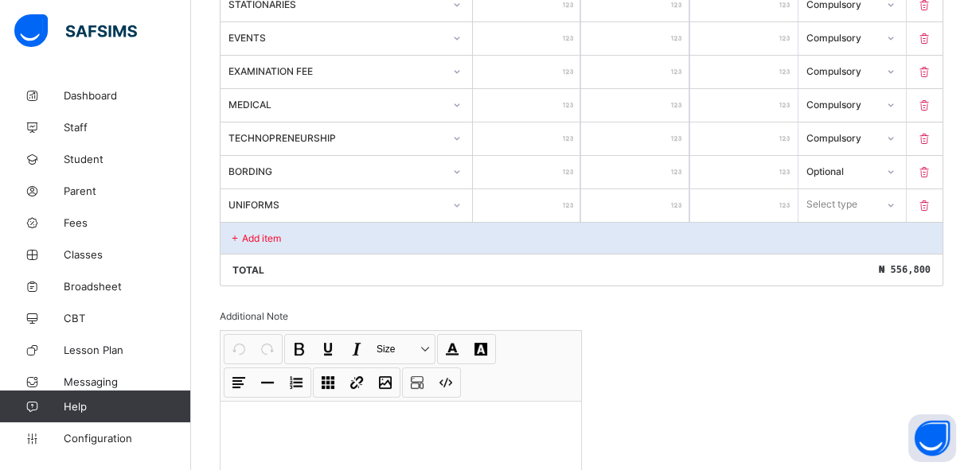
click at [559, 201] on input "number" at bounding box center [526, 205] width 107 height 33
click at [828, 198] on div "Select type" at bounding box center [831, 204] width 51 height 30
click at [818, 265] on div "Optional" at bounding box center [852, 264] width 106 height 25
click at [316, 239] on div "Add item" at bounding box center [581, 238] width 722 height 32
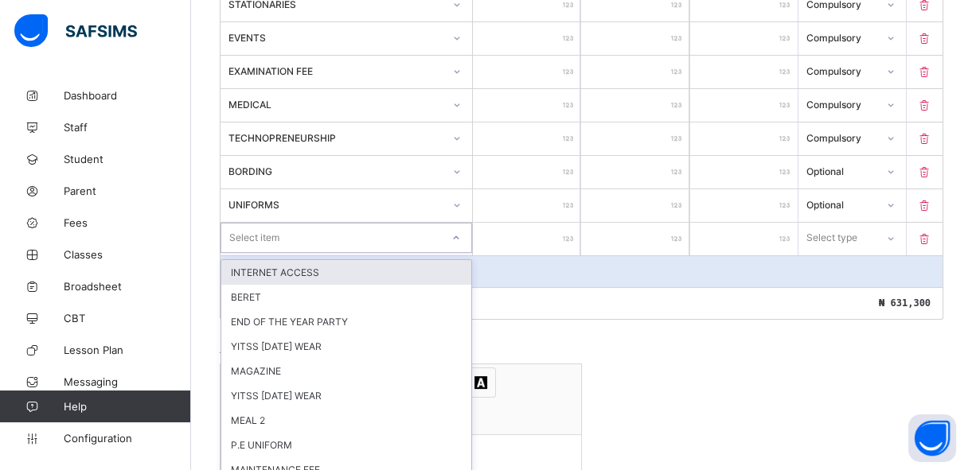
click at [316, 239] on div "option INTERNET ACCESS focused, 1 of 30. 30 results available. Use Up and Down …" at bounding box center [346, 238] width 252 height 30
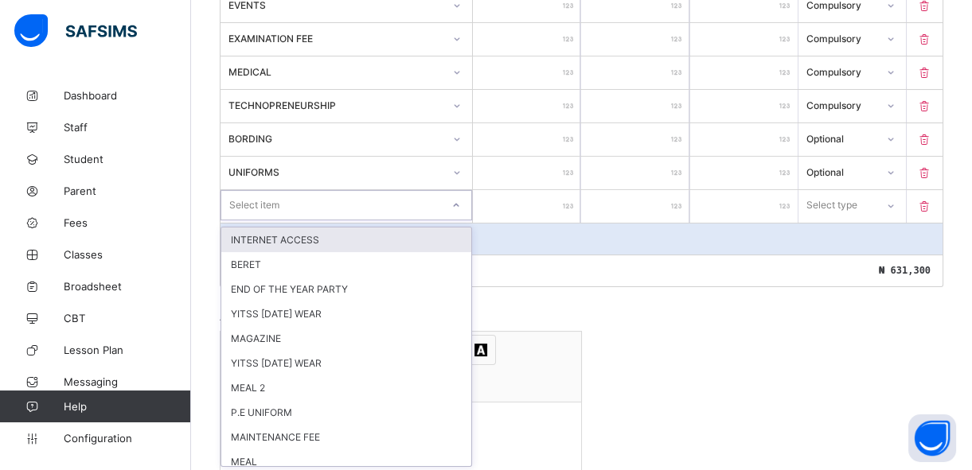
scroll to position [587, 0]
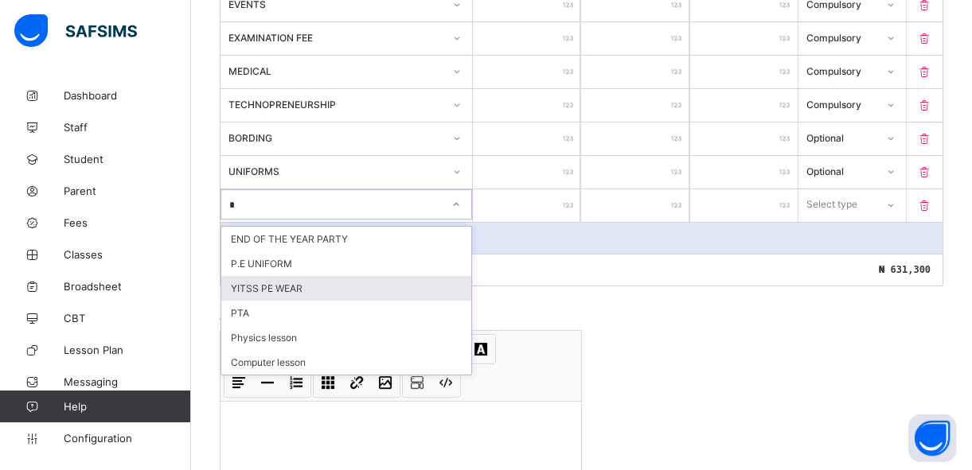
click at [302, 285] on div "YITSS PE WEAR" at bounding box center [346, 288] width 250 height 25
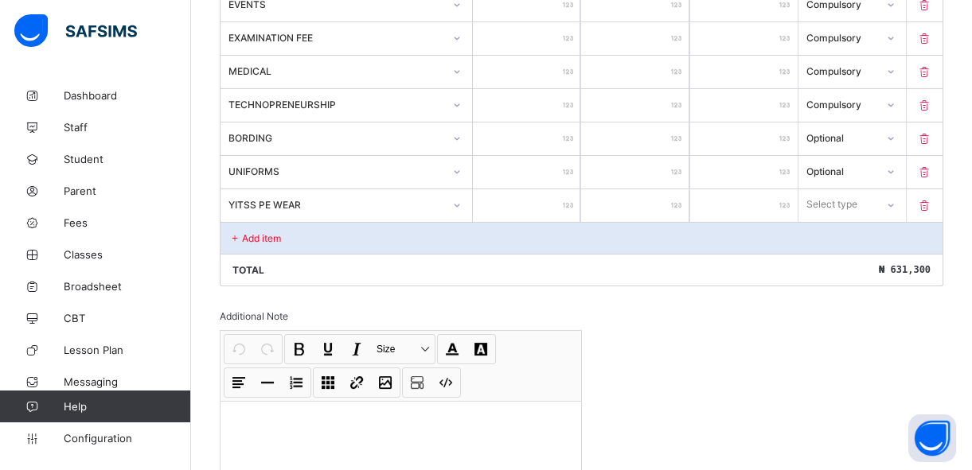
click at [523, 200] on input "number" at bounding box center [526, 205] width 107 height 33
click at [850, 203] on div "Select type" at bounding box center [832, 204] width 51 height 30
click at [843, 262] on div "Optional" at bounding box center [852, 264] width 106 height 25
click at [314, 236] on div "Add item" at bounding box center [581, 238] width 722 height 32
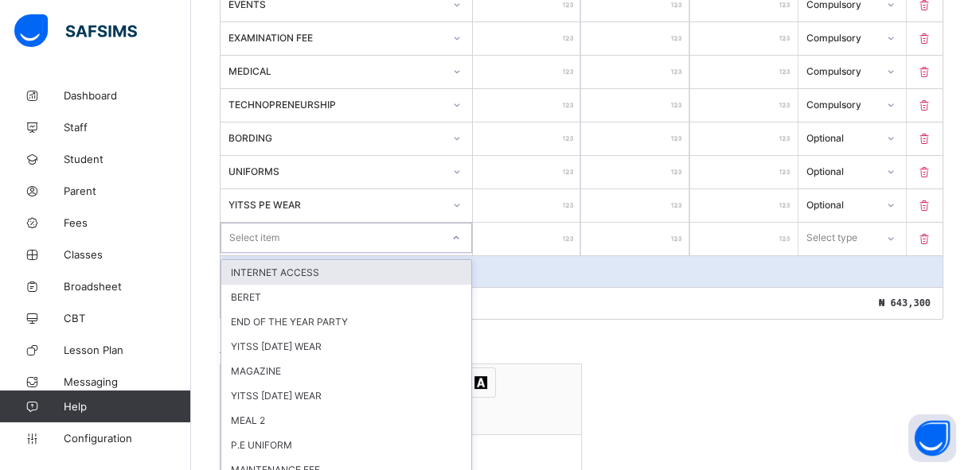
click at [310, 231] on div "Item Name Unit Price [ ₦ ] Qty Sub Total [ ₦ ] Item Type TUITION ****** * *****…" at bounding box center [581, 88] width 723 height 464
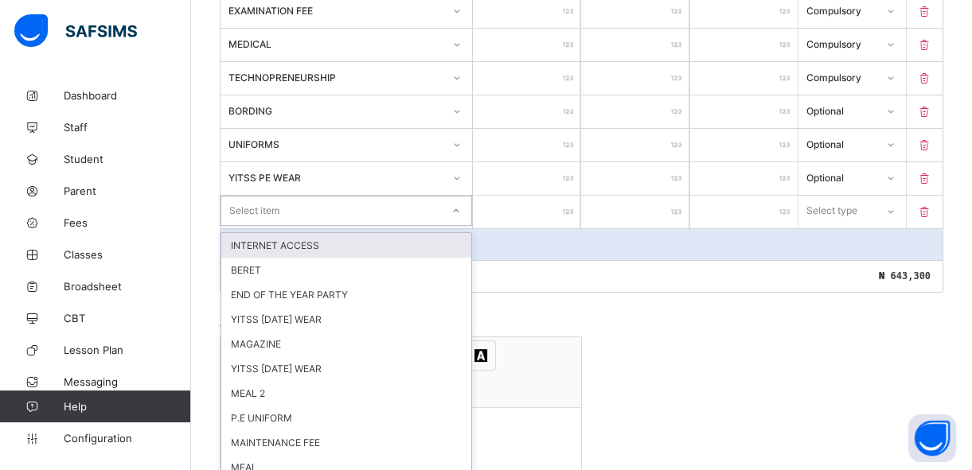
scroll to position [621, 0]
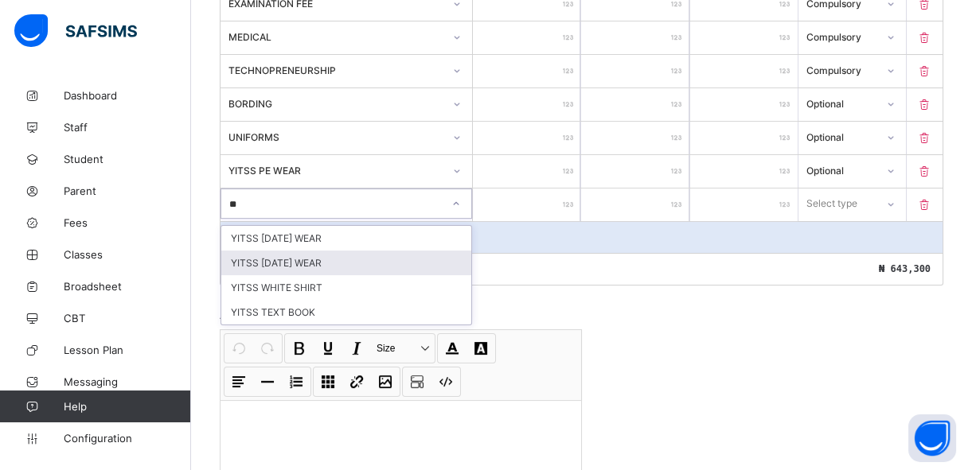
click at [300, 263] on div "YITSS TUESDAY WEAR" at bounding box center [346, 263] width 250 height 25
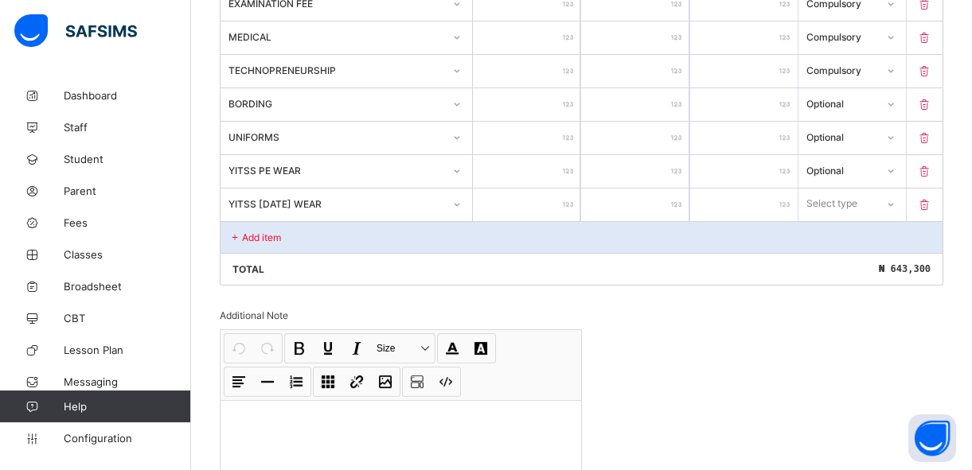
click at [548, 207] on input "number" at bounding box center [526, 205] width 107 height 33
click at [841, 201] on div "Select type" at bounding box center [832, 204] width 51 height 30
click at [833, 262] on div "Optional" at bounding box center [852, 263] width 106 height 25
click at [321, 236] on div "Add item" at bounding box center [581, 237] width 722 height 32
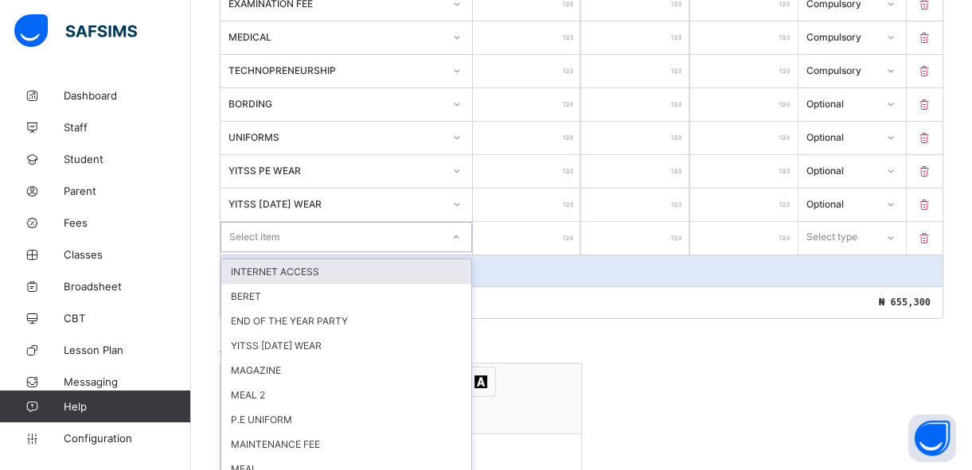
scroll to position [653, 0]
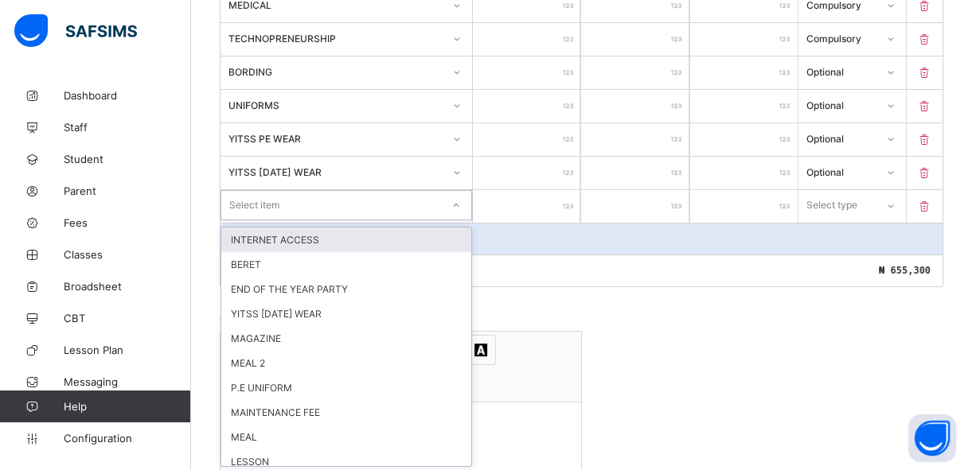
click at [313, 220] on div "option INTERNET ACCESS focused, 1 of 28. 28 results available. Use Up and Down …" at bounding box center [346, 205] width 252 height 30
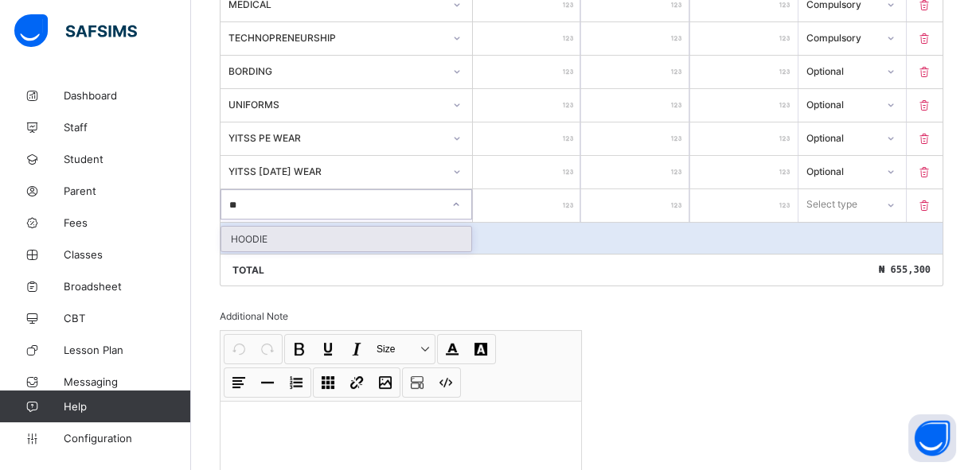
click at [313, 238] on div "HOODIE" at bounding box center [346, 239] width 250 height 25
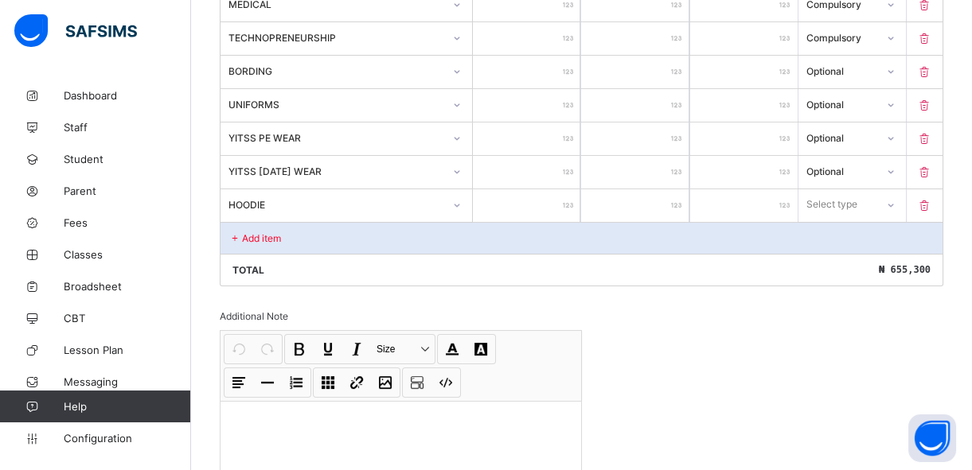
click at [542, 205] on input "number" at bounding box center [526, 205] width 107 height 33
click at [894, 197] on div at bounding box center [890, 205] width 27 height 25
click at [860, 263] on div "Optional" at bounding box center [852, 264] width 106 height 25
click at [247, 240] on p "Add item" at bounding box center [261, 238] width 39 height 12
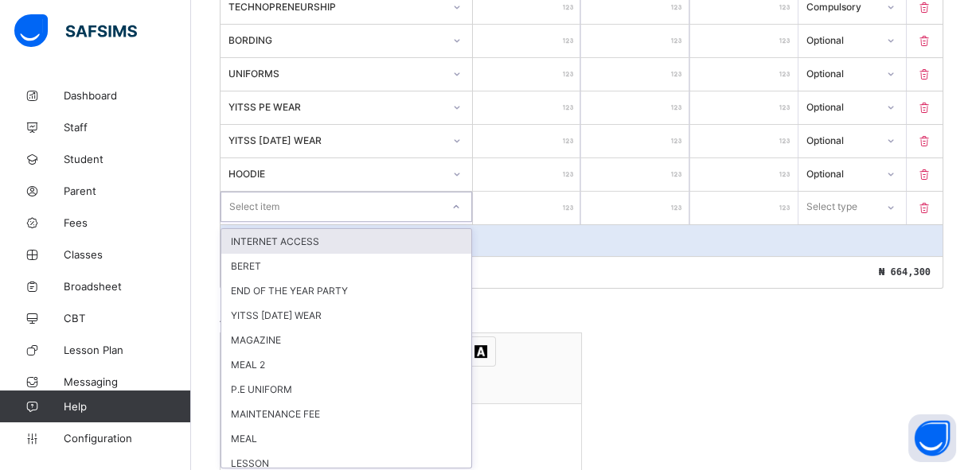
click at [244, 222] on div "option INTERNET ACCESS focused, 1 of 27. 27 results available. Use Up and Down …" at bounding box center [346, 207] width 252 height 30
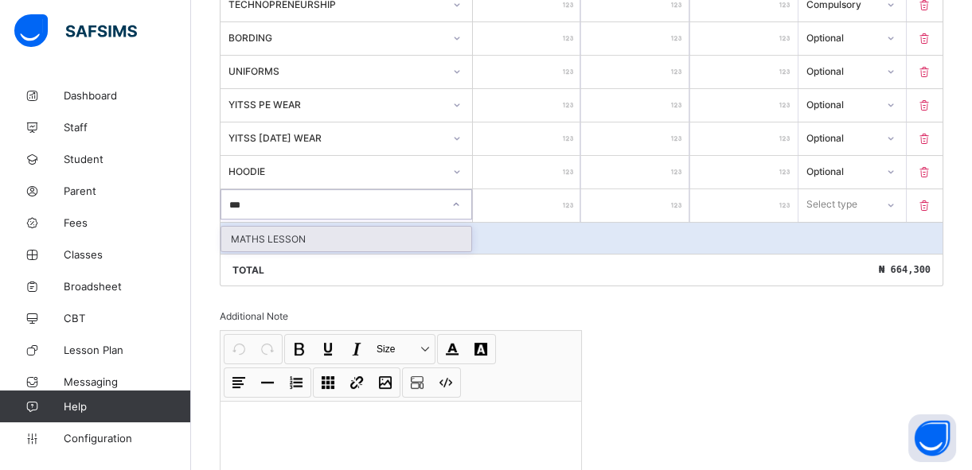
click at [244, 234] on div "MATHS LESSON" at bounding box center [346, 239] width 250 height 25
click at [244, 234] on p "Add item" at bounding box center [261, 238] width 39 height 12
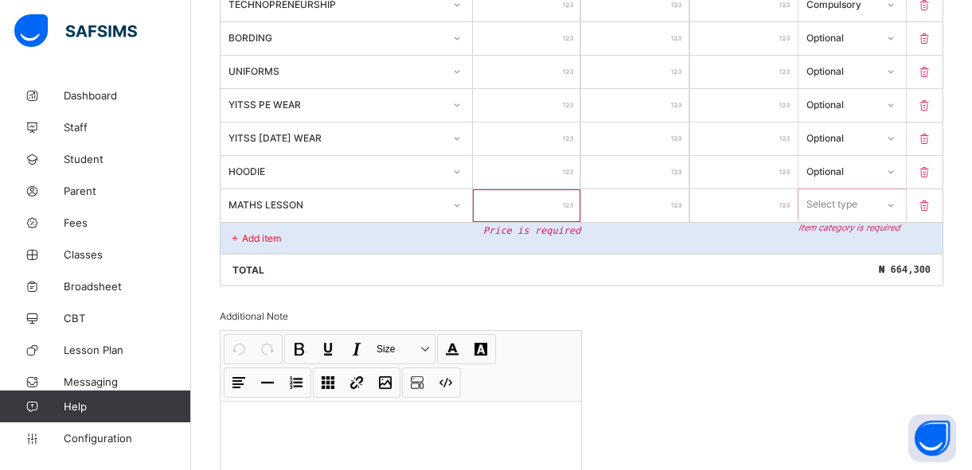
click at [514, 206] on input "number" at bounding box center [526, 205] width 107 height 33
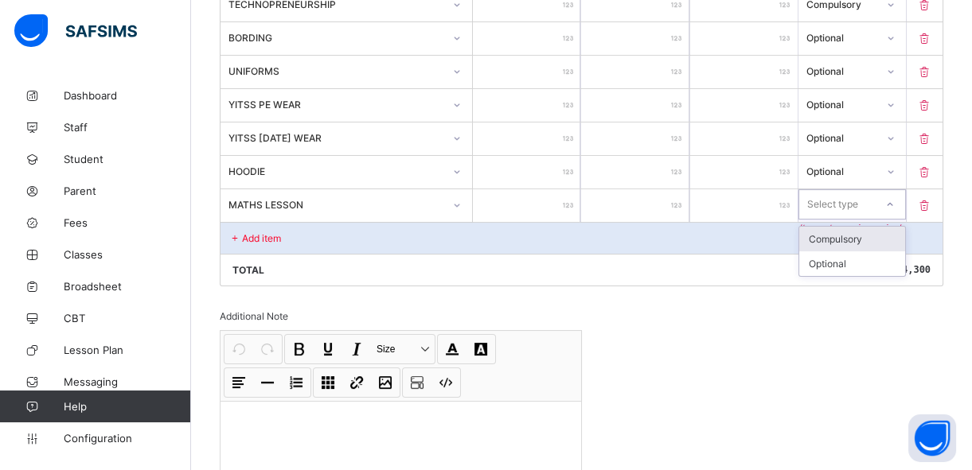
click at [847, 204] on div "Select type" at bounding box center [832, 204] width 51 height 30
click at [840, 258] on div "Optional" at bounding box center [852, 264] width 106 height 25
click at [247, 236] on p "Add item" at bounding box center [261, 238] width 39 height 12
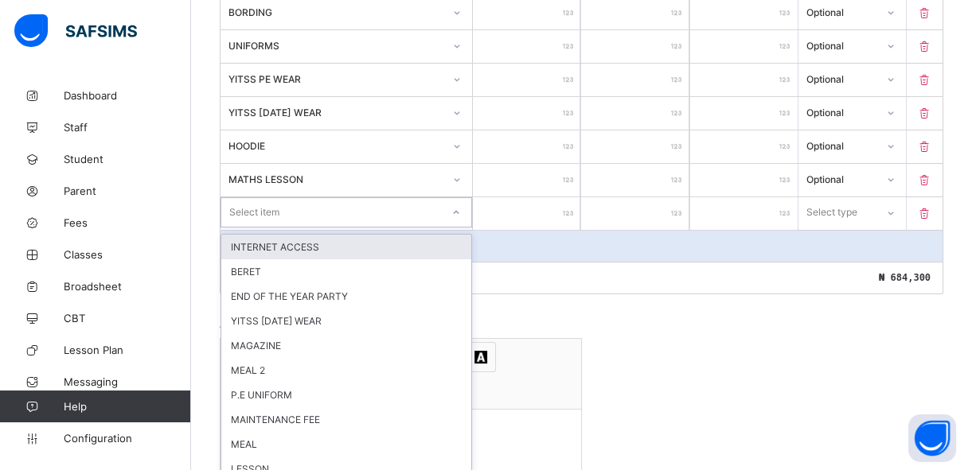
scroll to position [721, 0]
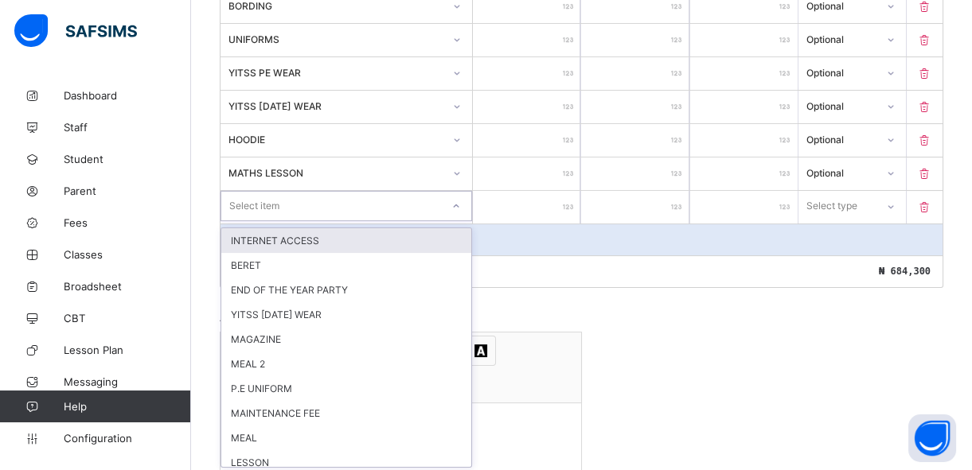
click at [244, 221] on div "option INTERNET ACCESS focused, 1 of 26. 26 results available. Use Up and Down …" at bounding box center [346, 206] width 252 height 30
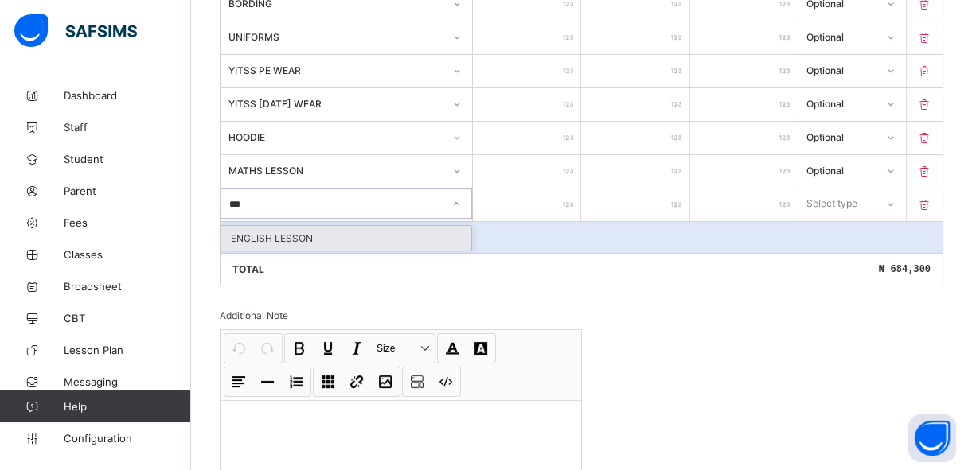
click at [244, 232] on div "ENGLISH LESSON" at bounding box center [346, 238] width 250 height 25
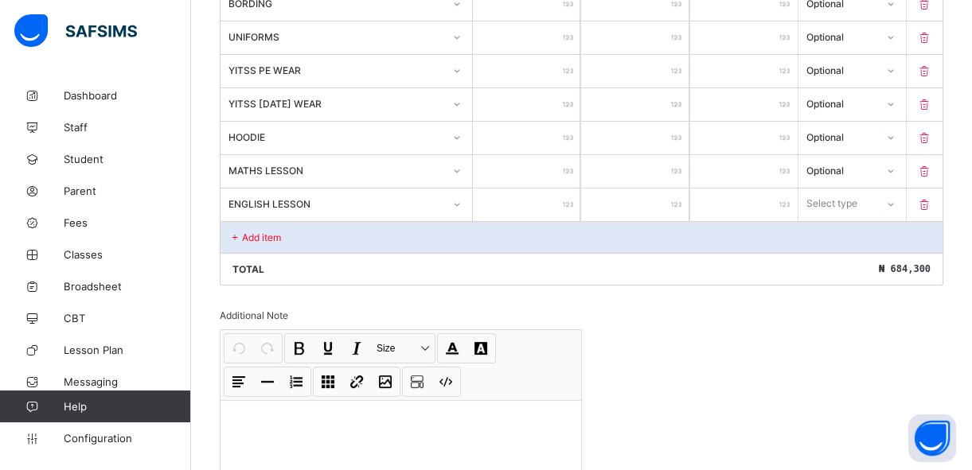
click at [532, 209] on input "number" at bounding box center [526, 205] width 107 height 33
click at [814, 208] on div "Select type" at bounding box center [832, 204] width 51 height 30
click at [828, 263] on div "Optional" at bounding box center [852, 263] width 106 height 25
click at [330, 233] on div "Add item" at bounding box center [581, 237] width 722 height 32
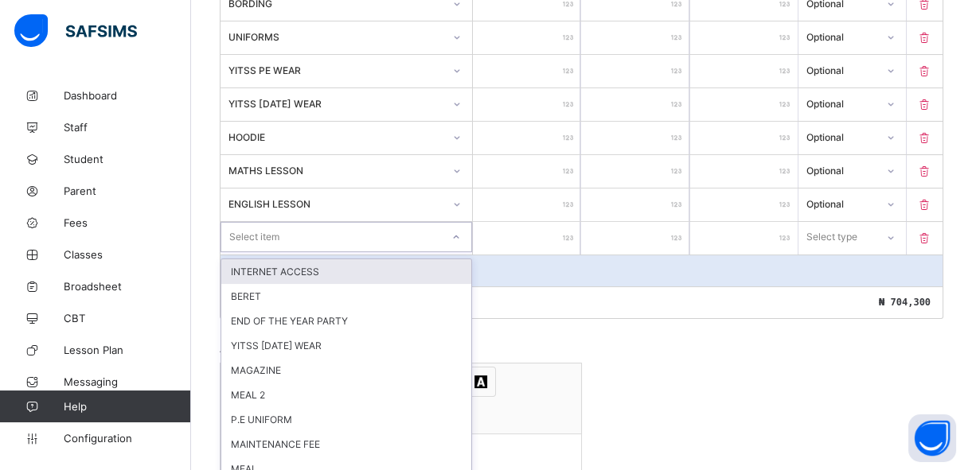
scroll to position [755, 0]
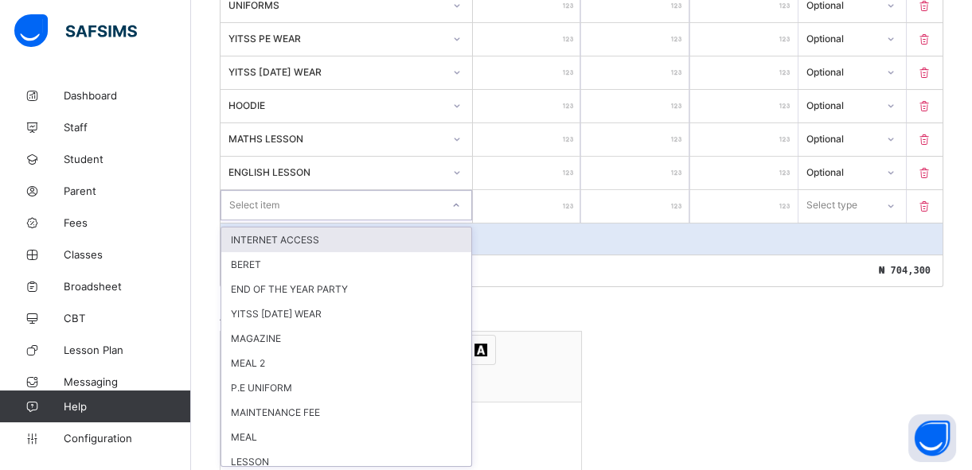
click at [323, 220] on div "option INTERNET ACCESS focused, 1 of 25. 25 results available. Use Up and Down …" at bounding box center [346, 205] width 252 height 30
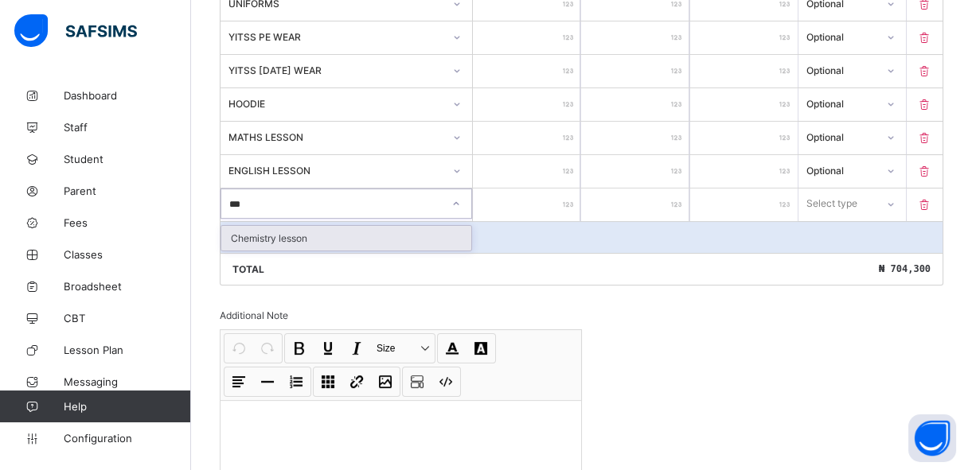
click at [414, 240] on div "Chemistry lesson" at bounding box center [346, 238] width 250 height 25
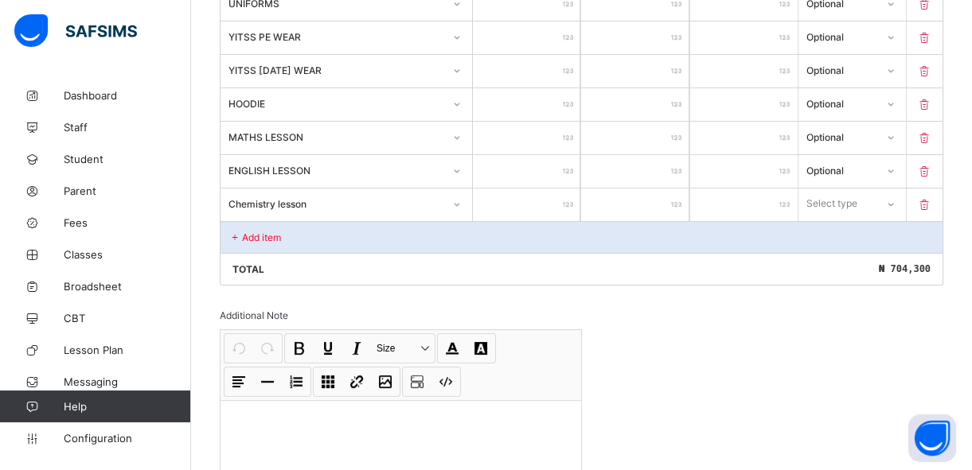
click at [547, 208] on input "number" at bounding box center [526, 205] width 107 height 33
click at [875, 204] on div "Select type" at bounding box center [837, 204] width 76 height 22
click at [868, 258] on div "Optional" at bounding box center [852, 263] width 106 height 25
click at [379, 237] on div "Add item" at bounding box center [581, 237] width 722 height 32
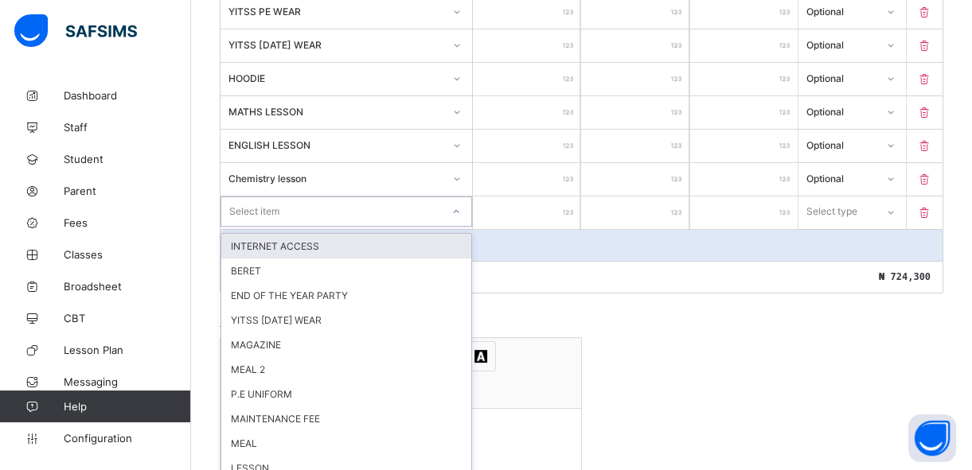
click at [382, 227] on div "option INTERNET ACCESS focused, 1 of 24. 24 results available. Use Up and Down …" at bounding box center [346, 212] width 252 height 30
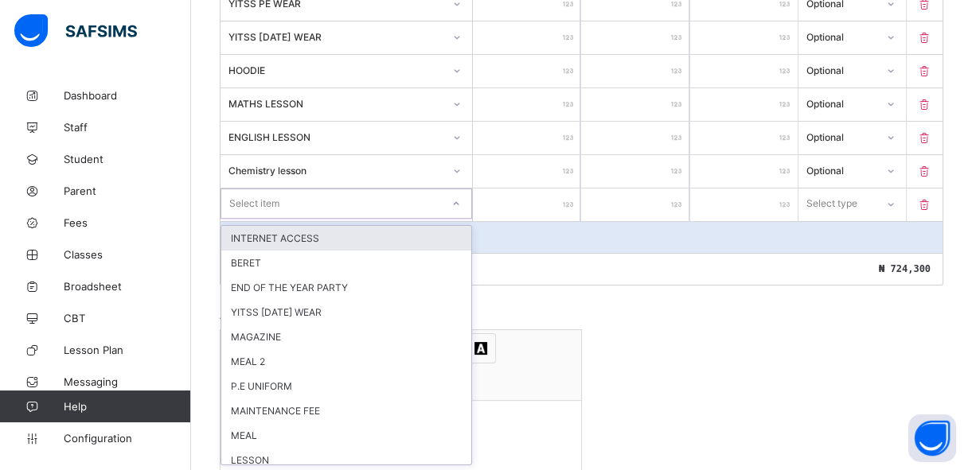
scroll to position [788, 0]
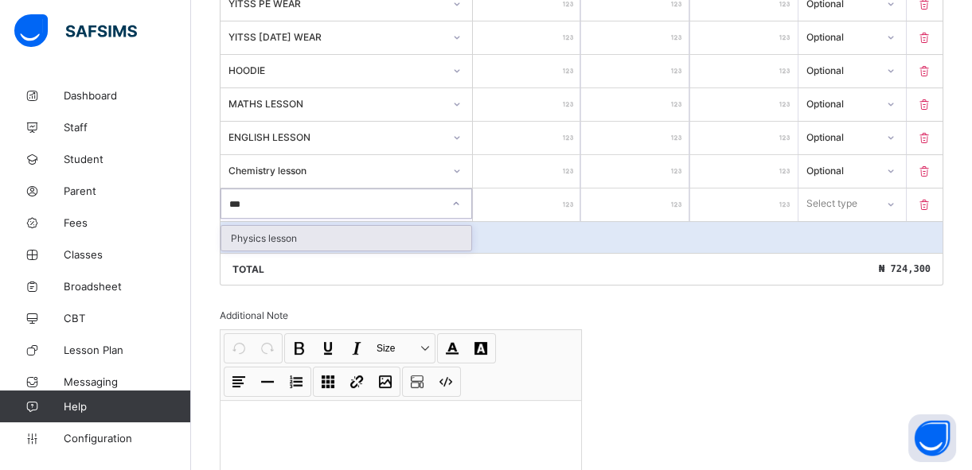
click at [384, 241] on div "Physics lesson" at bounding box center [346, 238] width 250 height 25
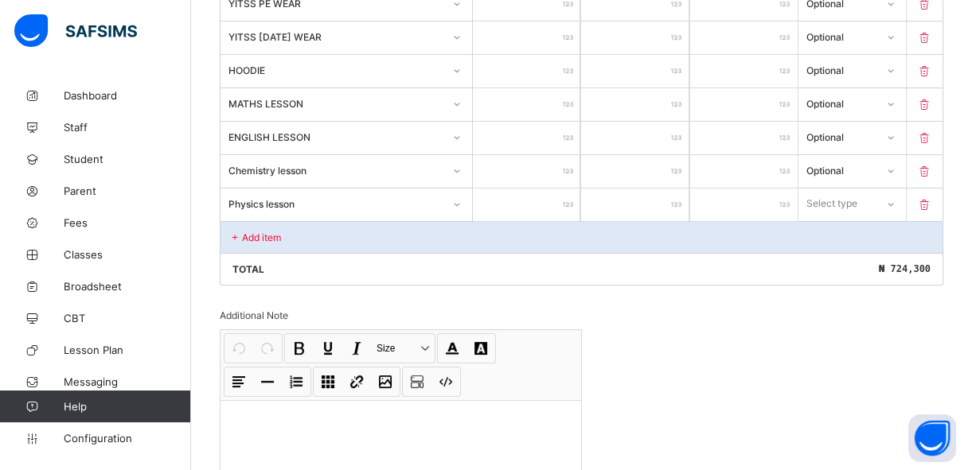
click at [521, 203] on input "number" at bounding box center [526, 205] width 107 height 33
click at [886, 202] on div at bounding box center [890, 203] width 30 height 29
click at [860, 259] on div "Optional" at bounding box center [852, 263] width 106 height 25
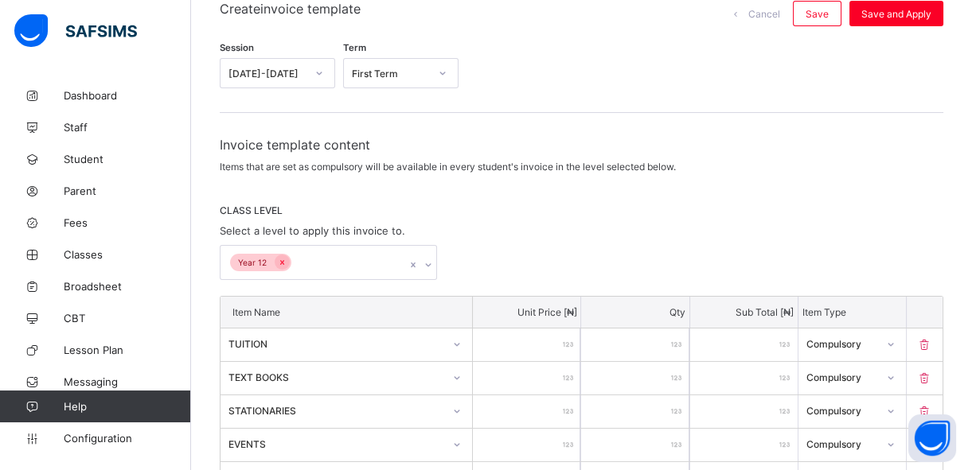
scroll to position [143, 0]
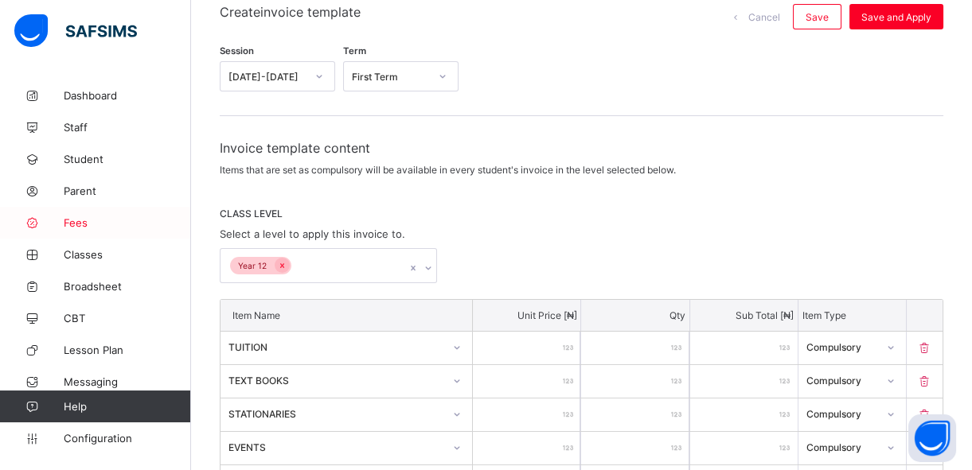
click at [96, 216] on span "Fees" at bounding box center [127, 222] width 127 height 13
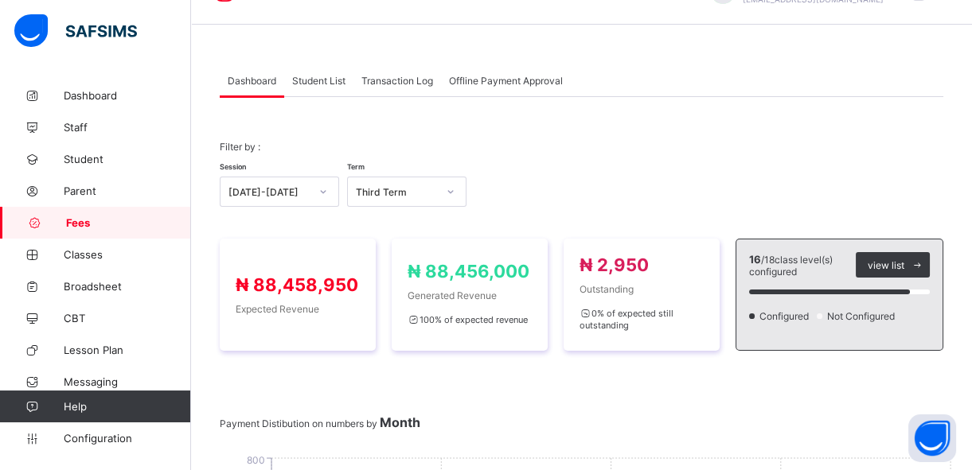
scroll to position [8, 0]
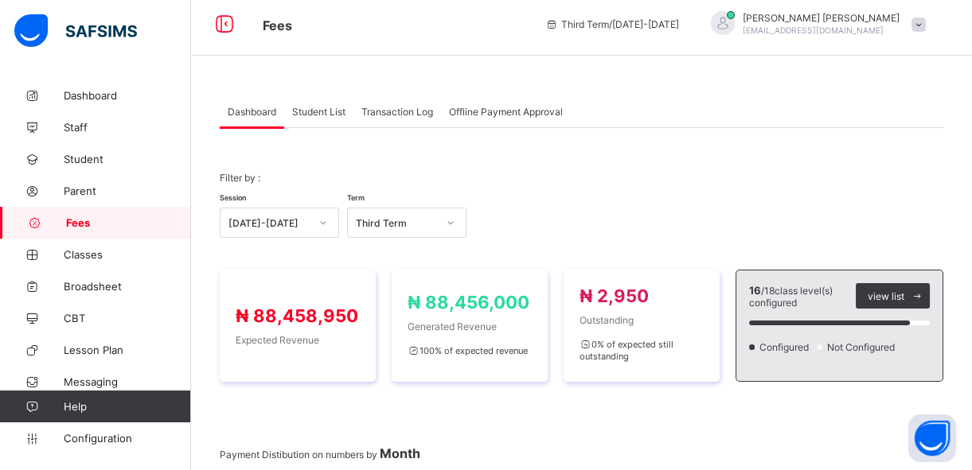
click at [337, 109] on span "Student List" at bounding box center [318, 112] width 53 height 12
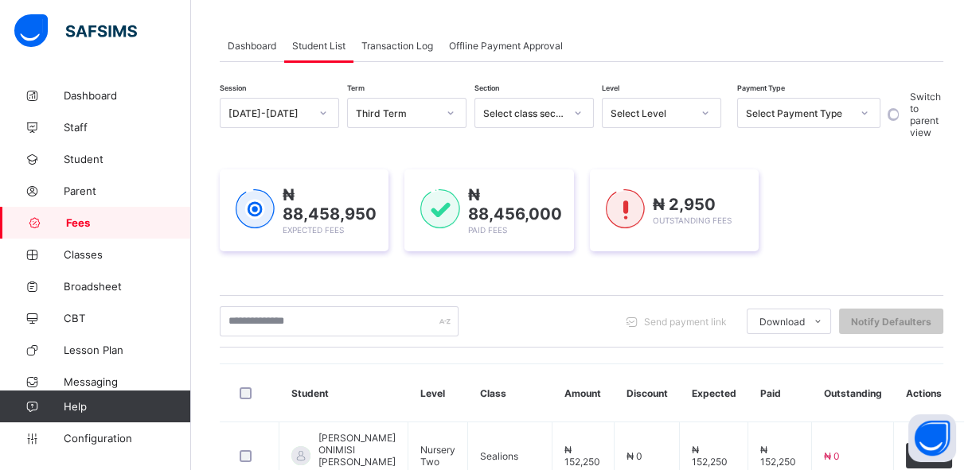
scroll to position [0, 0]
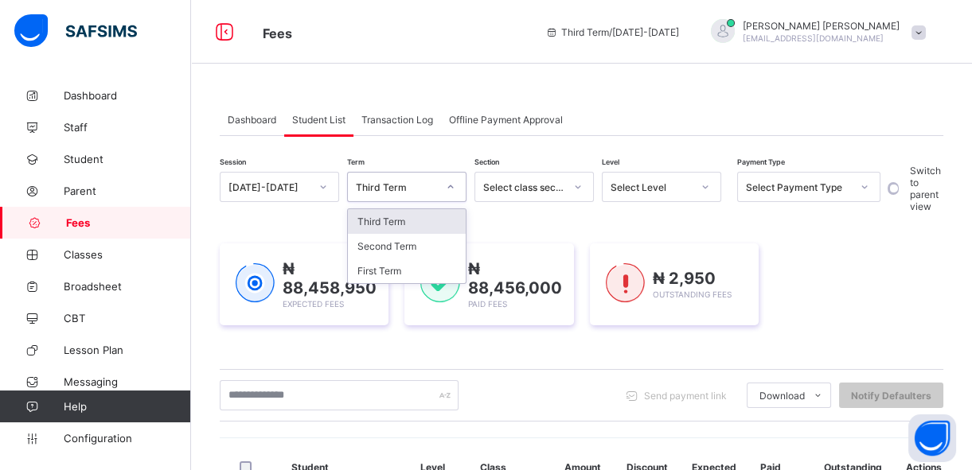
click at [452, 194] on icon at bounding box center [451, 187] width 10 height 16
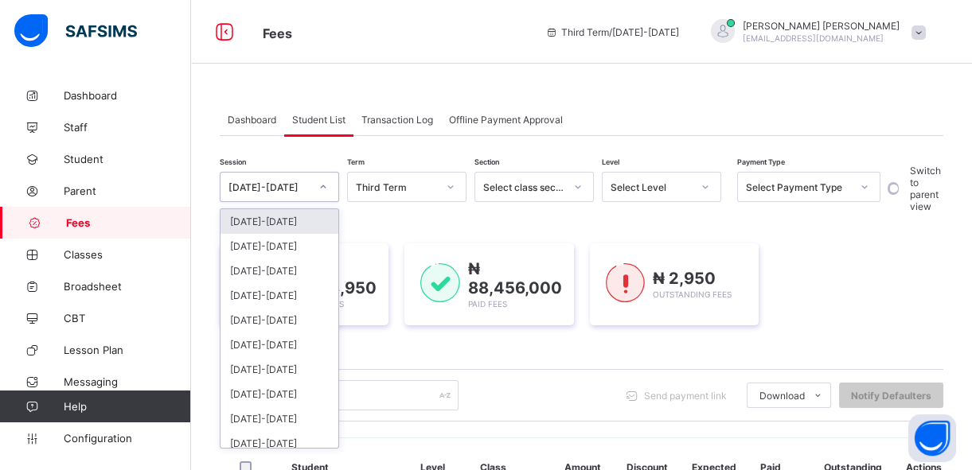
click at [321, 194] on icon at bounding box center [323, 187] width 10 height 16
click at [299, 219] on div "2025-2026" at bounding box center [279, 221] width 118 height 25
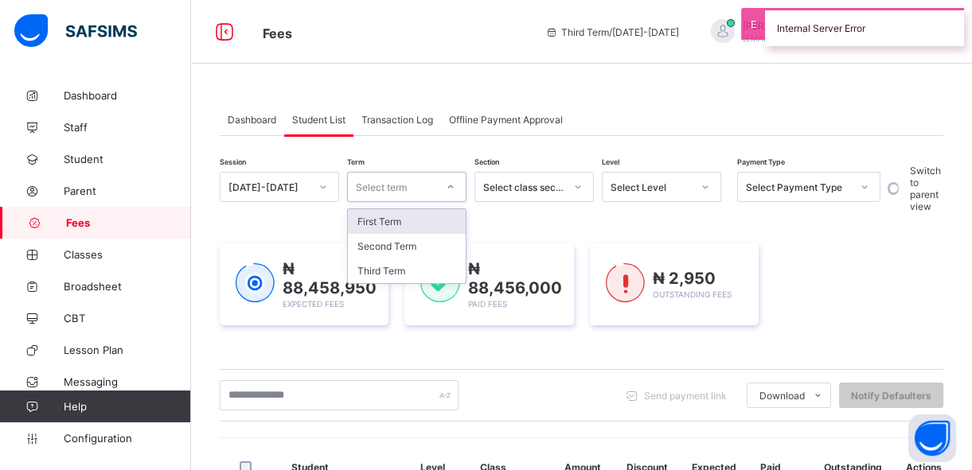
click at [417, 185] on div "Select term" at bounding box center [392, 187] width 88 height 22
click at [412, 224] on div "First Term" at bounding box center [407, 221] width 118 height 25
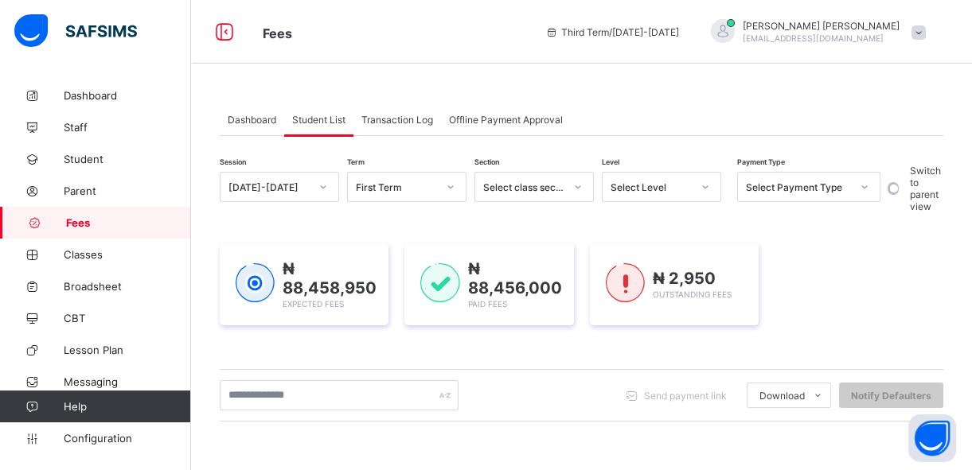
click at [412, 224] on div "₦ 88,458,950 Expected Fees ₦ 88,456,000 Paid Fees ₦ 2,950 Outstanding Fees" at bounding box center [581, 285] width 723 height 130
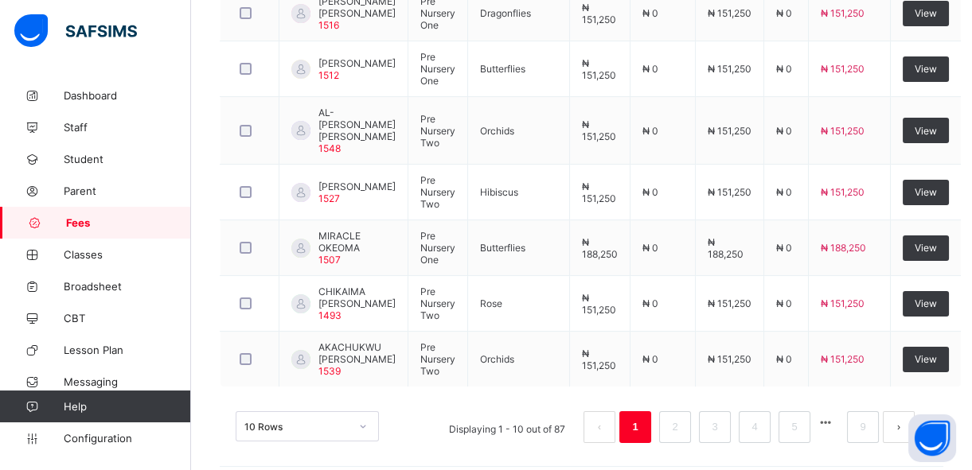
scroll to position [735, 0]
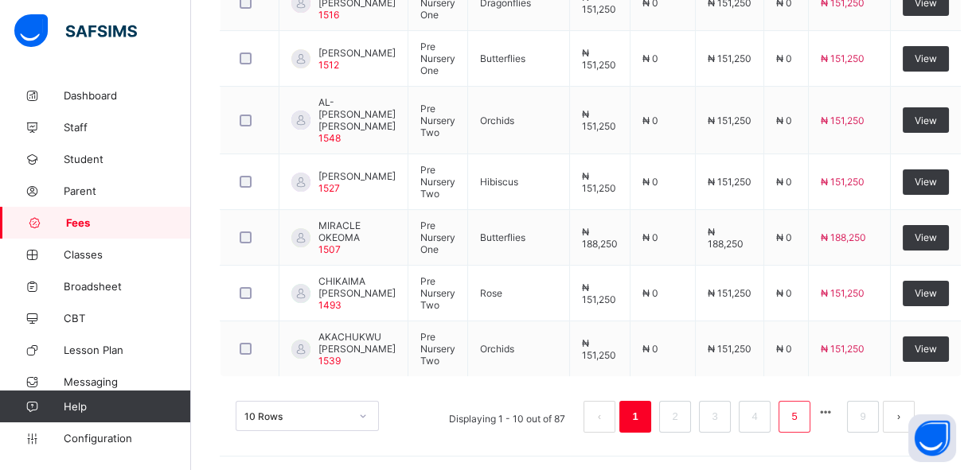
click at [801, 414] on link "5" at bounding box center [793, 417] width 15 height 21
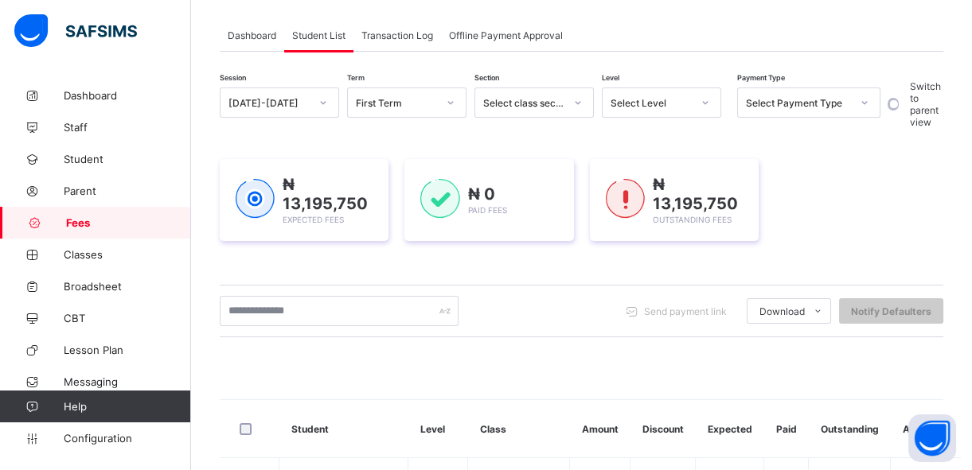
scroll to position [87, 0]
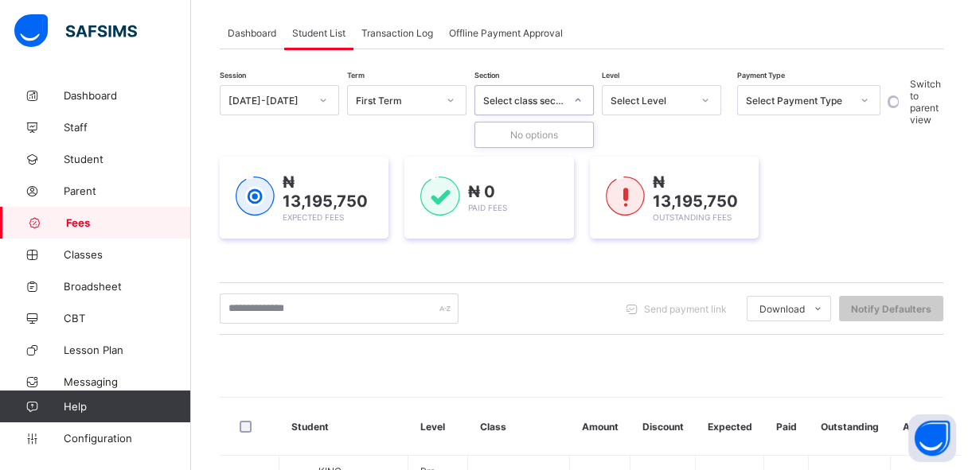
click at [577, 99] on icon at bounding box center [578, 100] width 10 height 16
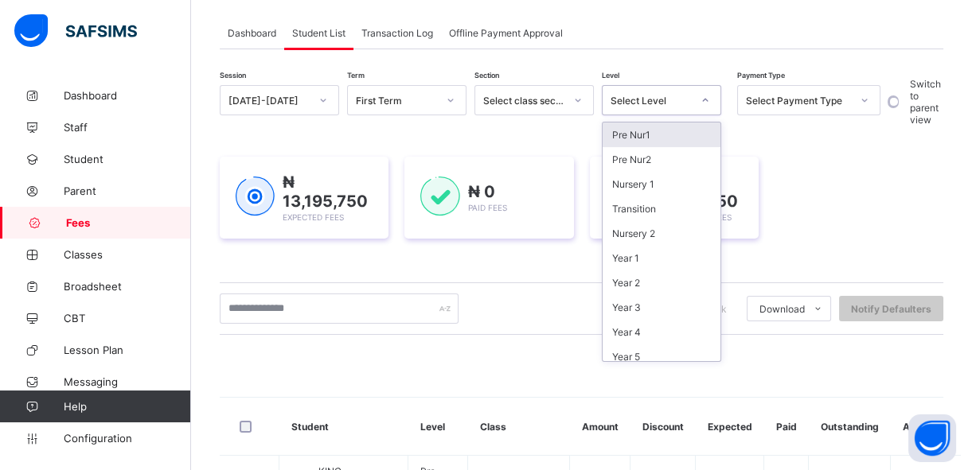
click at [652, 103] on div "Select Level" at bounding box center [650, 101] width 81 height 12
click at [649, 135] on div "Pre Nur1" at bounding box center [662, 135] width 118 height 25
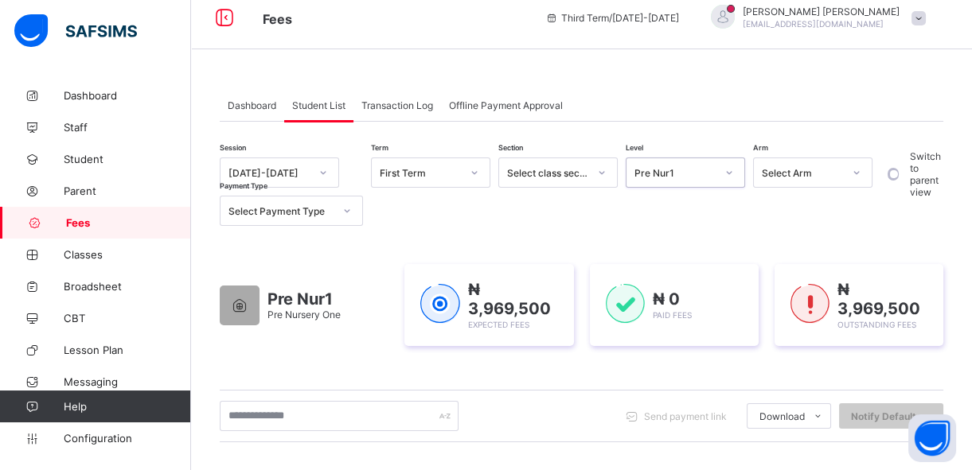
scroll to position [0, 0]
